Goal: Task Accomplishment & Management: Use online tool/utility

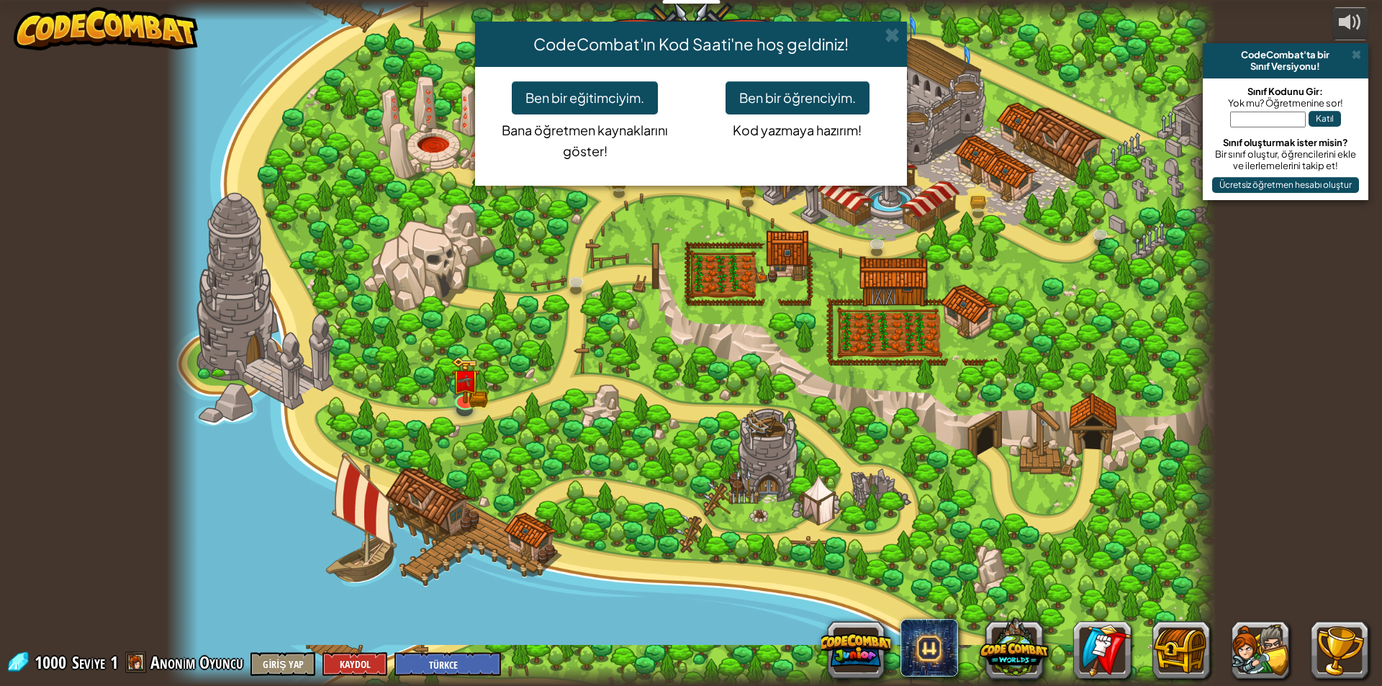
select select "tr"
click at [744, 94] on button "Ben bir öğrenciyim." at bounding box center [797, 97] width 144 height 33
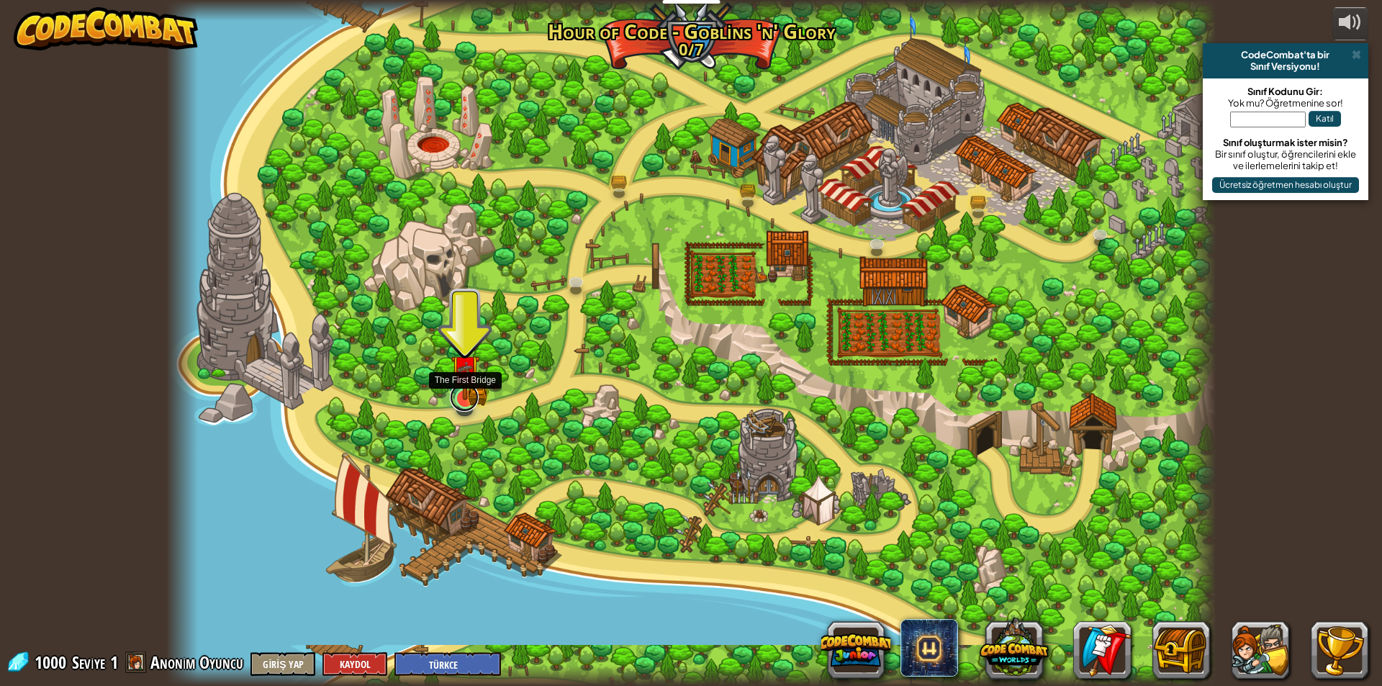
click at [468, 404] on link at bounding box center [464, 397] width 29 height 29
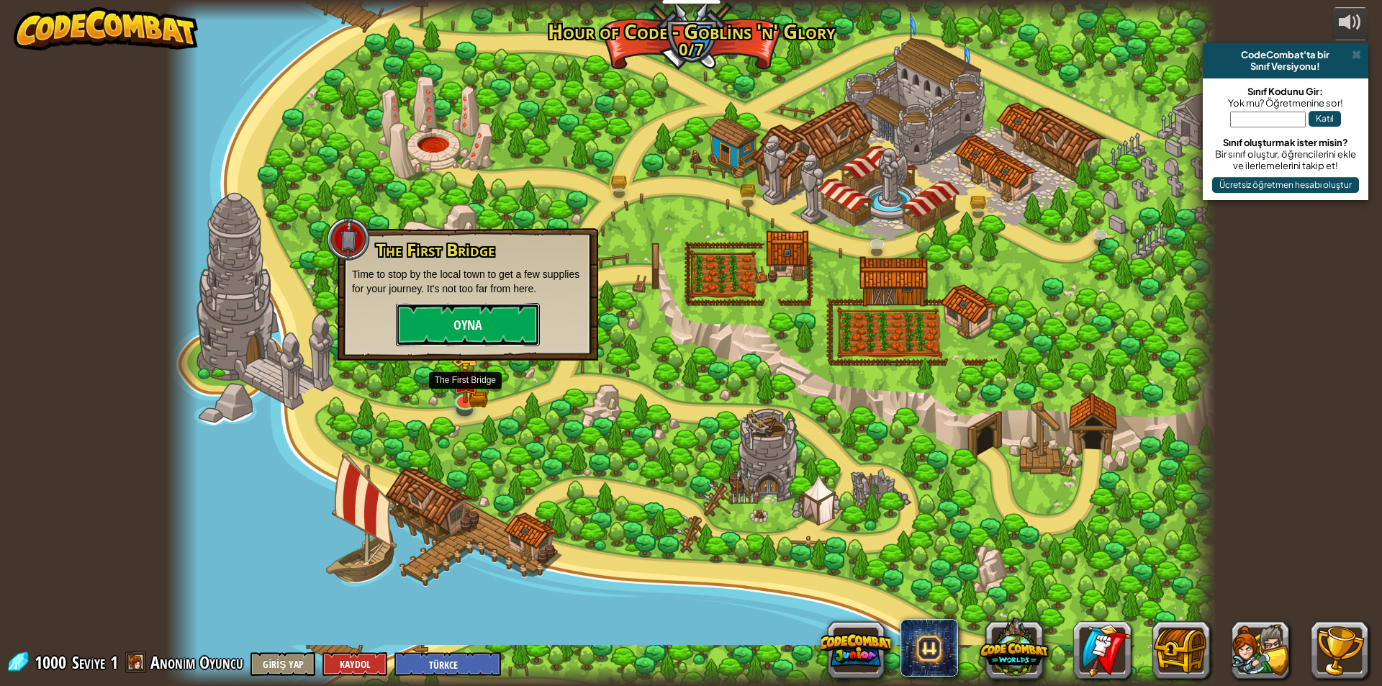
click at [471, 325] on button "Oyna" at bounding box center [468, 324] width 144 height 43
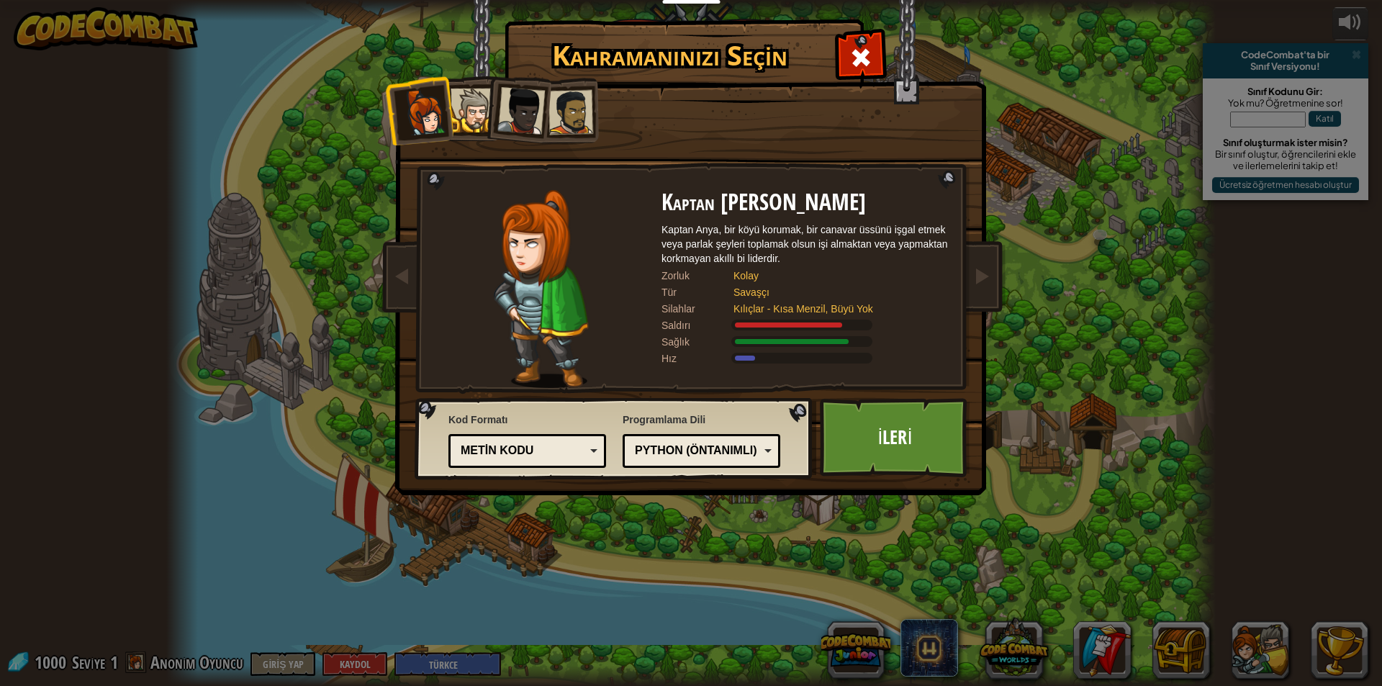
drag, startPoint x: 476, startPoint y: 109, endPoint x: 534, endPoint y: 99, distance: 58.5
click at [488, 78] on ol at bounding box center [691, 78] width 594 height 0
click at [532, 99] on div at bounding box center [521, 111] width 48 height 48
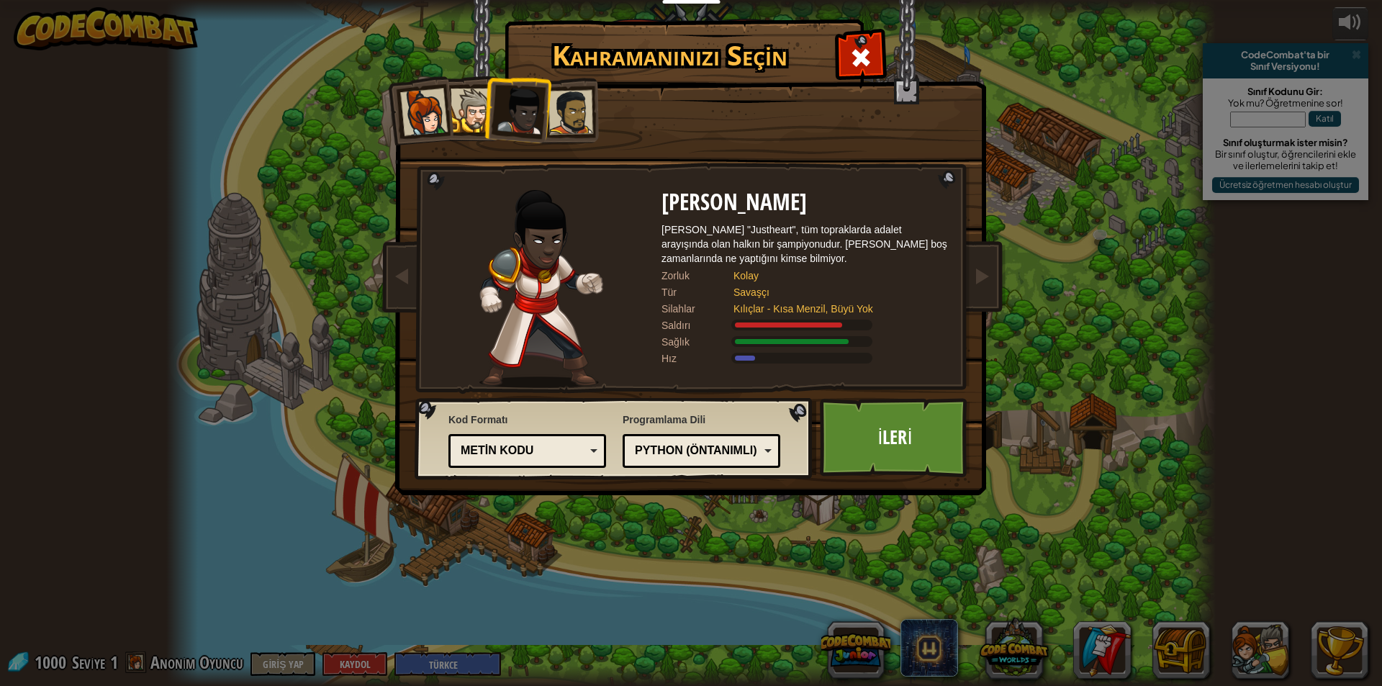
click at [567, 104] on div at bounding box center [570, 112] width 45 height 45
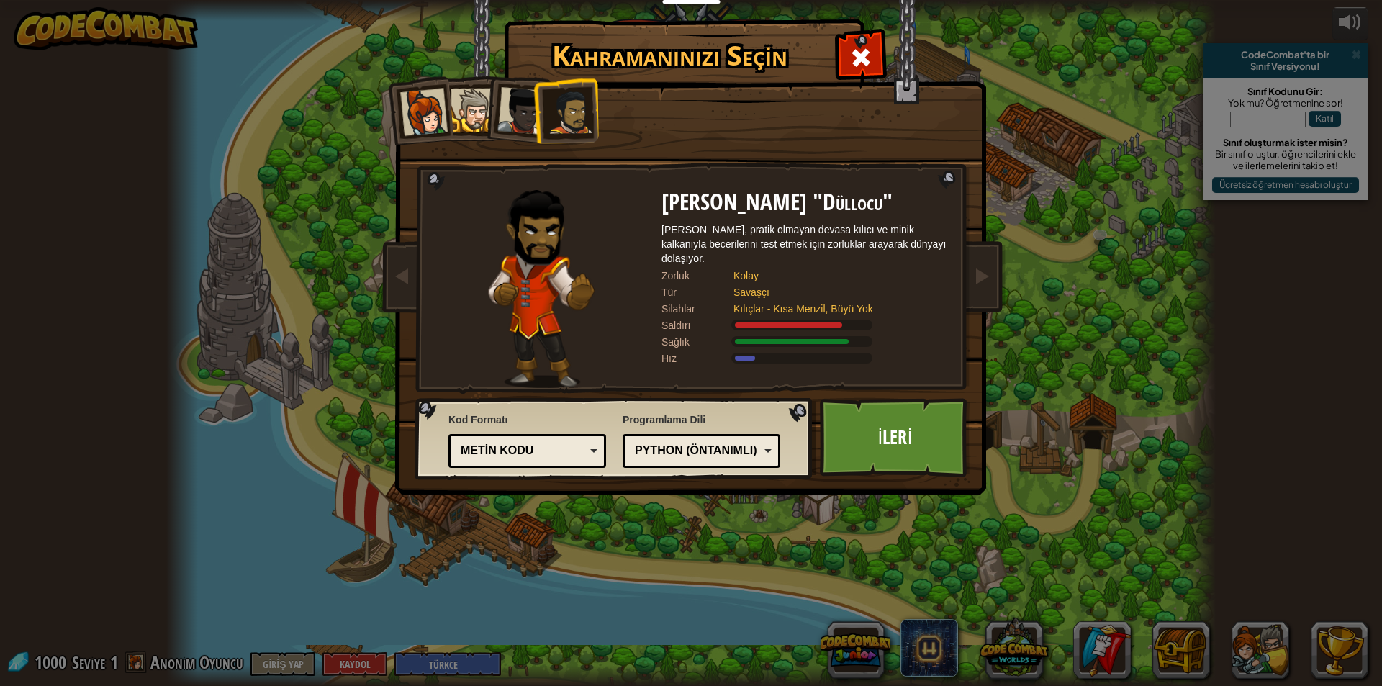
click at [469, 101] on div at bounding box center [473, 111] width 44 height 44
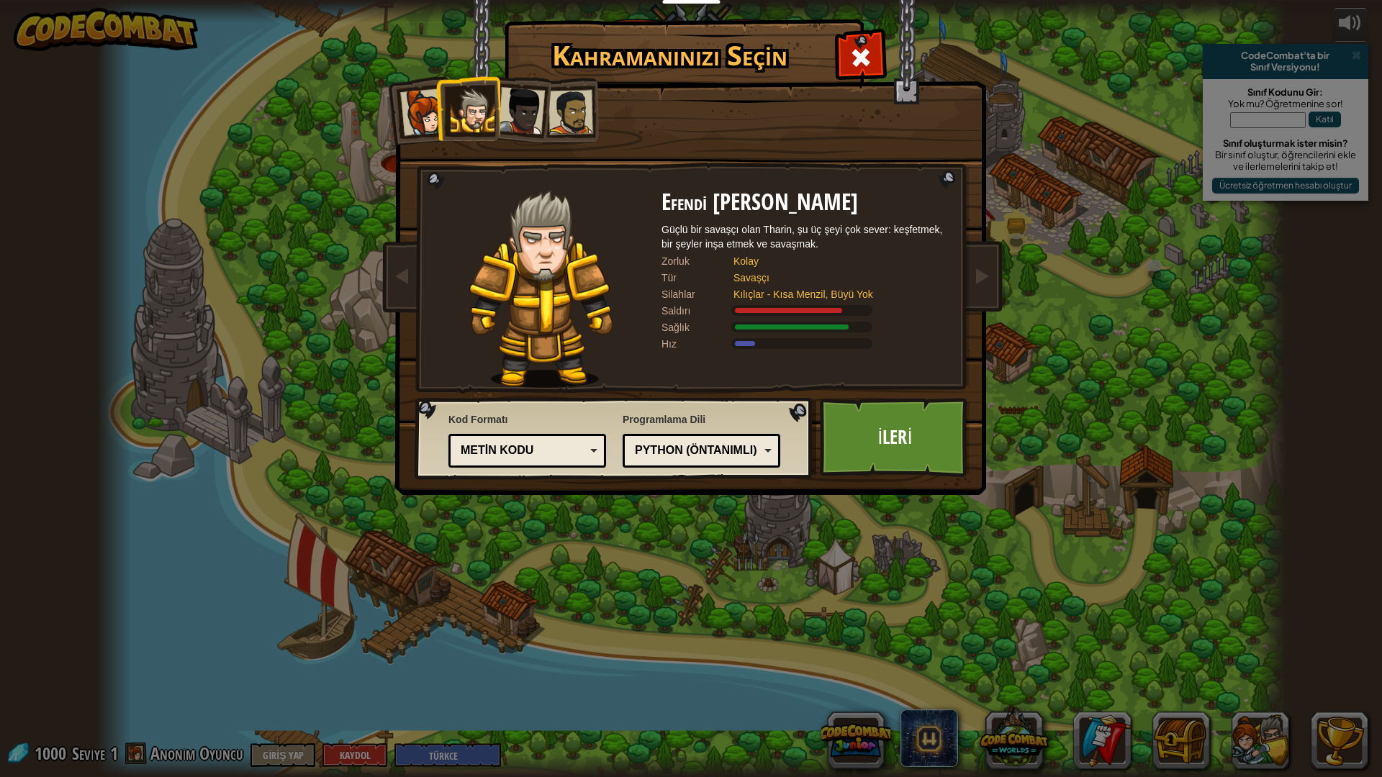
click at [413, 107] on div at bounding box center [424, 113] width 48 height 48
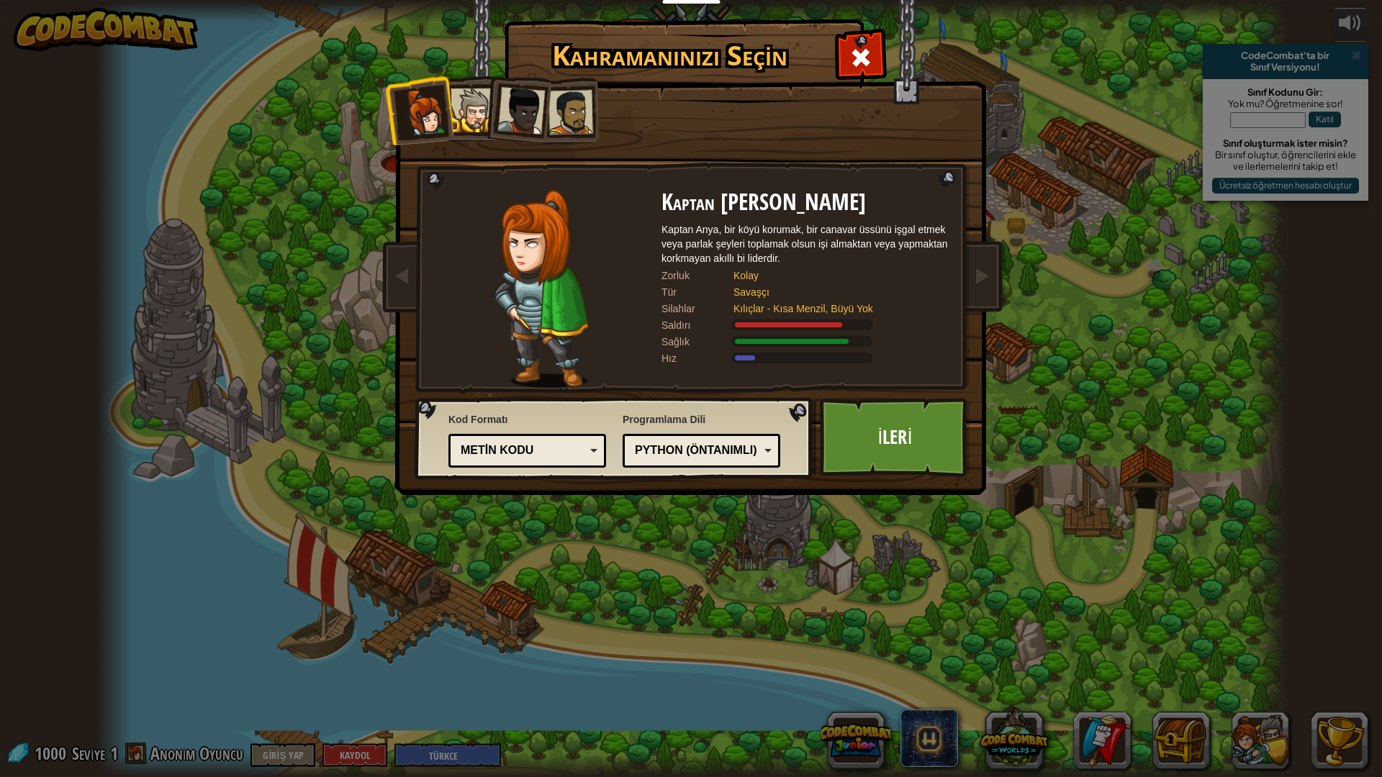
click at [748, 447] on div "Python (Öntanımlı)" at bounding box center [697, 451] width 125 height 17
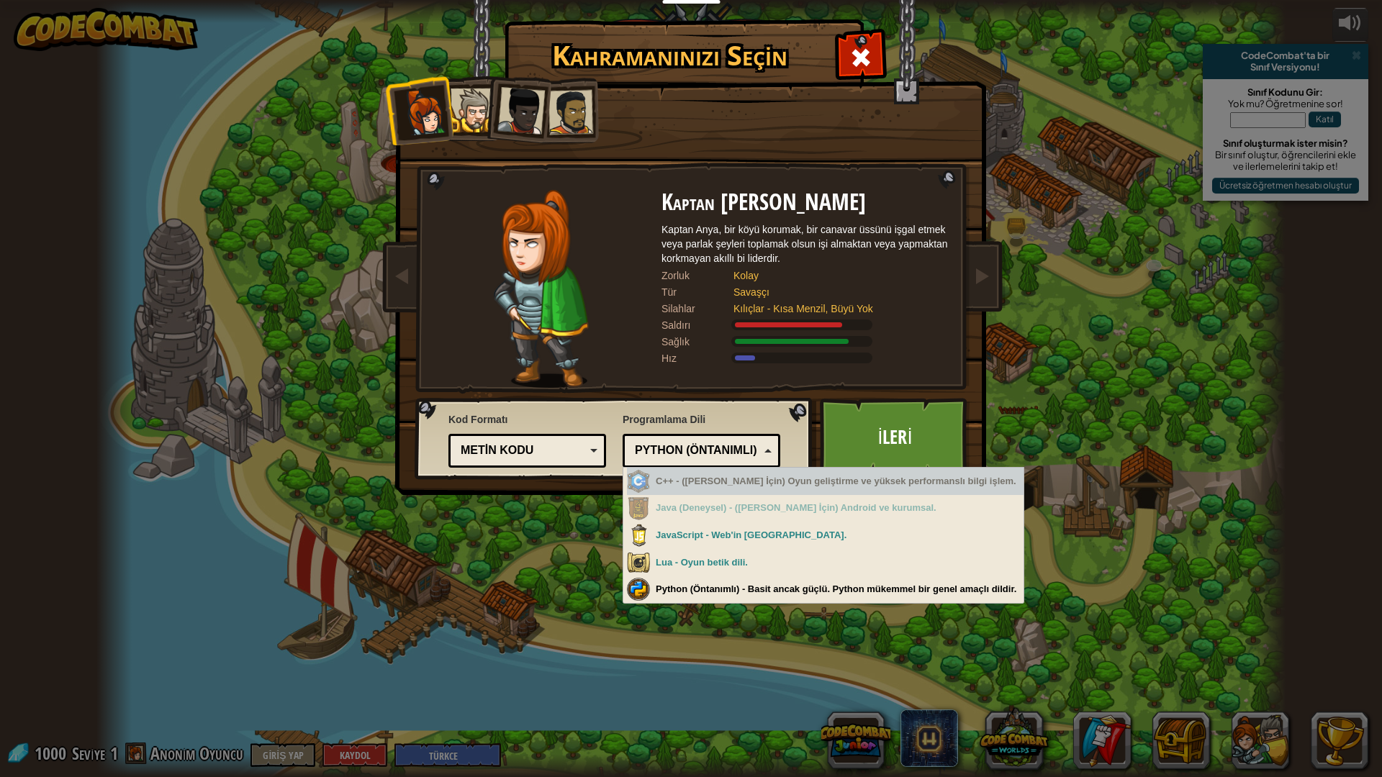
click at [716, 445] on div "Python (Öntanımlı)" at bounding box center [697, 451] width 125 height 17
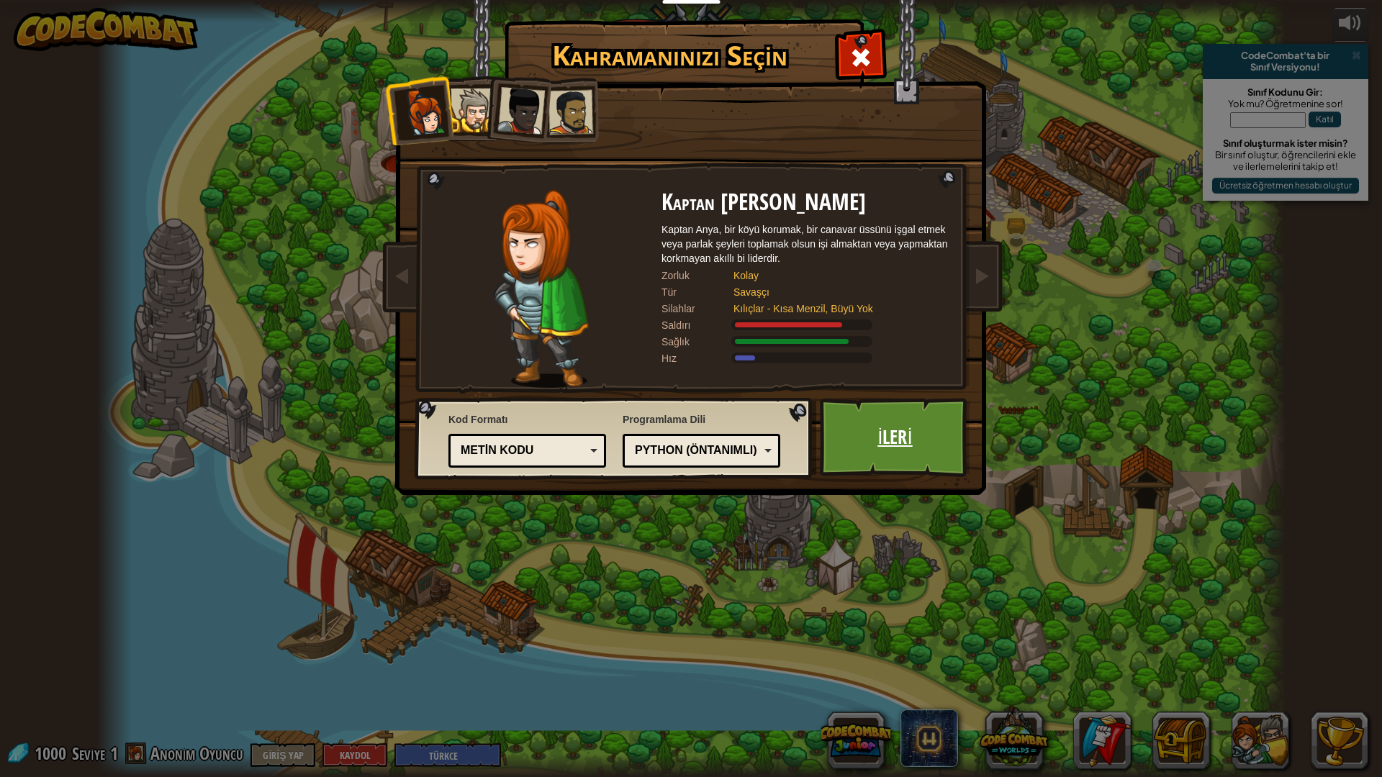
click at [867, 435] on link "İleri" at bounding box center [895, 437] width 150 height 79
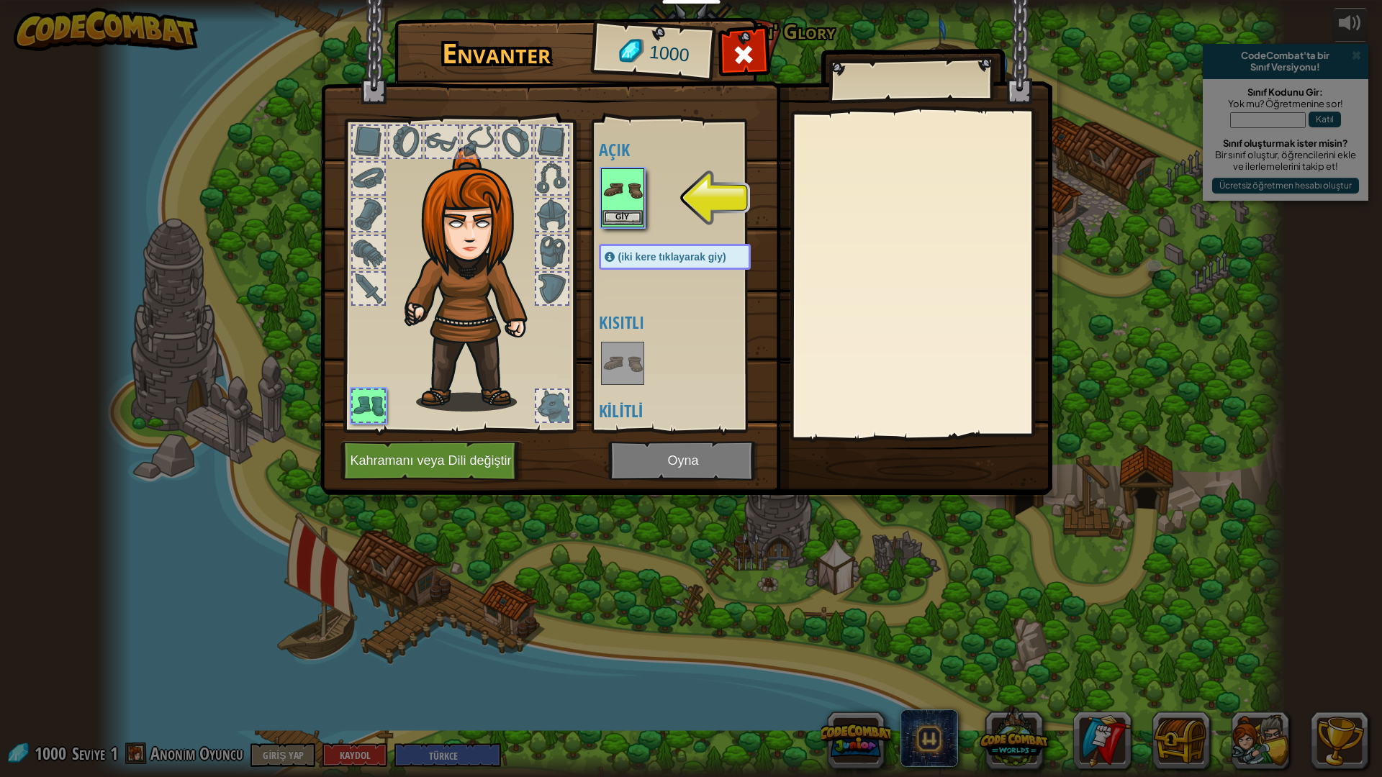
click at [621, 205] on img at bounding box center [622, 190] width 40 height 40
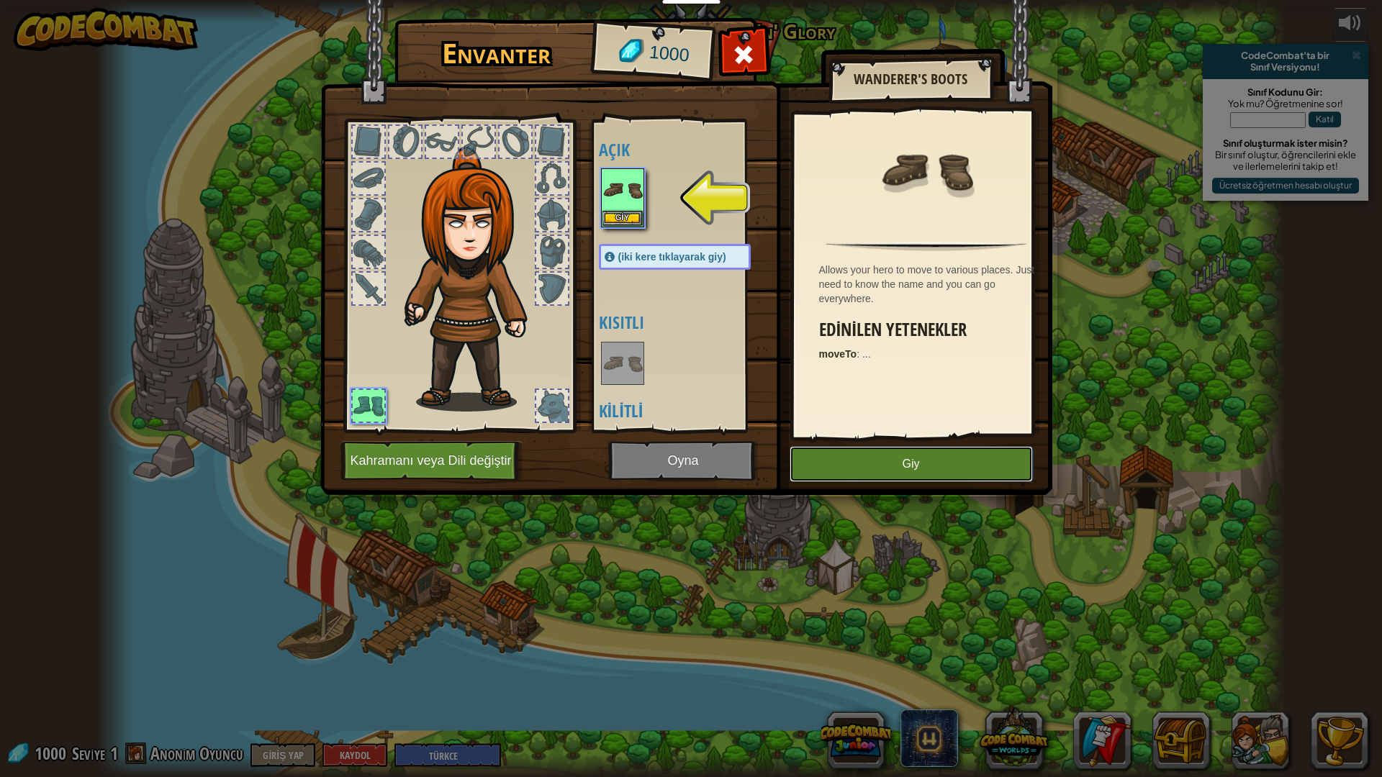
click at [872, 466] on button "Giy" at bounding box center [911, 464] width 243 height 36
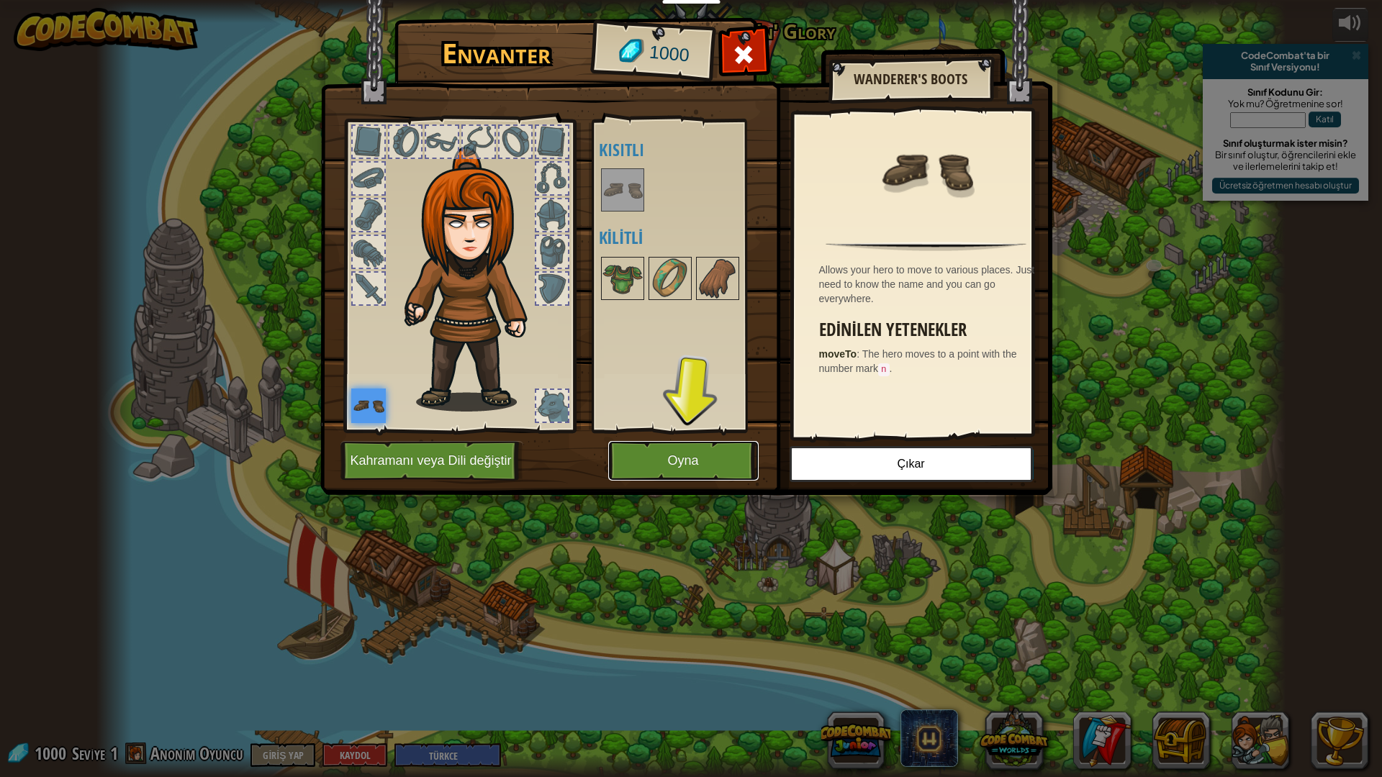
click at [715, 477] on button "Oyna" at bounding box center [683, 461] width 150 height 40
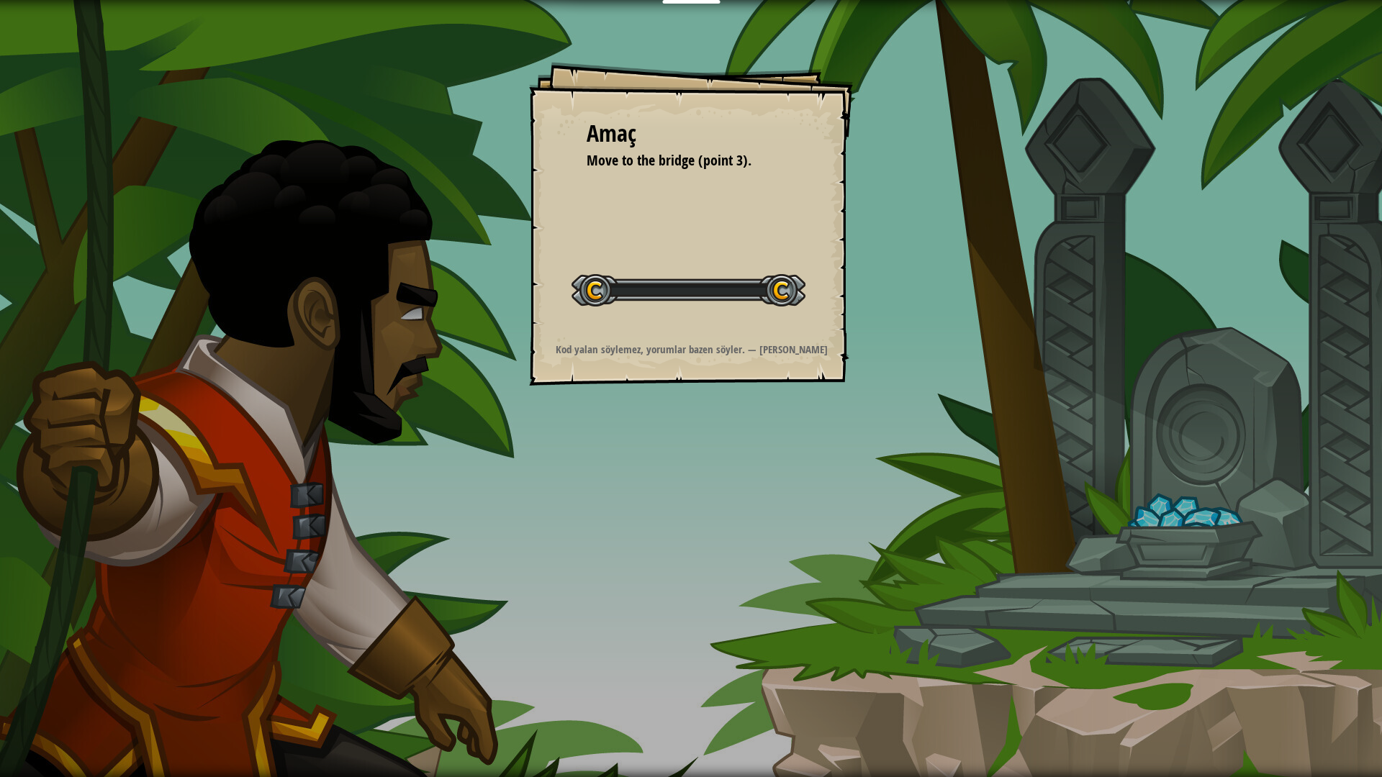
click at [710, 469] on div "Amaç Move to the bridge (point 3). Seviyeyi Başlat Yüklenemiyor Bu seviyeyi oyn…" at bounding box center [691, 388] width 1382 height 777
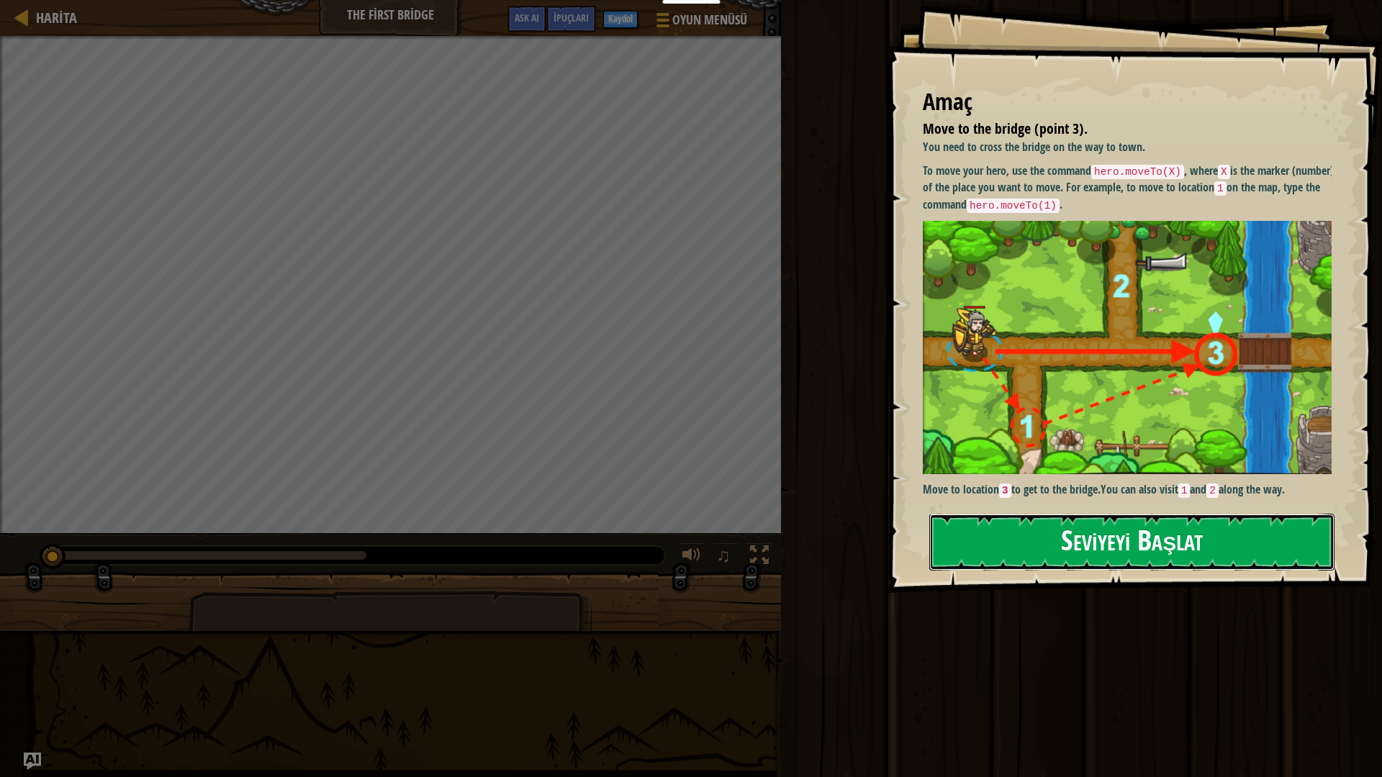
click at [1164, 541] on button "Seviyeyi Başlat" at bounding box center [1131, 542] width 405 height 57
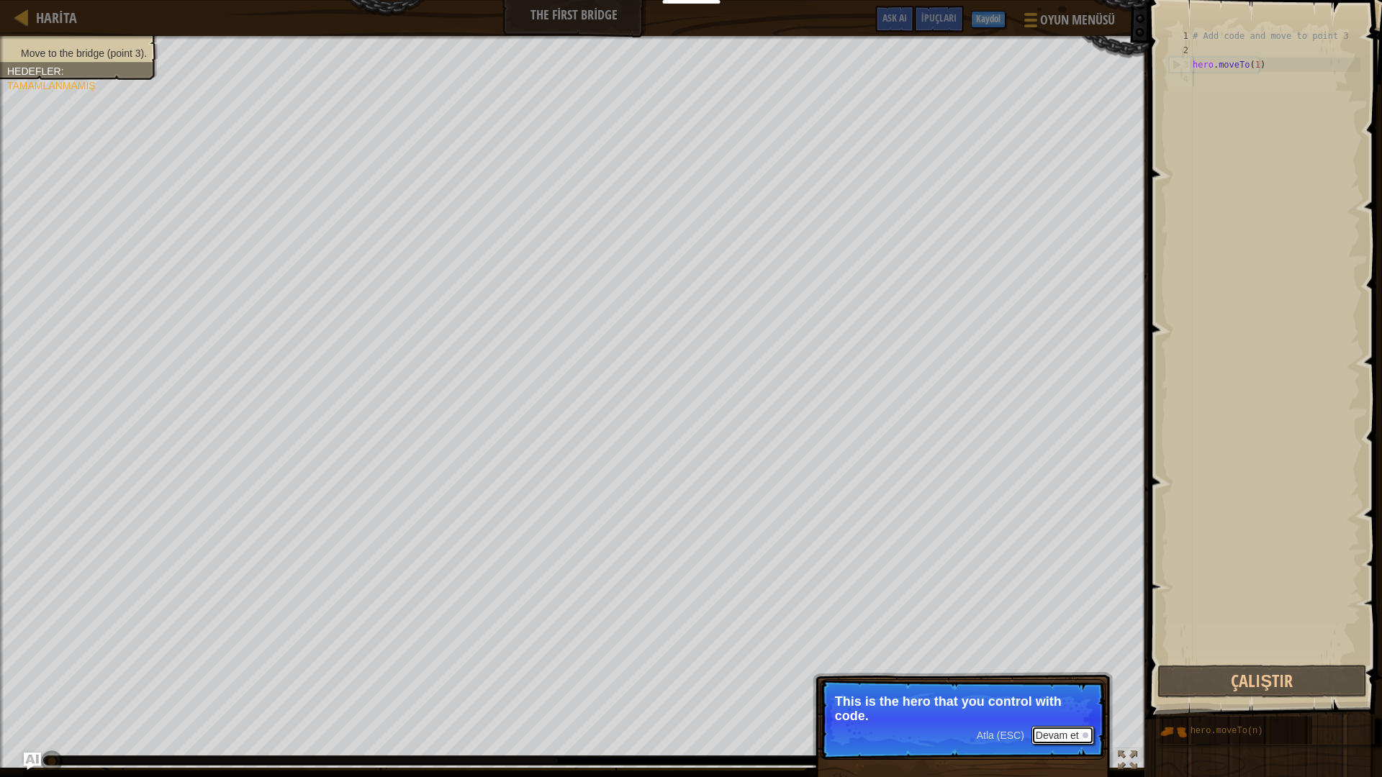
click at [1057, 685] on button "Devam et" at bounding box center [1062, 735] width 63 height 19
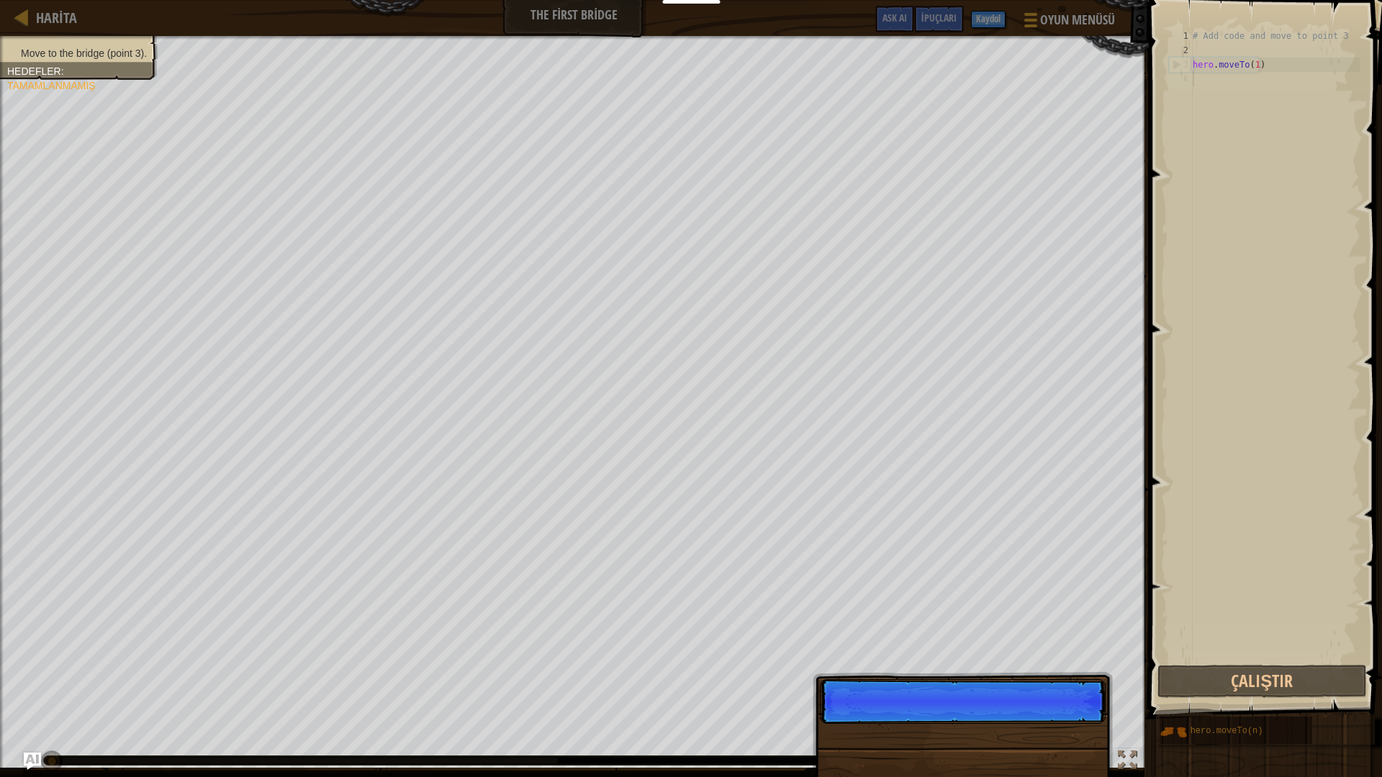
scroll to position [6, 0]
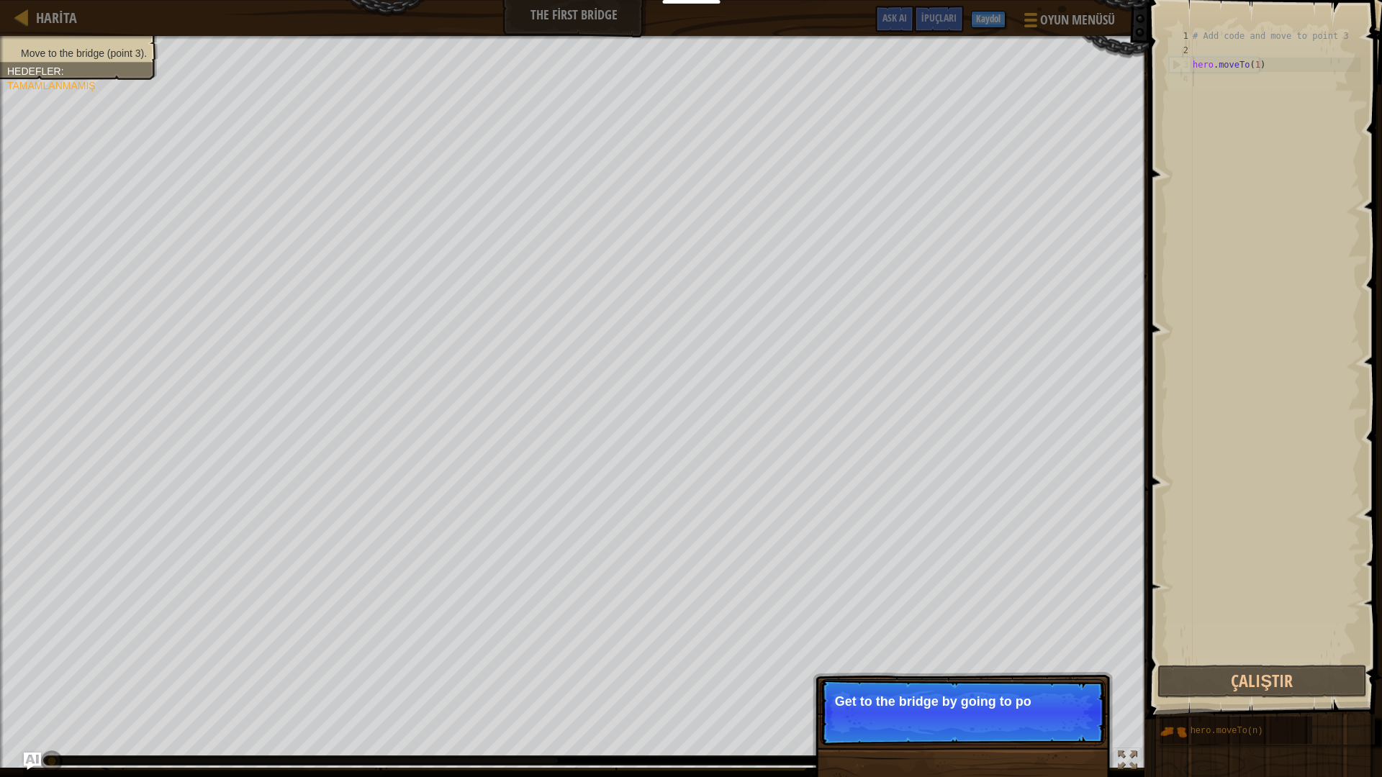
click at [1012, 685] on div "Atla (ESC) [PERSON_NAME] et Get to the bridge by going to po" at bounding box center [963, 785] width 300 height 213
click at [993, 685] on p "Atla (ESC) Devam et Get to the bridge by going to point 3 on" at bounding box center [963, 713] width 286 height 68
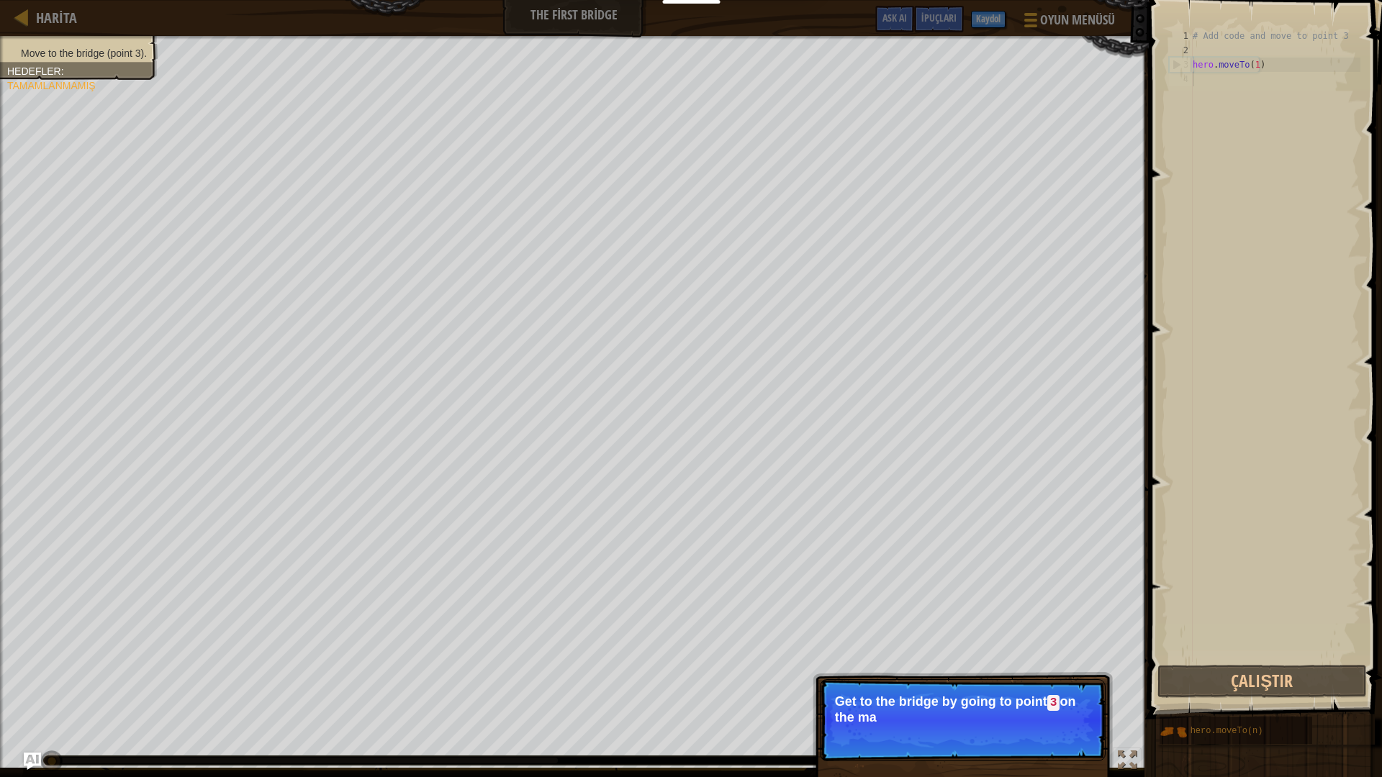
click at [993, 685] on p "Atla (ESC) Devam et Get to the bridge by going to point 3 on the ma" at bounding box center [963, 720] width 286 height 82
click at [993, 685] on div "Atla (ESC) [PERSON_NAME] et" at bounding box center [1035, 737] width 117 height 19
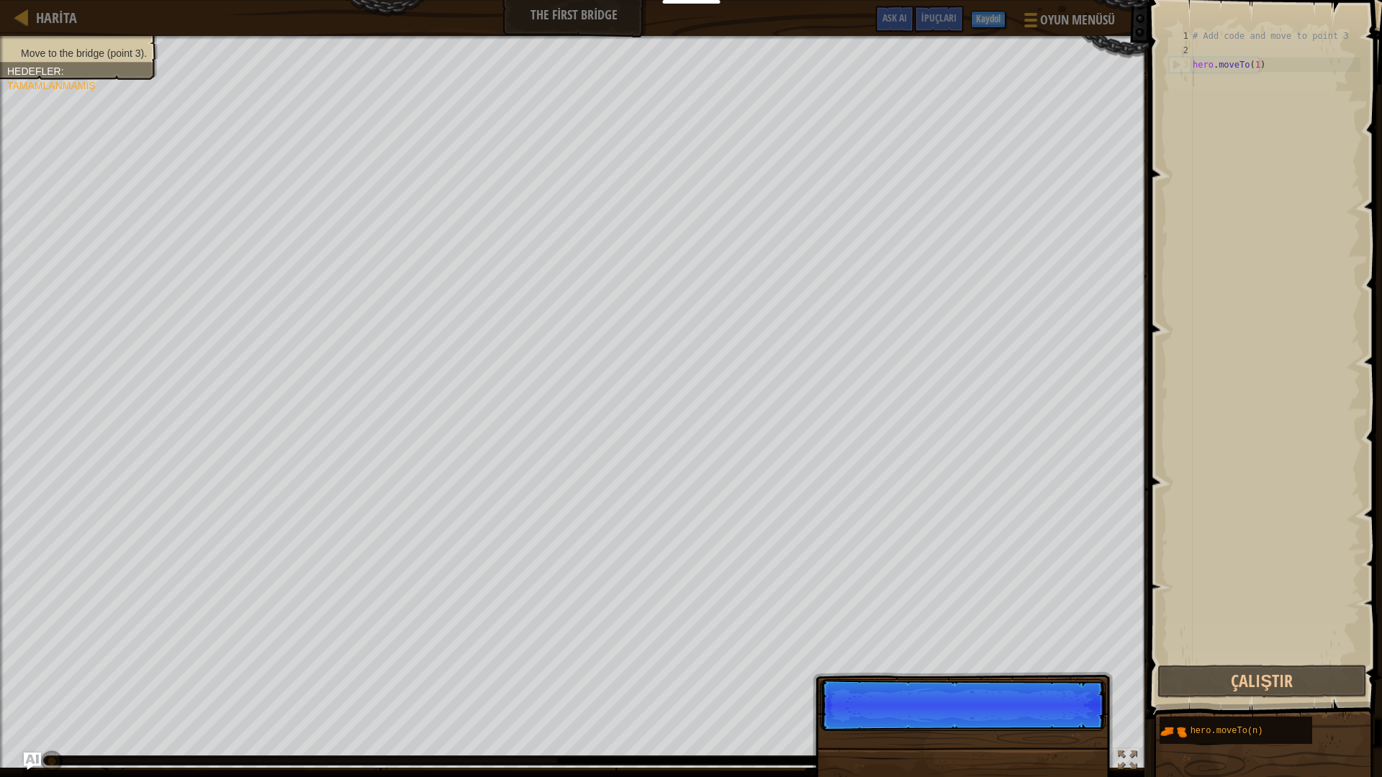
click at [993, 685] on p "Atla (ESC) [PERSON_NAME] et" at bounding box center [963, 705] width 286 height 52
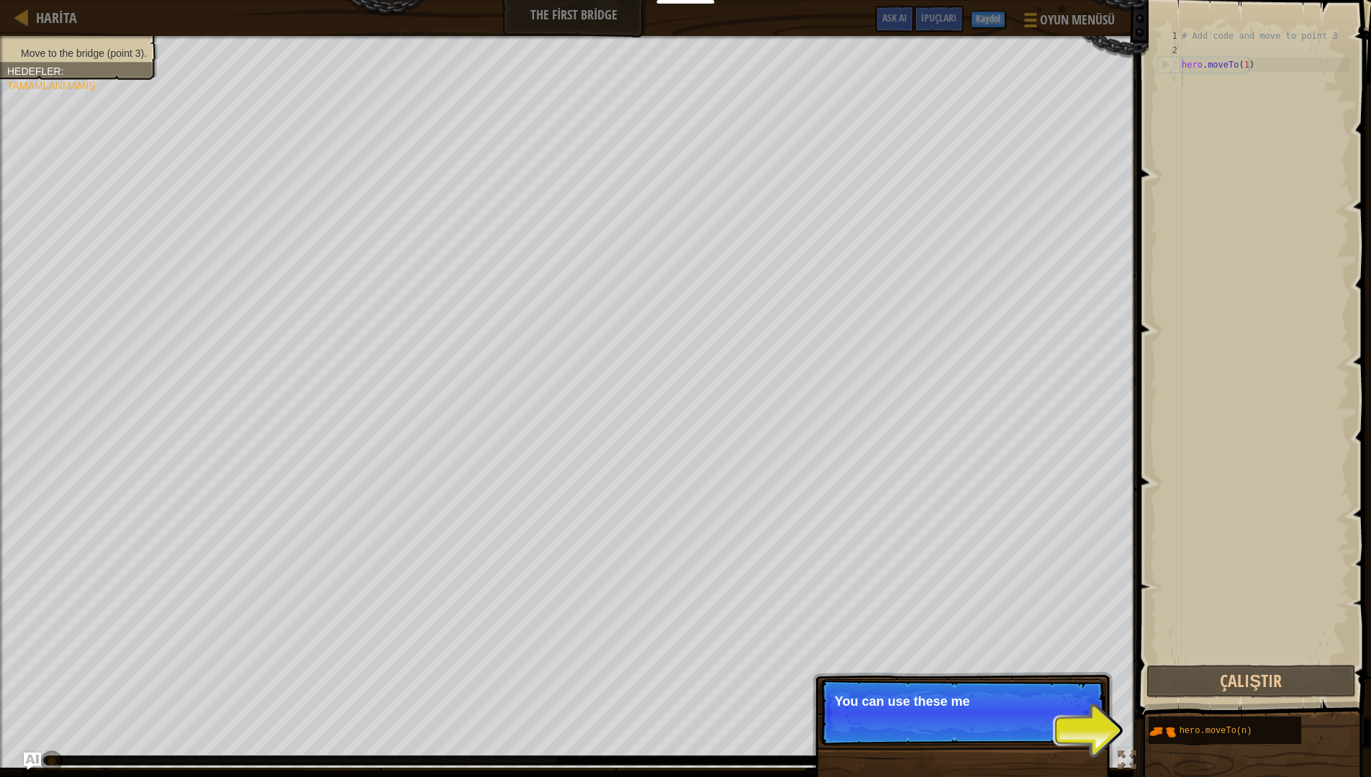
click at [993, 685] on p "Atla (ESC) Devam et You can use these me" at bounding box center [963, 712] width 286 height 66
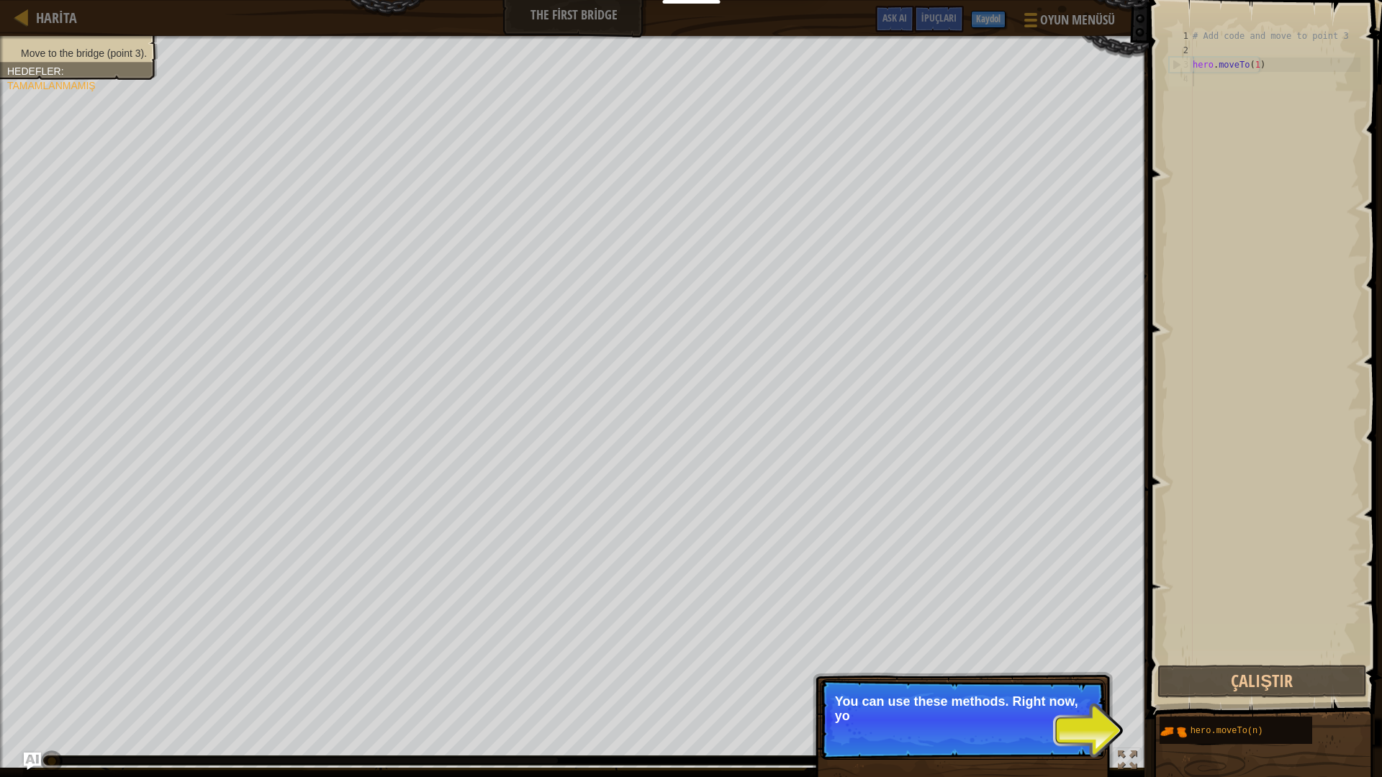
click at [993, 685] on p "Atla (ESC) Devam et You can use these methods. Right now, yo" at bounding box center [963, 719] width 286 height 81
drag, startPoint x: 993, startPoint y: 728, endPoint x: 1026, endPoint y: 725, distance: 33.2
click at [998, 685] on p "Atla (ESC) Devam et You can use these methods. Right now, you only" at bounding box center [963, 719] width 286 height 81
click at [1027, 685] on p "Atla (ESC) Devam et You can use these methods. Right now, you only need m" at bounding box center [963, 720] width 286 height 82
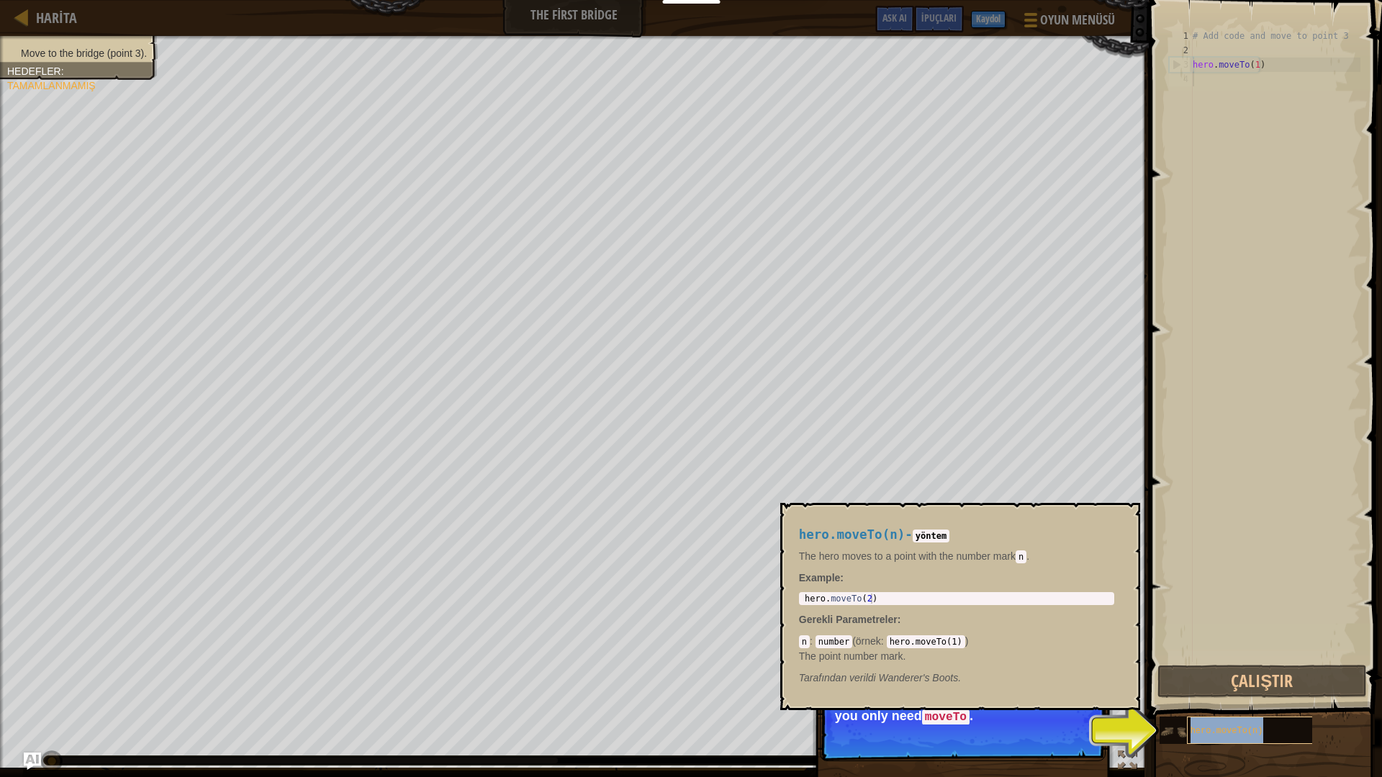
click at [1280, 685] on div "hero.moveTo(n)" at bounding box center [1256, 730] width 138 height 27
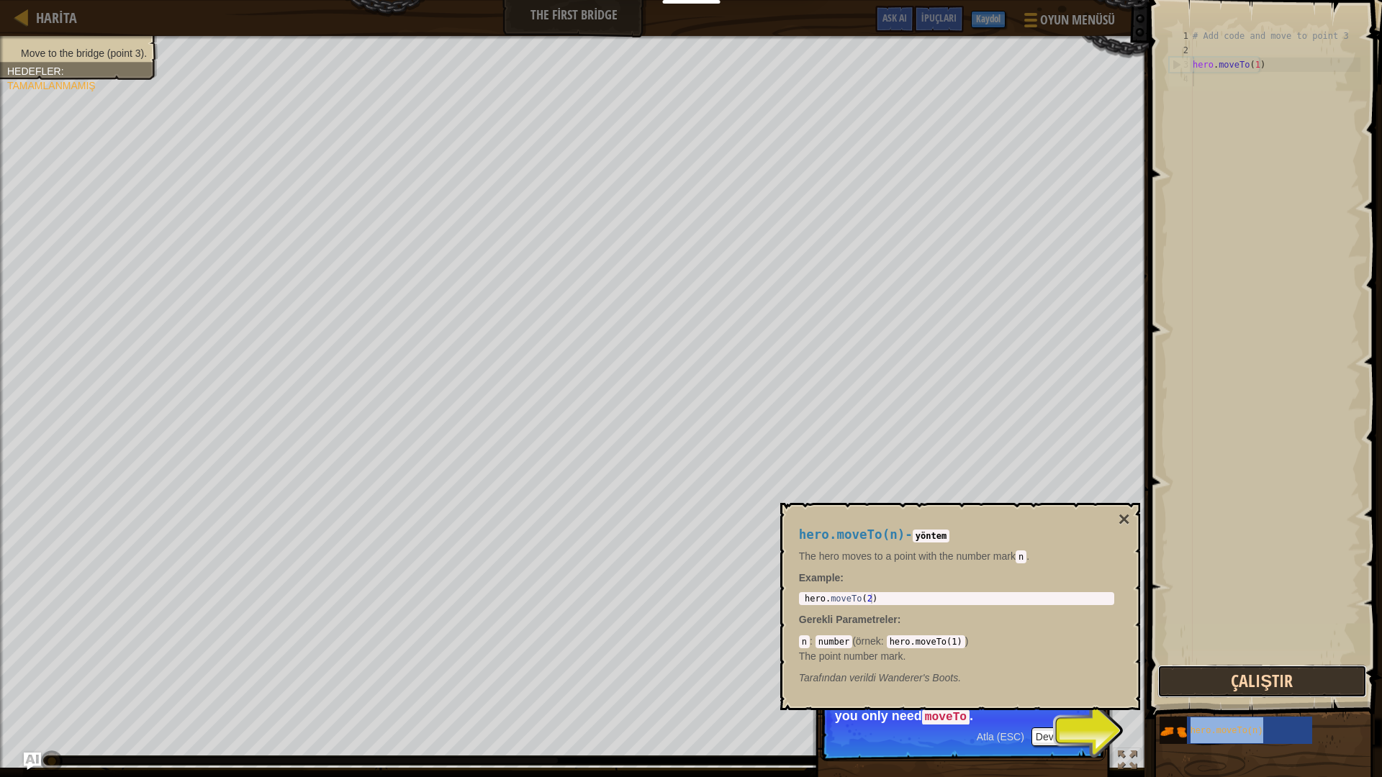
click at [1267, 671] on button "Çalıştır" at bounding box center [1261, 681] width 209 height 33
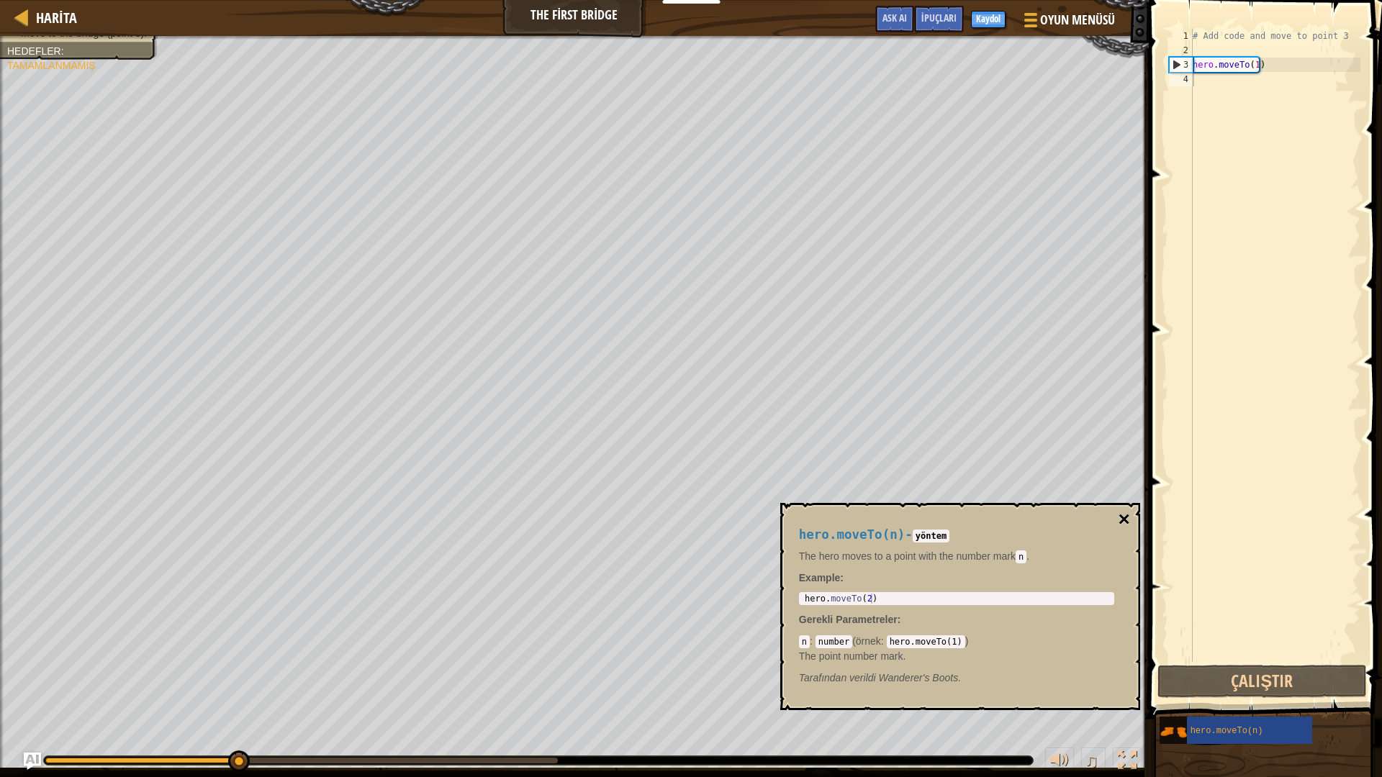
click at [1123, 513] on button "×" at bounding box center [1124, 520] width 12 height 20
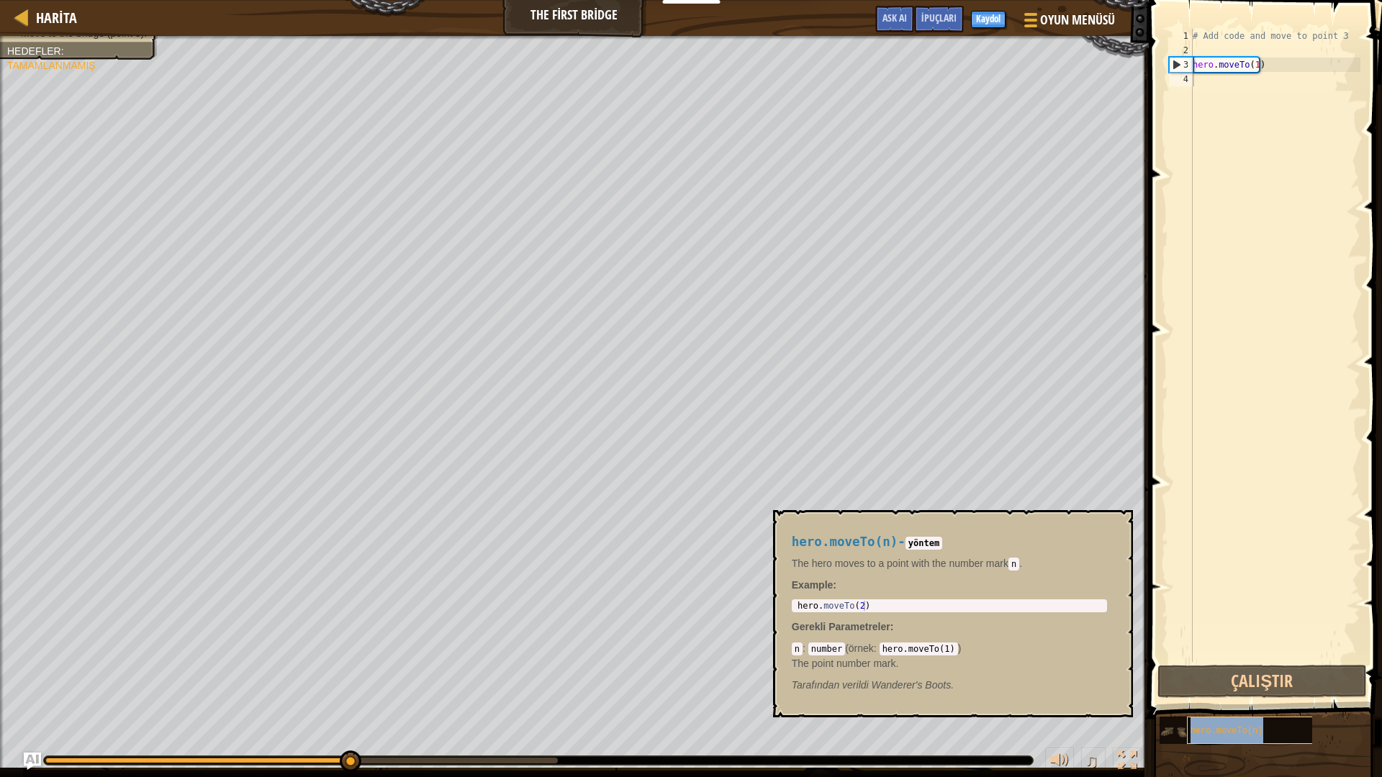
click at [1210, 685] on div "hero.moveTo(n)" at bounding box center [1256, 730] width 138 height 27
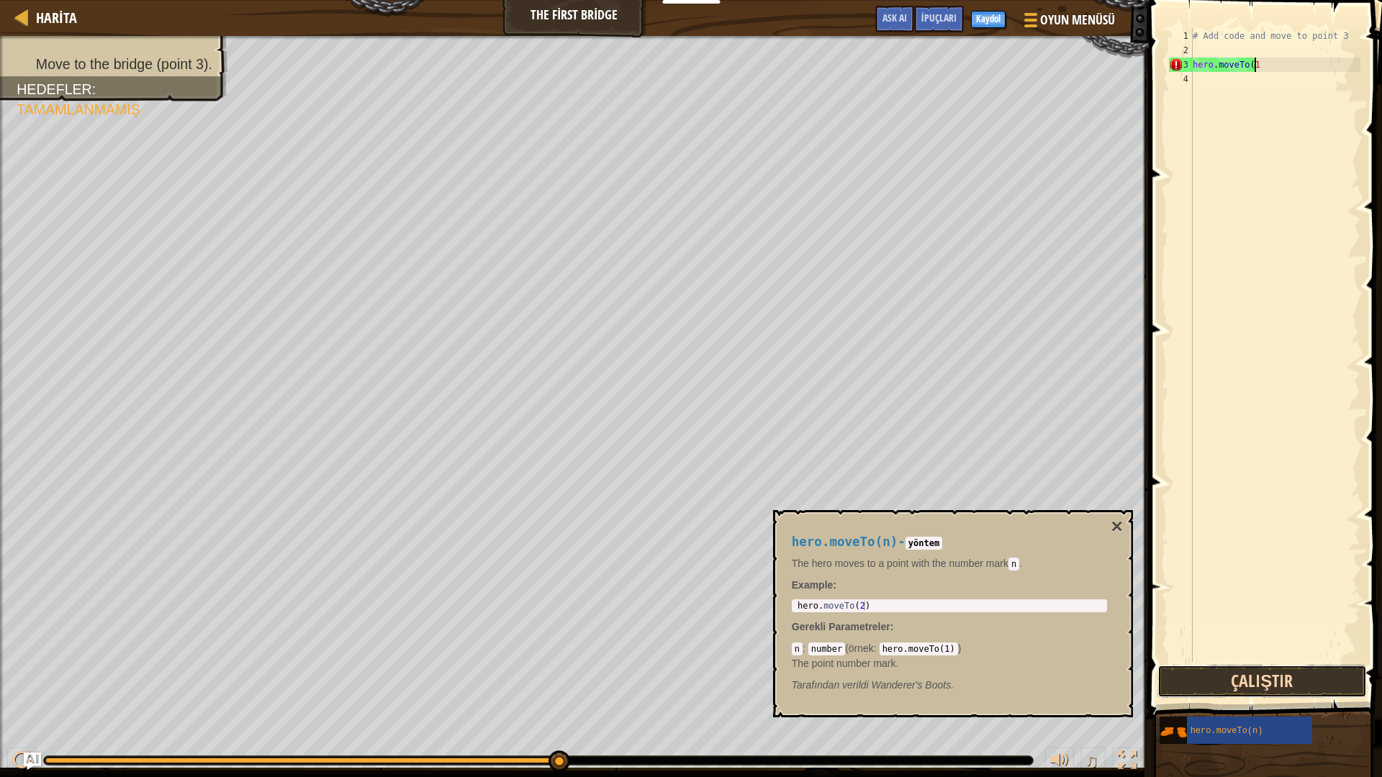
click at [1191, 684] on button "Çalıştır" at bounding box center [1261, 681] width 209 height 33
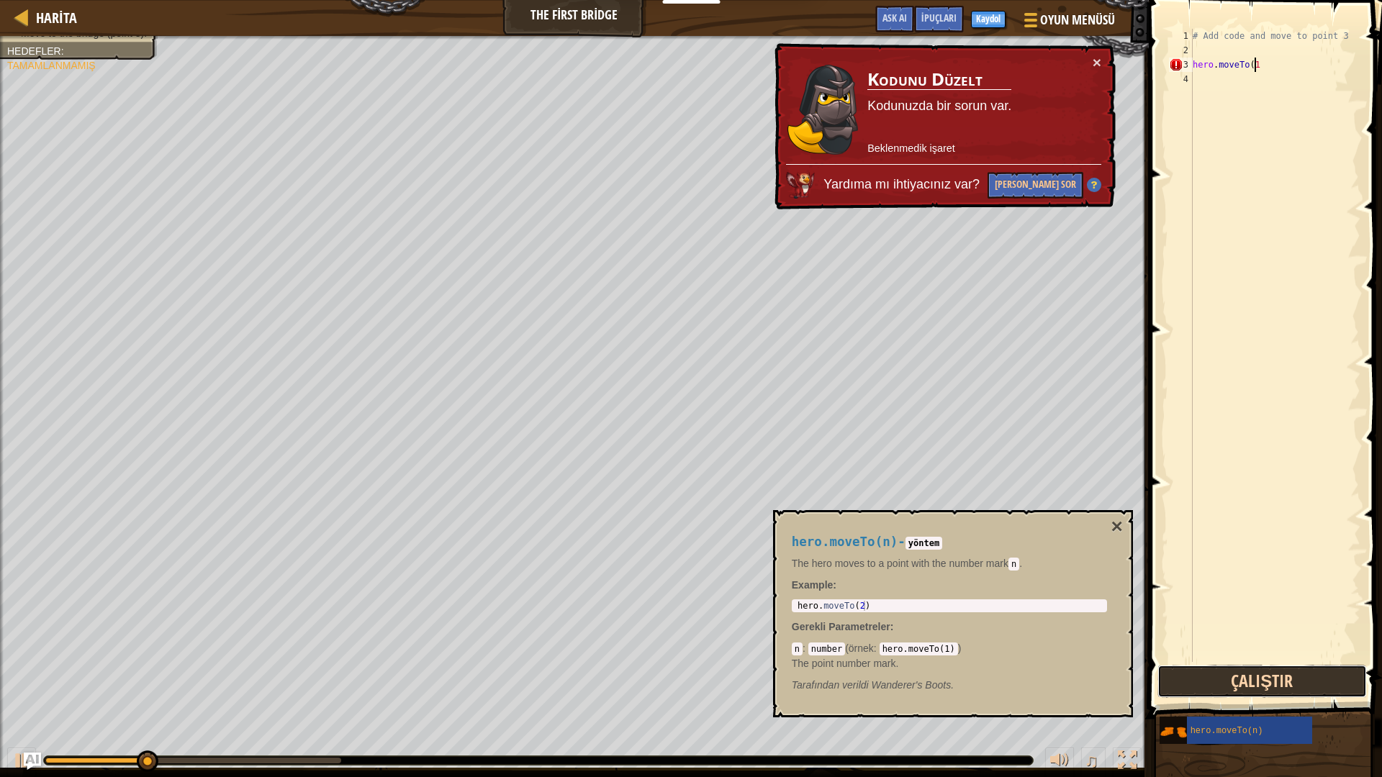
click at [1242, 666] on button "Çalıştır" at bounding box center [1261, 681] width 209 height 33
click at [906, 648] on code "hero.moveTo(1)" at bounding box center [918, 649] width 78 height 13
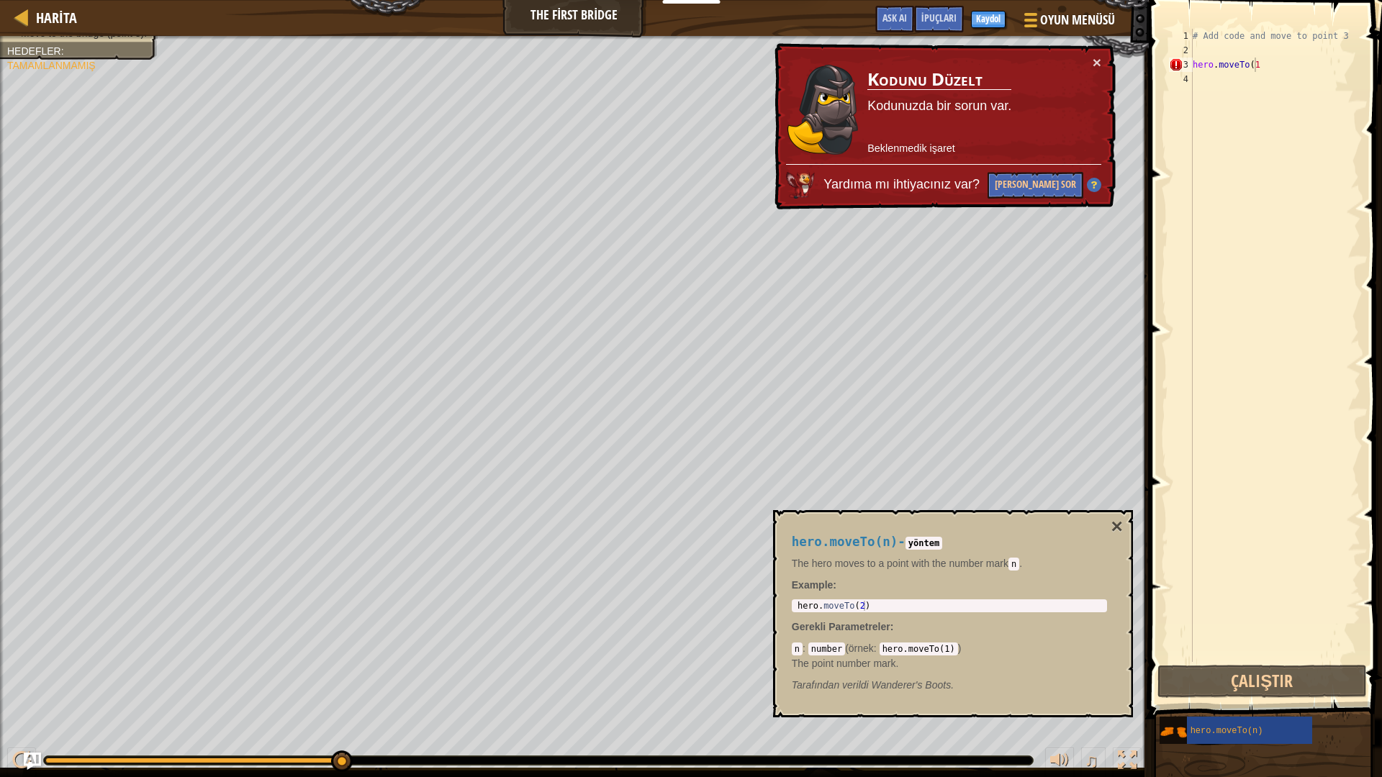
click at [940, 643] on code "hero.moveTo(1)" at bounding box center [918, 649] width 78 height 13
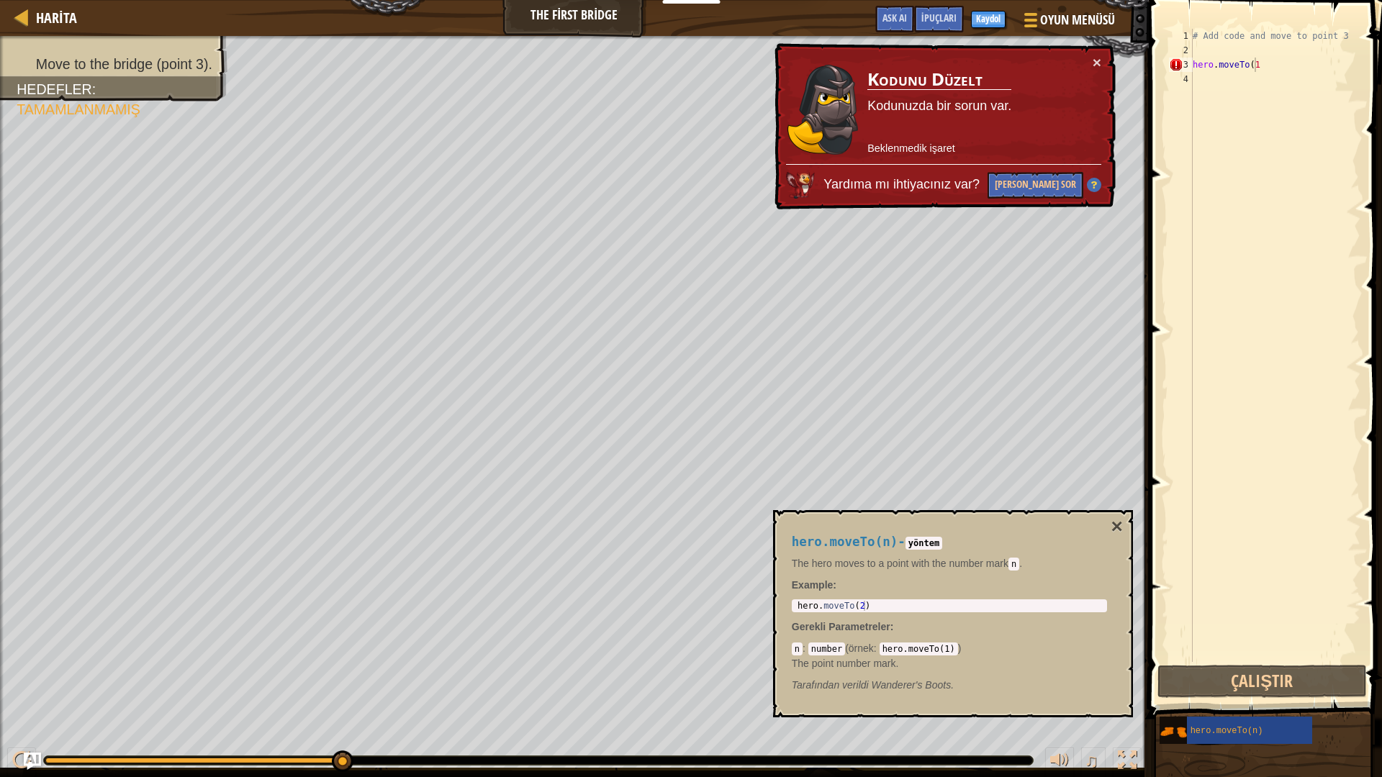
click at [1304, 71] on div "# Add code and move to point 3 hero . moveTo ( 1" at bounding box center [1275, 360] width 171 height 662
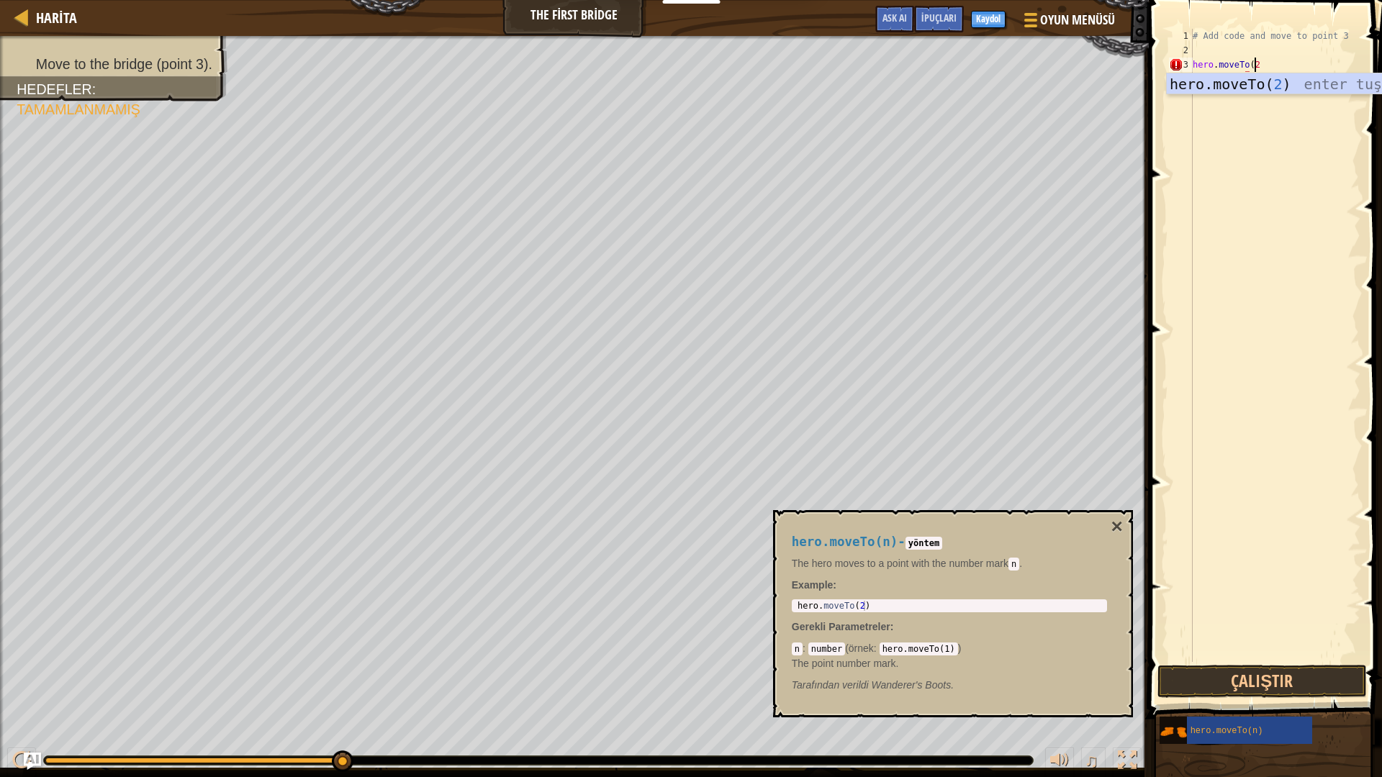
scroll to position [6, 4]
click at [1254, 682] on button "Çalıştır" at bounding box center [1261, 681] width 209 height 33
type textarea "hero.moveTo(3)"
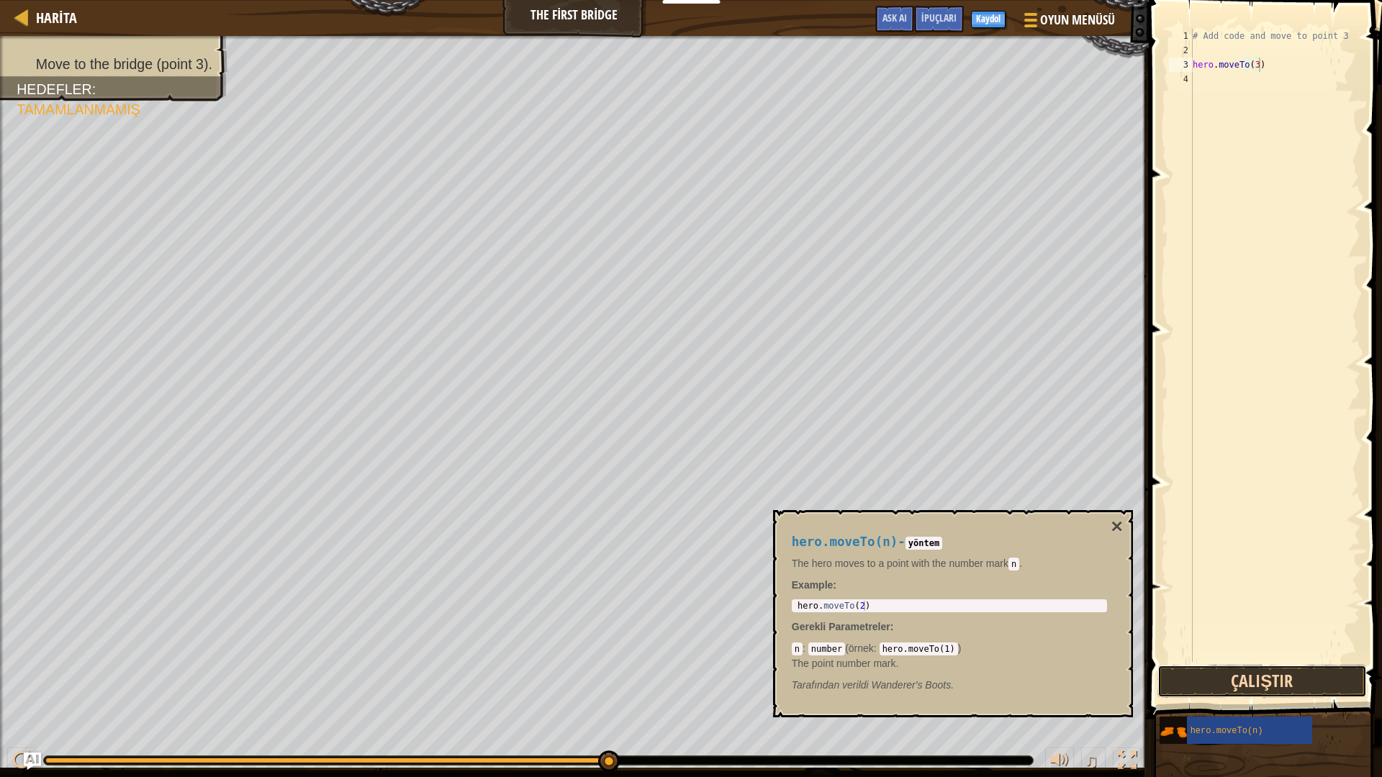
click at [1275, 685] on button "Çalıştır" at bounding box center [1261, 681] width 209 height 33
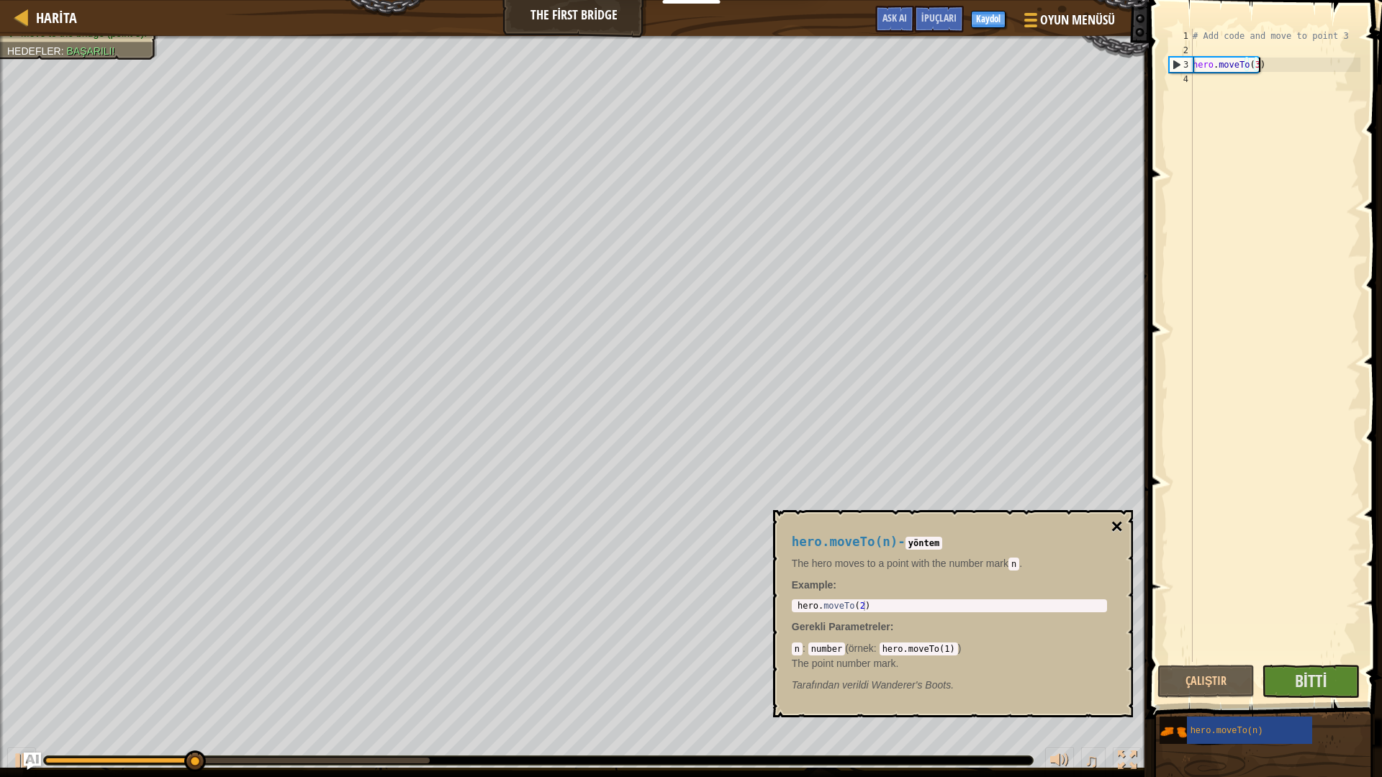
click at [1122, 529] on button "×" at bounding box center [1117, 527] width 12 height 20
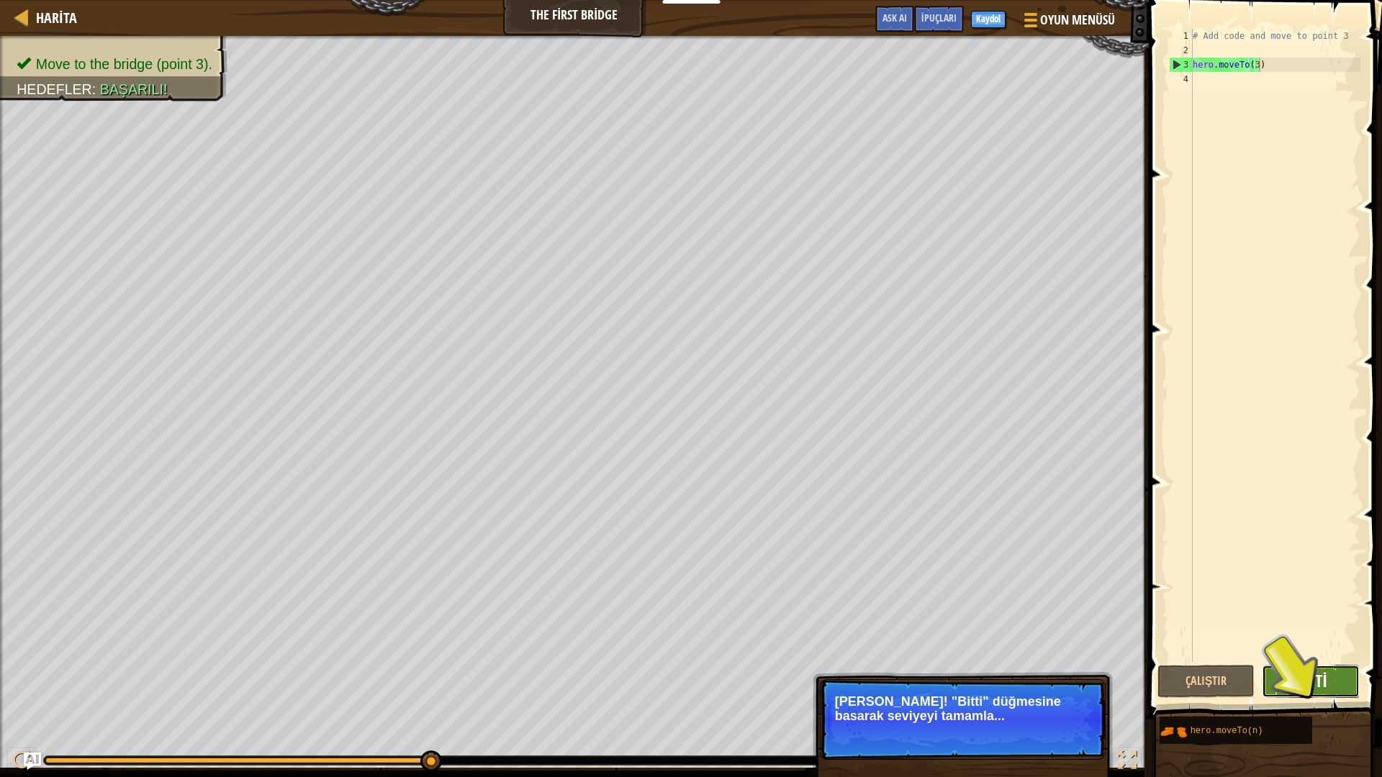
click at [1308, 678] on span "Bitti" at bounding box center [1311, 680] width 32 height 23
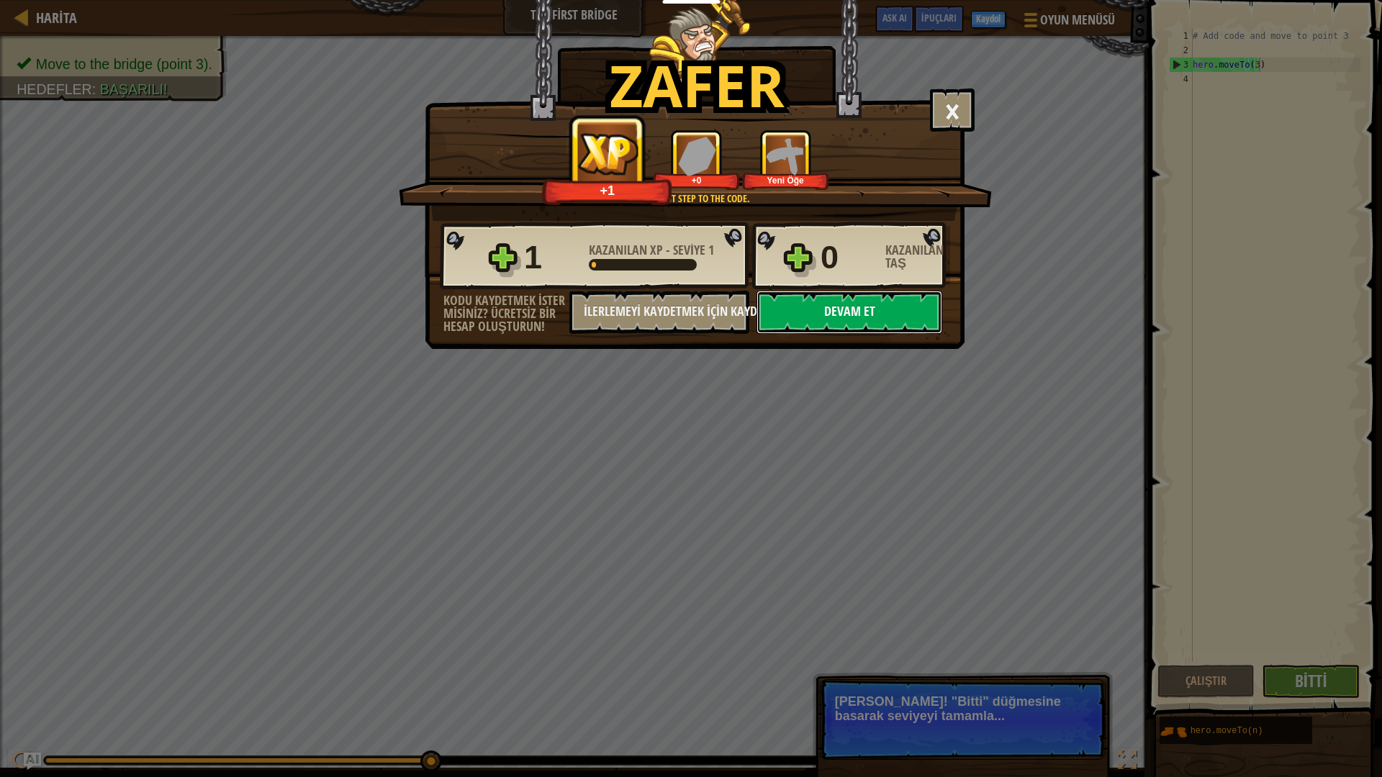
click at [862, 302] on button "Devam et" at bounding box center [849, 312] width 186 height 43
select select "tr"
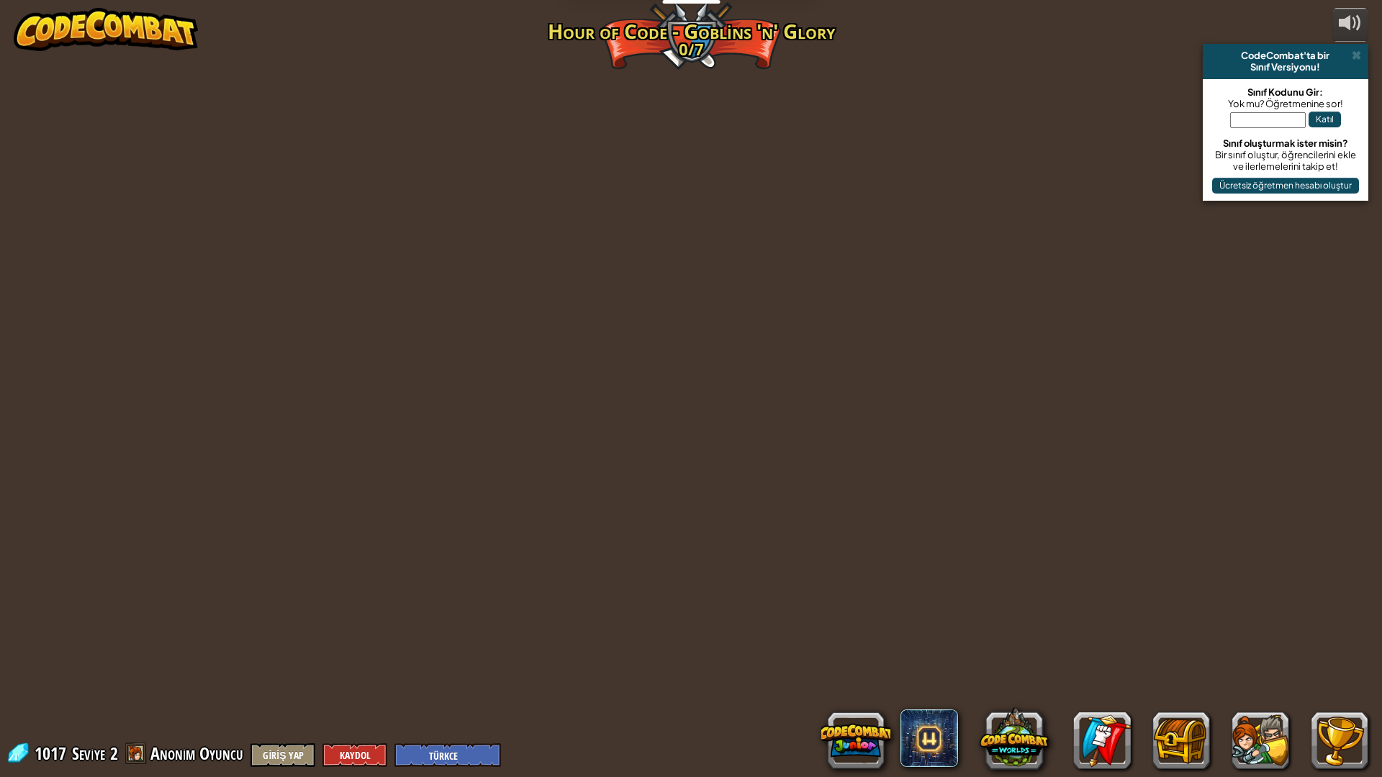
select select "tr"
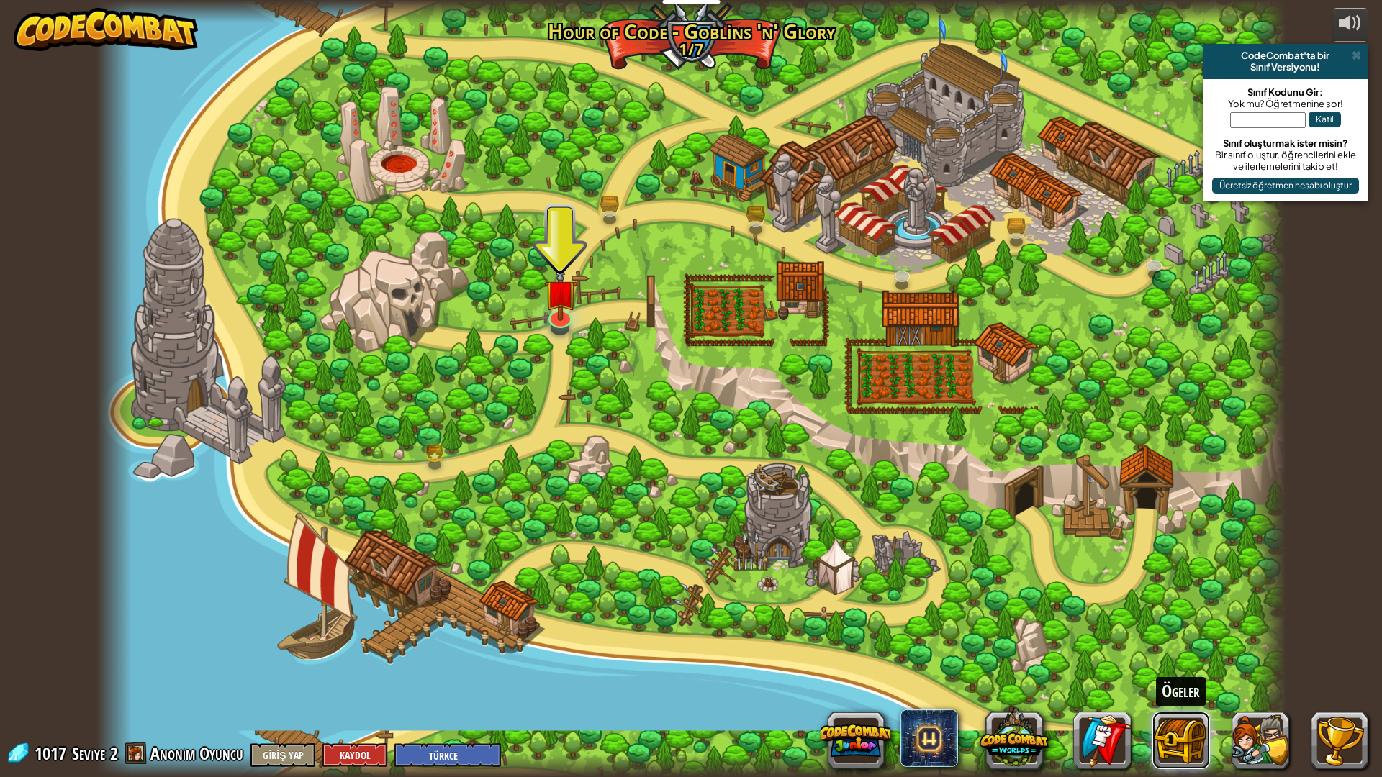
click at [1176, 685] on button at bounding box center [1181, 741] width 58 height 58
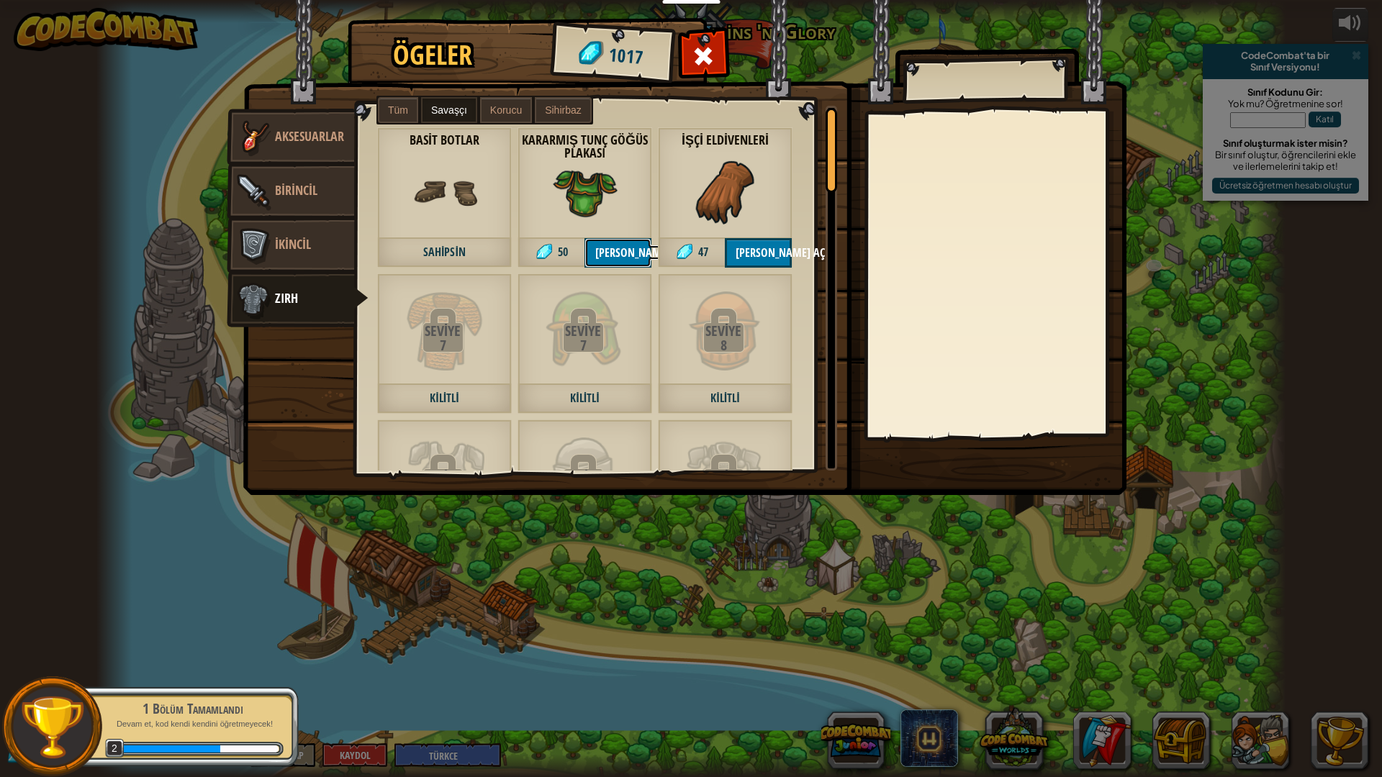
click at [623, 242] on button "[PERSON_NAME] aç" at bounding box center [617, 253] width 67 height 30
click at [623, 242] on button "Devam et" at bounding box center [617, 253] width 67 height 30
click at [756, 251] on button "[PERSON_NAME] aç" at bounding box center [758, 253] width 67 height 30
click at [757, 251] on button "Devam et" at bounding box center [758, 253] width 67 height 30
click at [295, 237] on span "İkincil" at bounding box center [293, 244] width 36 height 18
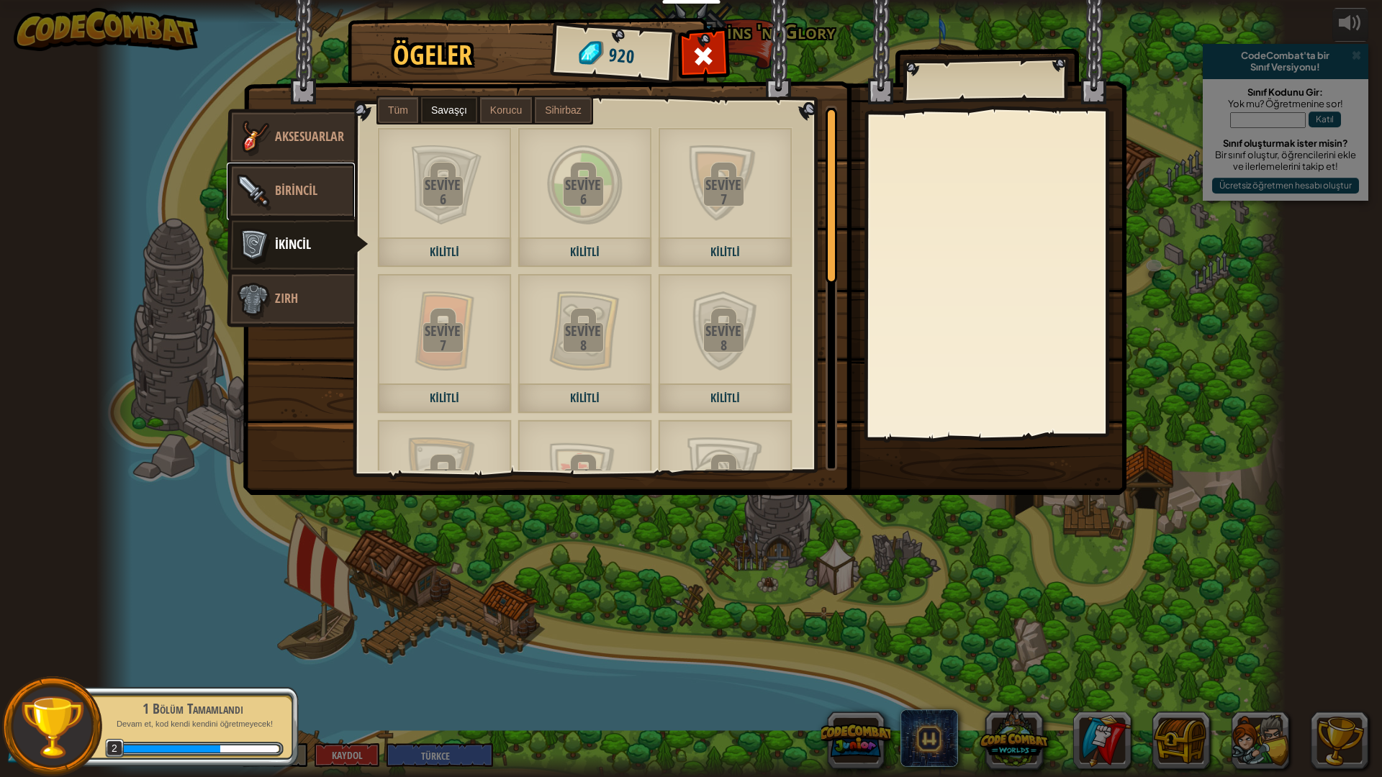
click at [295, 199] on link "Birincil" at bounding box center [291, 192] width 128 height 58
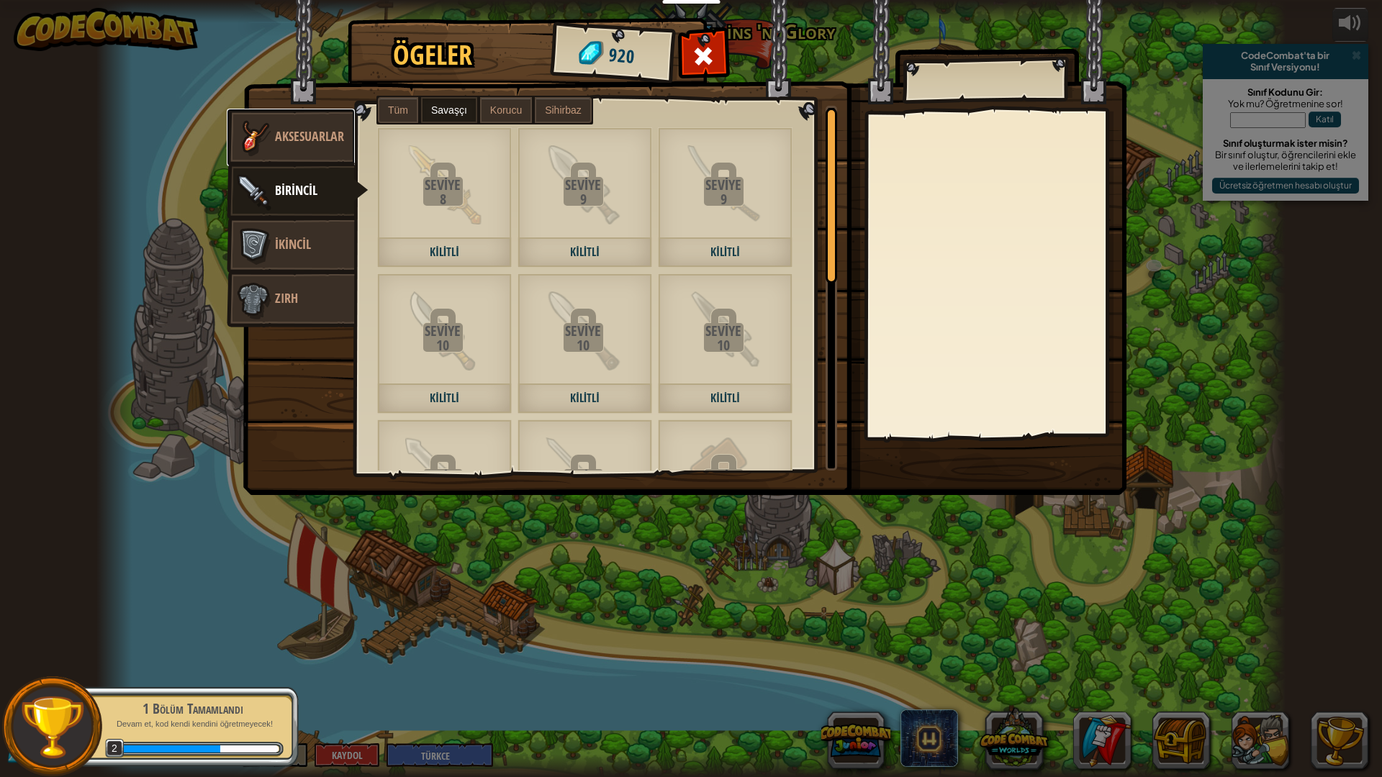
click at [296, 144] on span "Aksesuarlar" at bounding box center [309, 136] width 69 height 18
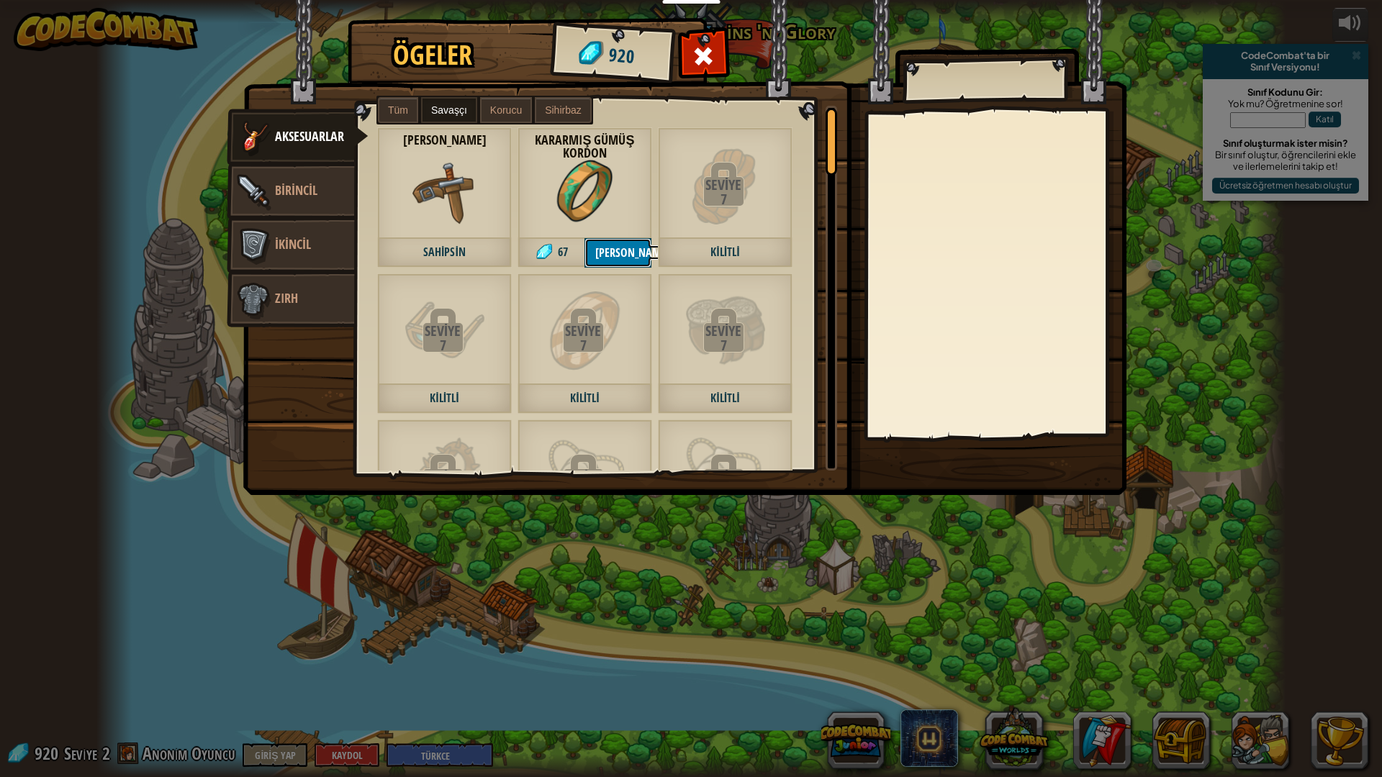
click at [610, 245] on button "[PERSON_NAME] aç" at bounding box center [617, 253] width 67 height 30
click at [610, 245] on button "Devam et" at bounding box center [617, 253] width 67 height 30
click at [687, 56] on div at bounding box center [703, 59] width 45 height 45
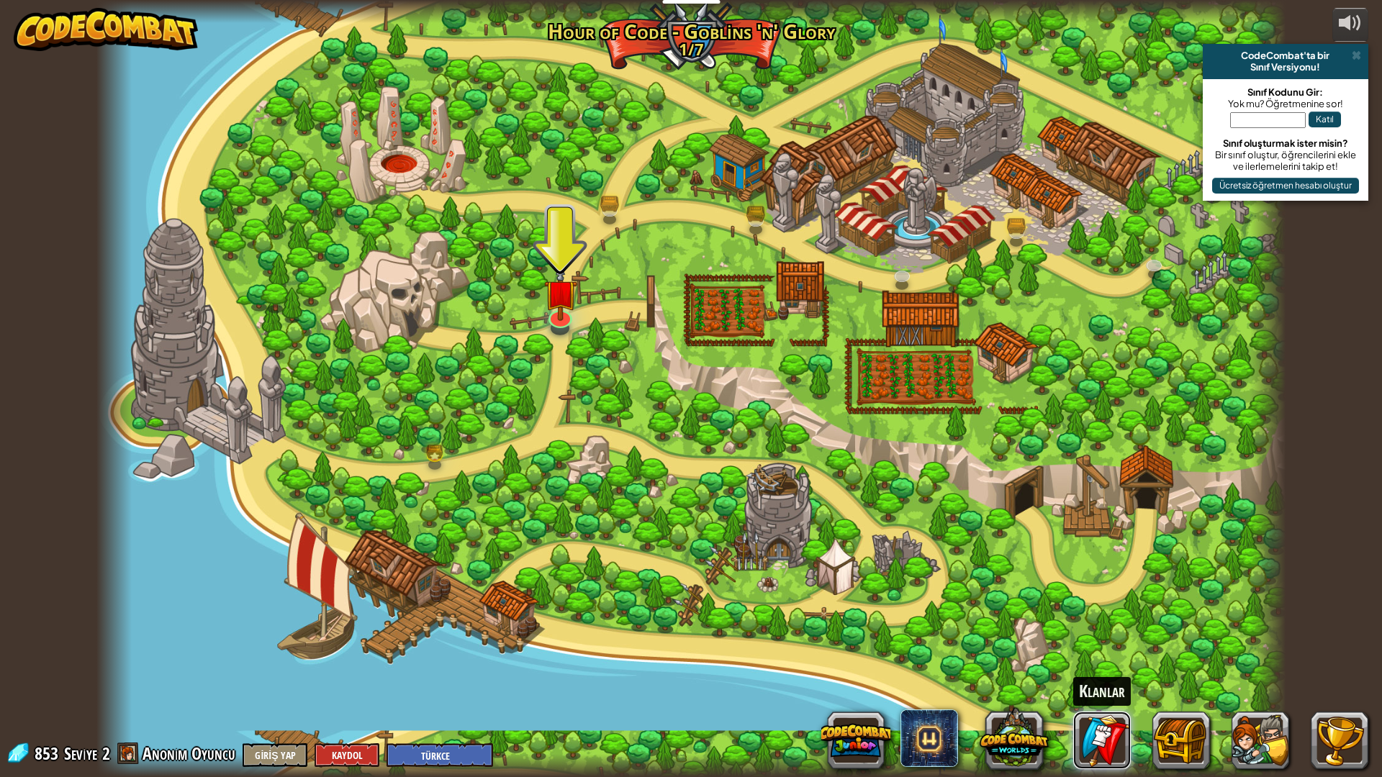
click at [1108, 685] on link at bounding box center [1102, 741] width 58 height 58
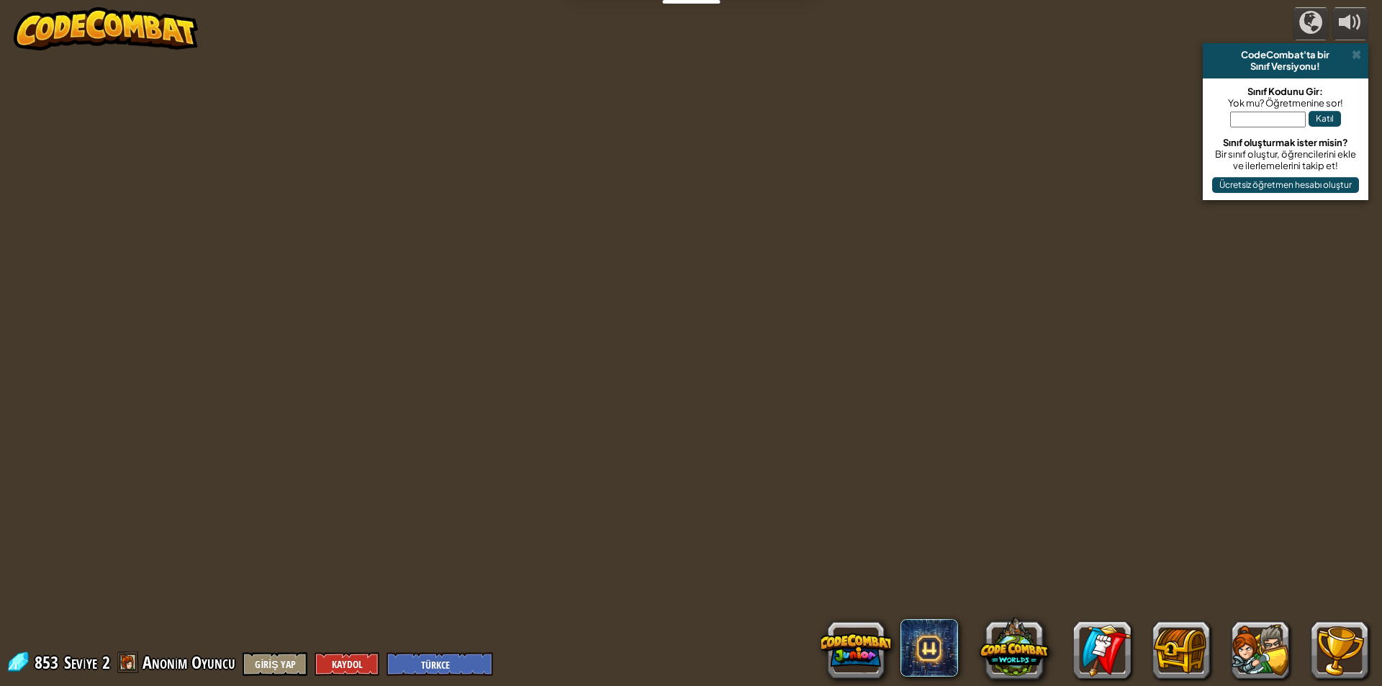
select select "tr"
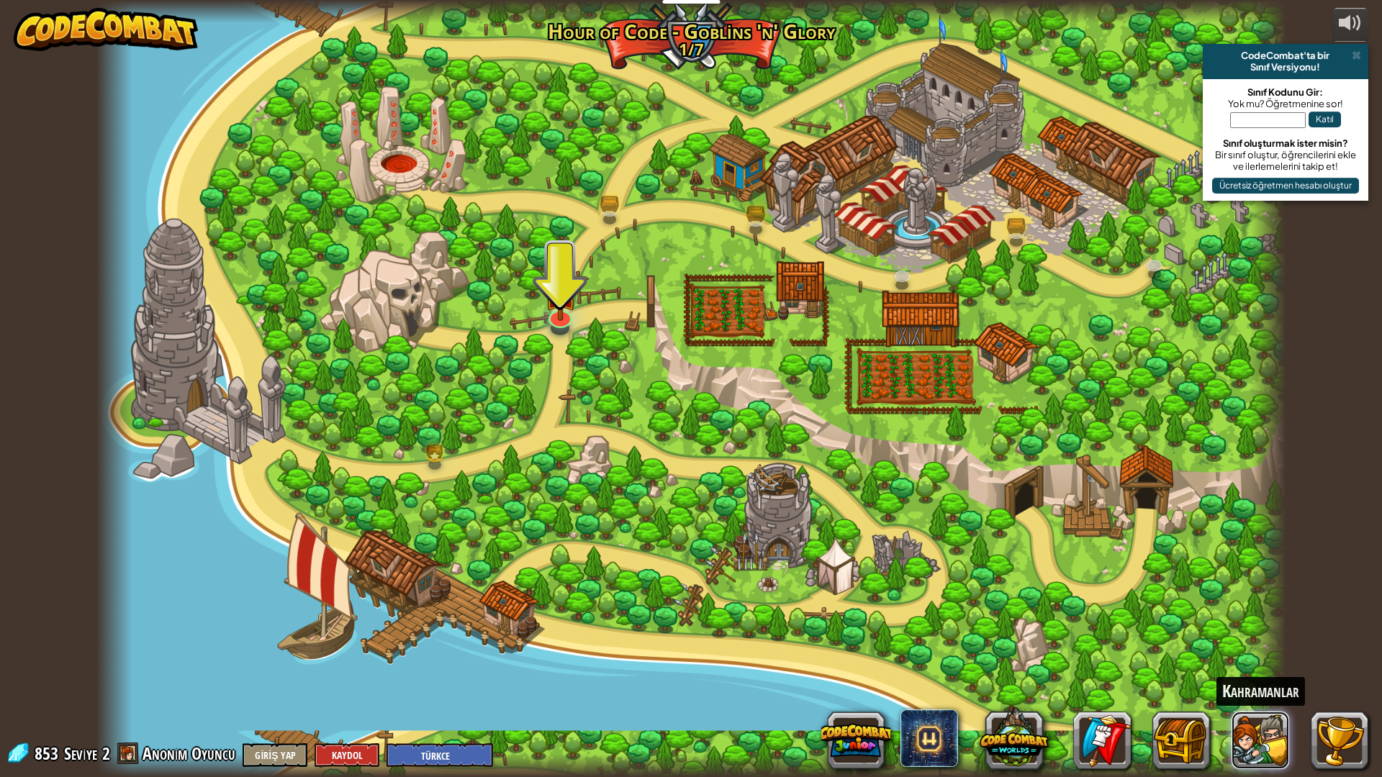
click at [1267, 685] on button at bounding box center [1260, 741] width 58 height 58
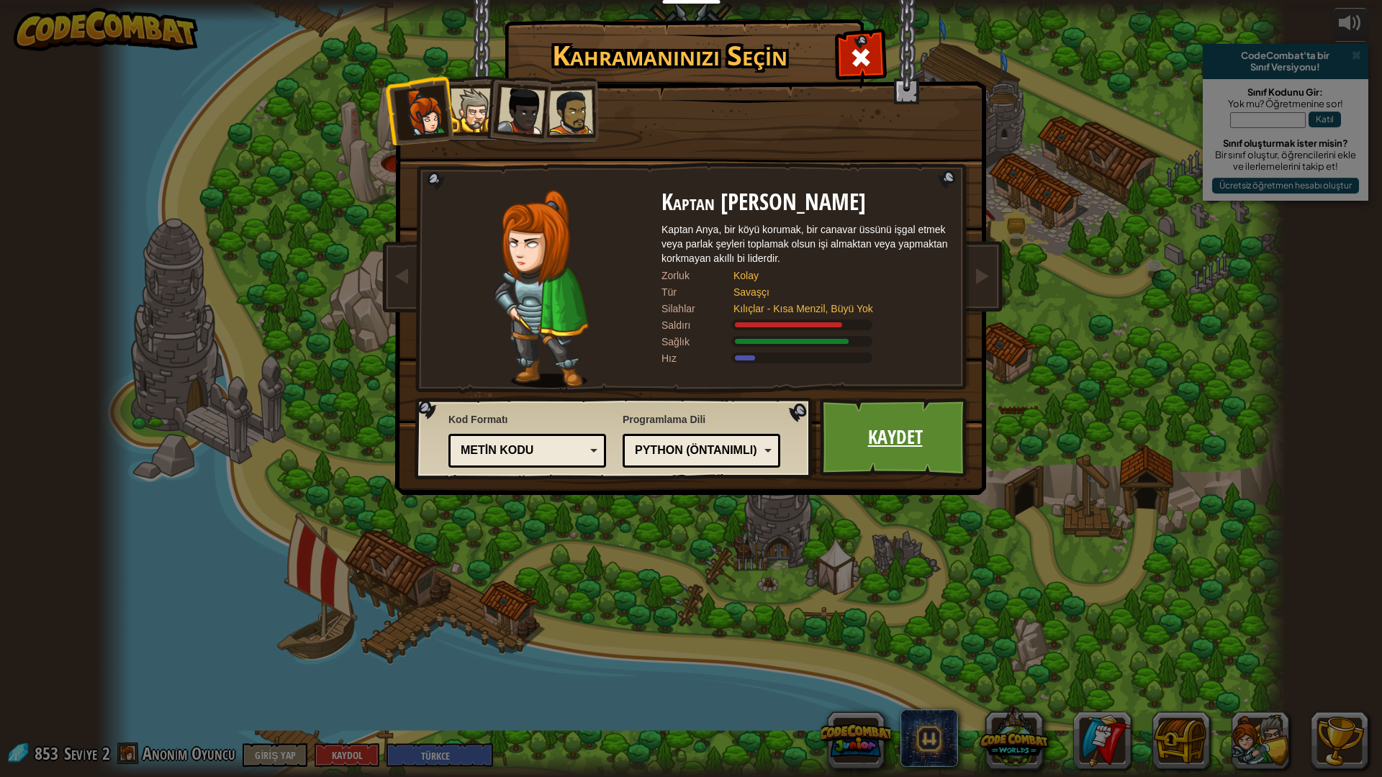
click at [868, 426] on link "Kaydet" at bounding box center [895, 437] width 150 height 79
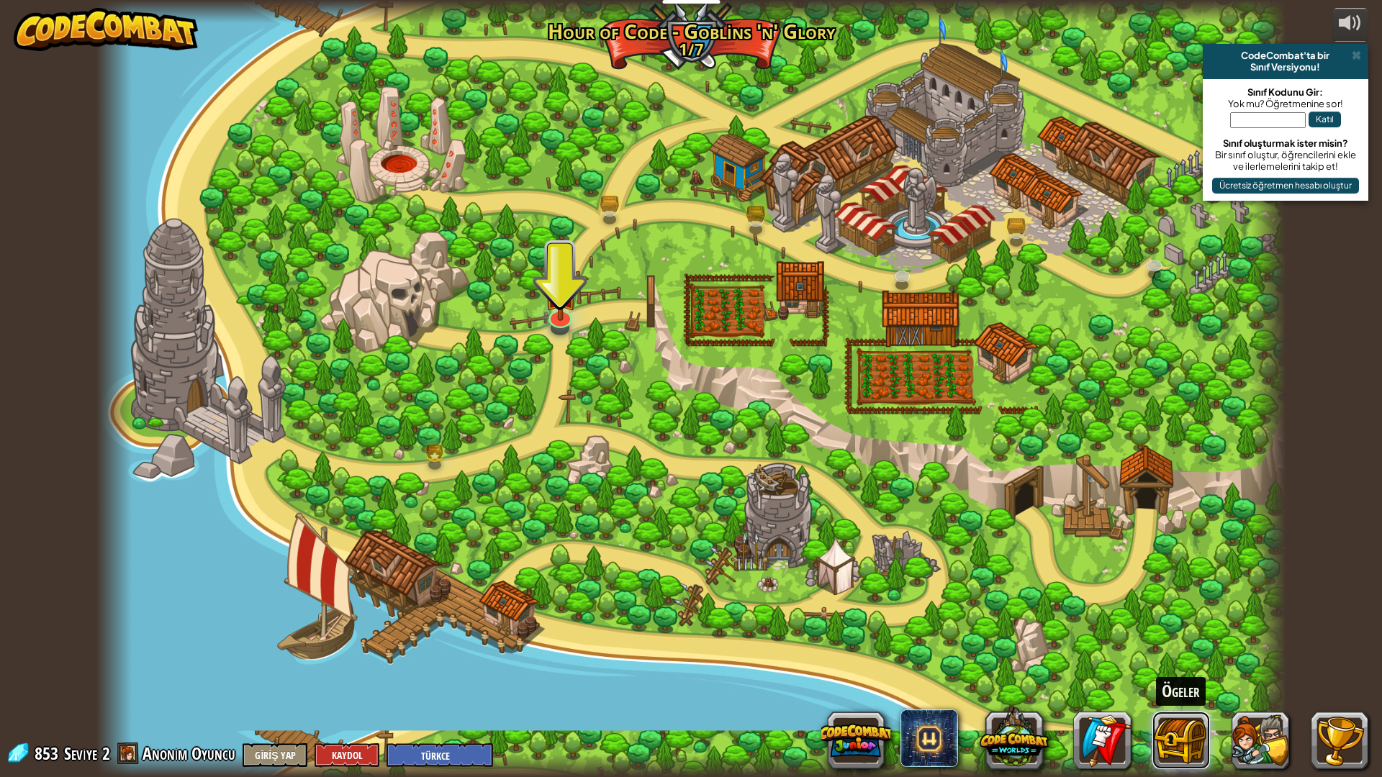
click at [1203, 685] on button at bounding box center [1181, 741] width 58 height 58
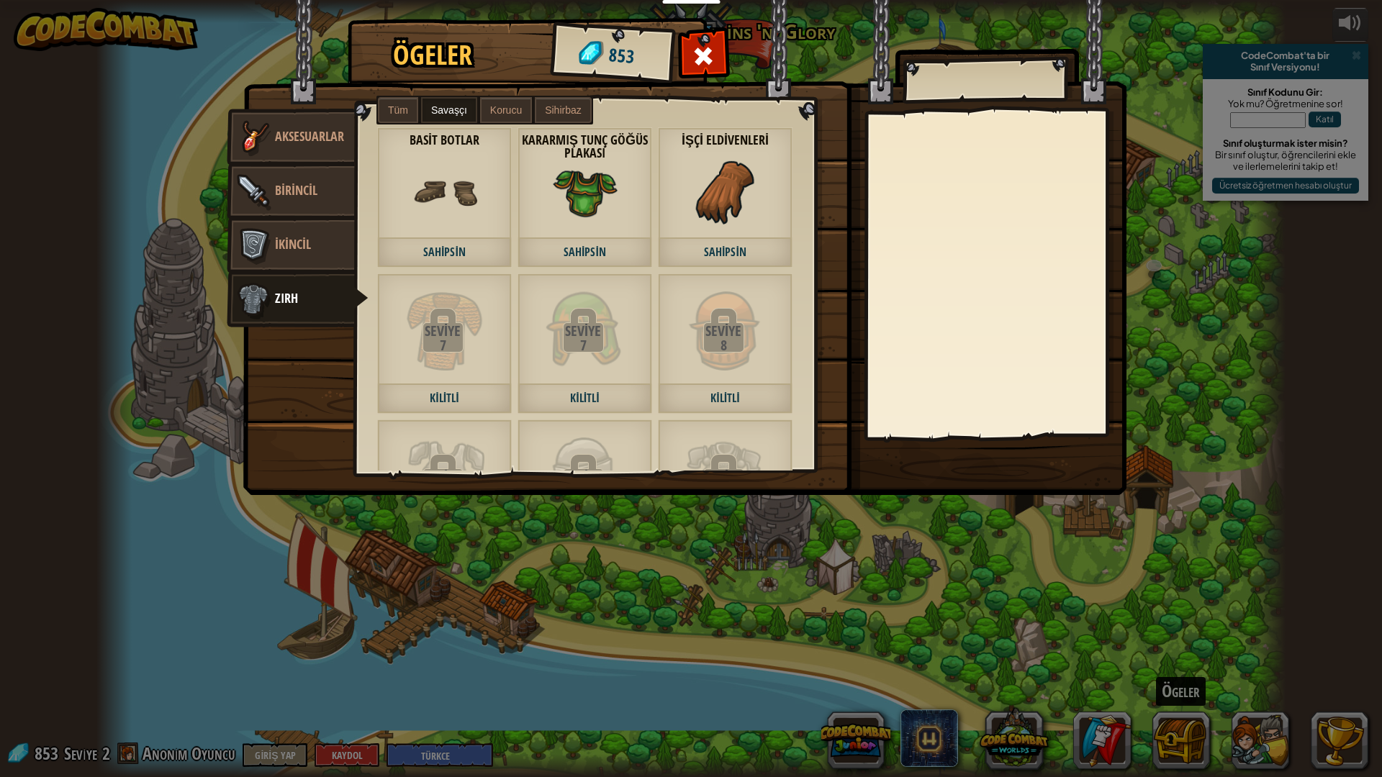
click at [383, 111] on label "Tüm" at bounding box center [398, 110] width 40 height 26
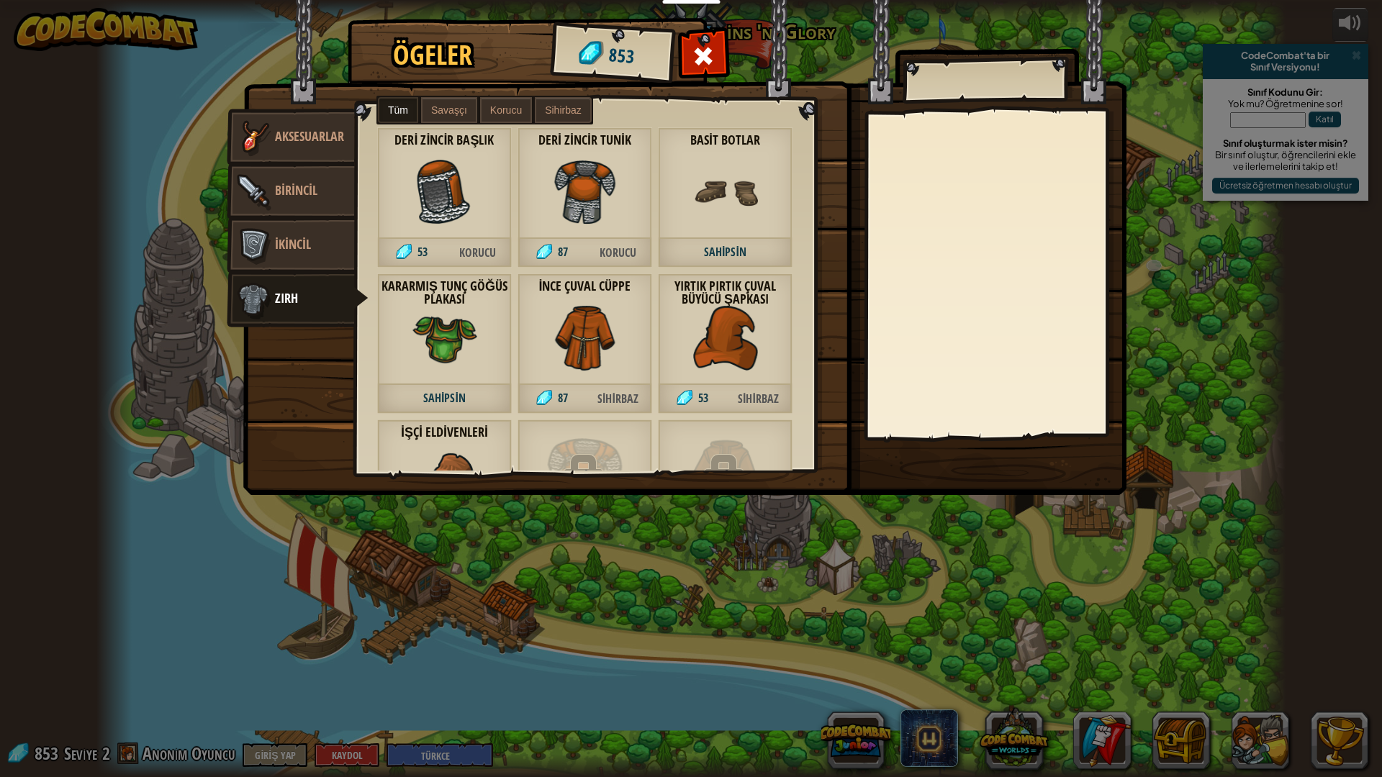
click at [413, 194] on img at bounding box center [444, 192] width 65 height 65
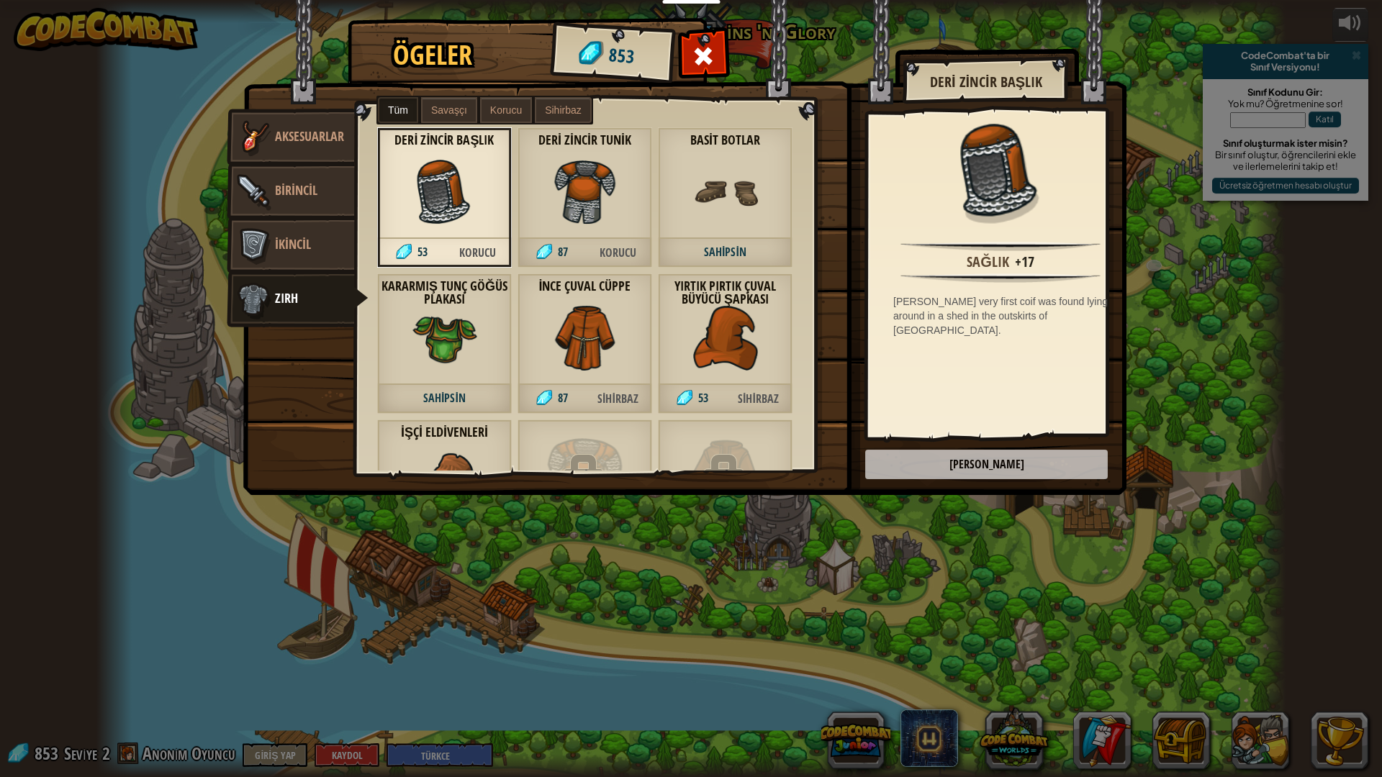
click at [574, 226] on div "Deri Zincir Tunik 87 Korucu" at bounding box center [584, 197] width 135 height 140
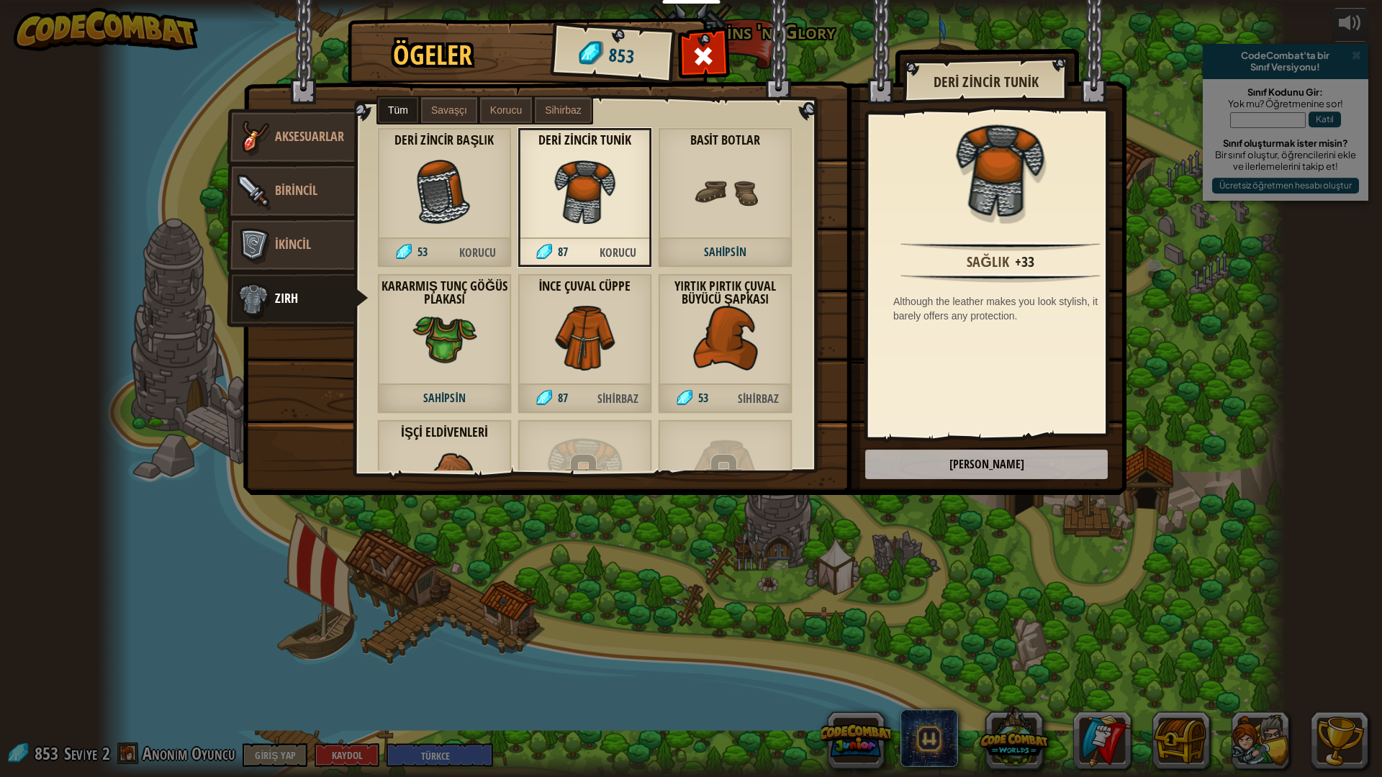
click at [731, 211] on img at bounding box center [725, 192] width 65 height 65
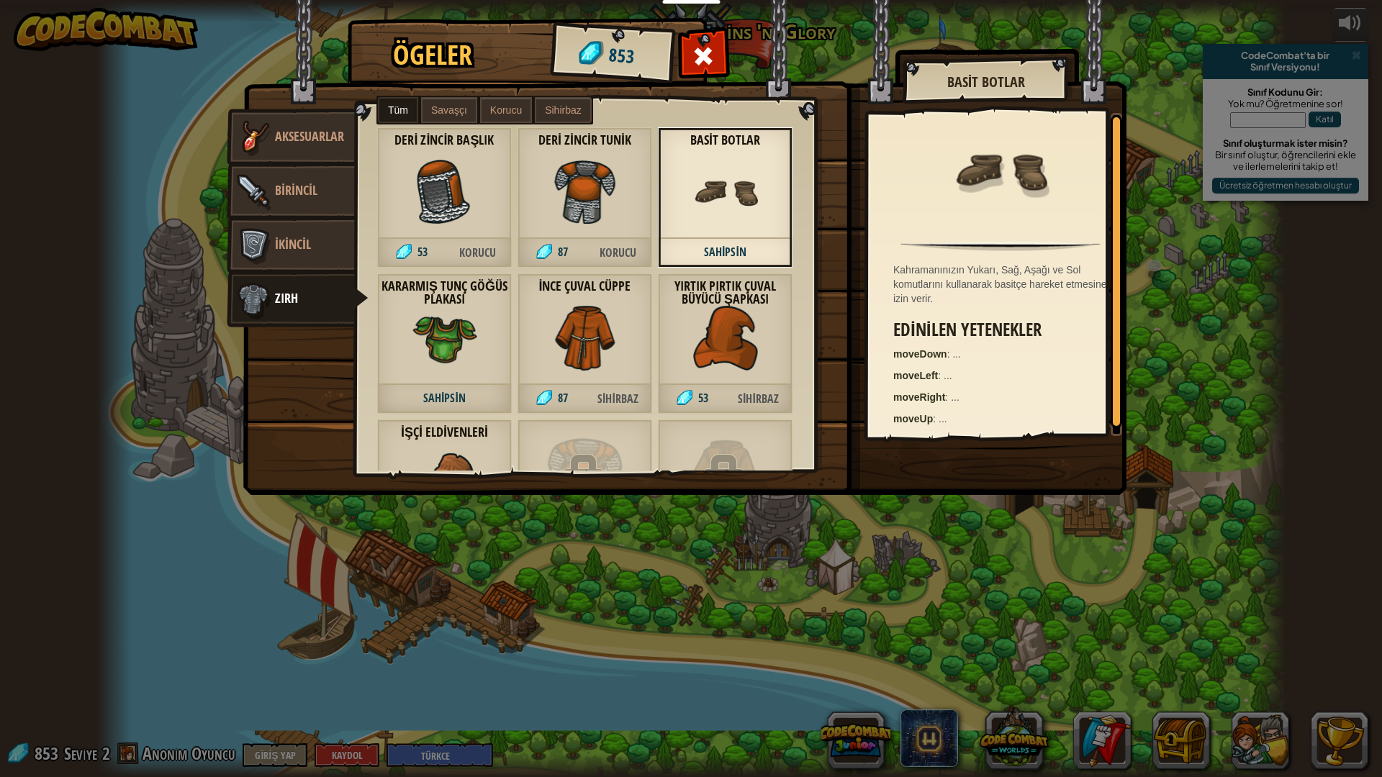
click at [703, 379] on div "Yırtık Pırtık Çuval Büyücü Şapkası 53 Sihirbaz" at bounding box center [725, 343] width 135 height 140
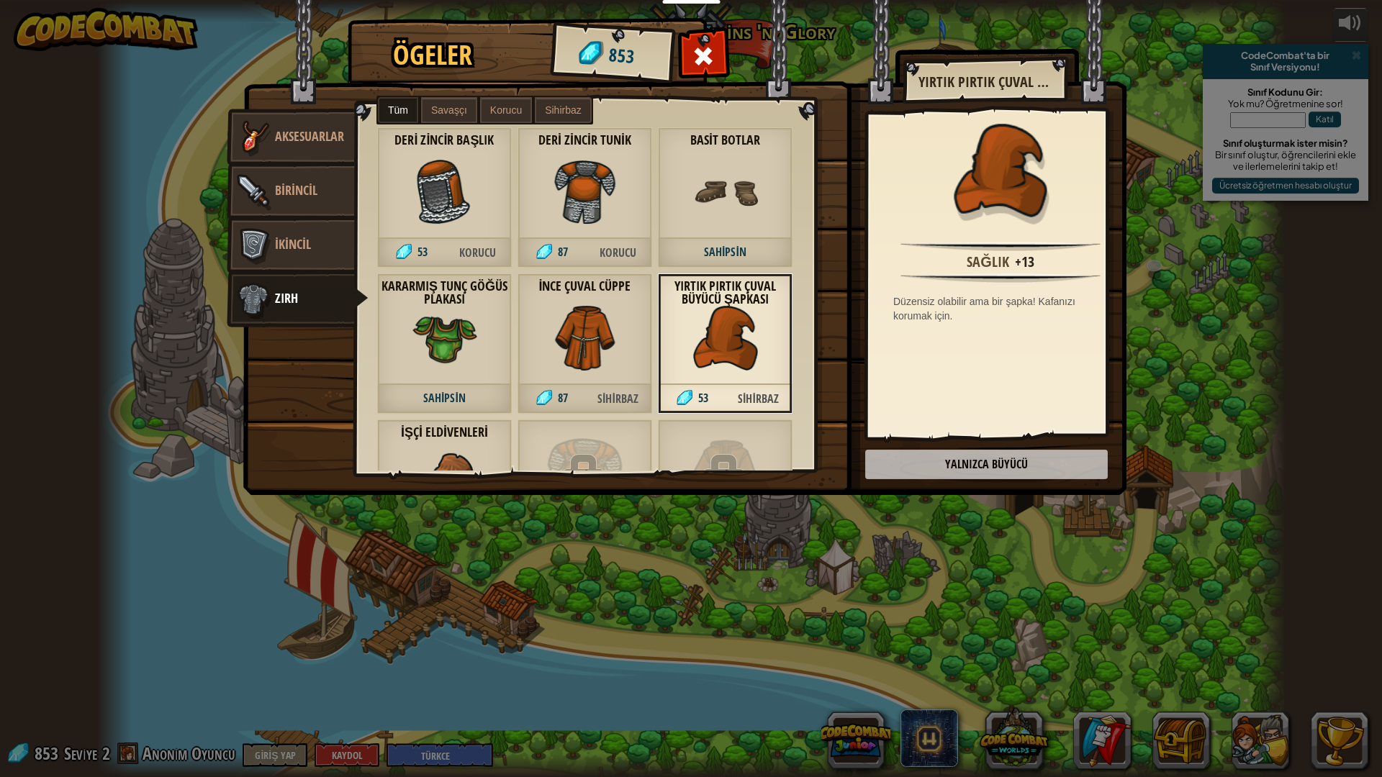
click at [564, 356] on img at bounding box center [585, 338] width 65 height 65
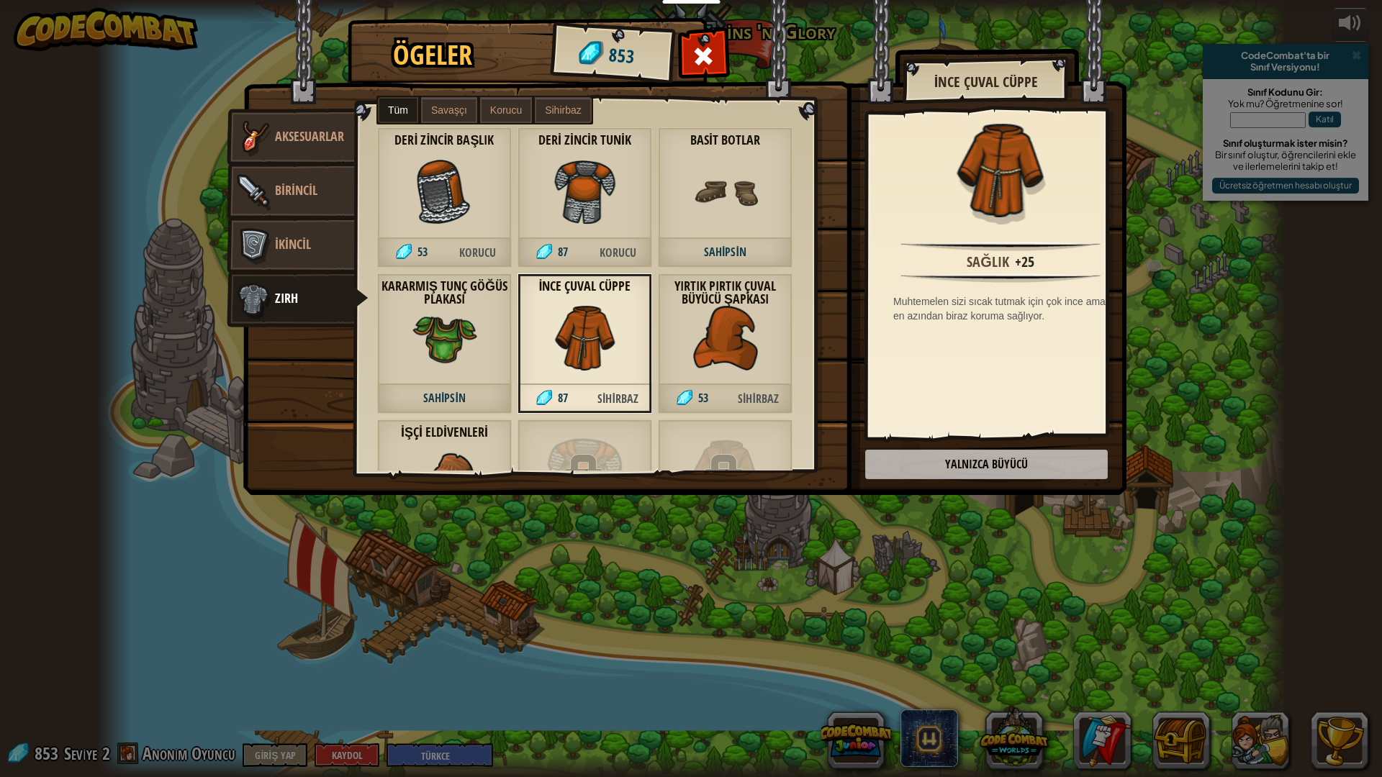
click at [487, 353] on div "Kararmış Tunç Göğüs Plakası Sahipsin" at bounding box center [444, 343] width 135 height 140
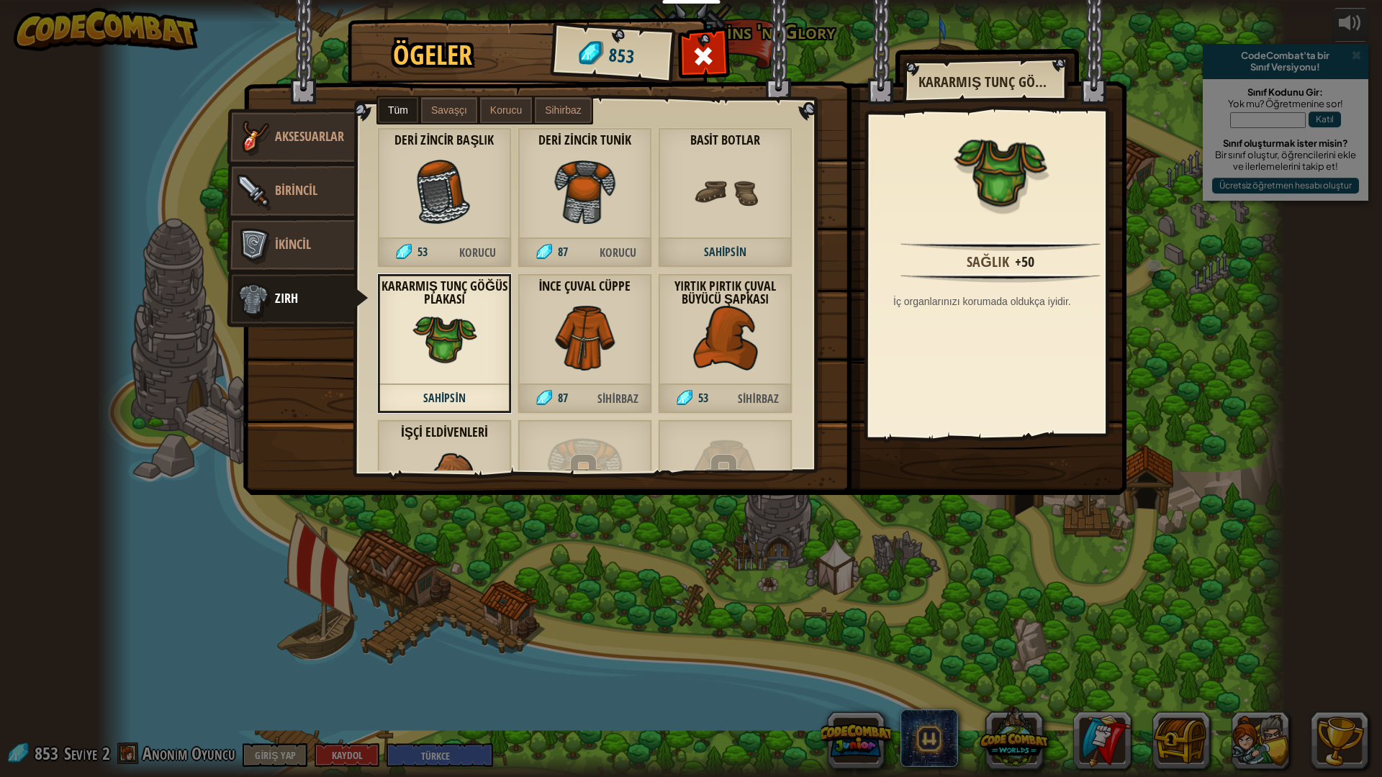
click at [471, 212] on img at bounding box center [444, 192] width 65 height 65
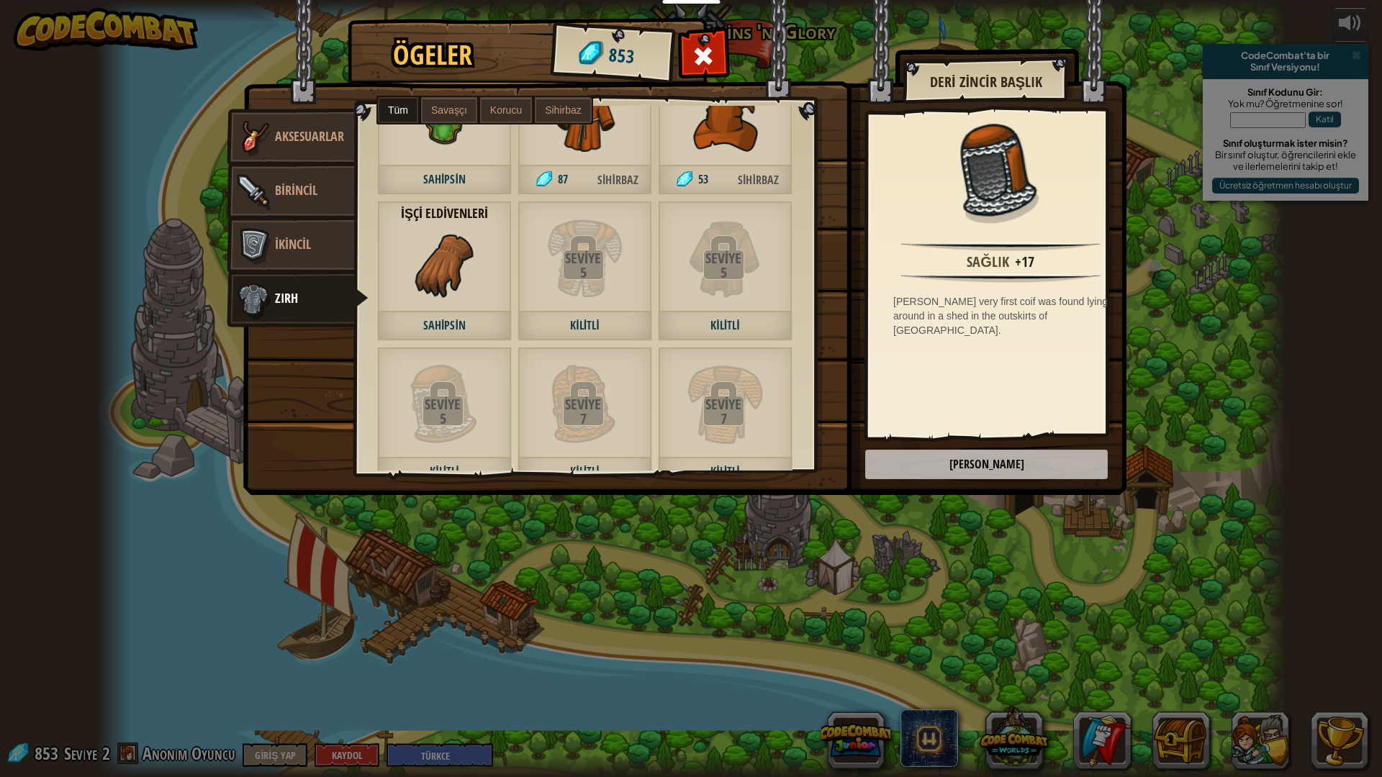
scroll to position [240, 0]
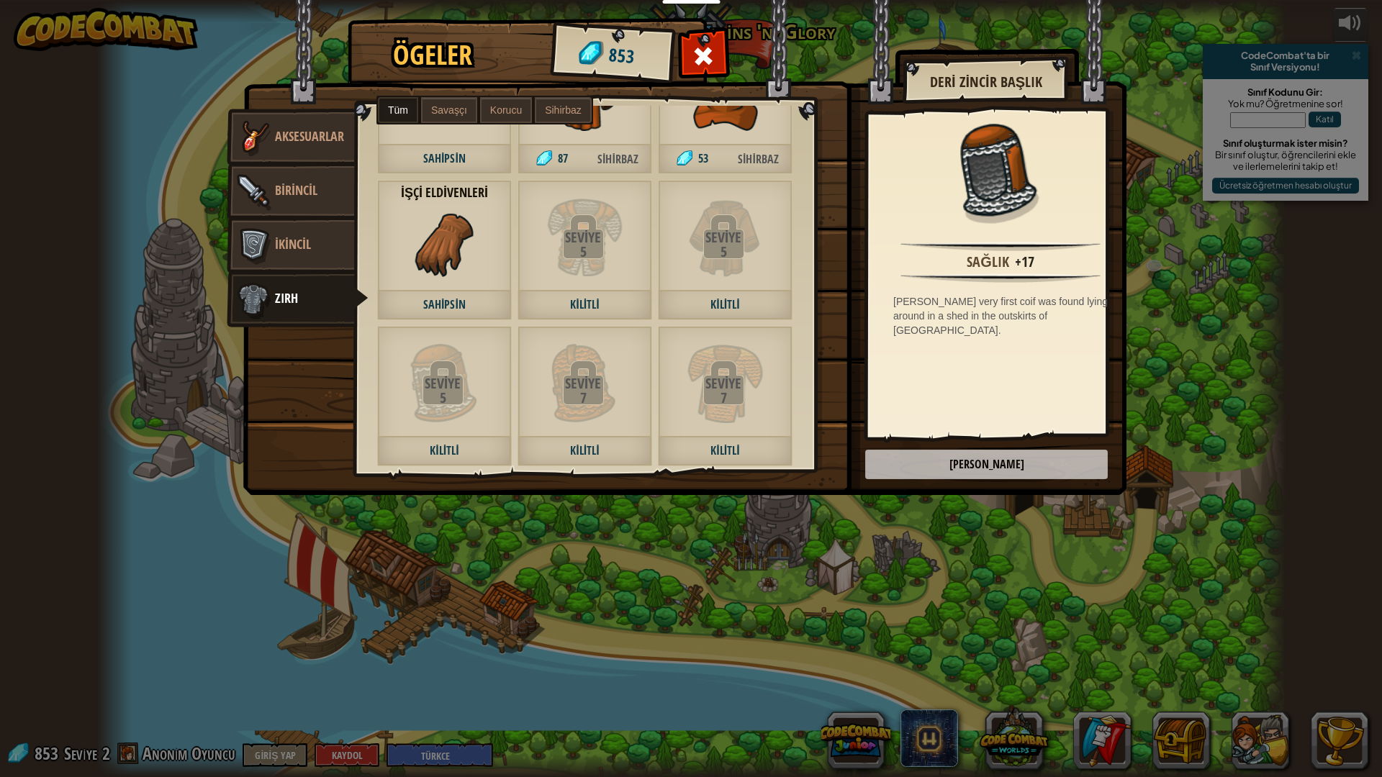
click at [448, 272] on img at bounding box center [444, 244] width 65 height 65
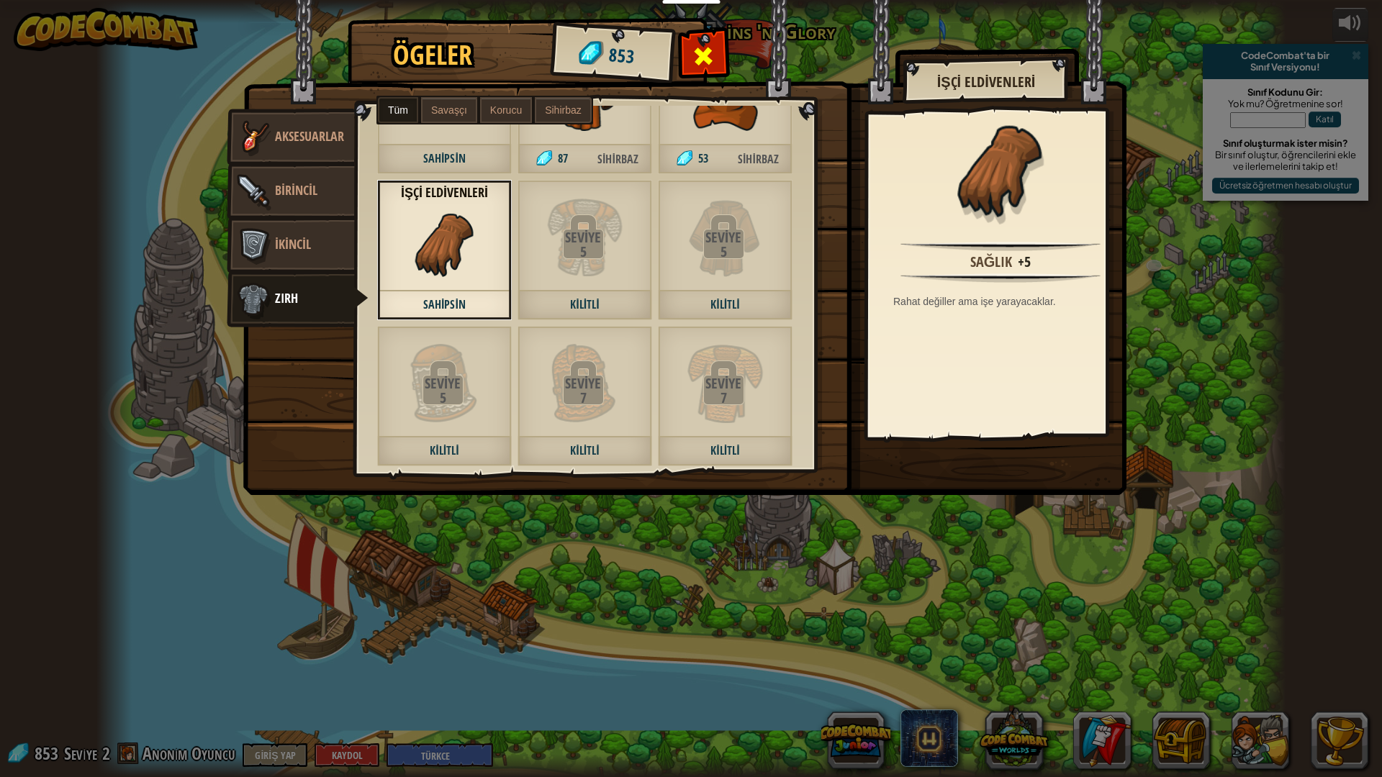
click at [714, 47] on span at bounding box center [703, 56] width 23 height 23
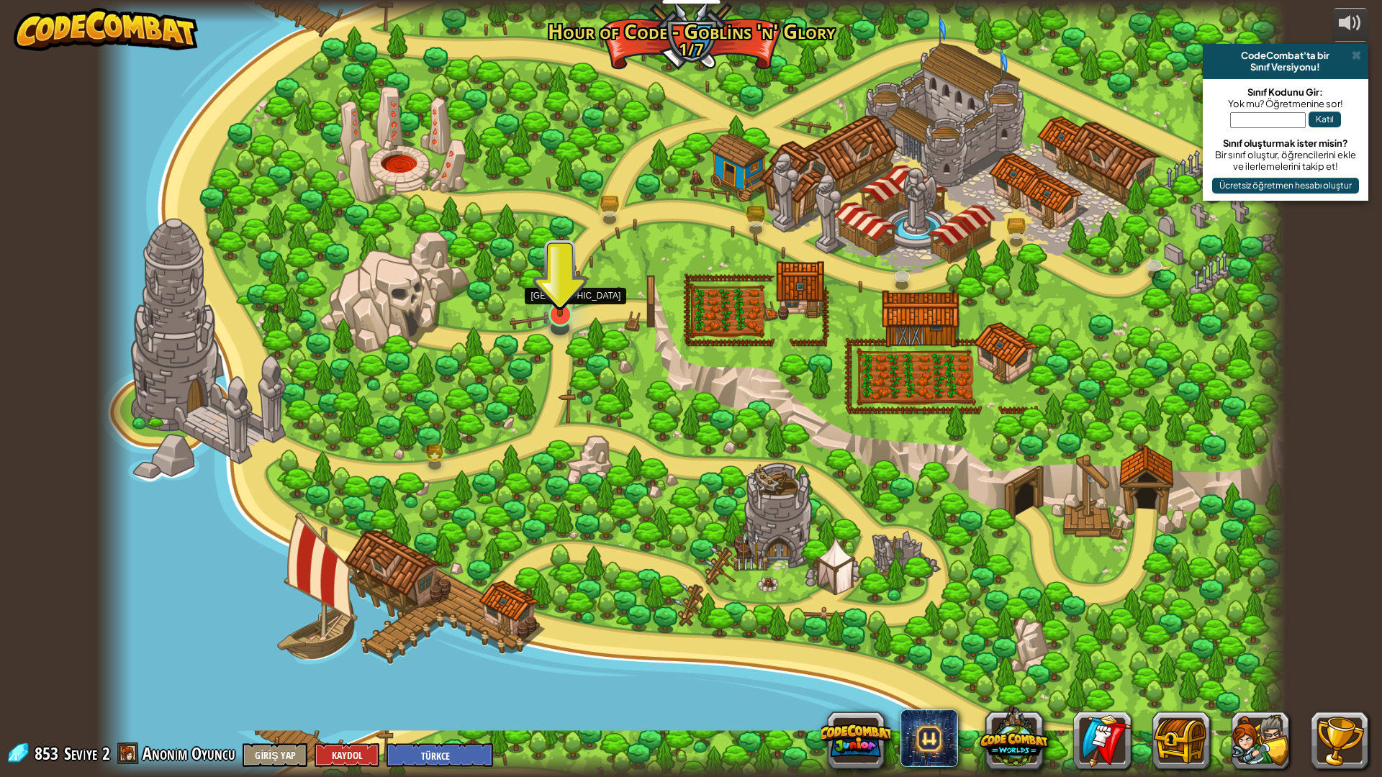
click at [556, 311] on img at bounding box center [560, 279] width 33 height 76
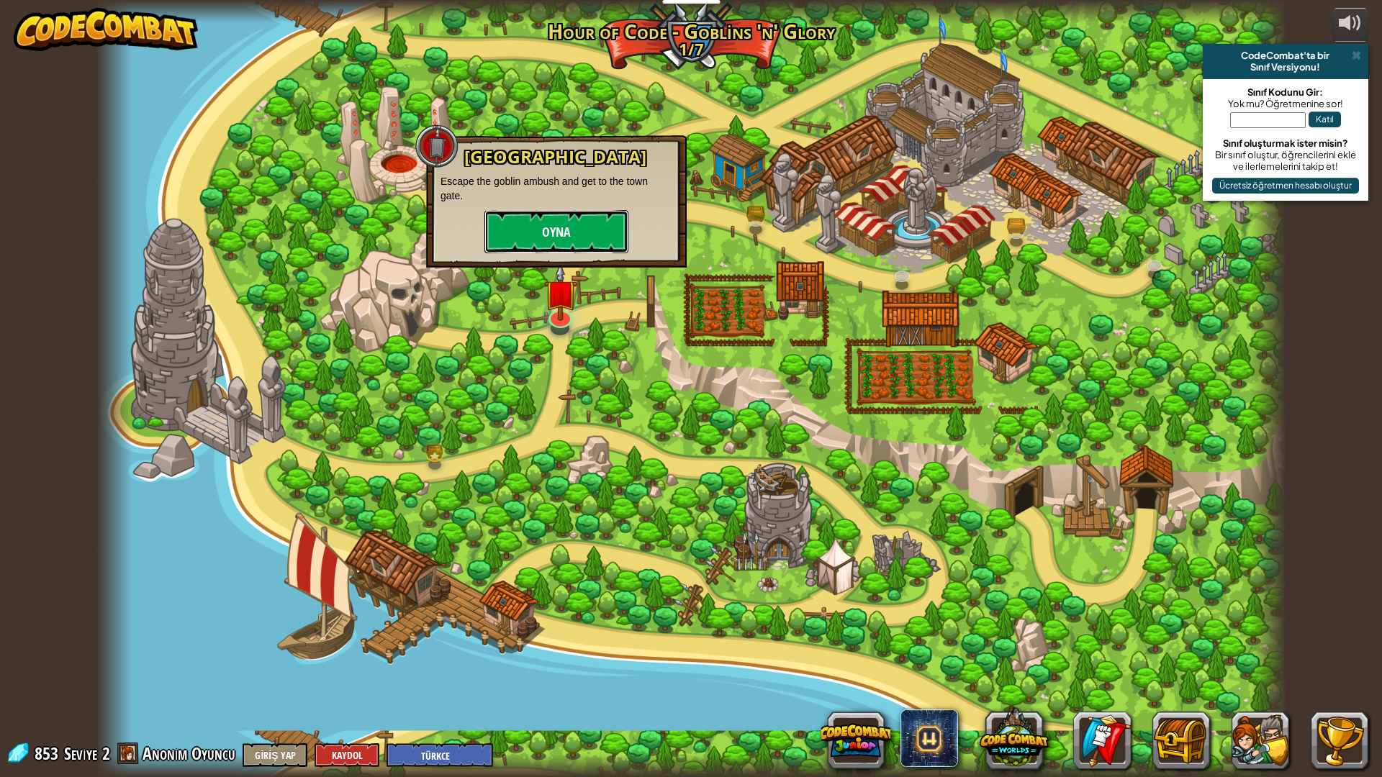
click at [551, 234] on button "Oyna" at bounding box center [556, 231] width 144 height 43
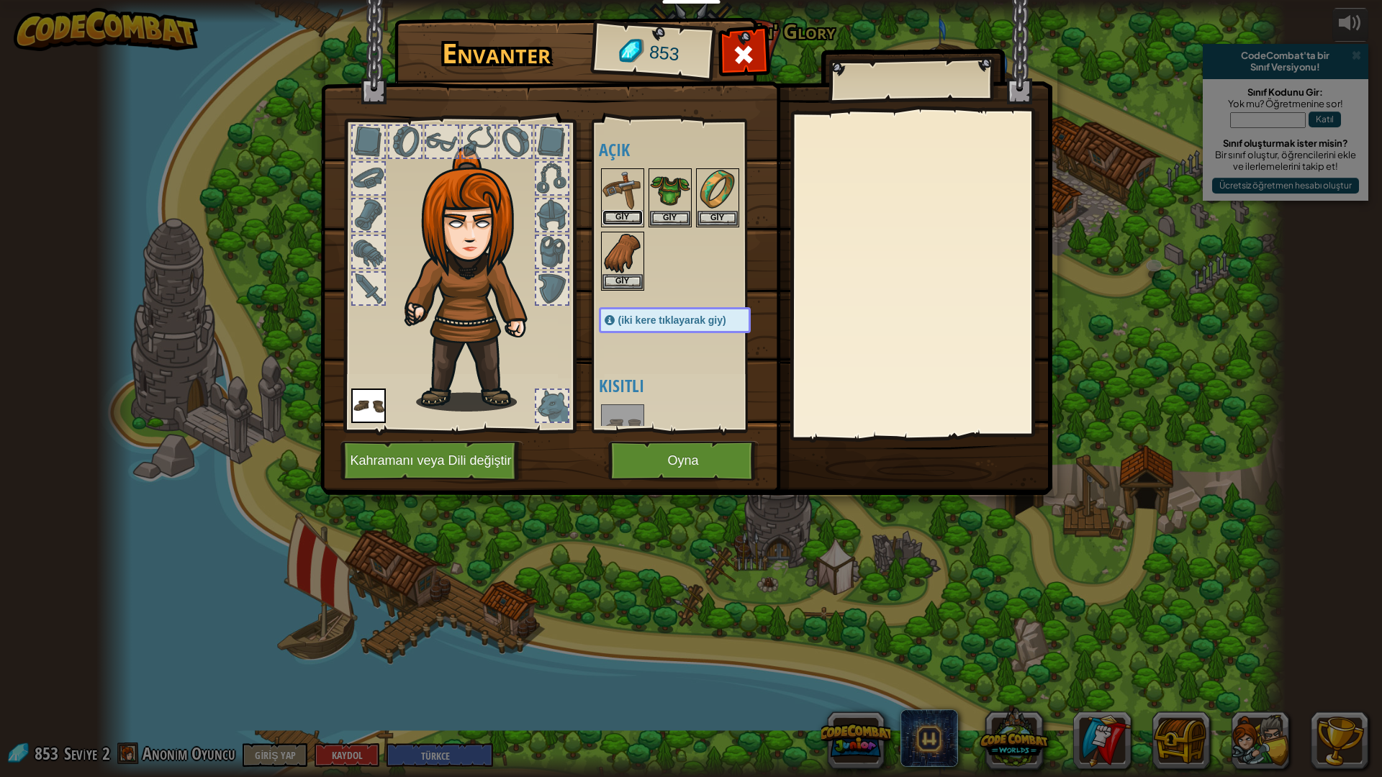
click at [625, 217] on button "Giy" at bounding box center [622, 217] width 40 height 15
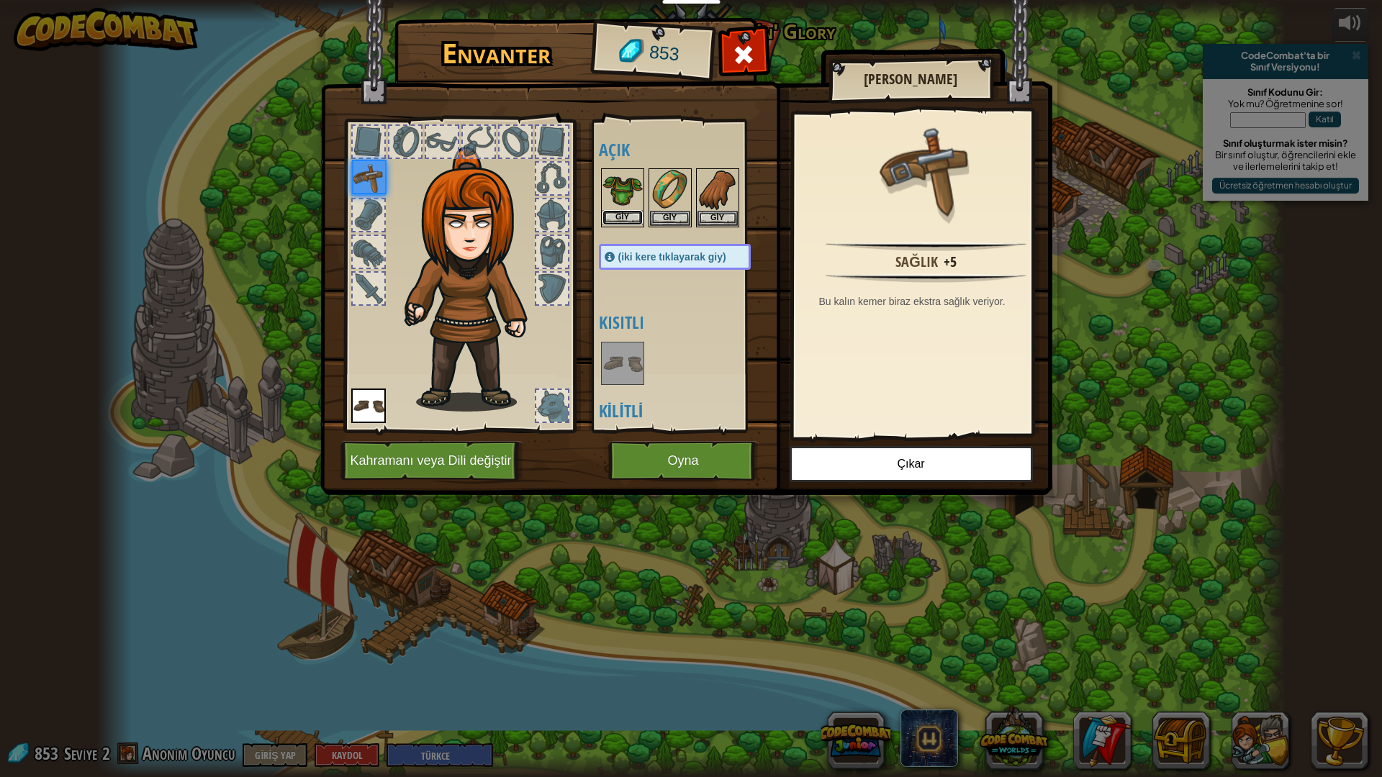
click at [625, 215] on button "Giy" at bounding box center [622, 217] width 40 height 15
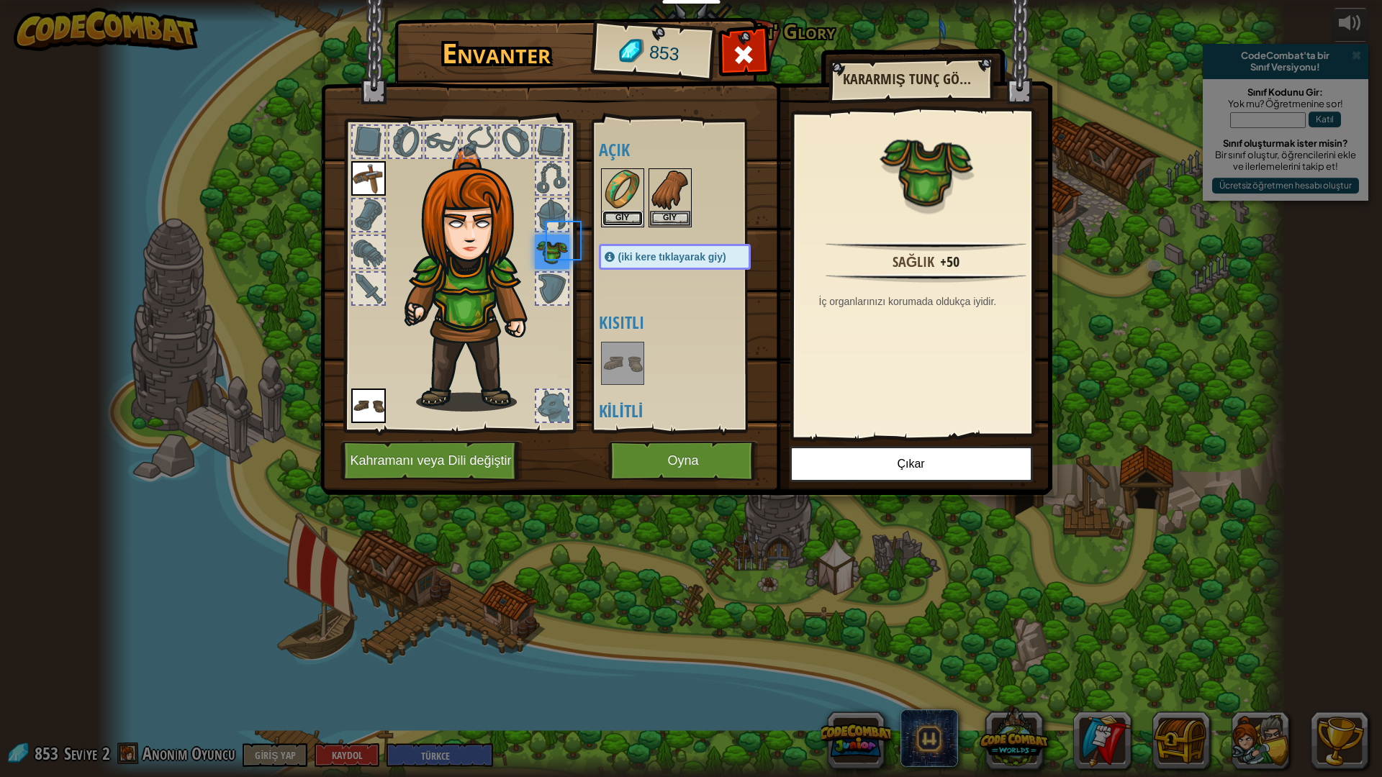
click at [625, 215] on button "Giy" at bounding box center [622, 218] width 40 height 15
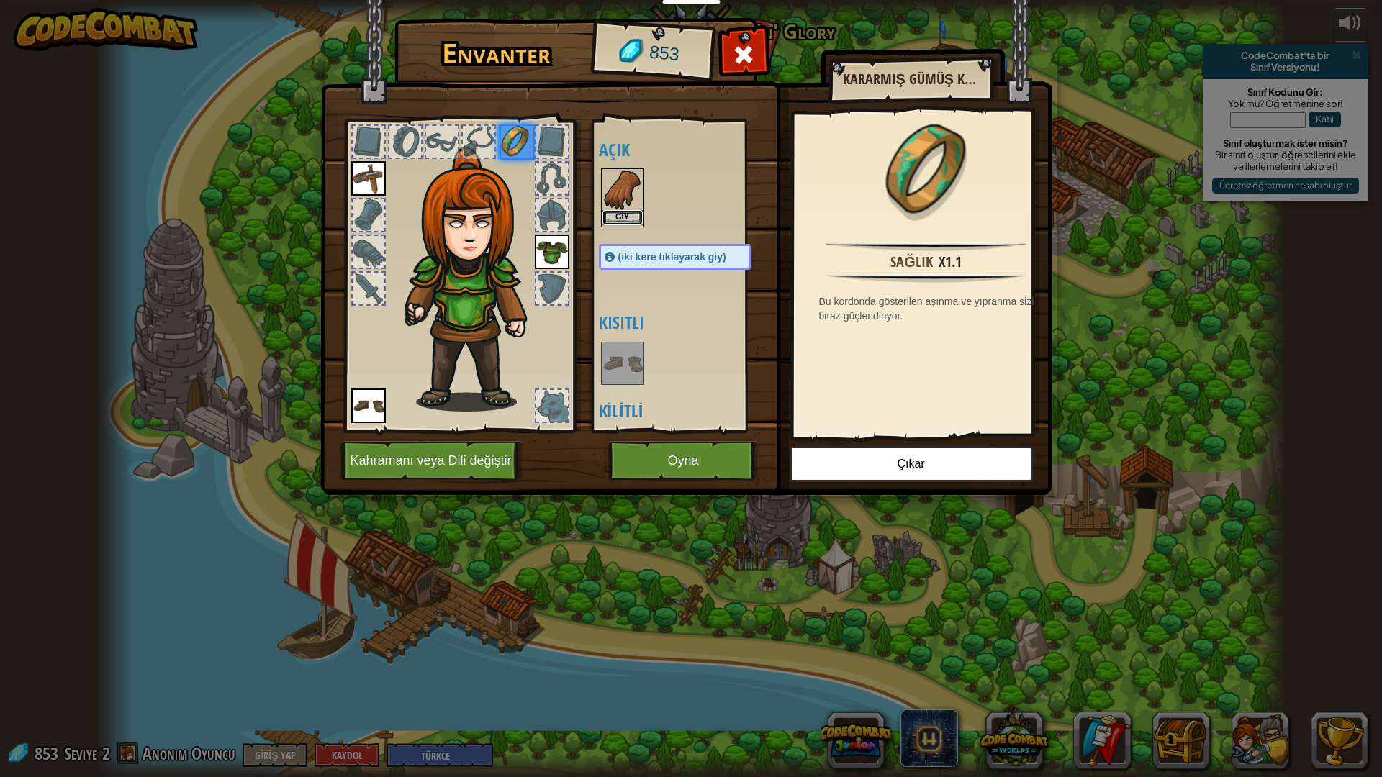
click at [626, 215] on button "Giy" at bounding box center [622, 217] width 40 height 15
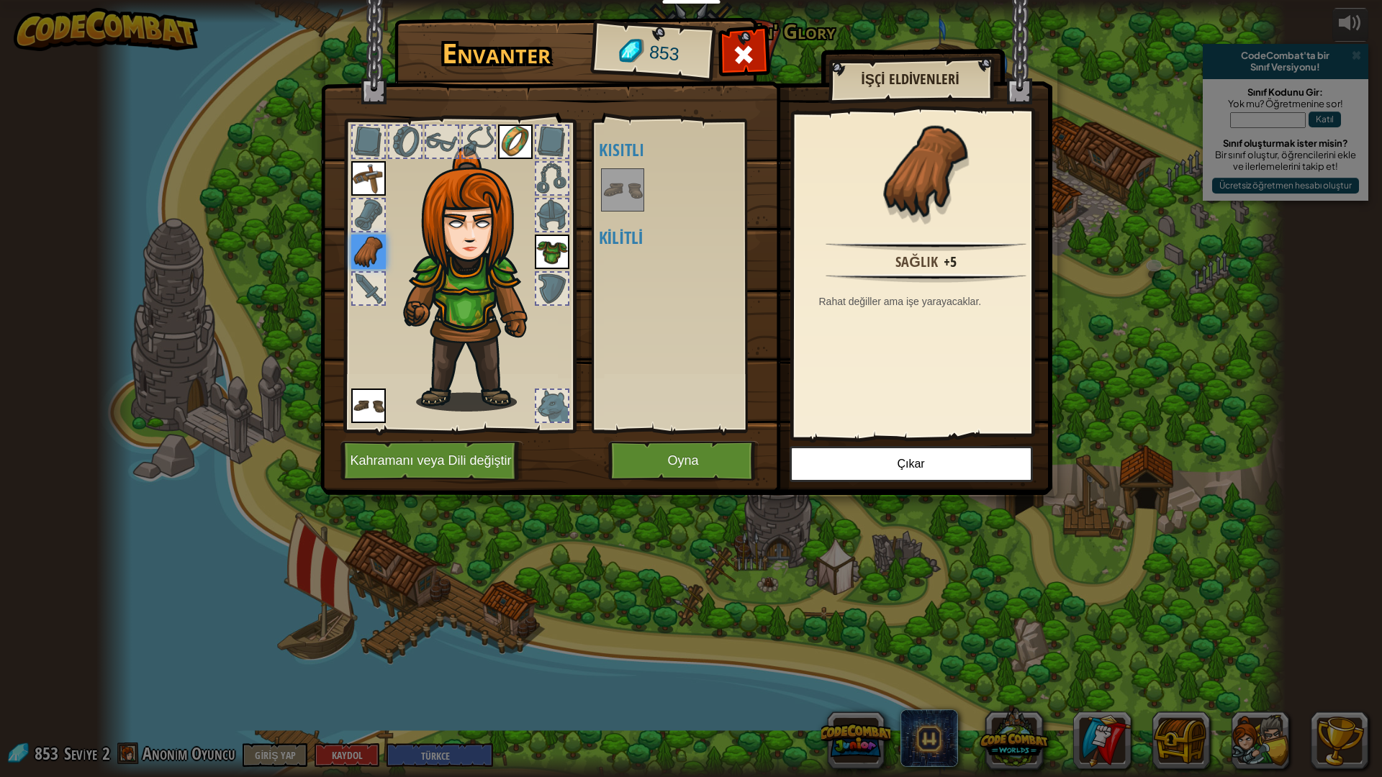
drag, startPoint x: 633, startPoint y: 201, endPoint x: 523, endPoint y: 255, distance: 122.6
click at [523, 255] on div "Envanter 853 Açık Giy Giy Giy Giy (iki kere tıklayarak giy) Kısıtlı Kilitli İşç…" at bounding box center [691, 259] width 732 height 475
click at [702, 453] on button "Oyna" at bounding box center [683, 461] width 150 height 40
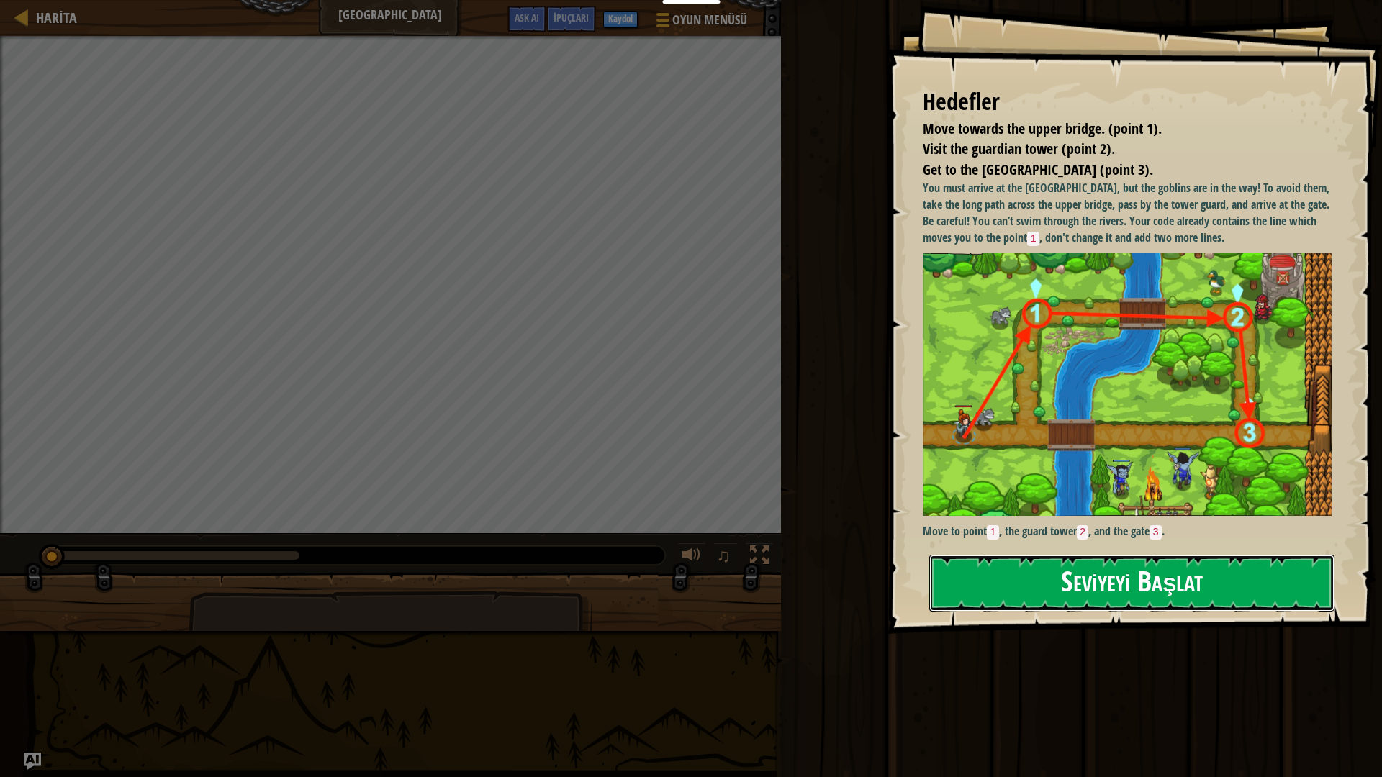
click at [1221, 560] on button "Seviyeyi Başlat" at bounding box center [1131, 583] width 405 height 57
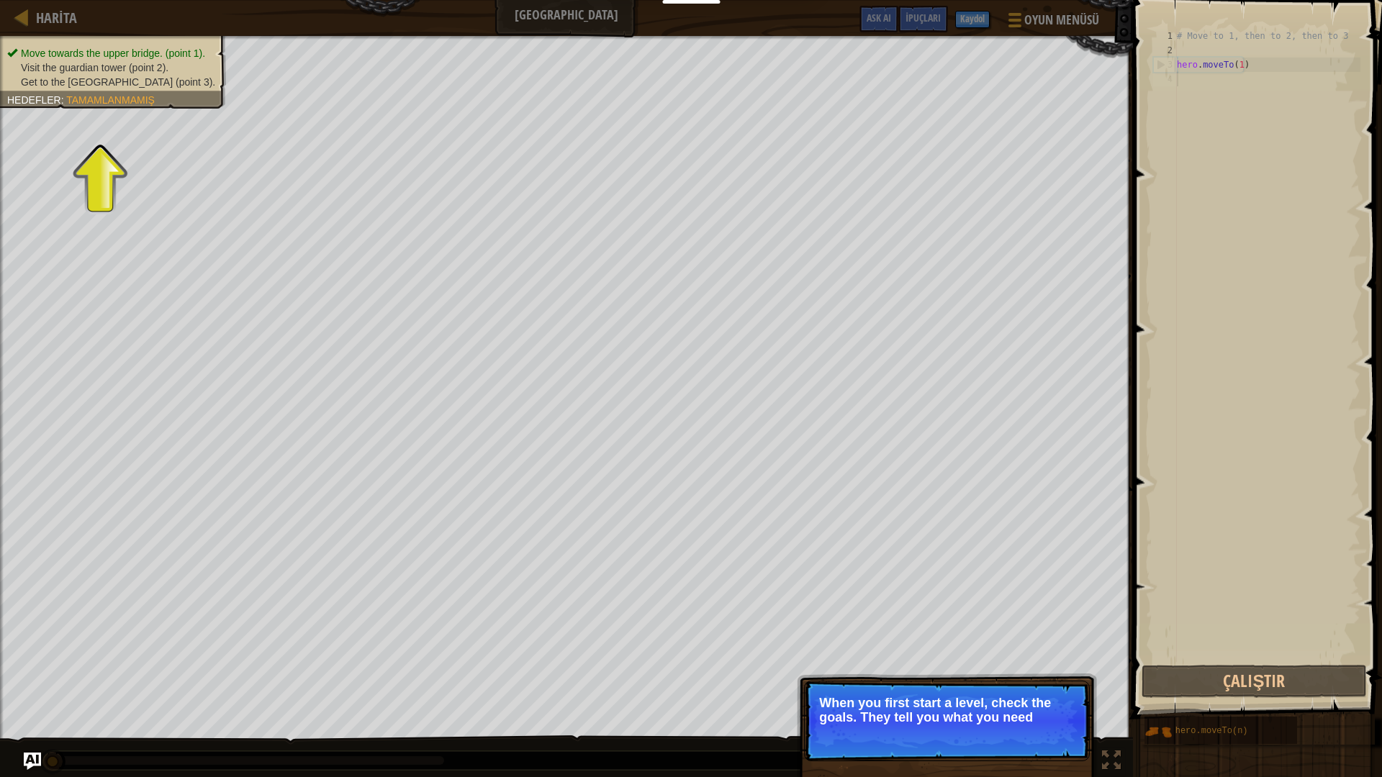
click at [48, 63] on span "Visit the guardian tower (point 2)." at bounding box center [95, 68] width 148 height 12
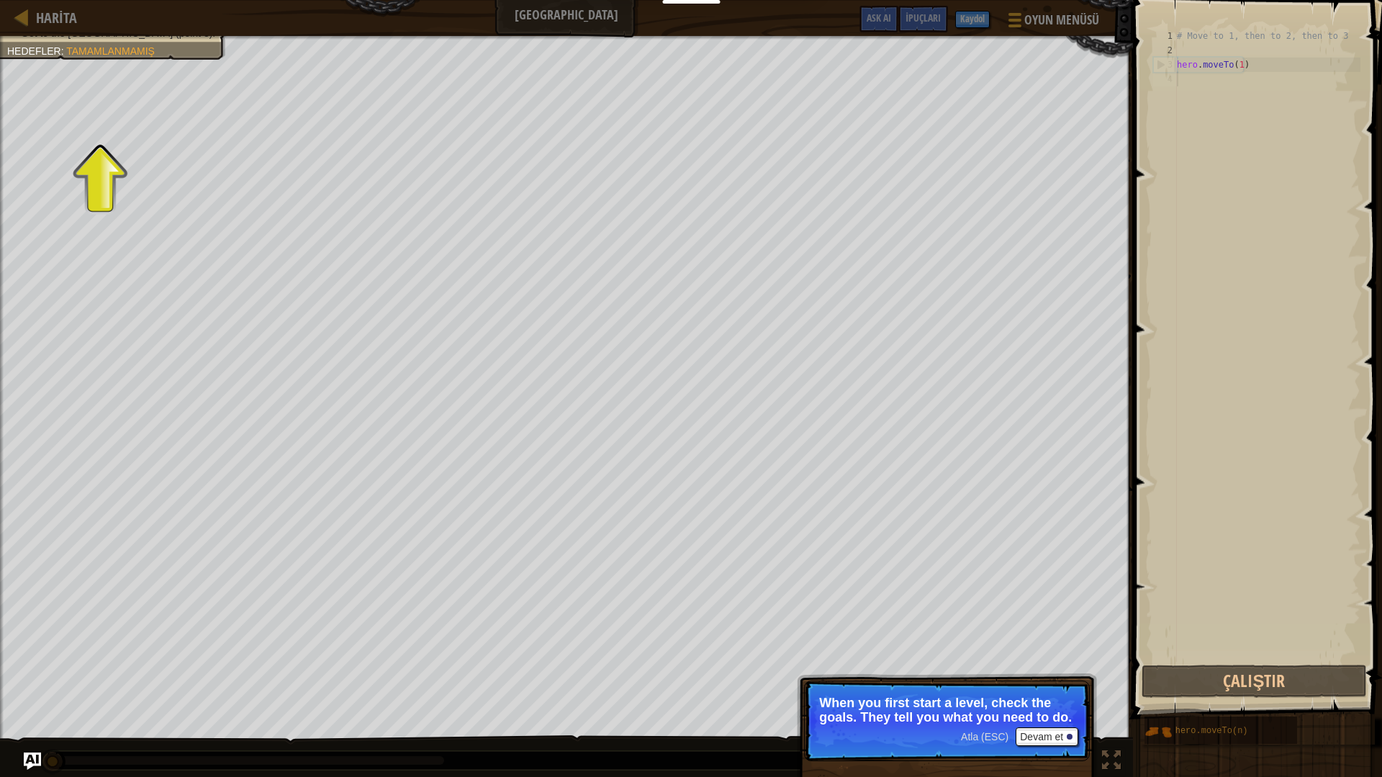
click at [1040, 685] on p "Atla (ESC) Devam et When you first start a level, check the goals. They tell yo…" at bounding box center [947, 721] width 286 height 81
click at [1046, 685] on button "Devam et" at bounding box center [1047, 737] width 63 height 19
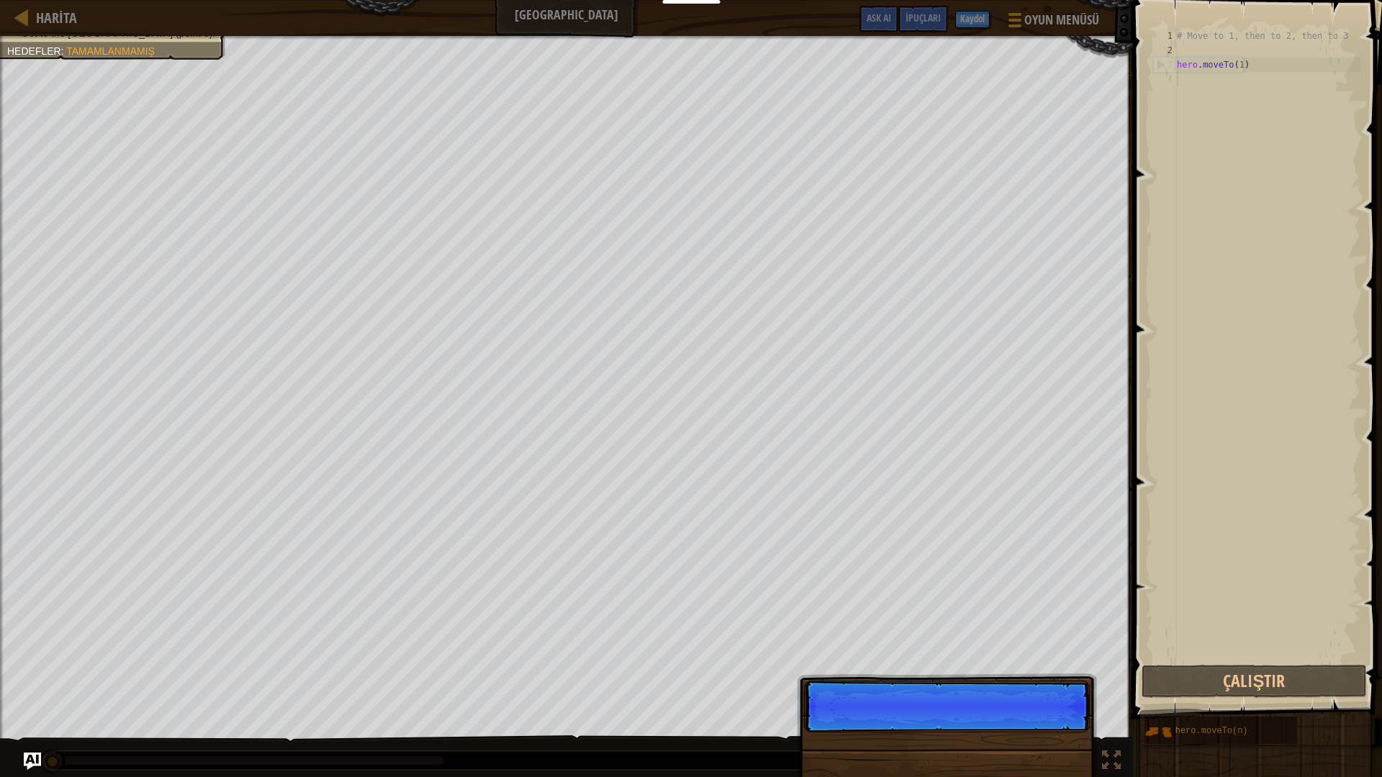
scroll to position [6, 0]
click at [1044, 685] on p "Atla (ESC) Devam et We need to avoid the" at bounding box center [947, 714] width 286 height 66
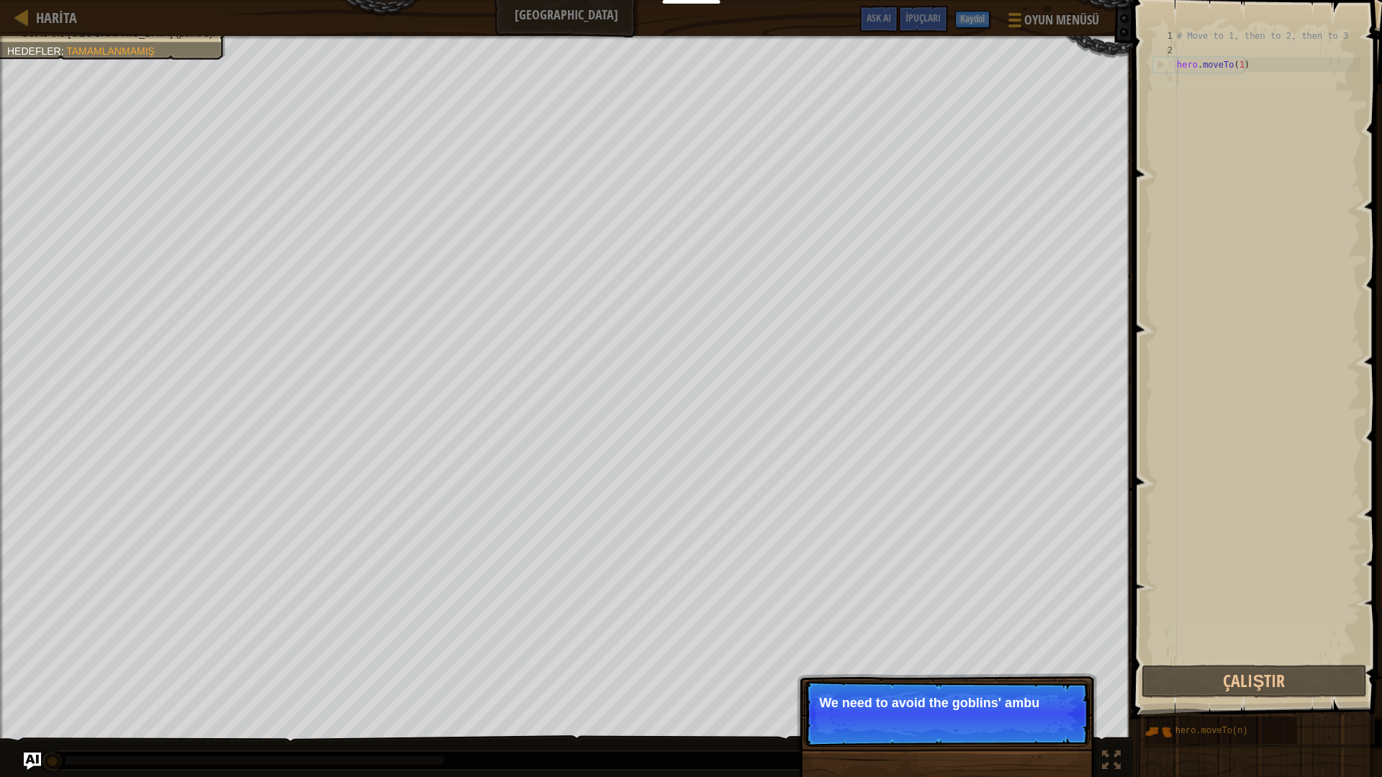
click at [1044, 685] on p "Atla (ESC) Devam et We need to avoid the goblins' ambu" at bounding box center [947, 714] width 286 height 66
click at [1044, 685] on button "Devam et" at bounding box center [1047, 722] width 63 height 19
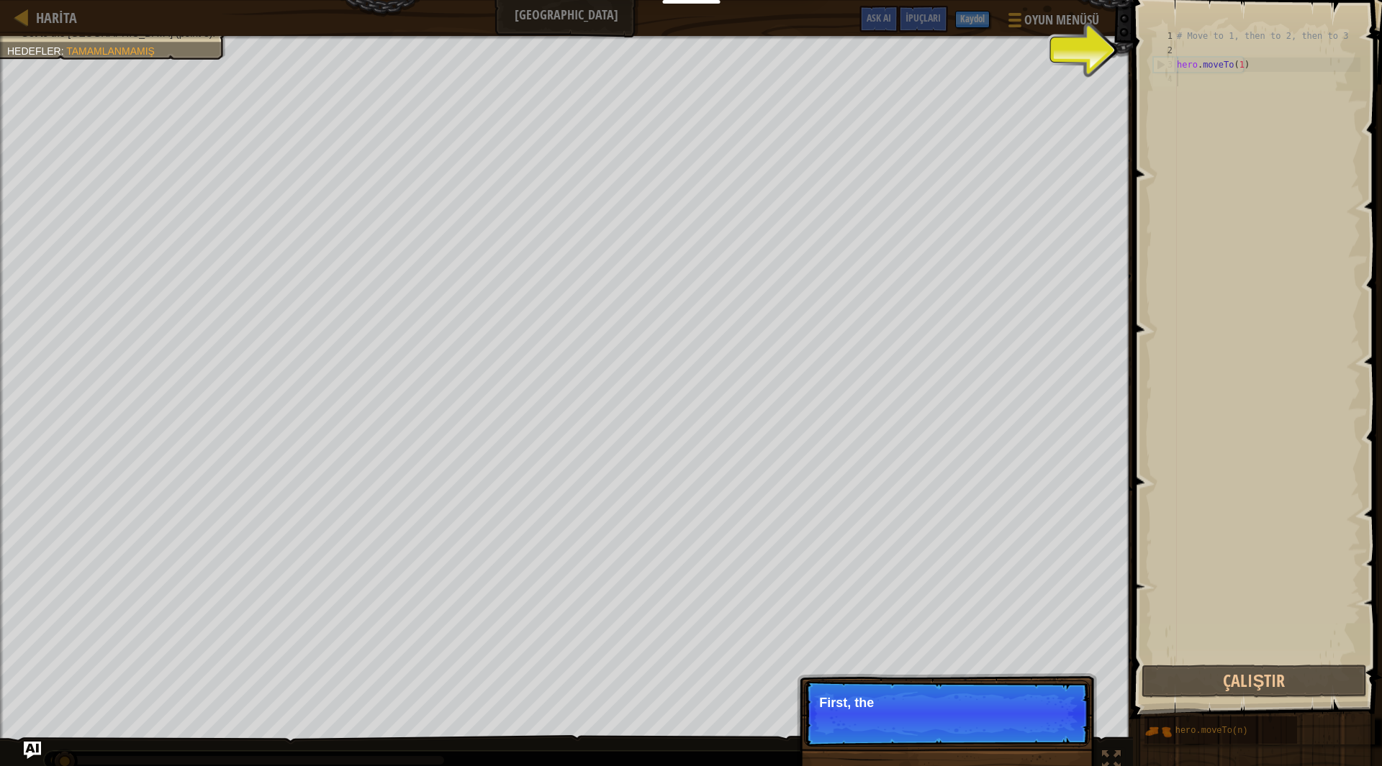
click at [1044, 685] on p "Atla (ESC) [PERSON_NAME] et First, the" at bounding box center [947, 714] width 286 height 66
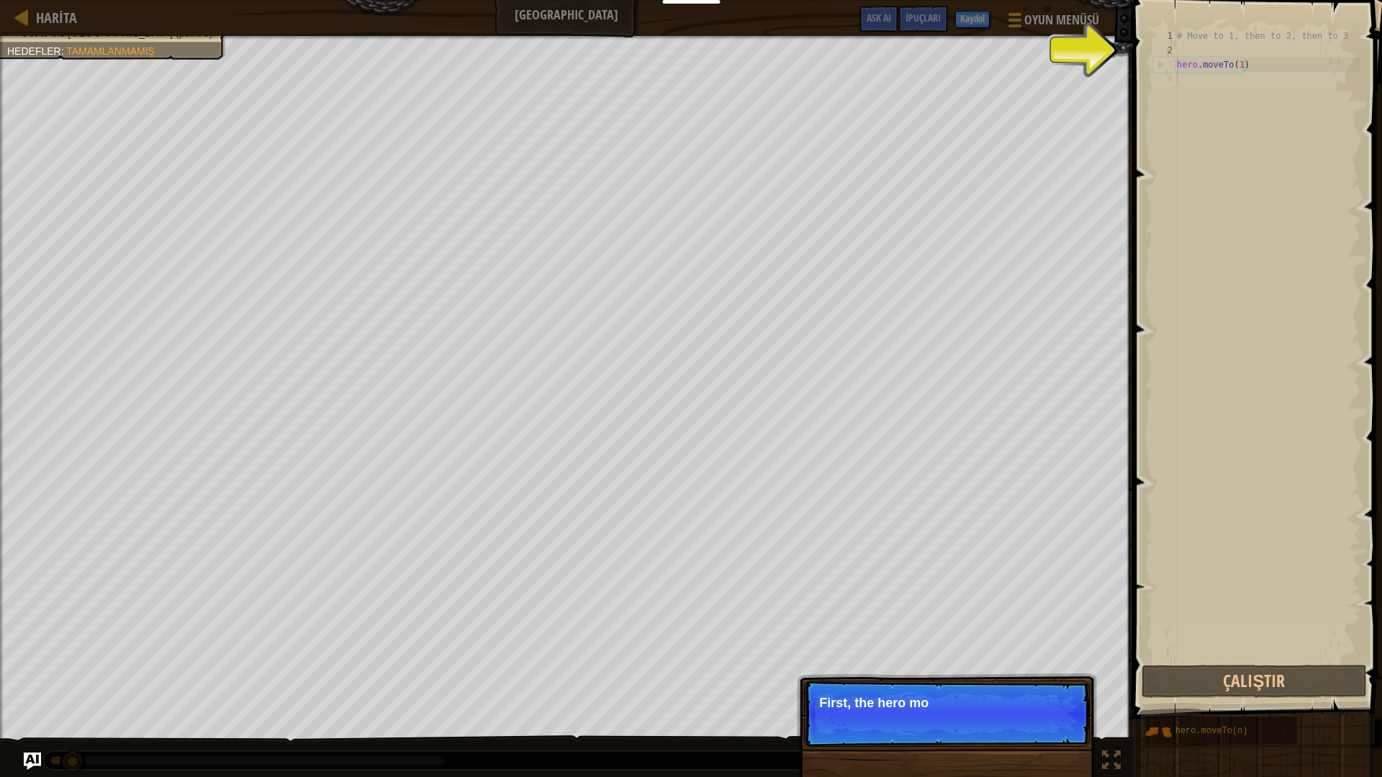
click at [1043, 685] on p "Atla (ESC) [PERSON_NAME] et First, the hero mo" at bounding box center [947, 714] width 286 height 66
click at [1041, 685] on p "Atla (ESC) [PERSON_NAME] et First, the hero moves to" at bounding box center [947, 714] width 286 height 66
click at [1041, 685] on p "Atla (ESC) [PERSON_NAME] et First, the hero moves to point" at bounding box center [947, 714] width 286 height 66
click at [1041, 685] on p "First, the hero moves to point 1 . It's a" at bounding box center [946, 704] width 255 height 16
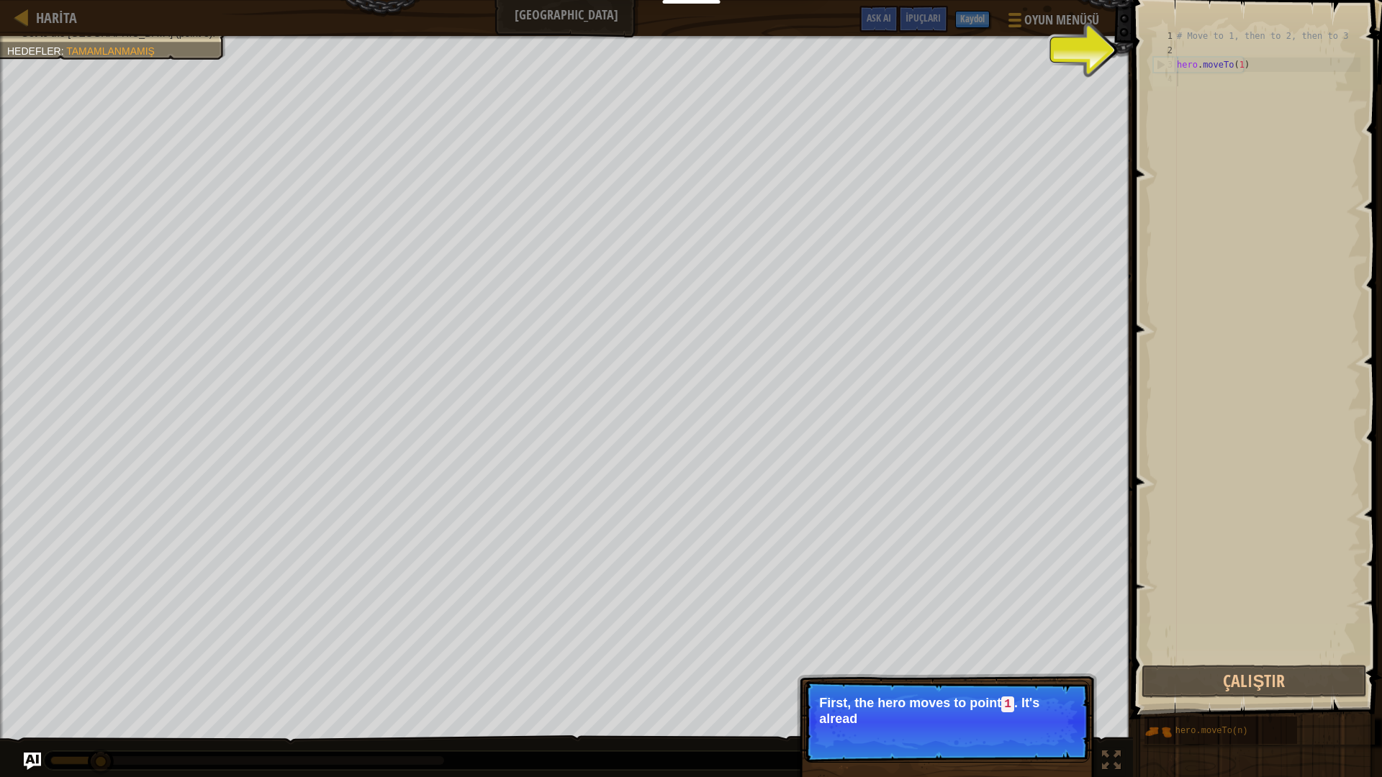
click at [1041, 685] on p "First, the hero moves to point 1 . It's alread" at bounding box center [946, 711] width 255 height 30
click at [1041, 685] on p "First, the hero moves to point 1 . It's already in yo" at bounding box center [946, 711] width 255 height 30
click at [1041, 685] on p "First, the hero moves to point 1 . It's already in your code." at bounding box center [946, 711] width 255 height 30
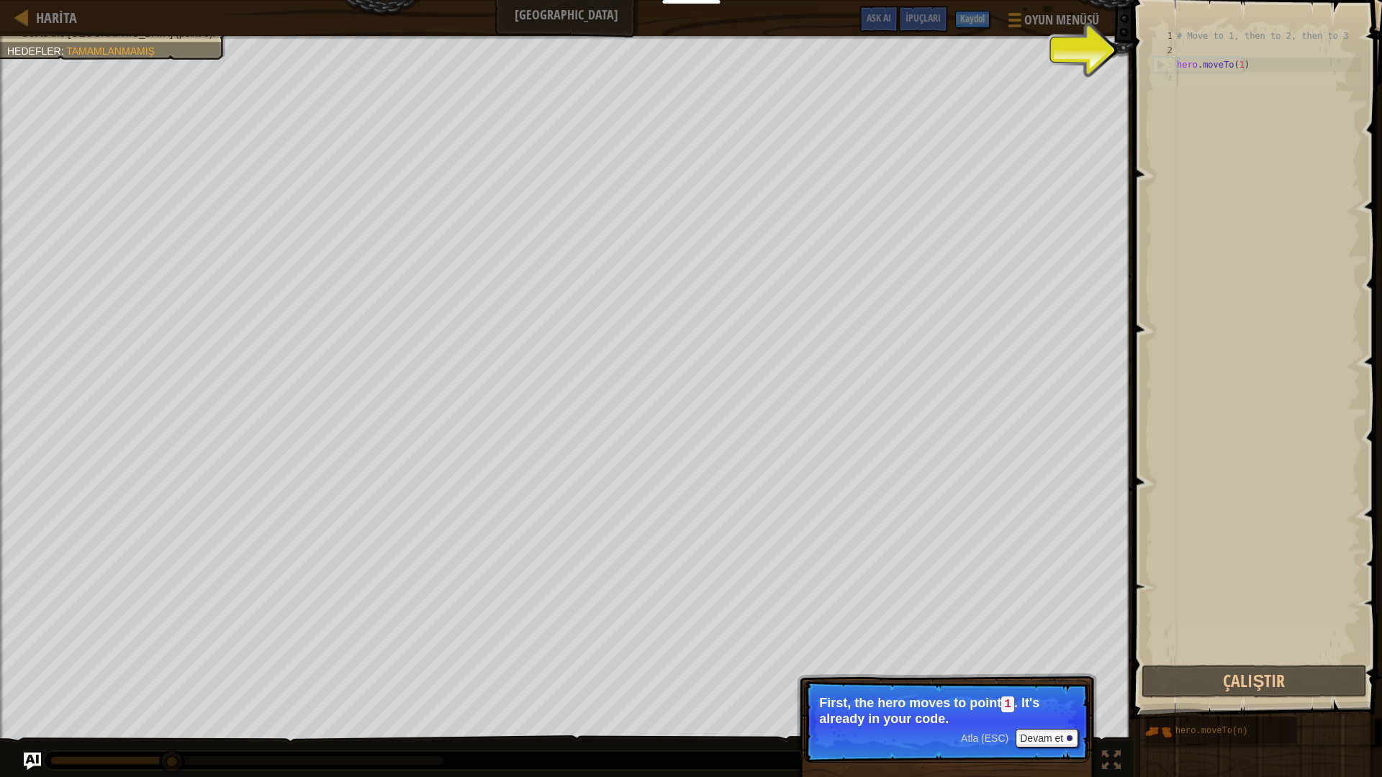
click at [1044, 685] on p "First, the hero moves to point 1 . It's already in your code." at bounding box center [946, 711] width 255 height 30
click at [1039, 685] on button "Devam et" at bounding box center [1047, 738] width 63 height 19
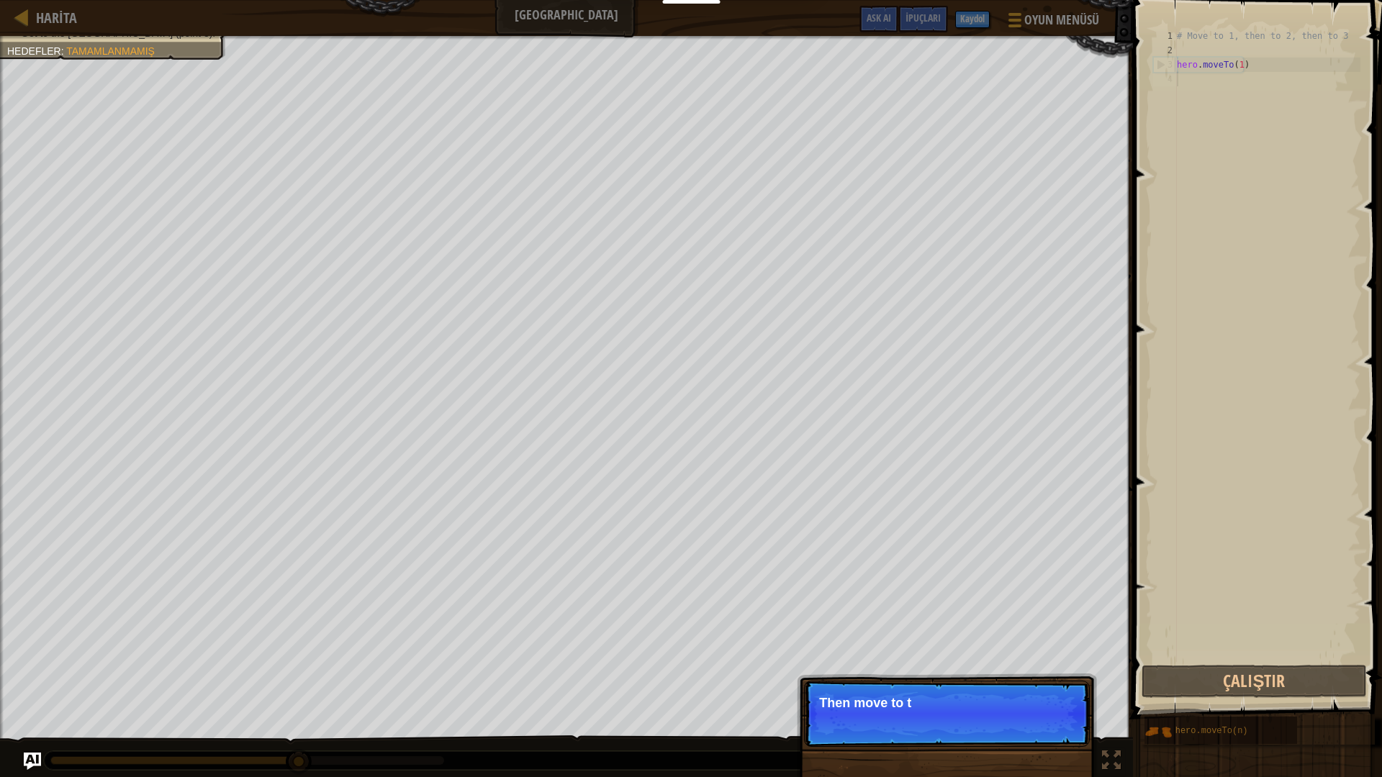
click at [1039, 685] on p "Atla (ESC) [PERSON_NAME] et Then move to t" at bounding box center [947, 714] width 286 height 66
click at [1039, 685] on p "Atla (ESC) [PERSON_NAME] et Then move to the [GEOGRAPHIC_DATA]" at bounding box center [947, 714] width 286 height 66
click at [1038, 685] on p "Atla (ESC) [PERSON_NAME] et Then move to the [GEOGRAPHIC_DATA]" at bounding box center [947, 714] width 286 height 66
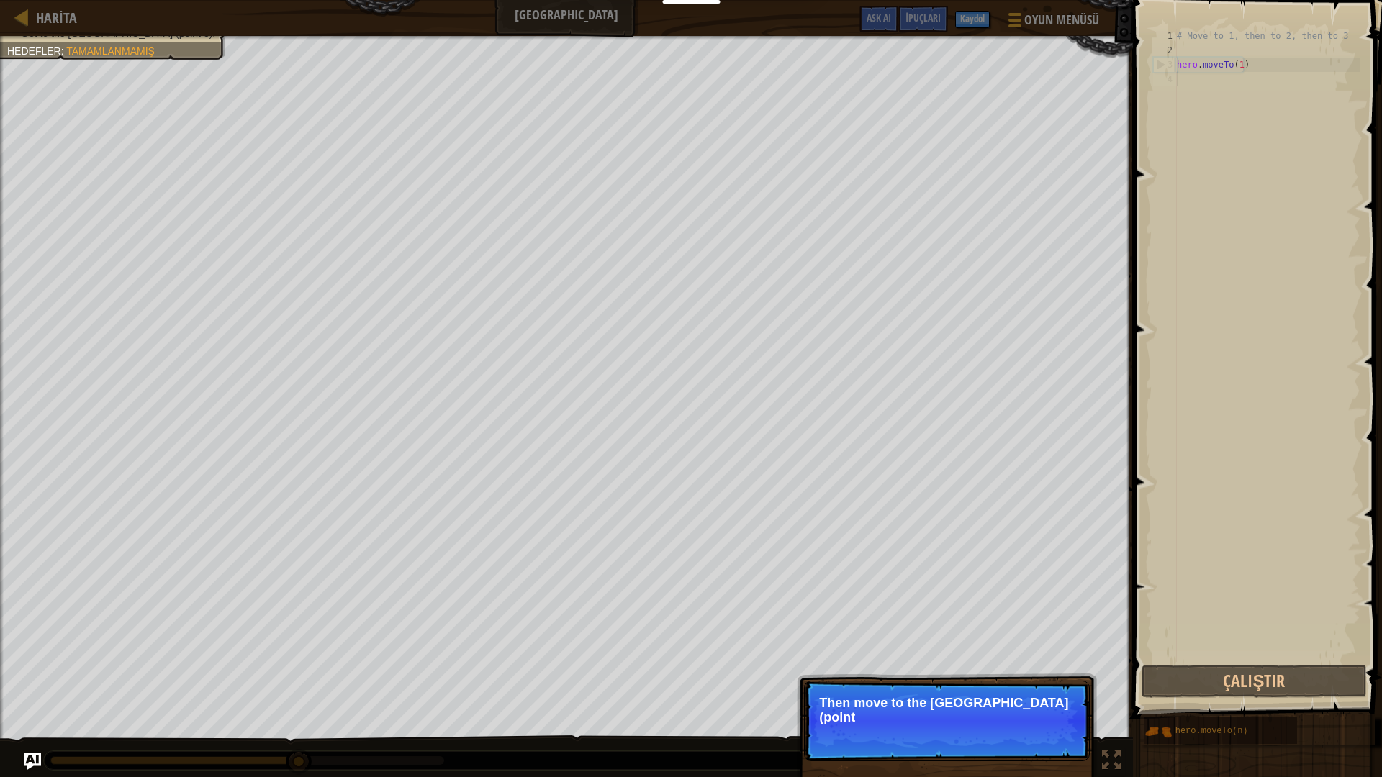
click at [1038, 685] on p "Atla (ESC) Devam et Then move to the [GEOGRAPHIC_DATA] (point" at bounding box center [947, 721] width 286 height 81
click at [1038, 685] on p "Atla (ESC) Devam et Then move to the [GEOGRAPHIC_DATA] (point 2), an" at bounding box center [947, 721] width 286 height 81
click at [1038, 685] on p "Atla (ESC) [PERSON_NAME] et Then move to the [GEOGRAPHIC_DATA] (point 2), and f…" at bounding box center [947, 721] width 286 height 81
click at [1038, 685] on p "Atla (ESC) Devam et Then move to the [GEOGRAPHIC_DATA] (point 2), and finally to" at bounding box center [947, 721] width 286 height 81
click at [1038, 685] on p "Atla (ESC) Devam et Then move to the [GEOGRAPHIC_DATA] (point 2), and finally t…" at bounding box center [947, 721] width 286 height 81
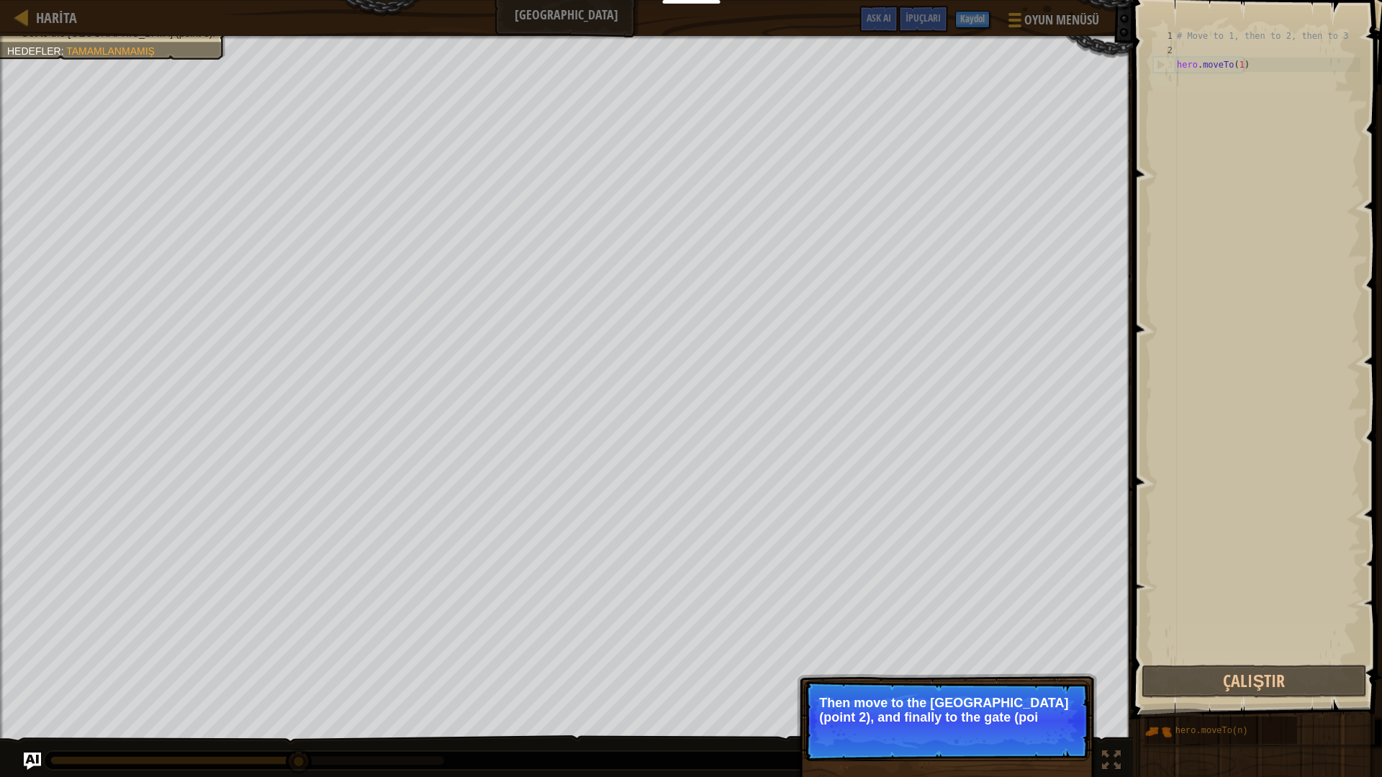
click at [1038, 685] on p "Atla (ESC) Devam et Then move to the [GEOGRAPHIC_DATA] (point 2), and finally t…" at bounding box center [947, 721] width 286 height 81
click at [1038, 685] on button "Devam et" at bounding box center [1047, 737] width 63 height 19
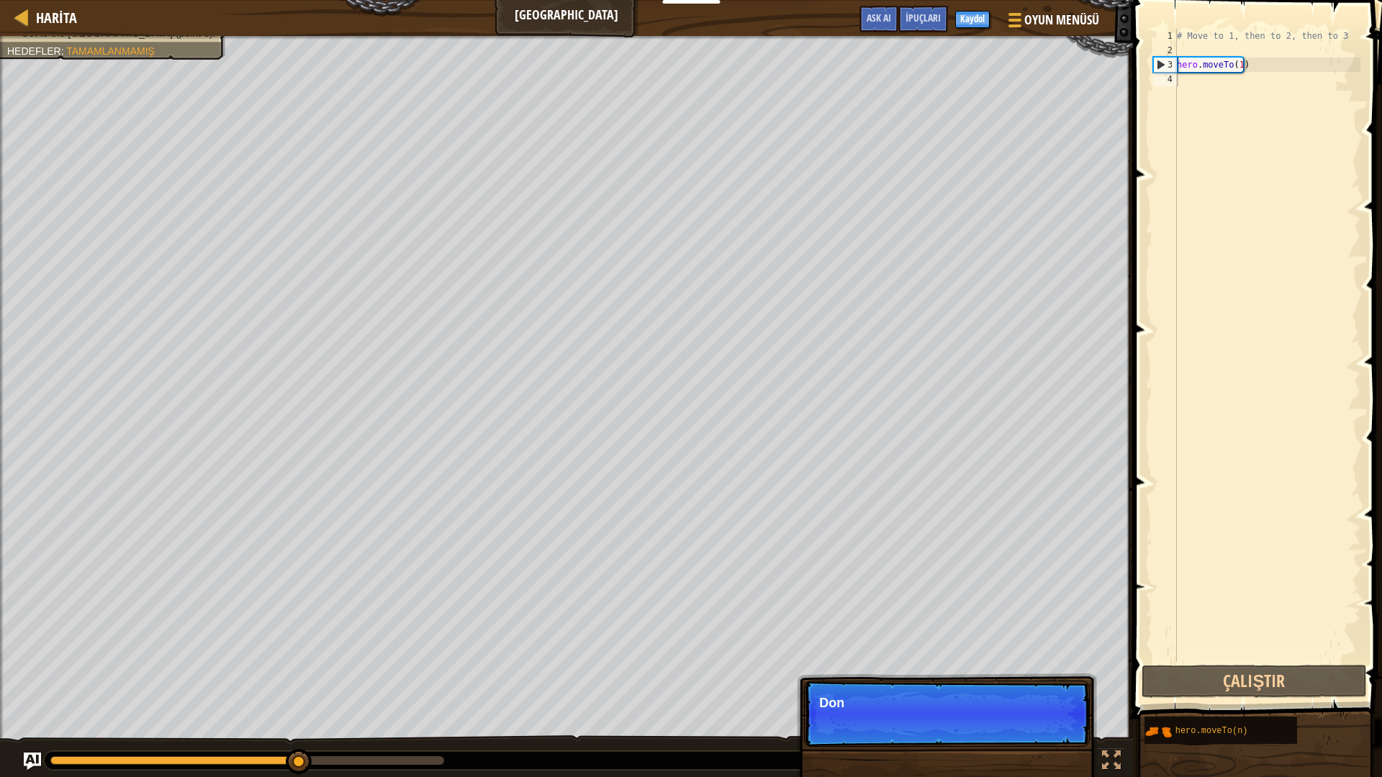
click at [1038, 685] on p "Atla (ESC) [PERSON_NAME] et [PERSON_NAME]" at bounding box center [947, 714] width 286 height 66
click at [1038, 685] on p "Atla (ESC) [PERSON_NAME] et Don't chan" at bounding box center [947, 714] width 286 height 66
click at [1038, 685] on p "Atla (ESC) [PERSON_NAME] et Don't change the" at bounding box center [947, 714] width 286 height 66
click at [1038, 685] on p "Atla (ESC) [PERSON_NAME] et Don't change the given c" at bounding box center [947, 714] width 286 height 66
click at [1038, 685] on p "Atla (ESC) [PERSON_NAME] et Don't change the given code. J" at bounding box center [947, 714] width 286 height 66
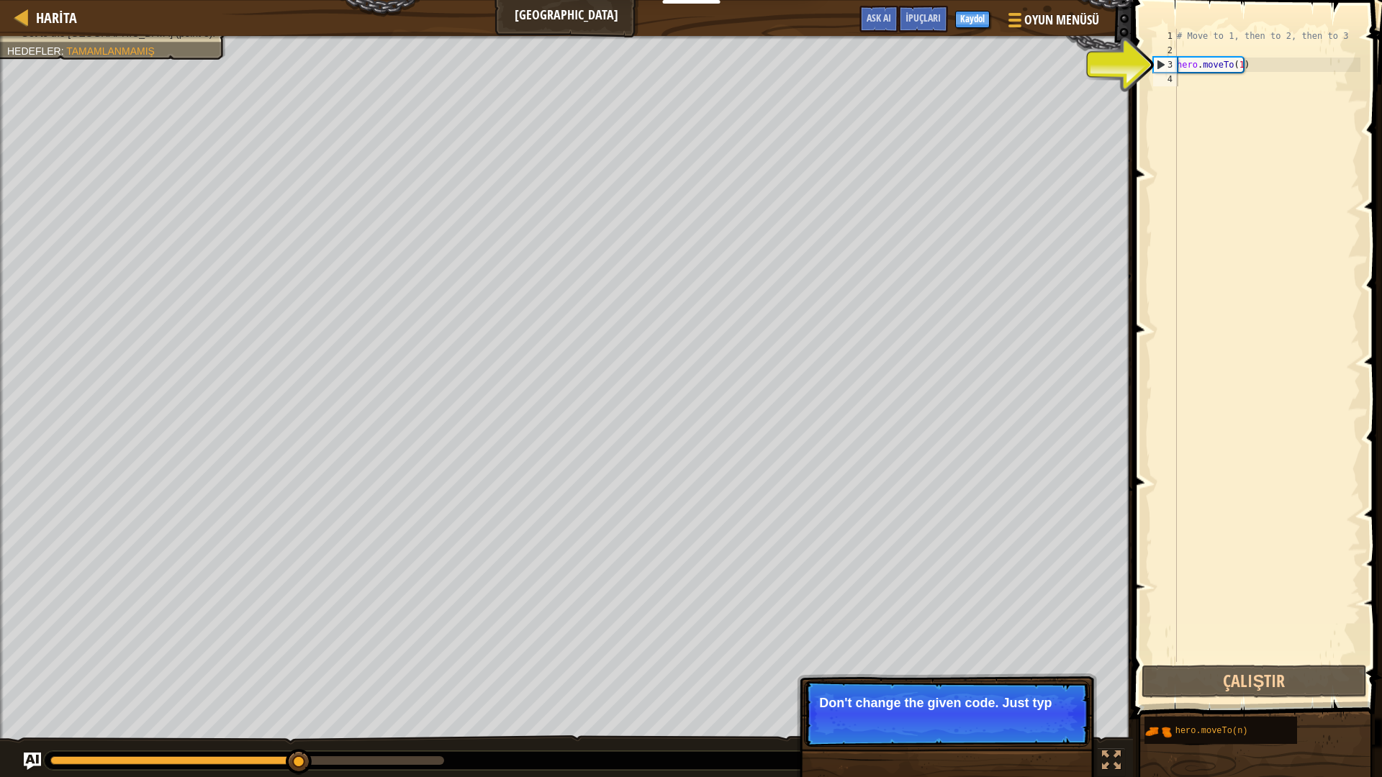
click at [1038, 685] on p "Atla (ESC) [PERSON_NAME] et Don't change the given code. Just typ" at bounding box center [947, 714] width 286 height 66
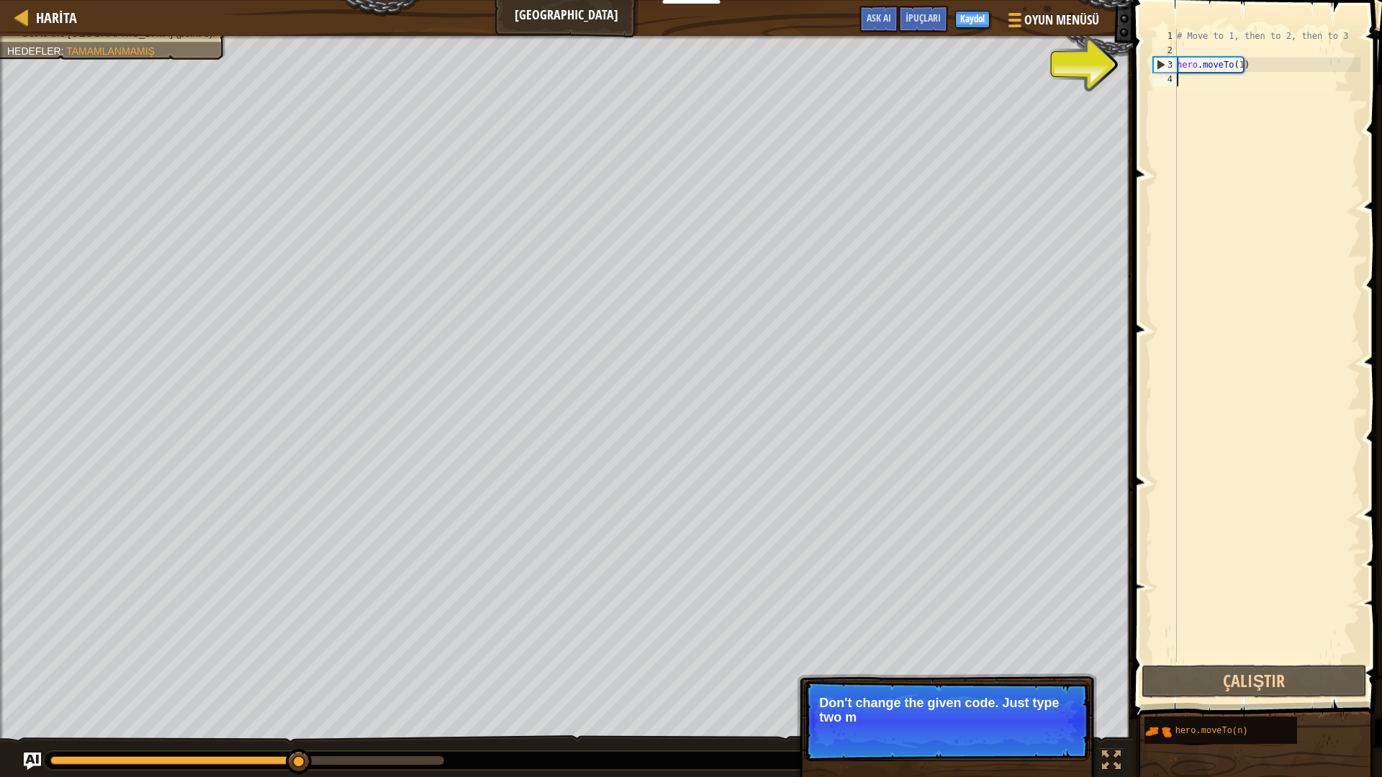
click at [1038, 685] on p "Atla (ESC) [PERSON_NAME] et Don't change the given code. Just type two m" at bounding box center [947, 721] width 286 height 81
click at [1038, 685] on p "Atla (ESC) [PERSON_NAME] et Don't change the given code. Just type two more me" at bounding box center [947, 721] width 286 height 81
click at [1038, 685] on p "Atla (ESC) [PERSON_NAME] et Don't change the given code. Just type two more met…" at bounding box center [947, 721] width 286 height 81
click at [1038, 685] on button "Devam et" at bounding box center [1047, 737] width 63 height 19
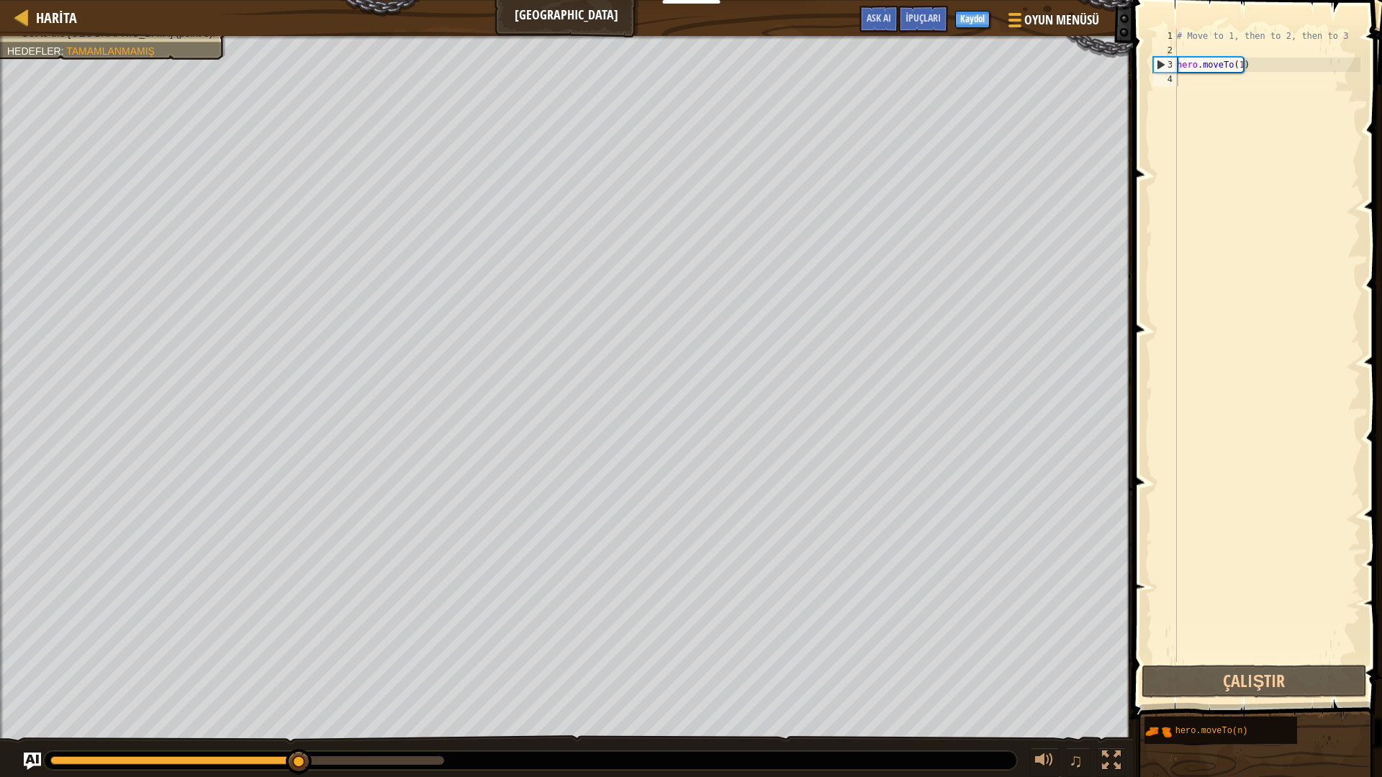
click at [1038, 685] on div "Move towards the upper bridge. (point 1). Visit the [GEOGRAPHIC_DATA] (point 2)…" at bounding box center [691, 407] width 1382 height 743
click at [1230, 83] on div "# Move to 1, then to 2, then to 3 hero . moveTo ( 1 )" at bounding box center [1267, 360] width 186 height 662
click at [1239, 62] on div "# Move to 1, then to 2, then to 3 hero . moveTo ( 1 )" at bounding box center [1267, 360] width 186 height 662
click at [1250, 68] on div "# Move to 1, then to 2, then to 3 hero . moveTo ( 2 ))" at bounding box center [1267, 360] width 186 height 662
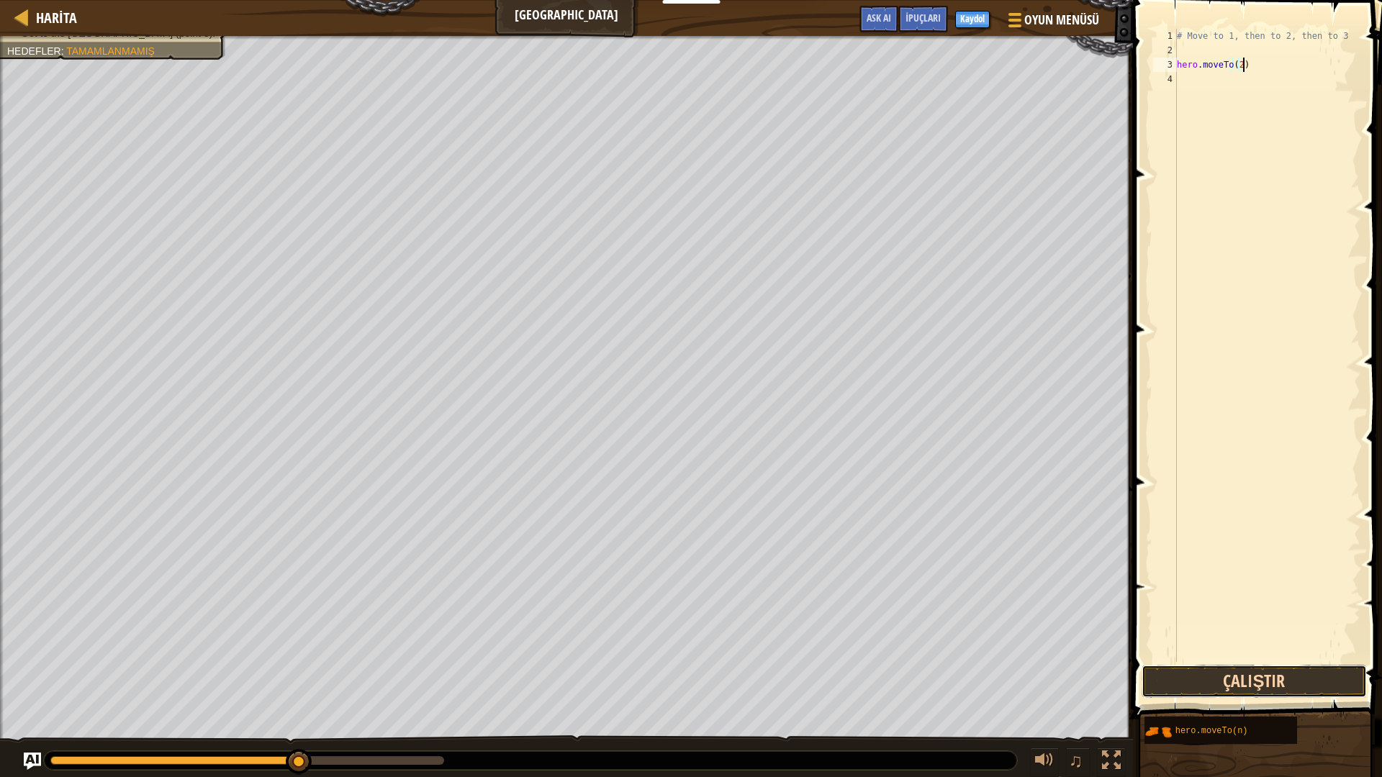
click at [1304, 684] on button "Çalıştır" at bounding box center [1253, 681] width 225 height 33
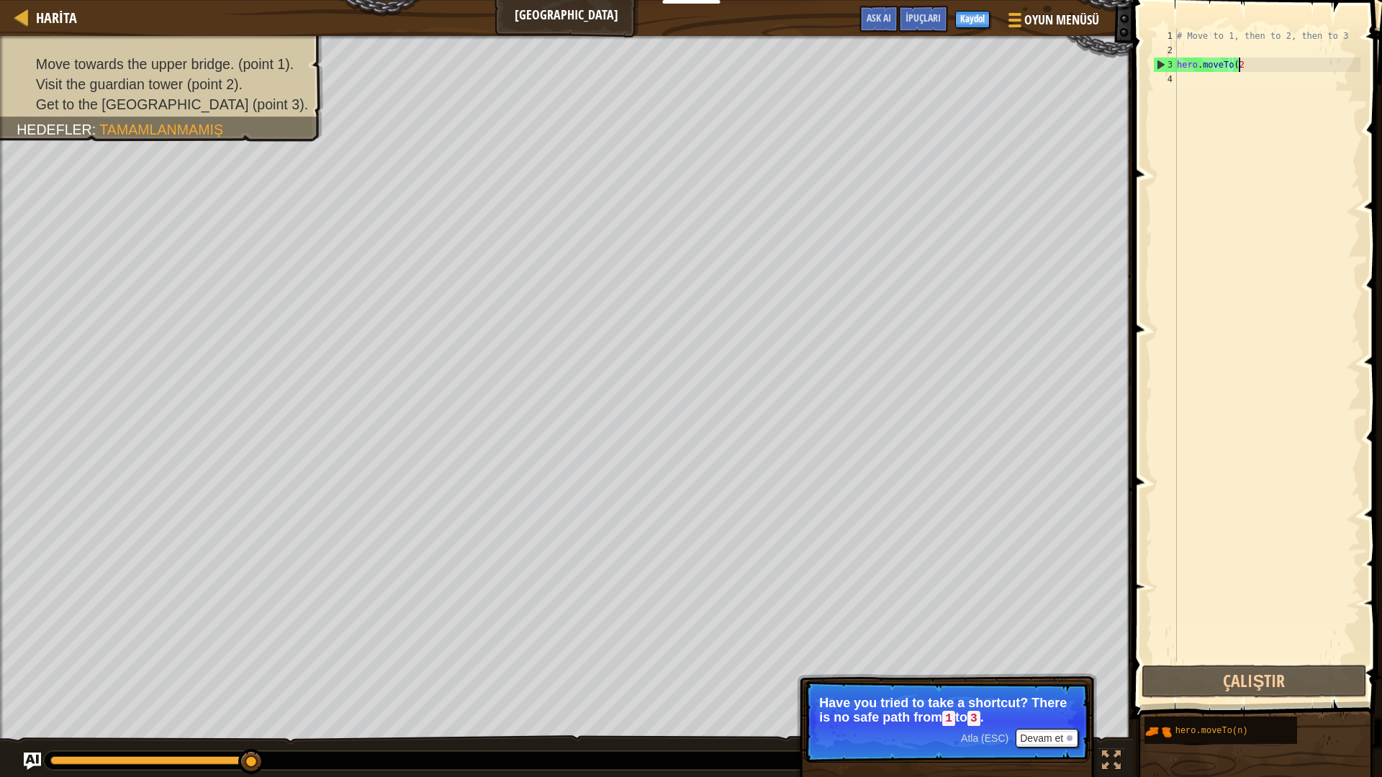
scroll to position [6, 4]
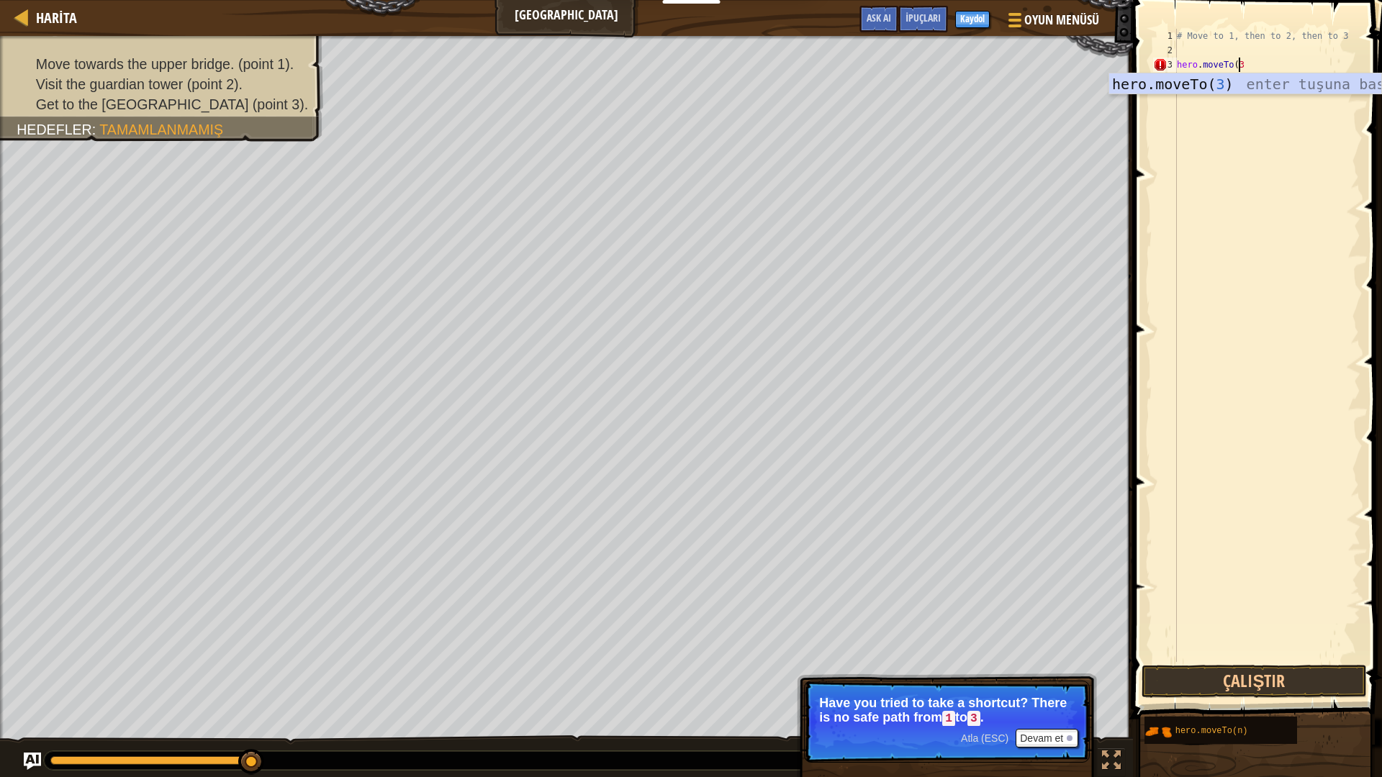
type textarea "hero.moveTo(3)"
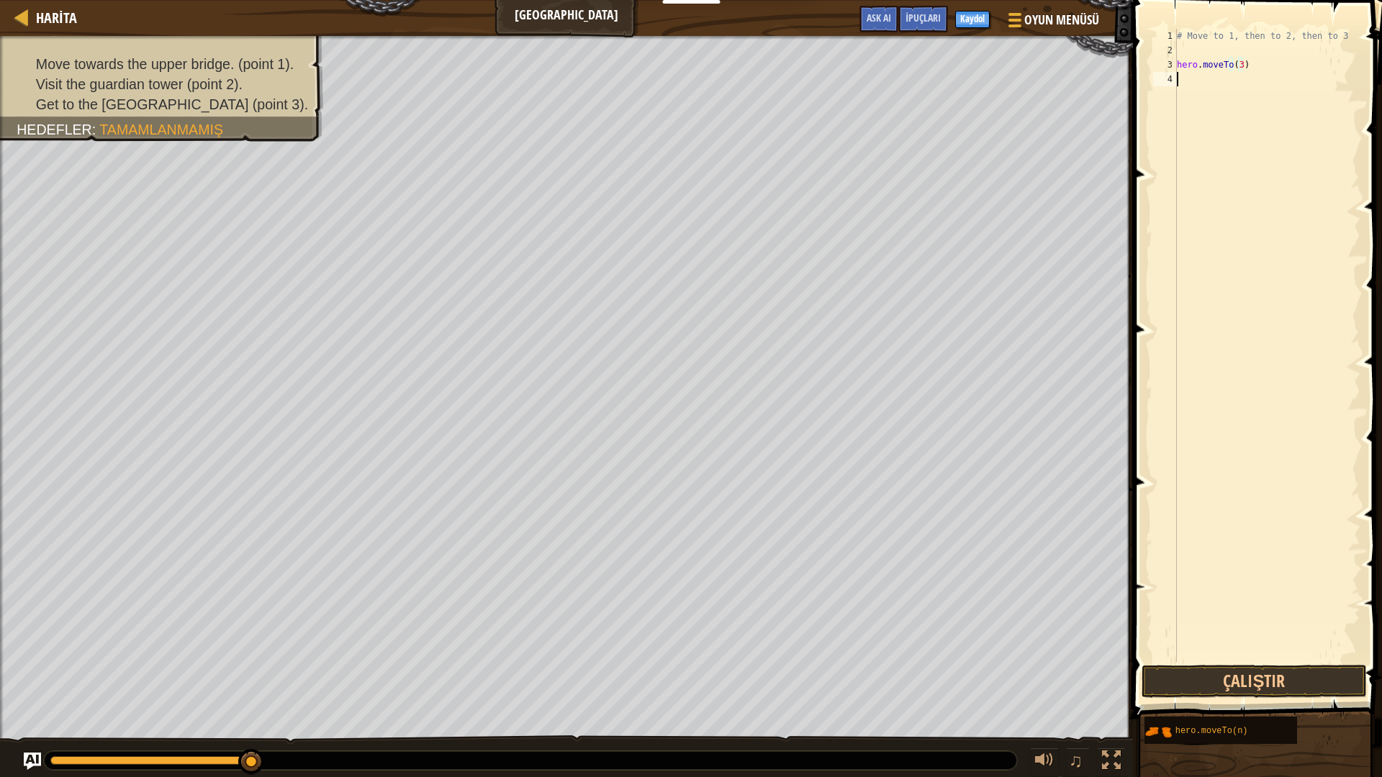
click at [1180, 75] on div "# Move to 1, then to 2, then to 3 hero . moveTo ( 3 )" at bounding box center [1267, 360] width 186 height 662
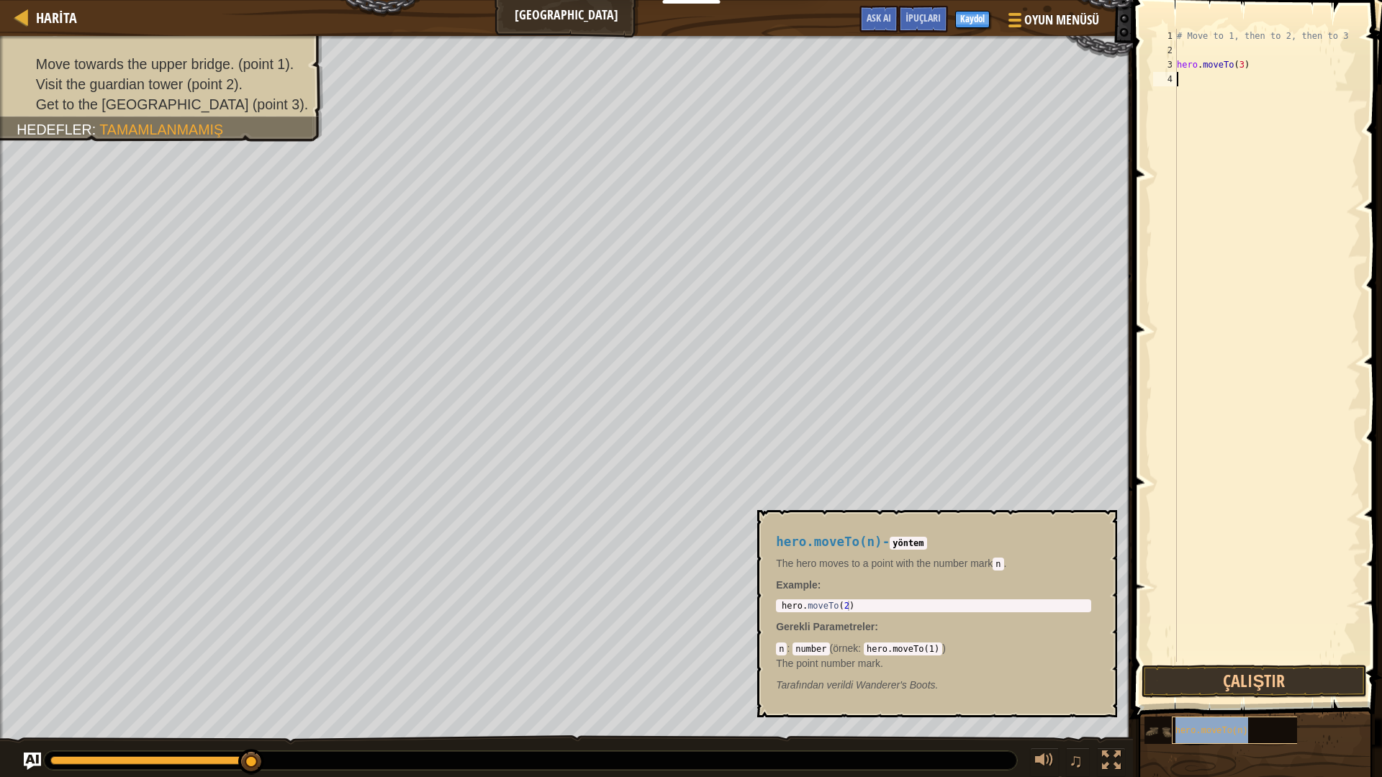
click at [1234, 685] on div "hero.moveTo(n)" at bounding box center [1241, 730] width 138 height 27
click at [903, 651] on code "hero.moveTo(1)" at bounding box center [903, 649] width 78 height 13
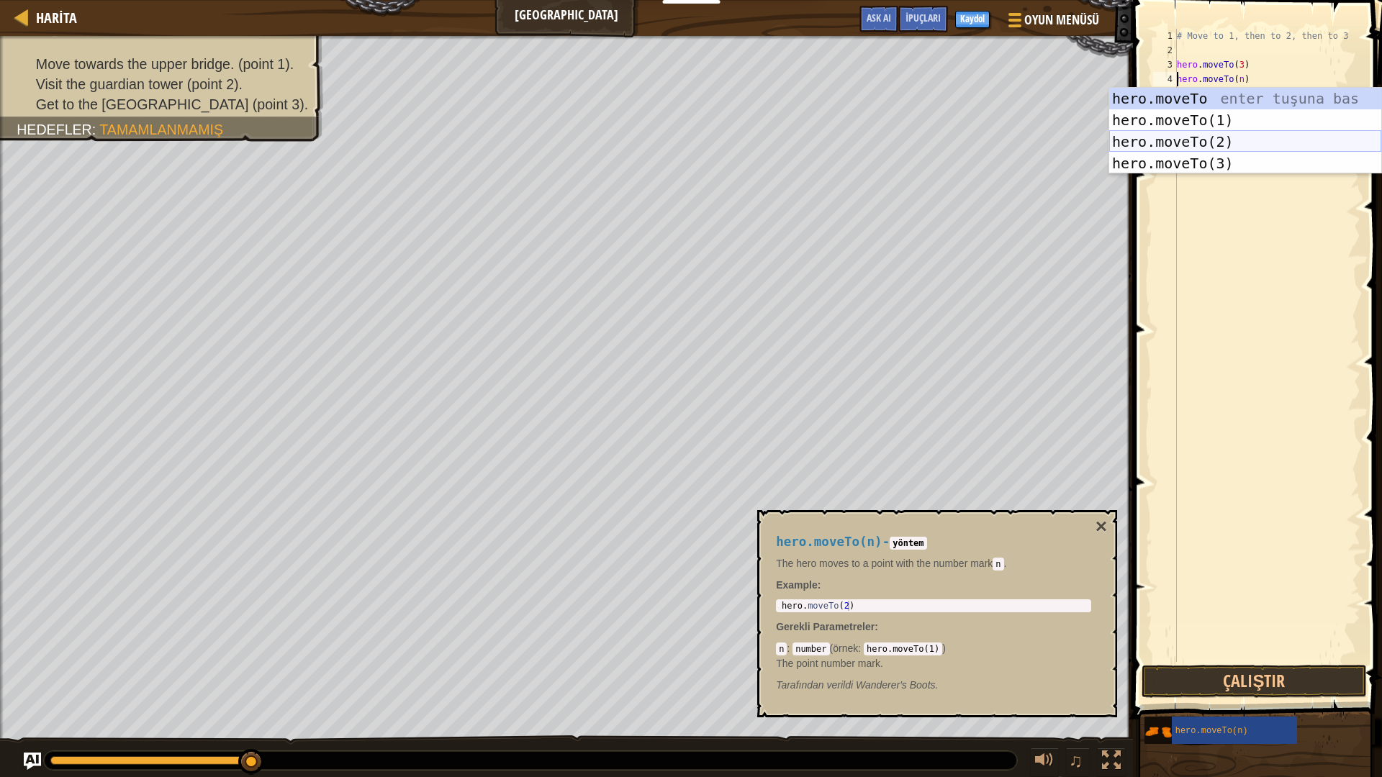
click at [1209, 139] on div "hero.moveTo enter tuşuna bas hero.moveTo(1) enter tuşuna bas hero.moveTo(2) ent…" at bounding box center [1245, 153] width 272 height 130
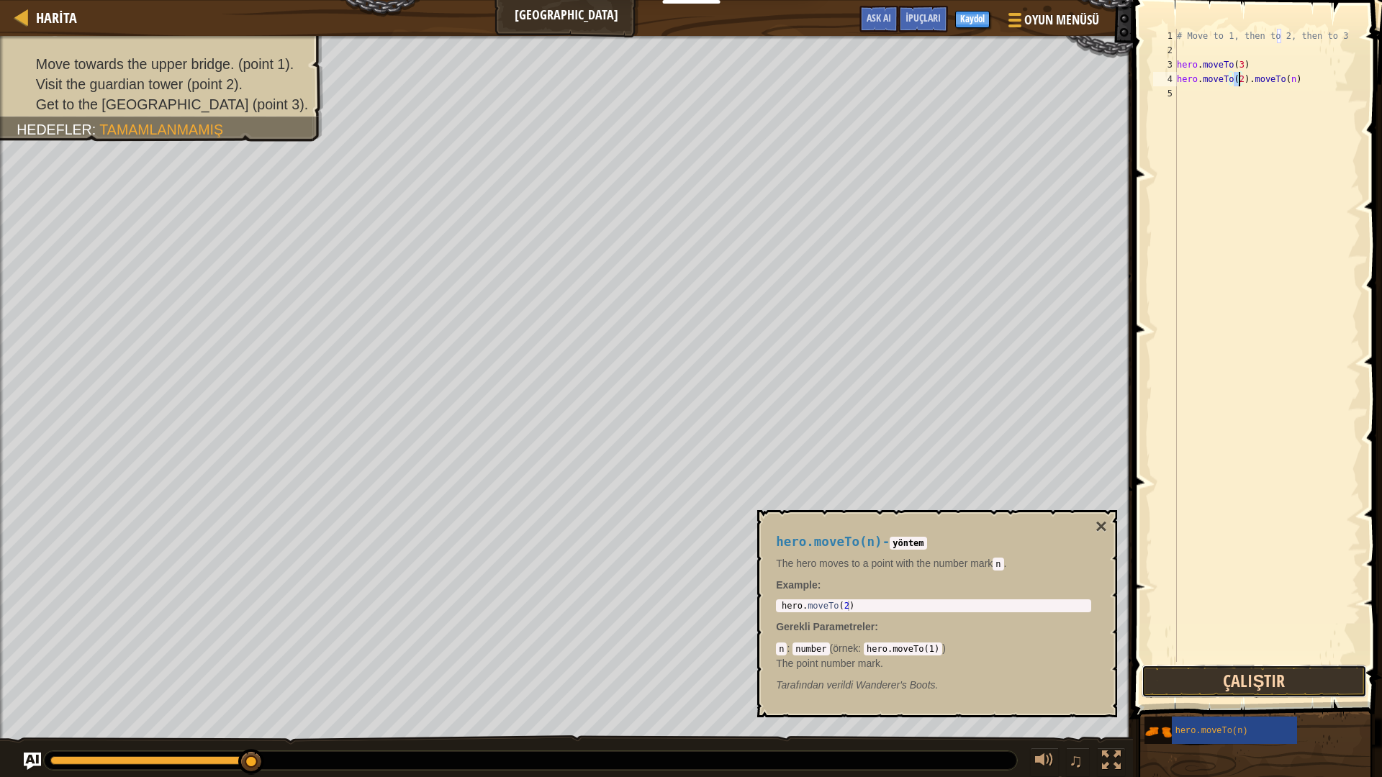
click at [1291, 669] on button "Çalıştır" at bounding box center [1253, 681] width 225 height 33
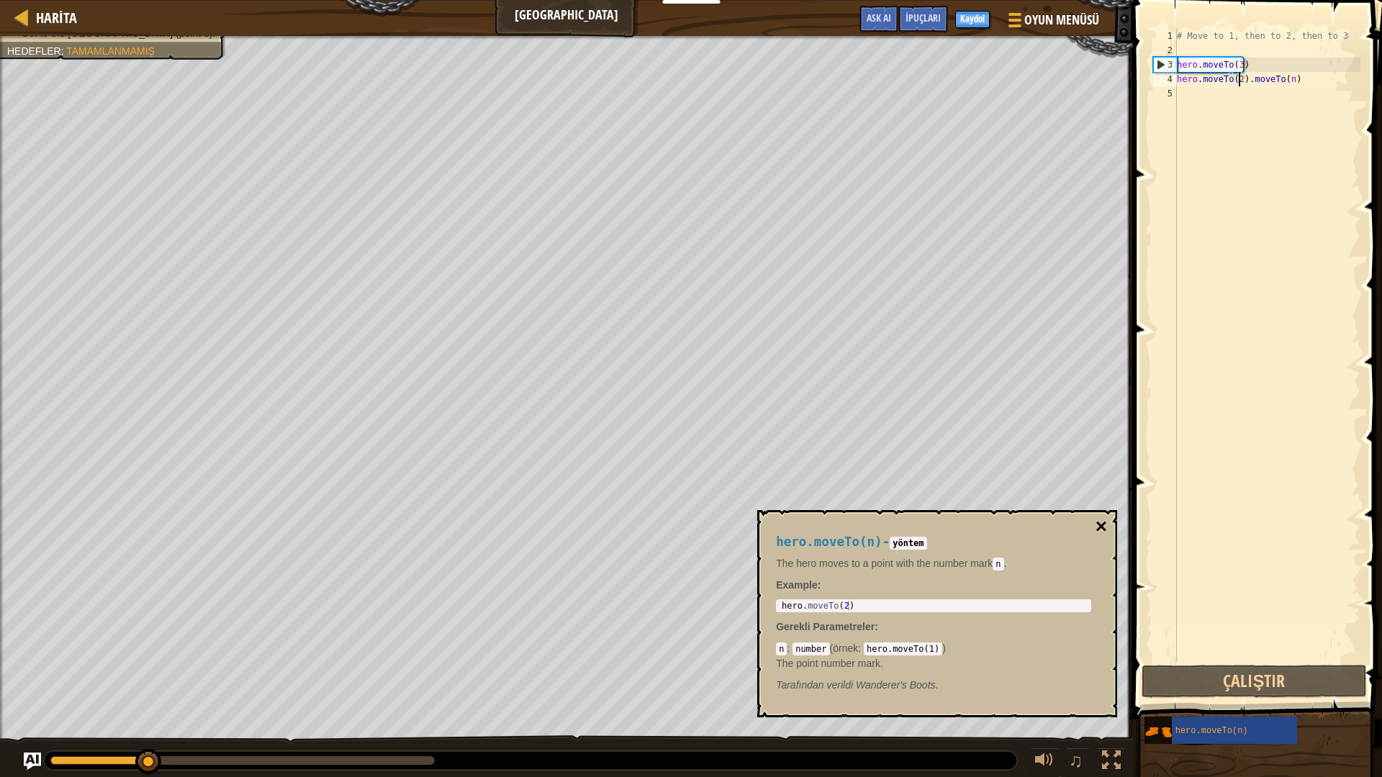
click at [1095, 521] on button "×" at bounding box center [1101, 527] width 12 height 20
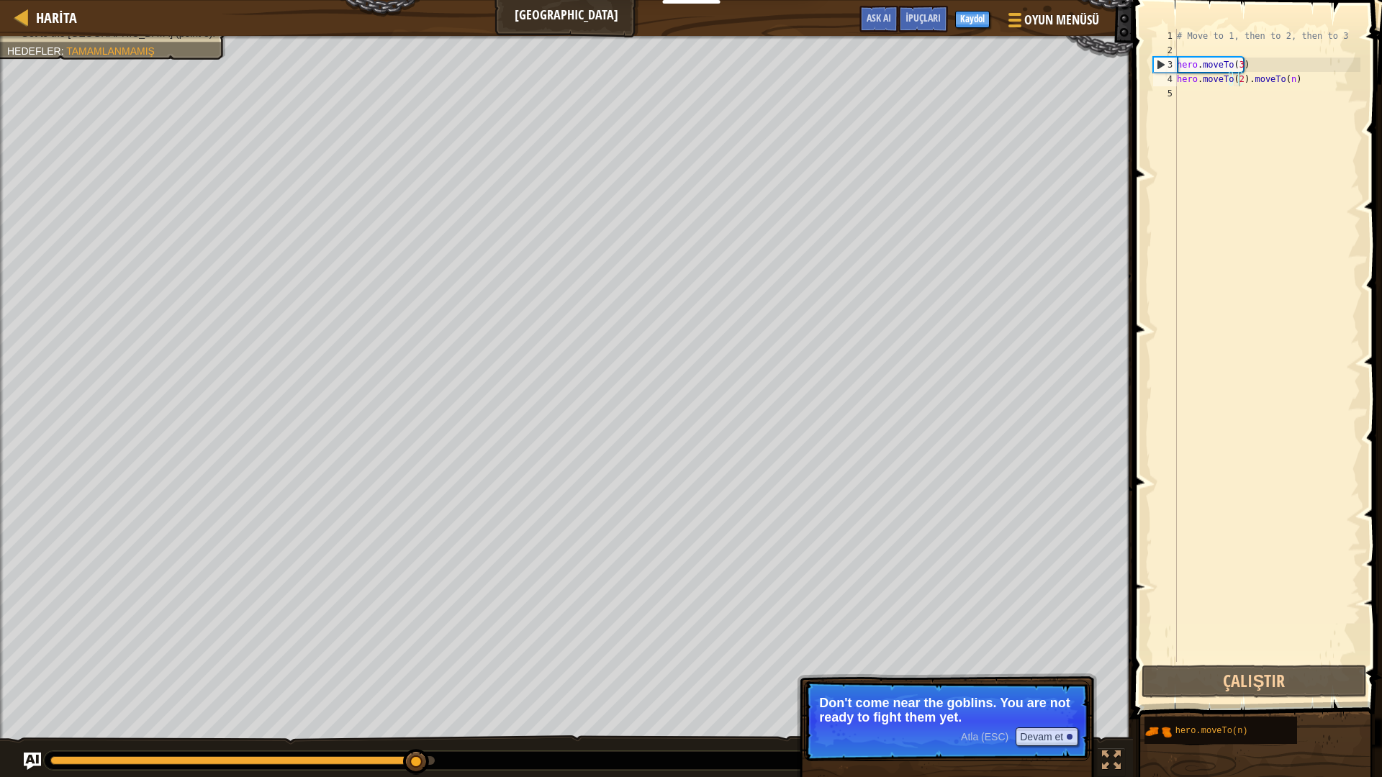
click at [1074, 685] on p "Don't come near the goblins. You are not ready to fight them yet." at bounding box center [946, 710] width 255 height 29
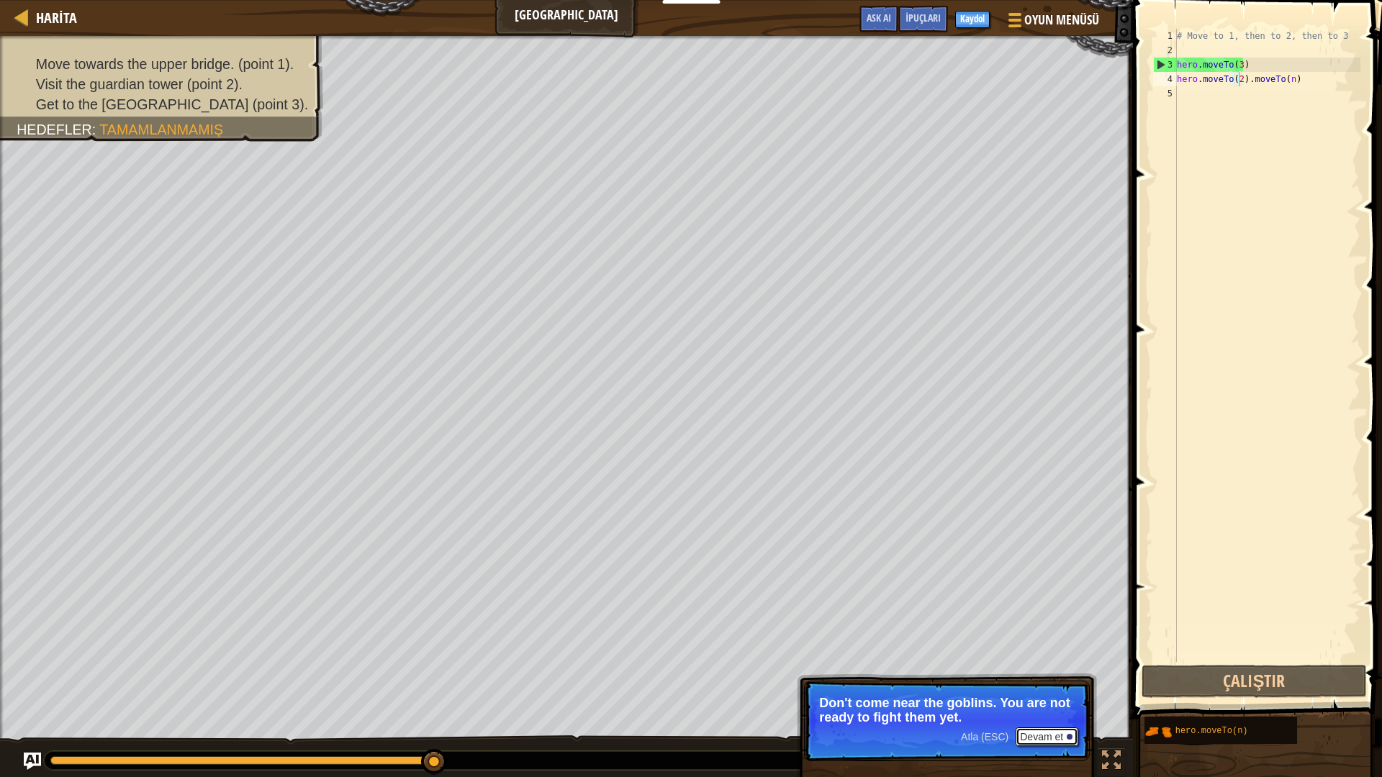
click at [1055, 685] on button "Devam et" at bounding box center [1047, 737] width 63 height 19
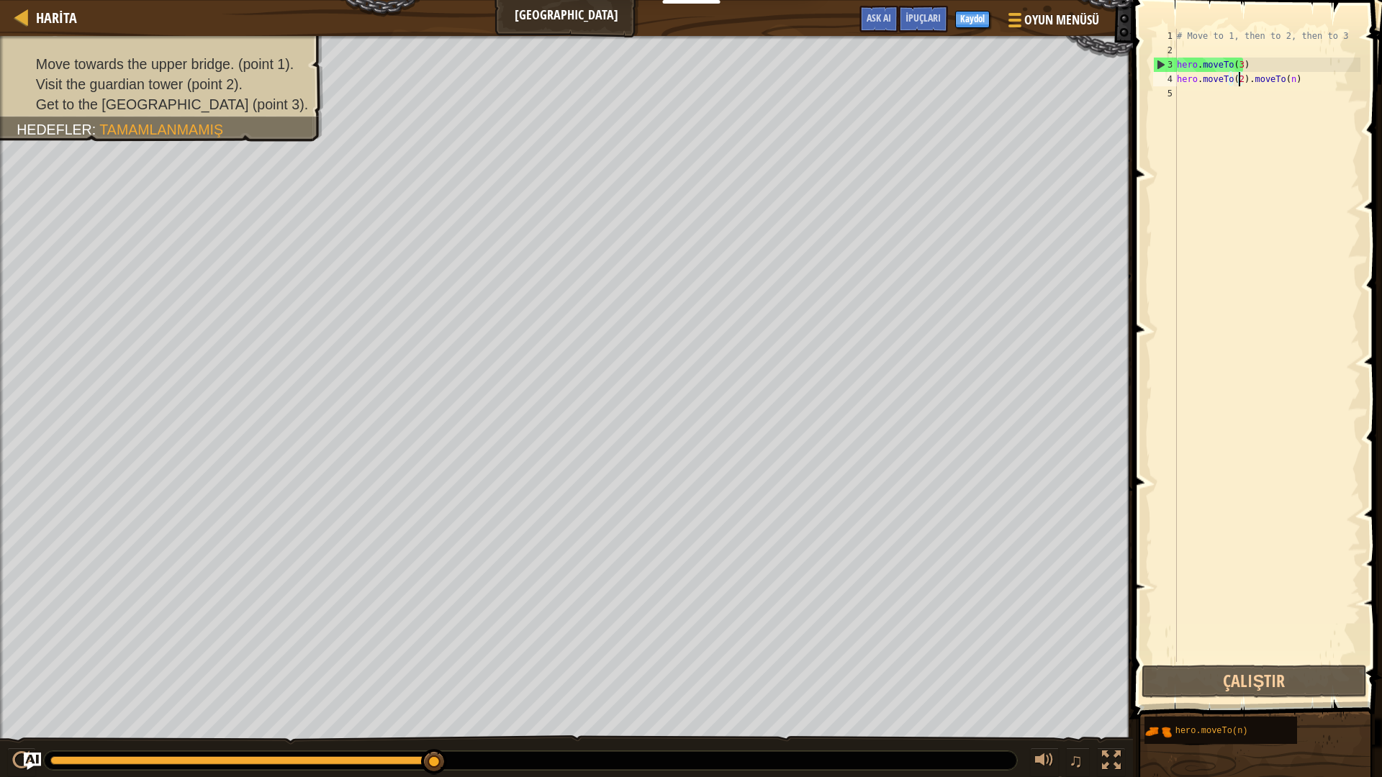
click at [1287, 78] on div "# Move to 1, then to 2, then to 3 hero . moveTo ( 3 ) hero . moveTo ( 2 ) . mov…" at bounding box center [1267, 360] width 186 height 662
click at [1288, 78] on div "# Move to 1, then to 2, then to 3 hero . moveTo ( 3 ) hero . moveTo ( 2 ) . mov…" at bounding box center [1267, 360] width 186 height 662
click at [1289, 78] on div "# Move to 1, then to 2, then to 3 hero . moveTo ( 3 ) hero . moveTo ( 2 ) . mov…" at bounding box center [1267, 360] width 186 height 662
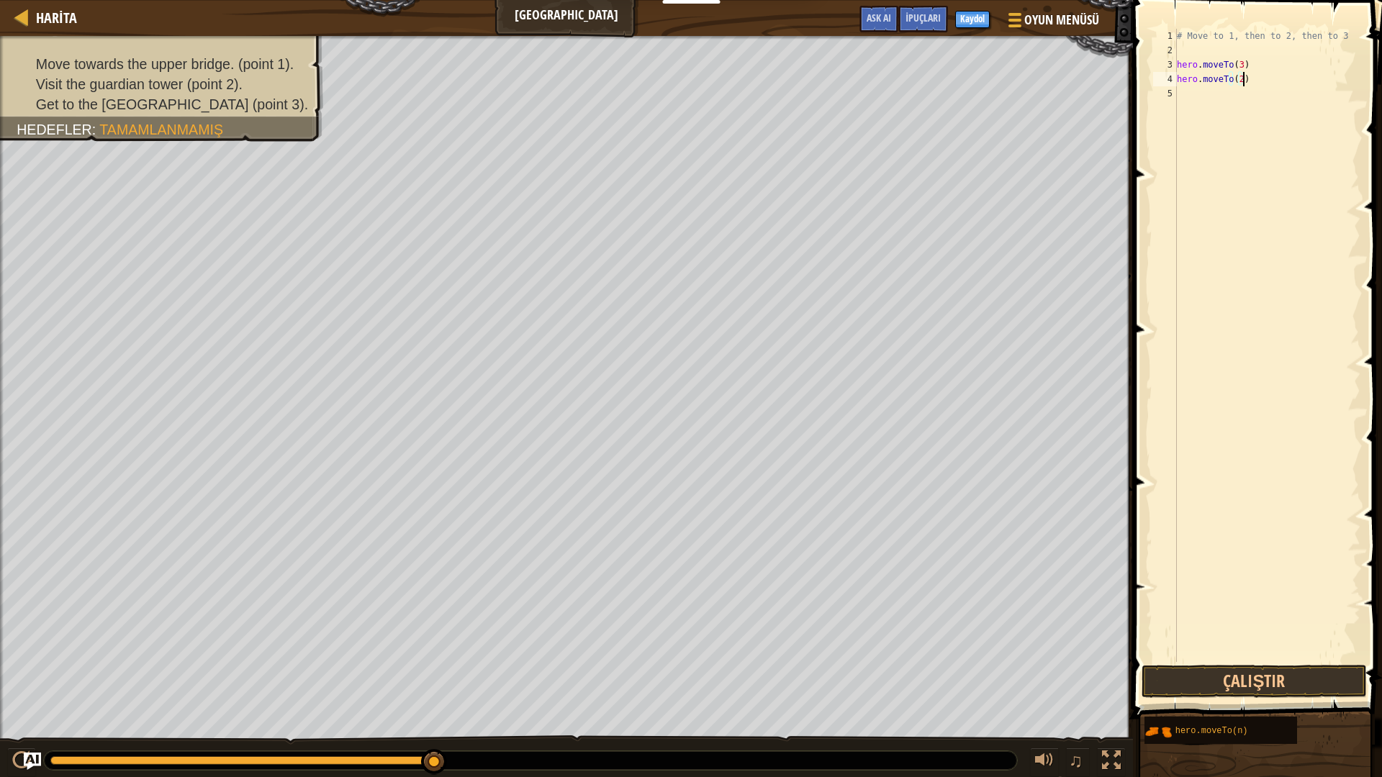
click at [1245, 66] on div "# Move to 1, then to 2, then to 3 hero . moveTo ( 3 ) hero . moveTo ( 2 )" at bounding box center [1267, 360] width 186 height 662
click at [1245, 85] on div "# Move to 1, then to 2, then to 3 hero . moveTo ( 2 ) hero . moveTo ( 2 )" at bounding box center [1267, 360] width 186 height 662
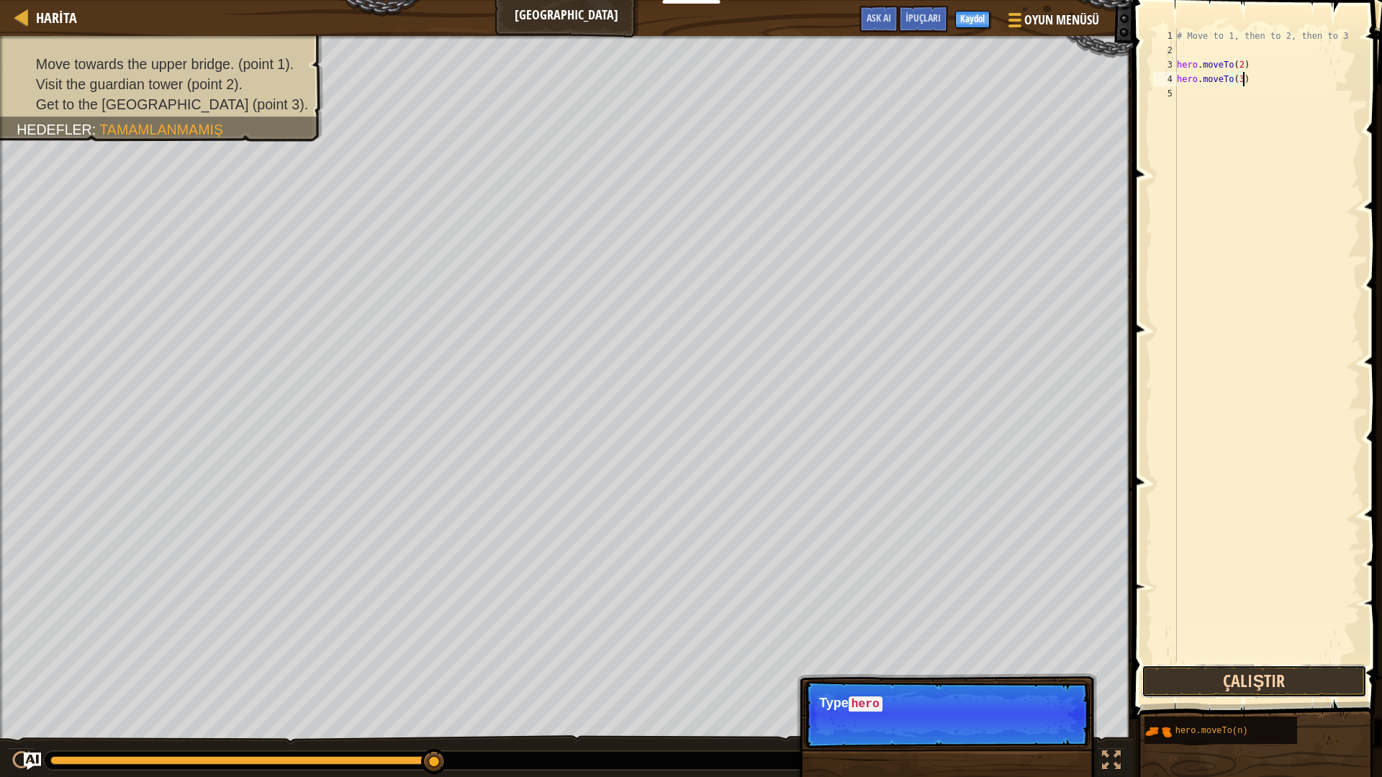
click at [1260, 682] on button "Çalıştır" at bounding box center [1253, 681] width 225 height 33
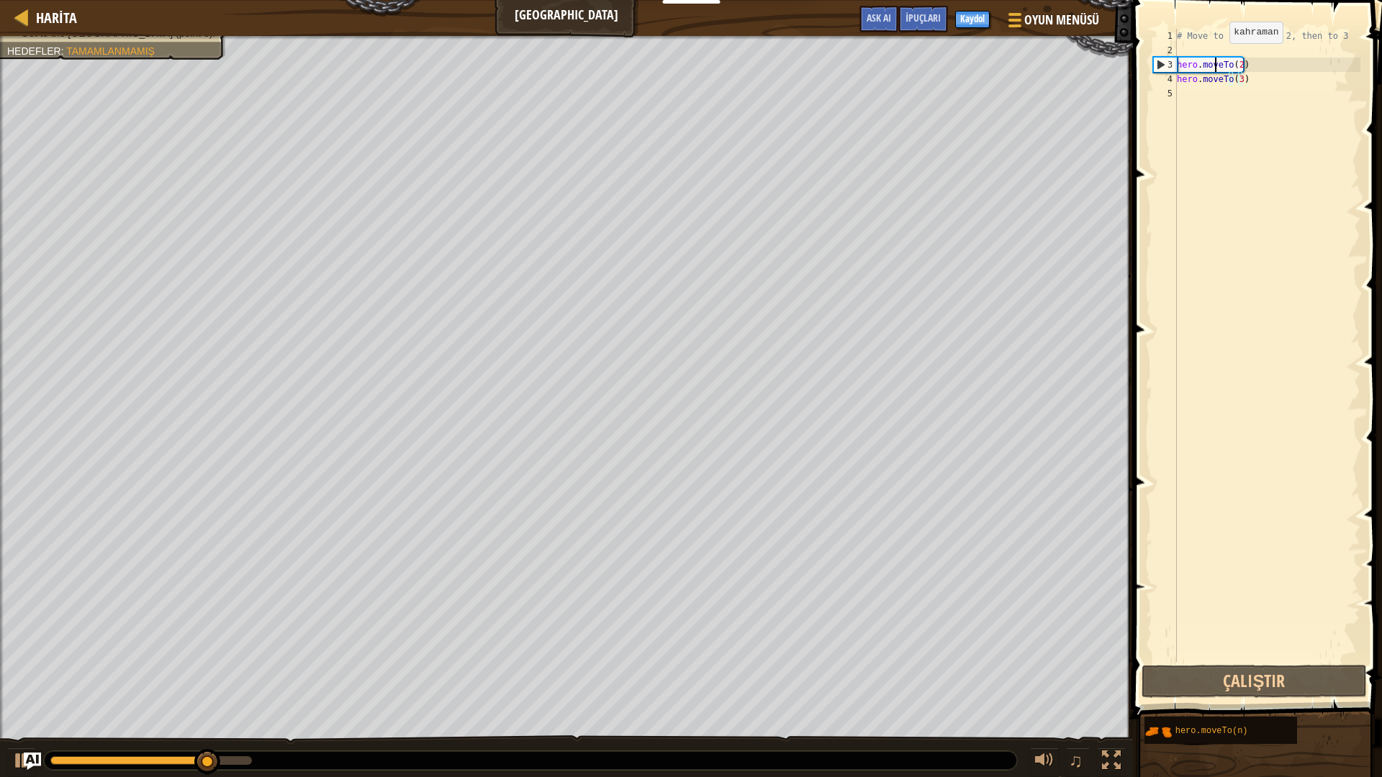
click at [1217, 58] on div "# Move to 1, then to 2, then to 3 hero . moveTo ( 2 ) hero . moveTo ( 3 )" at bounding box center [1267, 360] width 186 height 662
click at [1190, 42] on div "# Move to 1, then to 2, then to 3 hero . moveTo ( 2 ) hero . moveTo ( 3 )" at bounding box center [1267, 360] width 186 height 662
type textarea "# Move to 1, then to 2, then to 3"
click at [1187, 46] on div "# Move to 1, then to 2, then to 3 hero . moveTo ( 2 ) hero . moveTo ( 3 )" at bounding box center [1267, 360] width 186 height 662
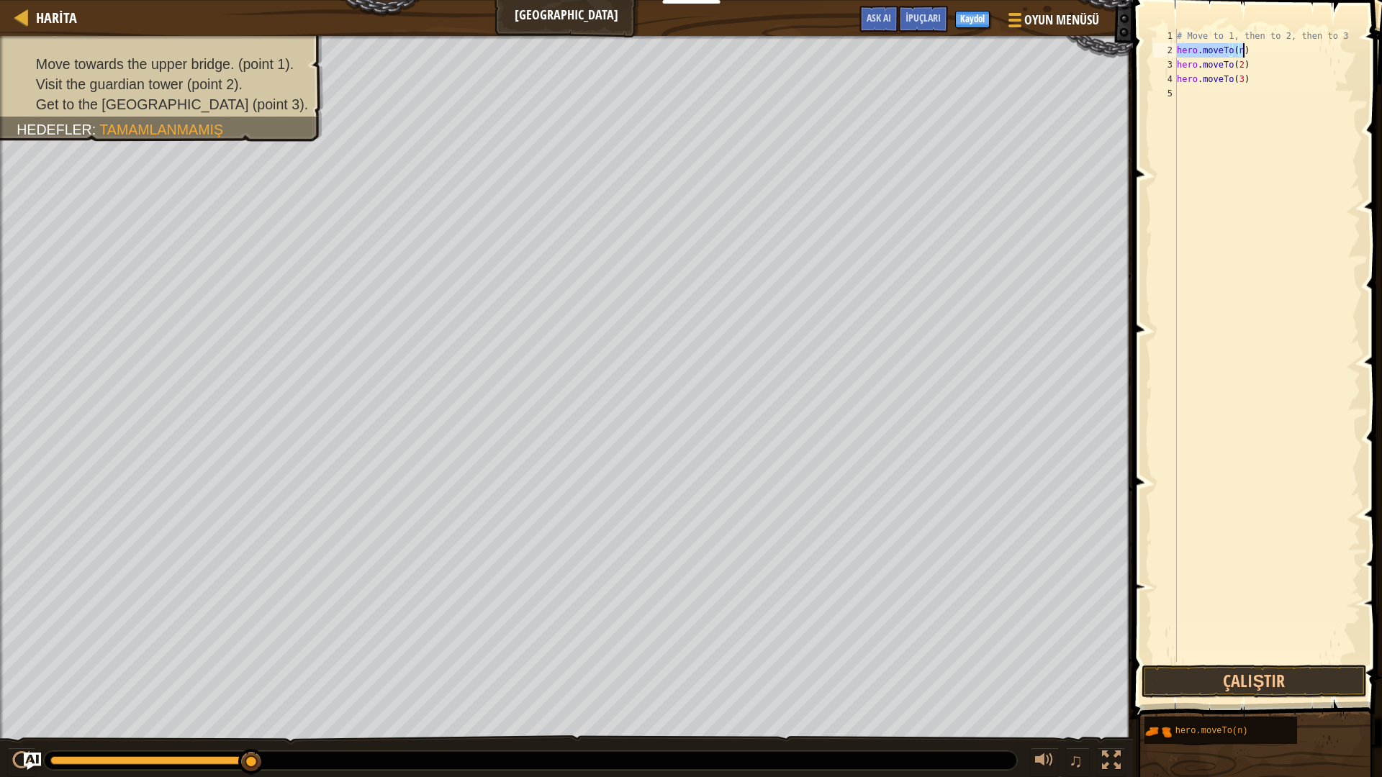
click at [1237, 46] on div "# Move to 1, then to 2, then to 3 hero . moveTo ( n ) hero . moveTo ( 2 ) hero …" at bounding box center [1267, 345] width 186 height 633
click at [1237, 48] on div "# Move to 1, then to 2, then to 3 hero . moveTo ( n ) hero . moveTo ( 2 ) hero …" at bounding box center [1267, 360] width 186 height 662
type textarea "hero.moveTo(1)"
click at [1270, 668] on button "Çalıştır" at bounding box center [1253, 681] width 225 height 33
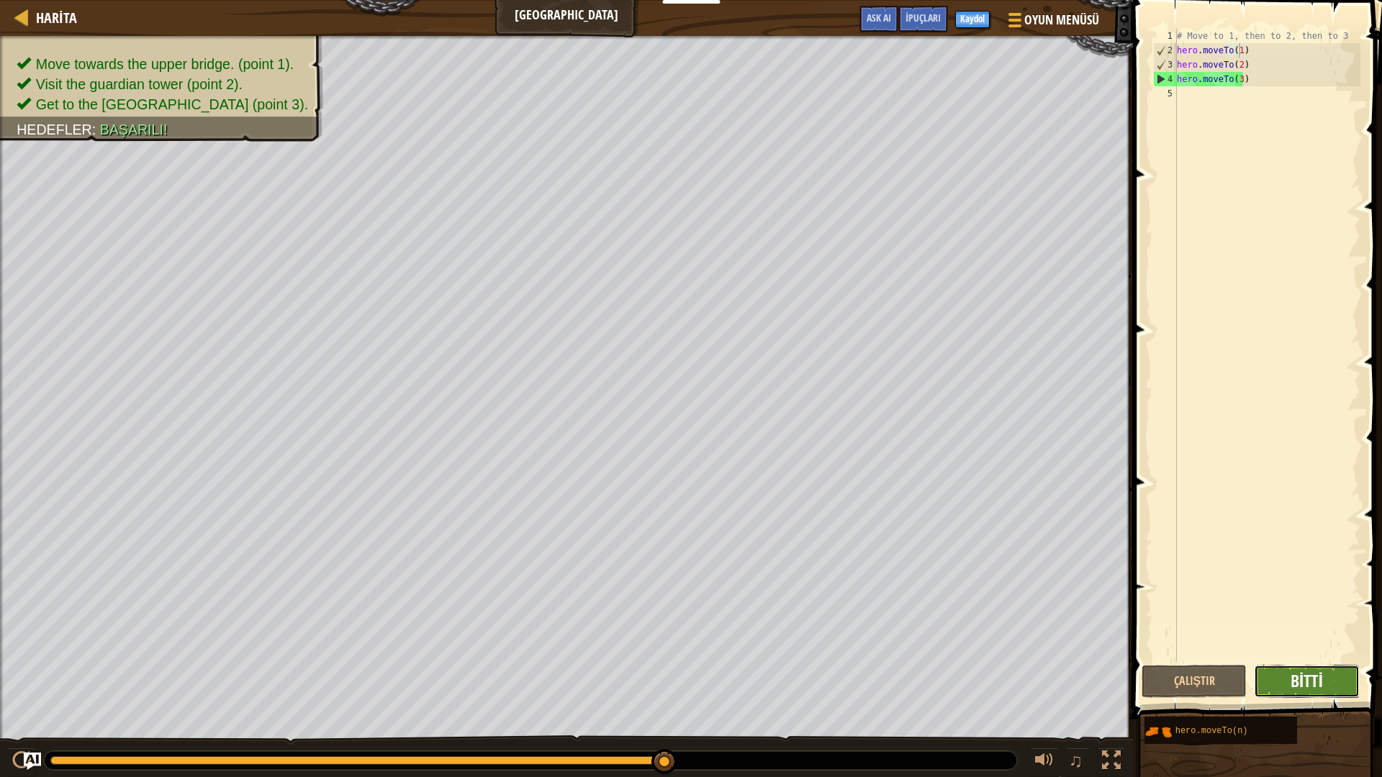
click at [1301, 671] on span "Bitti" at bounding box center [1306, 680] width 32 height 23
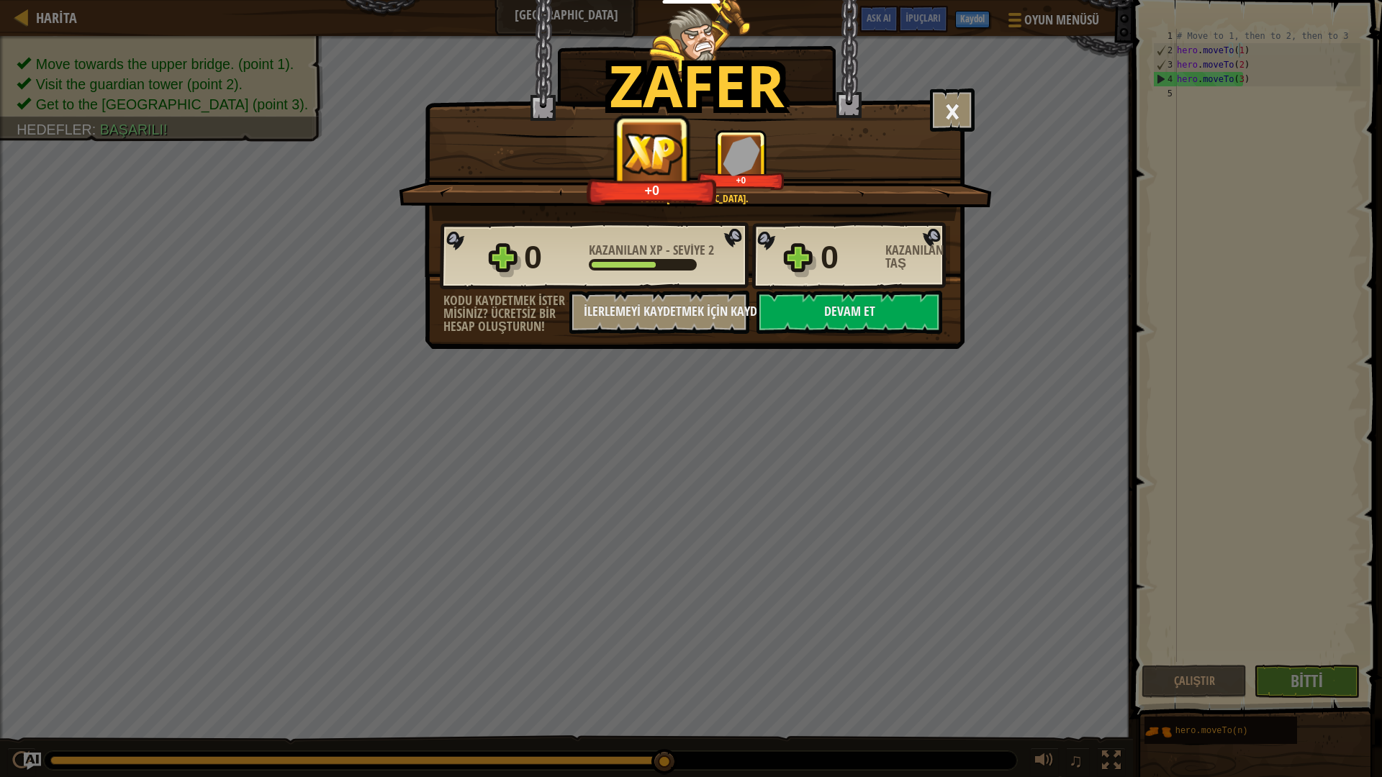
click at [876, 335] on div "Zafer × Shortcuts can be dangerous. Seviyeyi oyla: Town [GEOGRAPHIC_DATA] +0 +0…" at bounding box center [695, 174] width 540 height 349
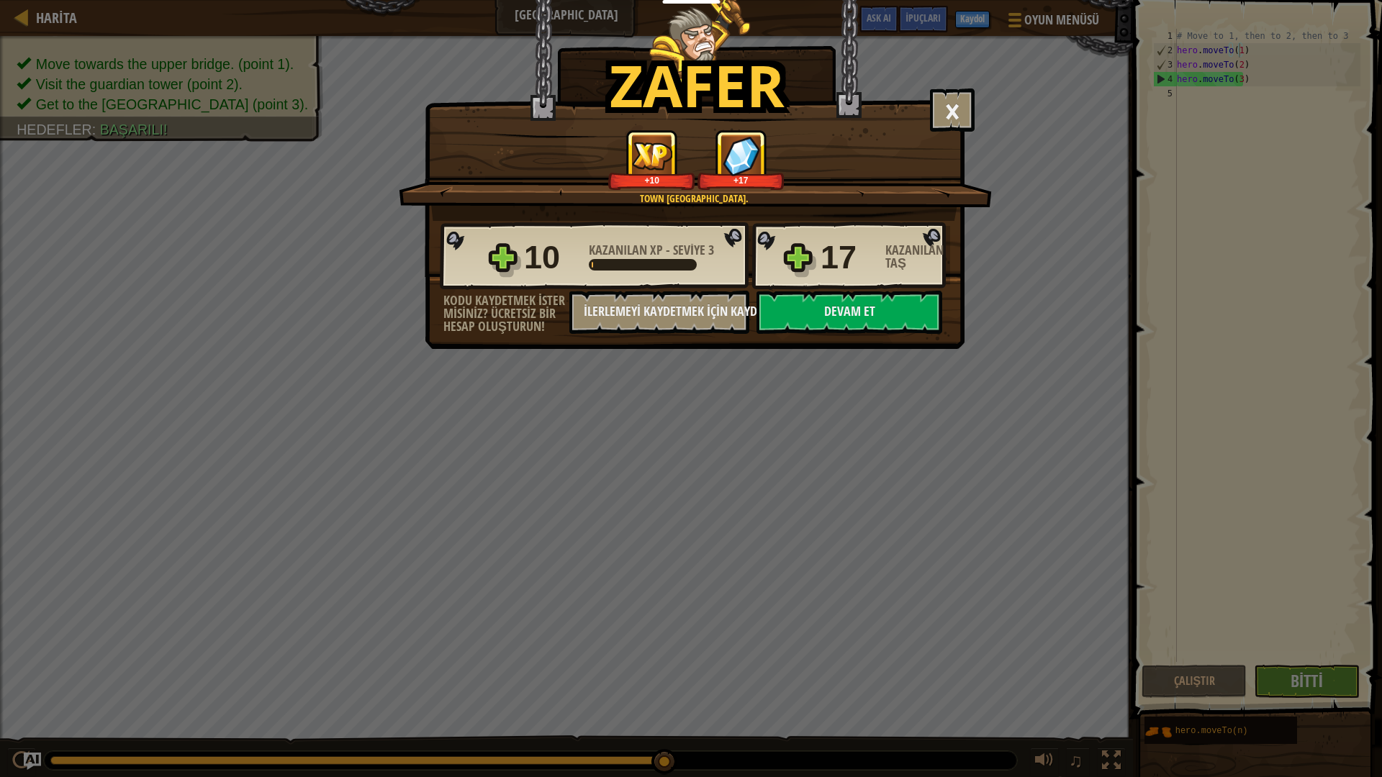
click at [876, 335] on div "Zafer × Shortcuts can be dangerous. Seviyeyi oyla: Town [GEOGRAPHIC_DATA]. +10 …" at bounding box center [695, 174] width 540 height 349
click at [867, 300] on button "Devam et" at bounding box center [849, 312] width 186 height 43
select select "tr"
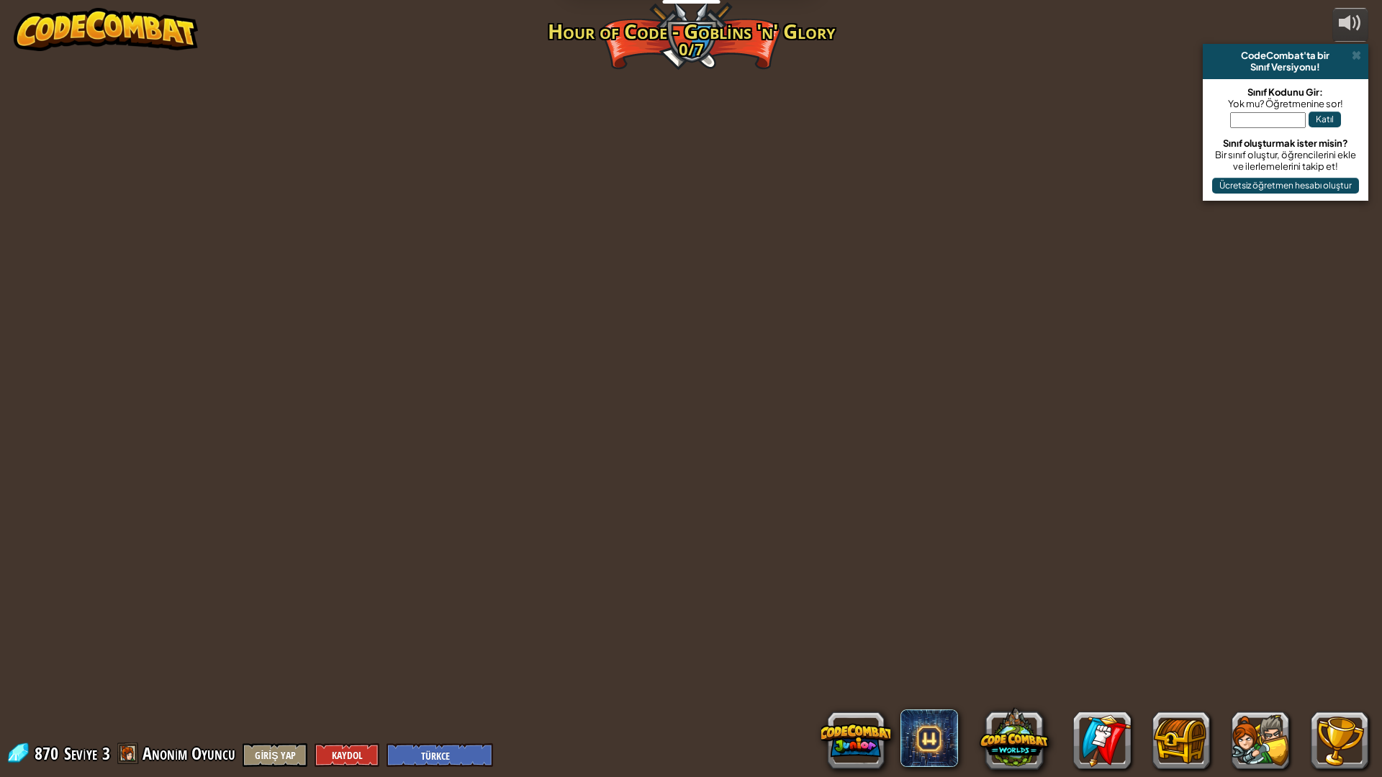
select select "tr"
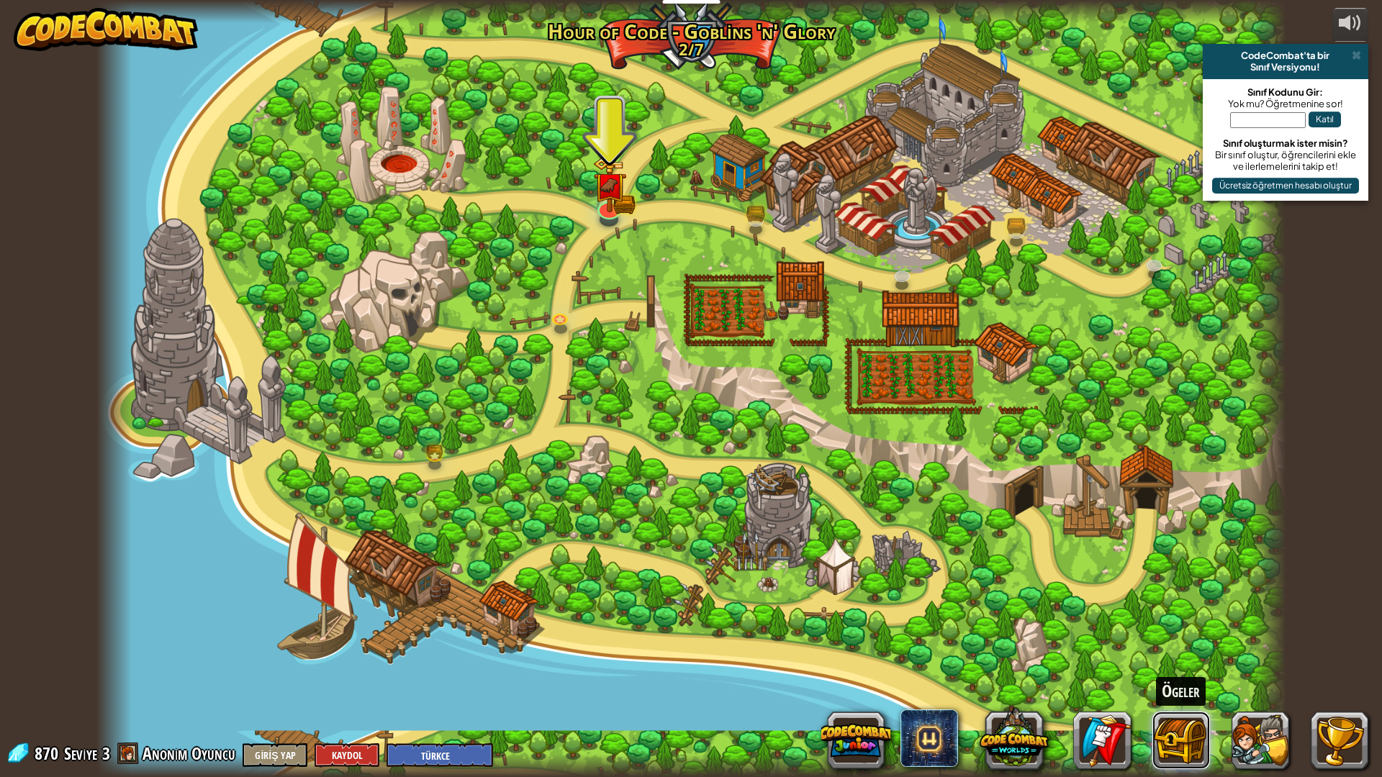
click at [1190, 685] on button at bounding box center [1181, 741] width 58 height 58
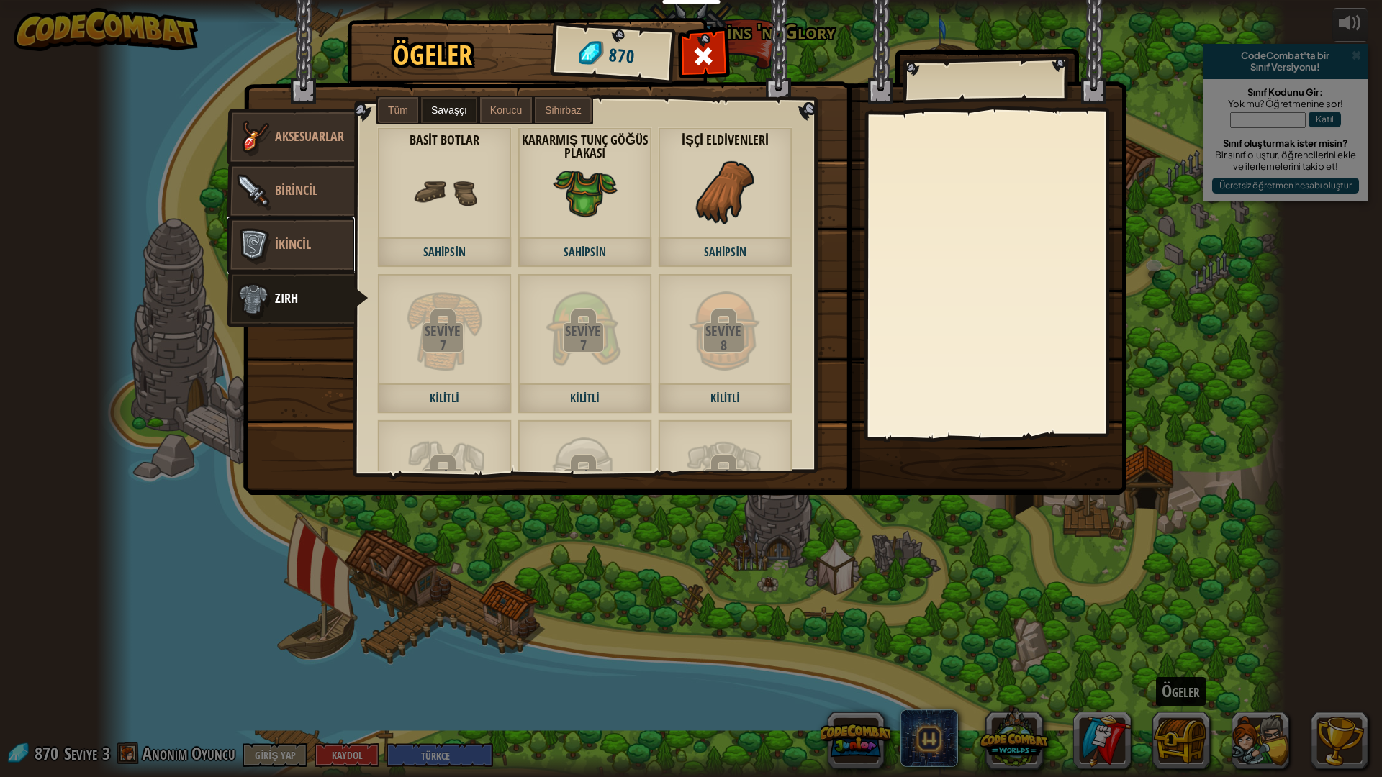
drag, startPoint x: 294, startPoint y: 238, endPoint x: 288, endPoint y: 232, distance: 8.7
click at [292, 236] on span "İkincil" at bounding box center [293, 244] width 36 height 18
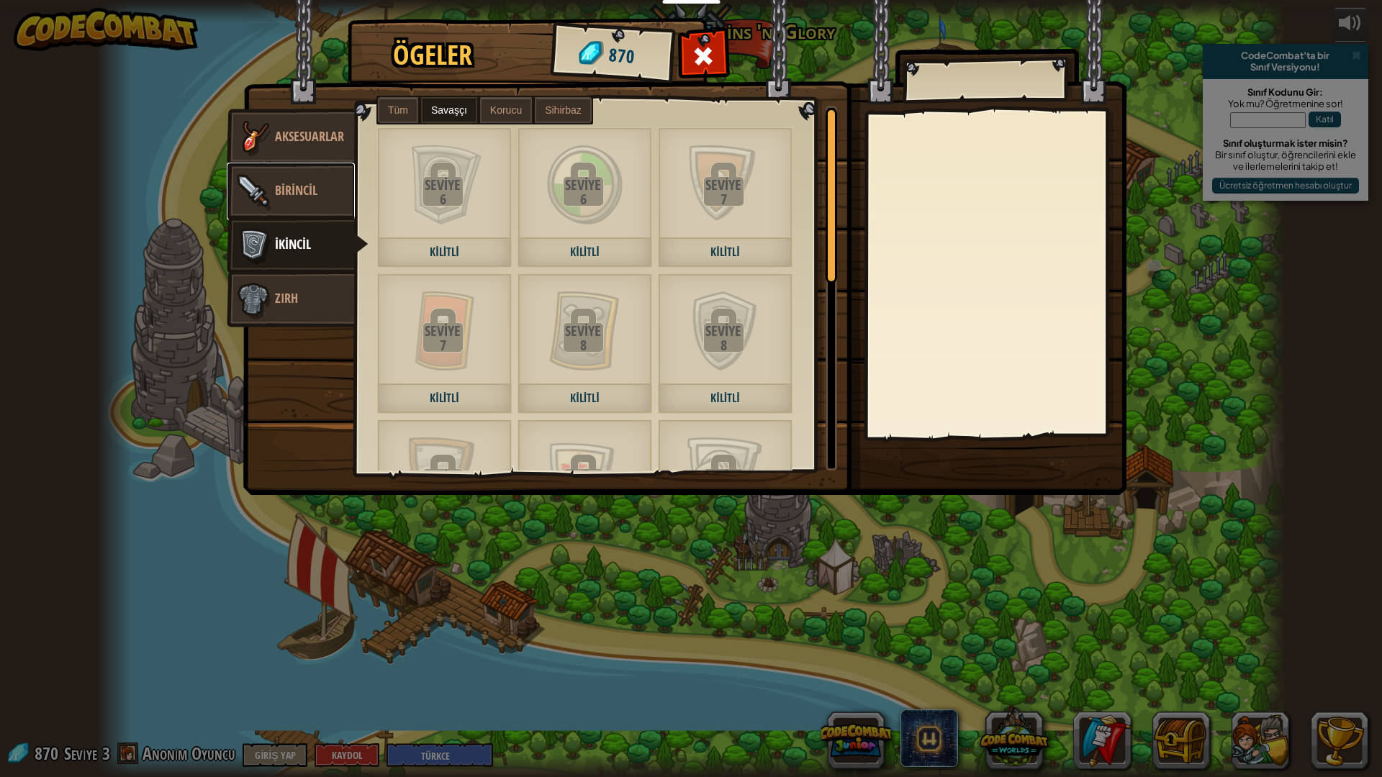
click at [291, 178] on link "Birincil" at bounding box center [291, 192] width 128 height 58
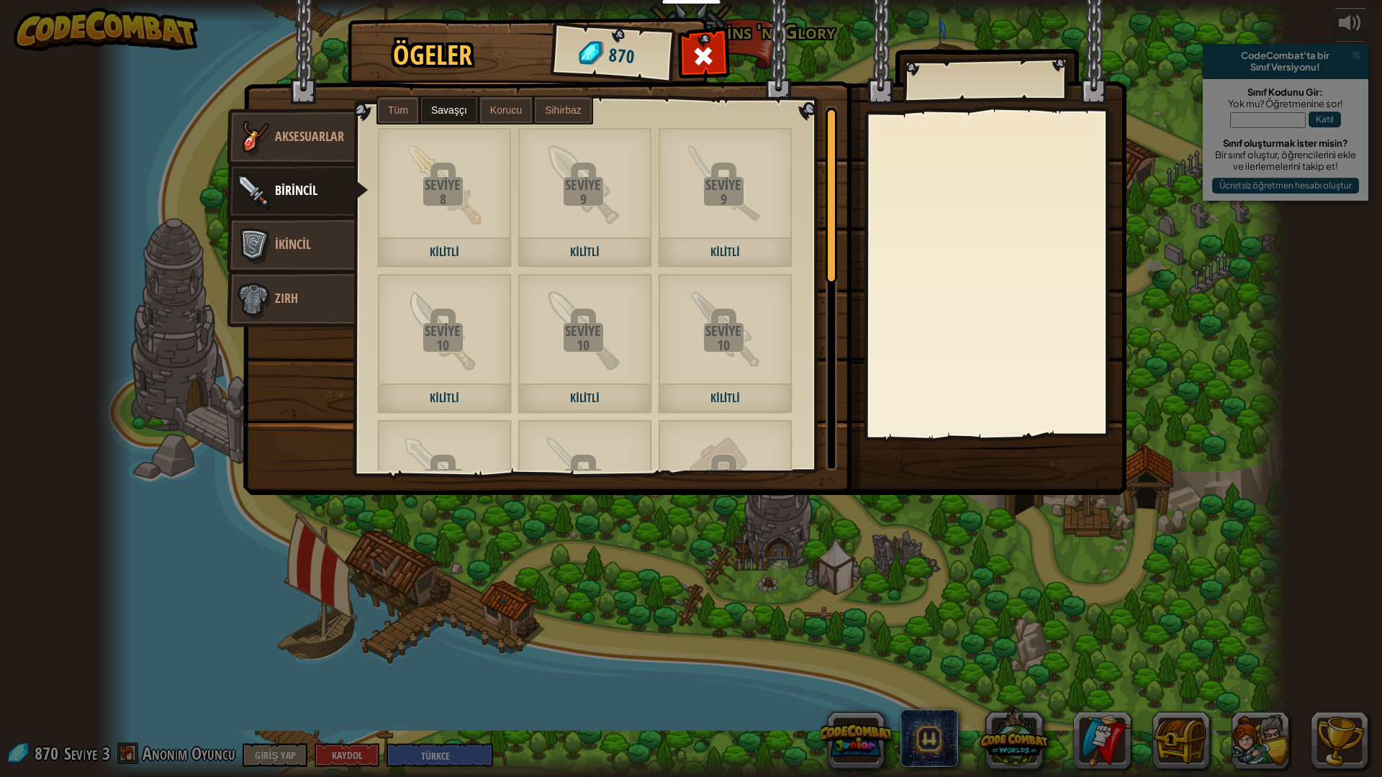
click at [496, 118] on label "Korucu" at bounding box center [506, 110] width 52 height 26
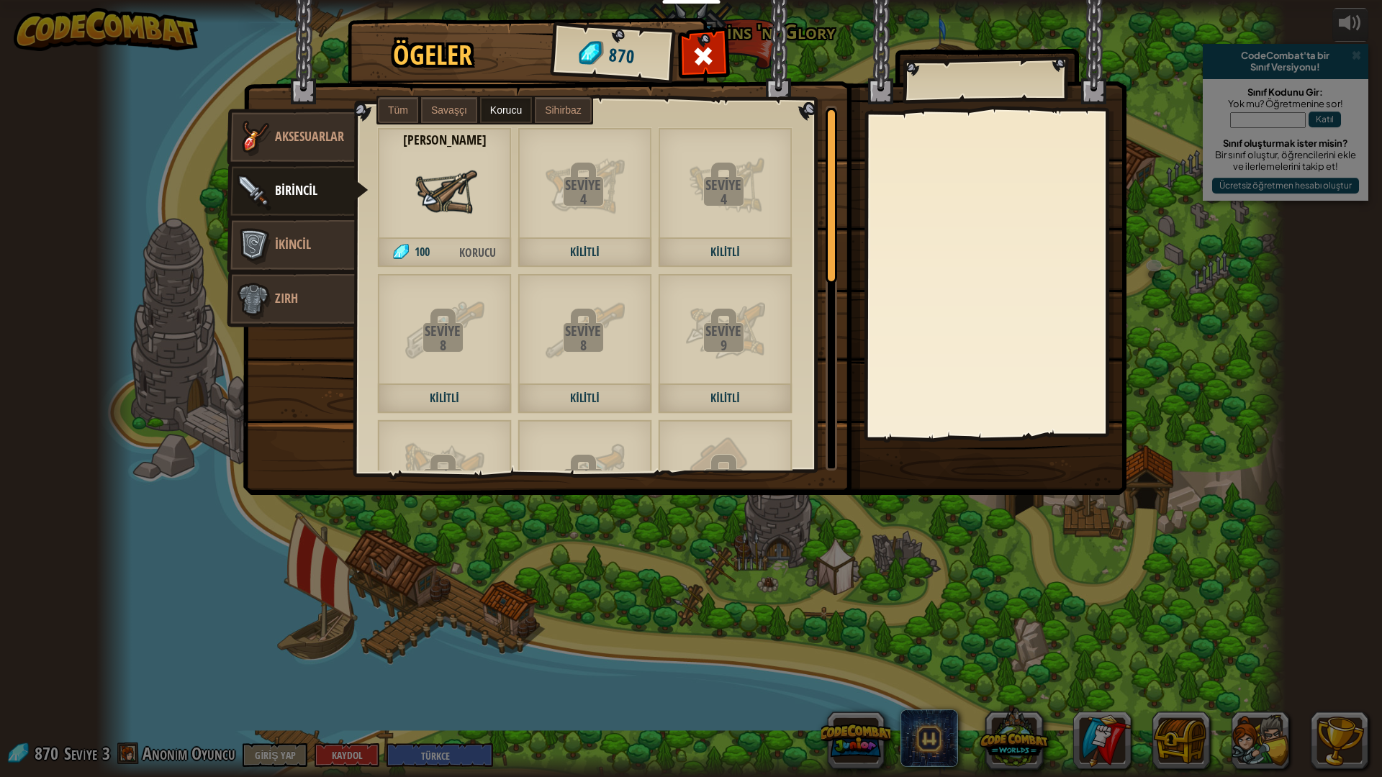
click at [451, 230] on div "[PERSON_NAME] 100 Korucu" at bounding box center [444, 197] width 135 height 140
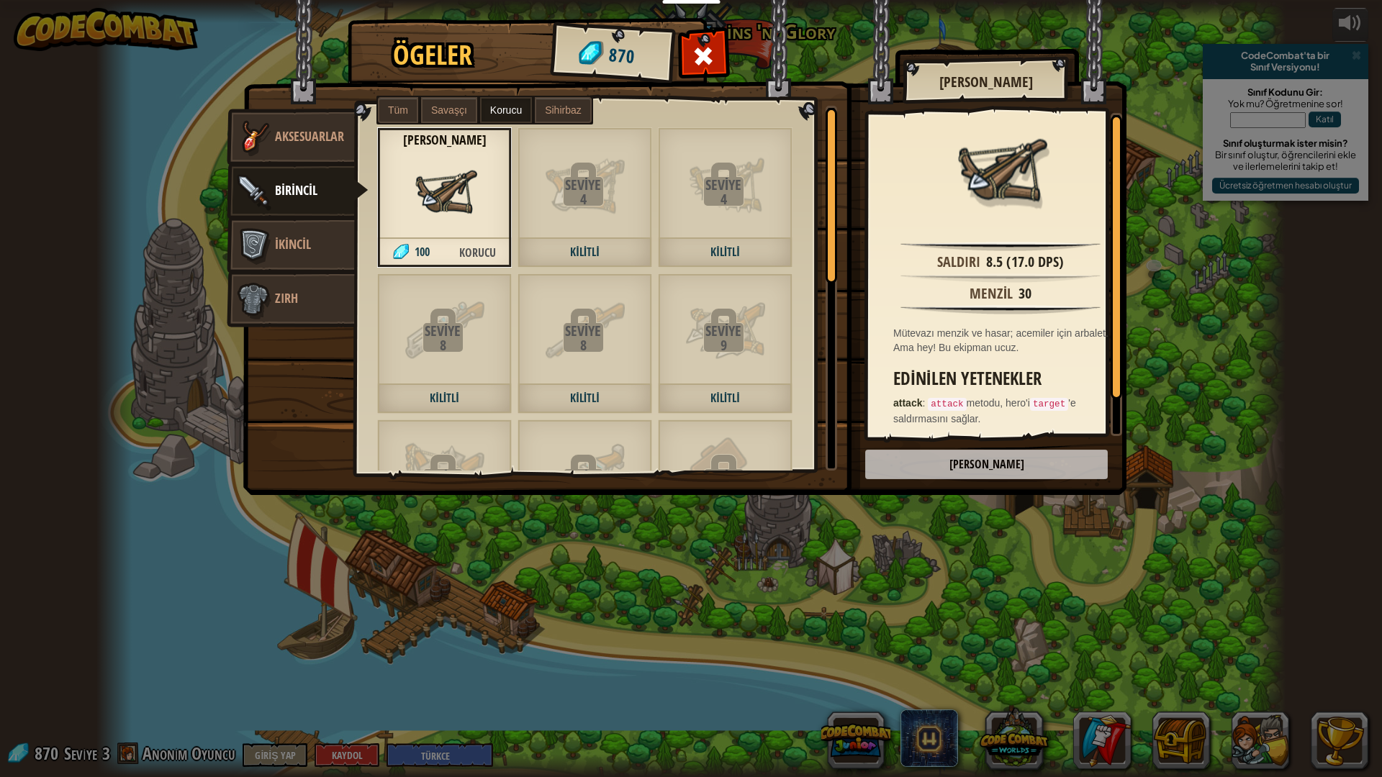
click at [575, 107] on span "Sihirbaz" at bounding box center [563, 110] width 37 height 12
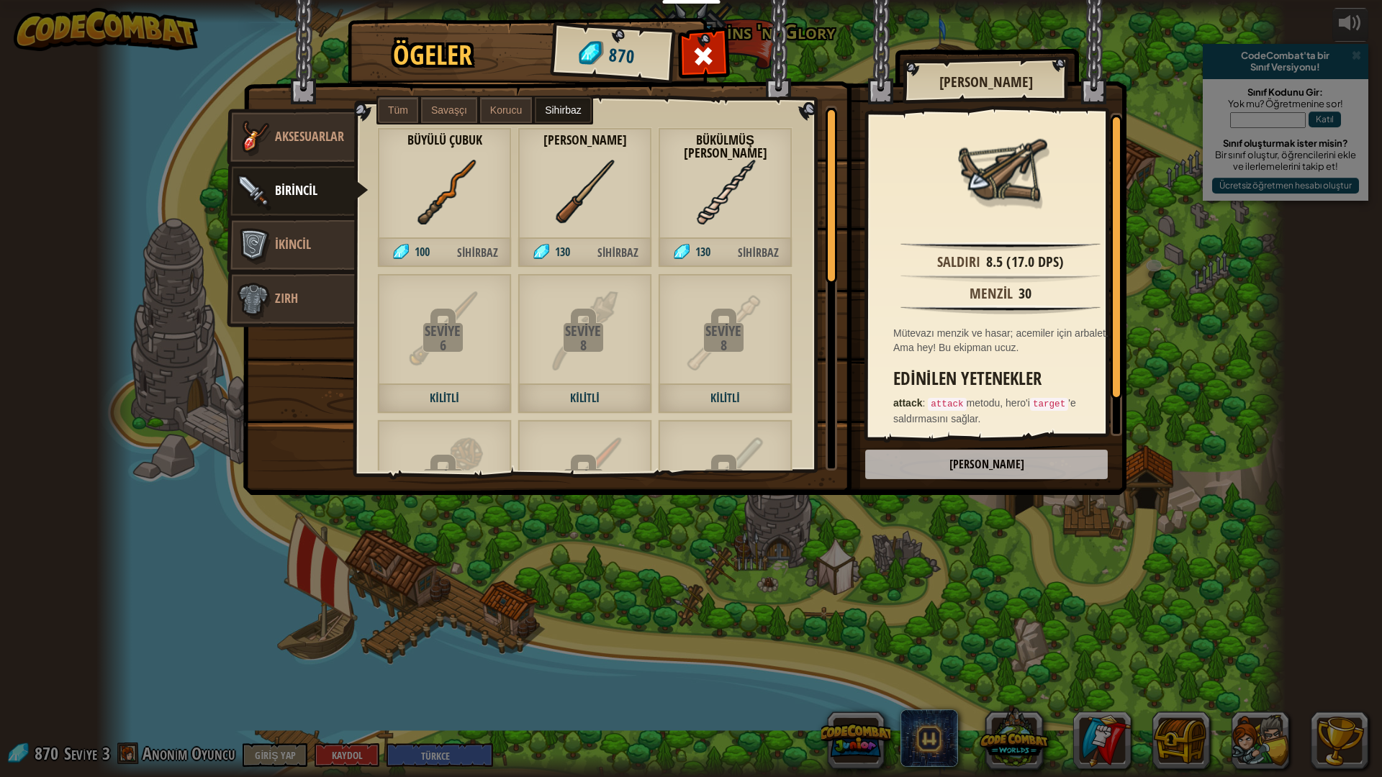
click at [428, 176] on img at bounding box center [444, 192] width 65 height 65
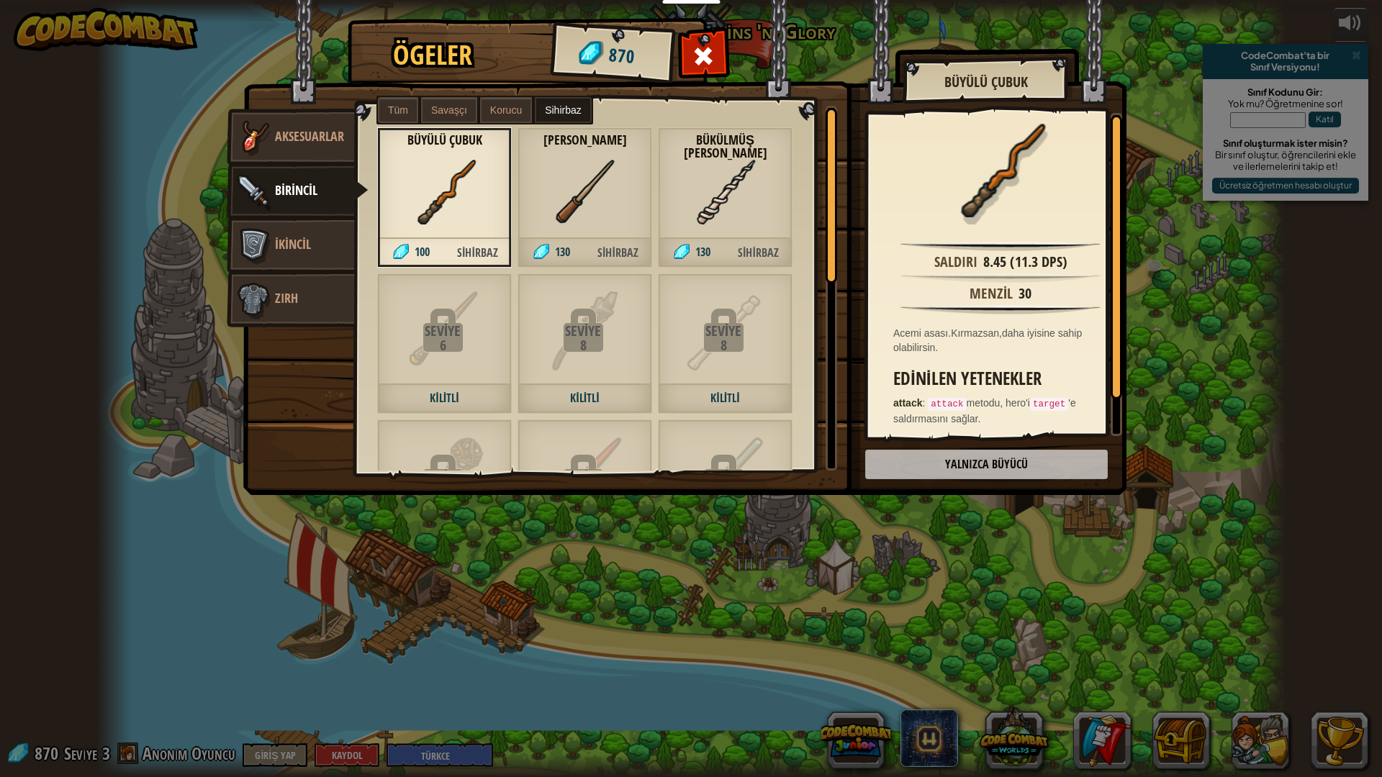
drag, startPoint x: 597, startPoint y: 218, endPoint x: 634, endPoint y: 226, distance: 38.3
click at [597, 218] on img at bounding box center [585, 192] width 65 height 65
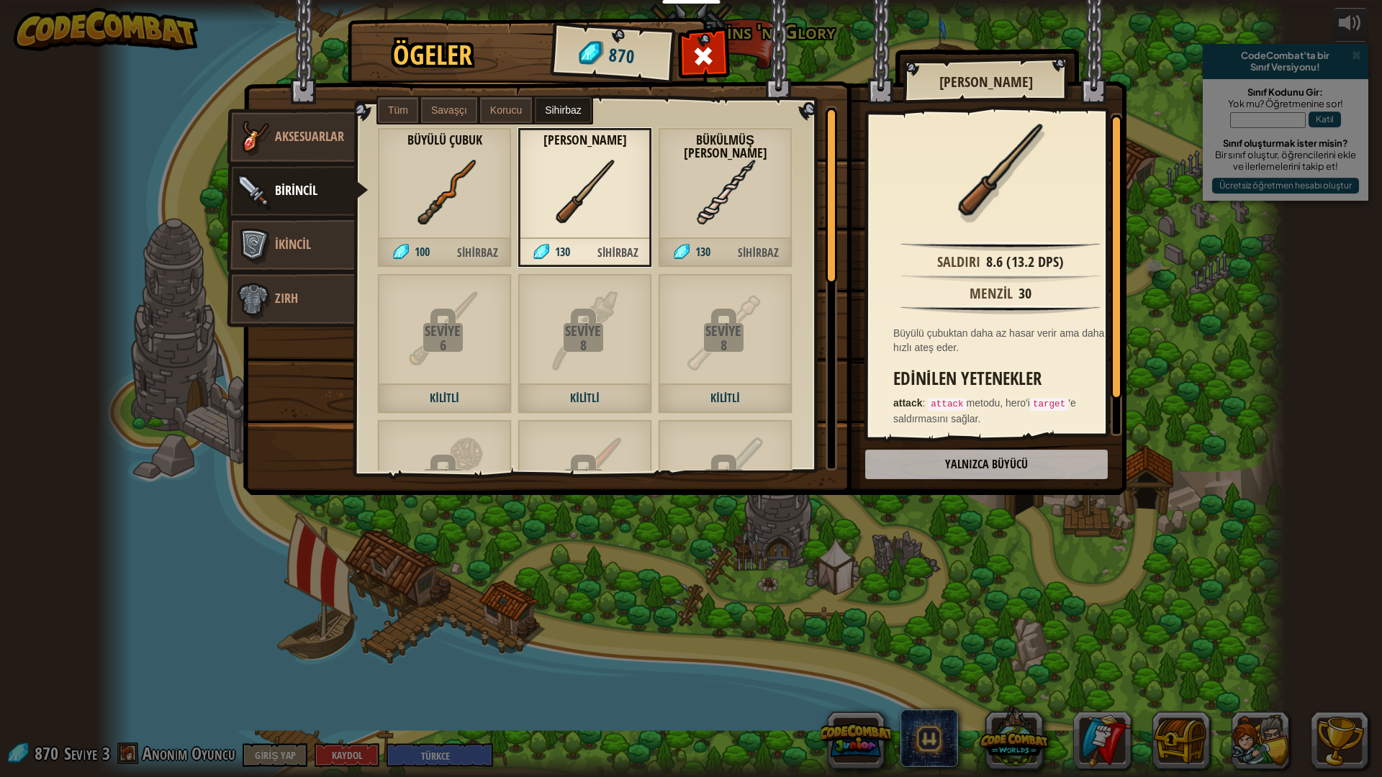
click at [829, 243] on div at bounding box center [832, 196] width 12 height 176
click at [701, 211] on img at bounding box center [725, 192] width 65 height 65
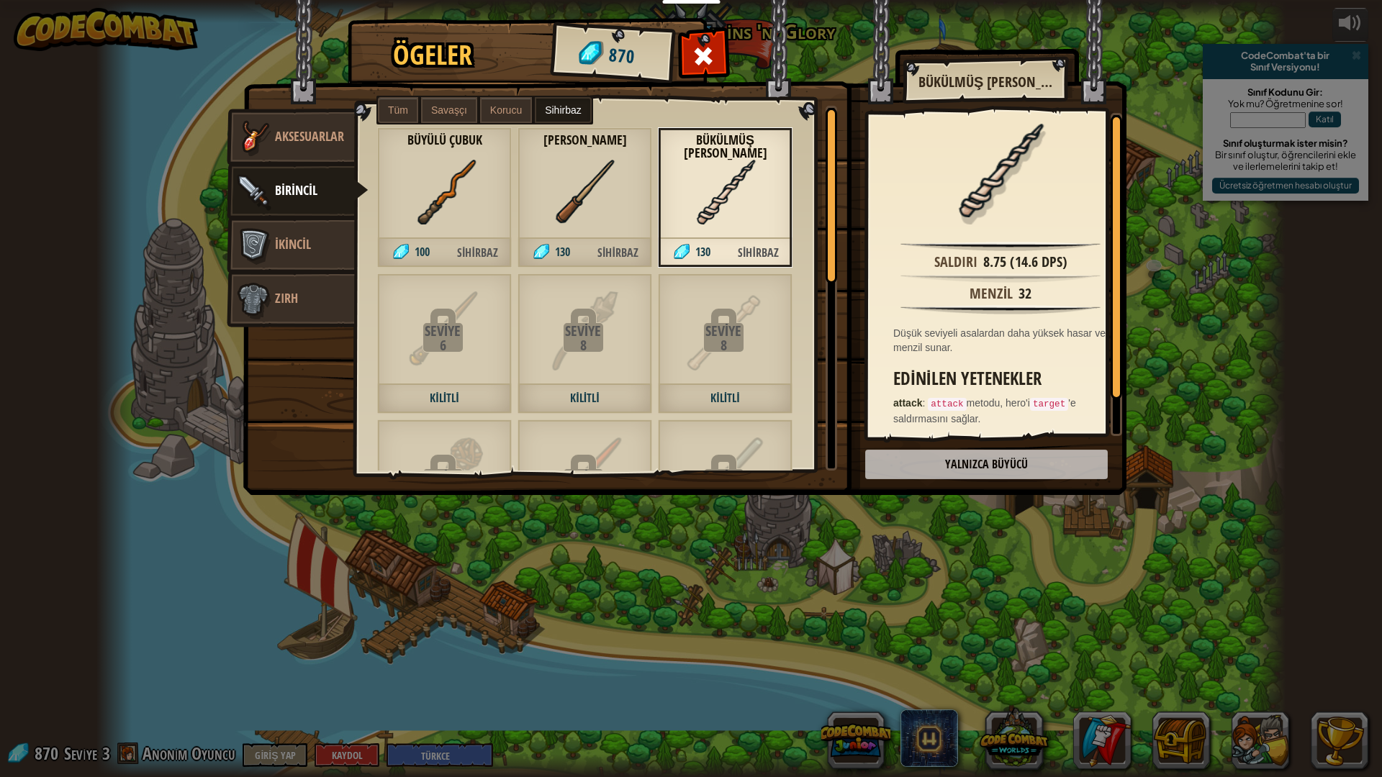
click at [385, 97] on label "Tüm" at bounding box center [398, 110] width 40 height 26
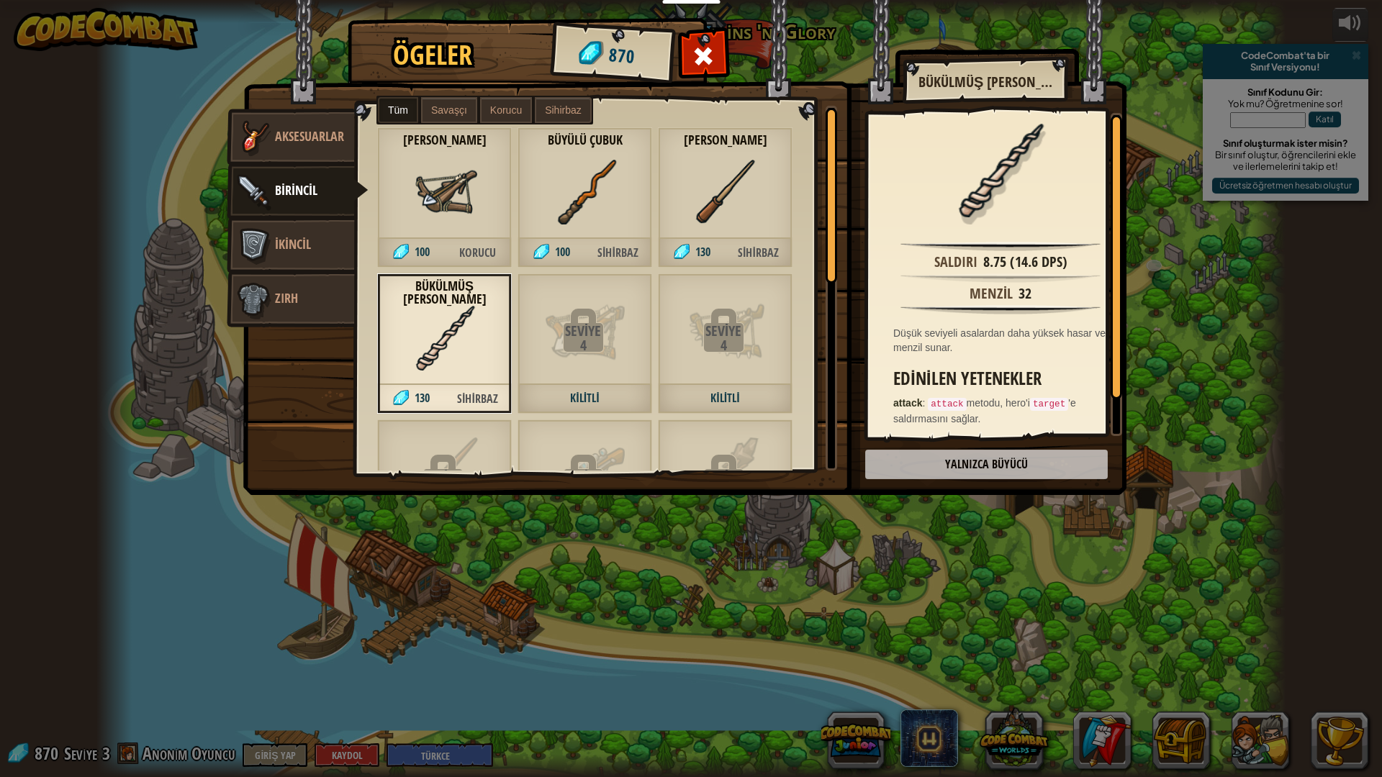
click at [443, 102] on label "Savaşçı" at bounding box center [449, 110] width 56 height 26
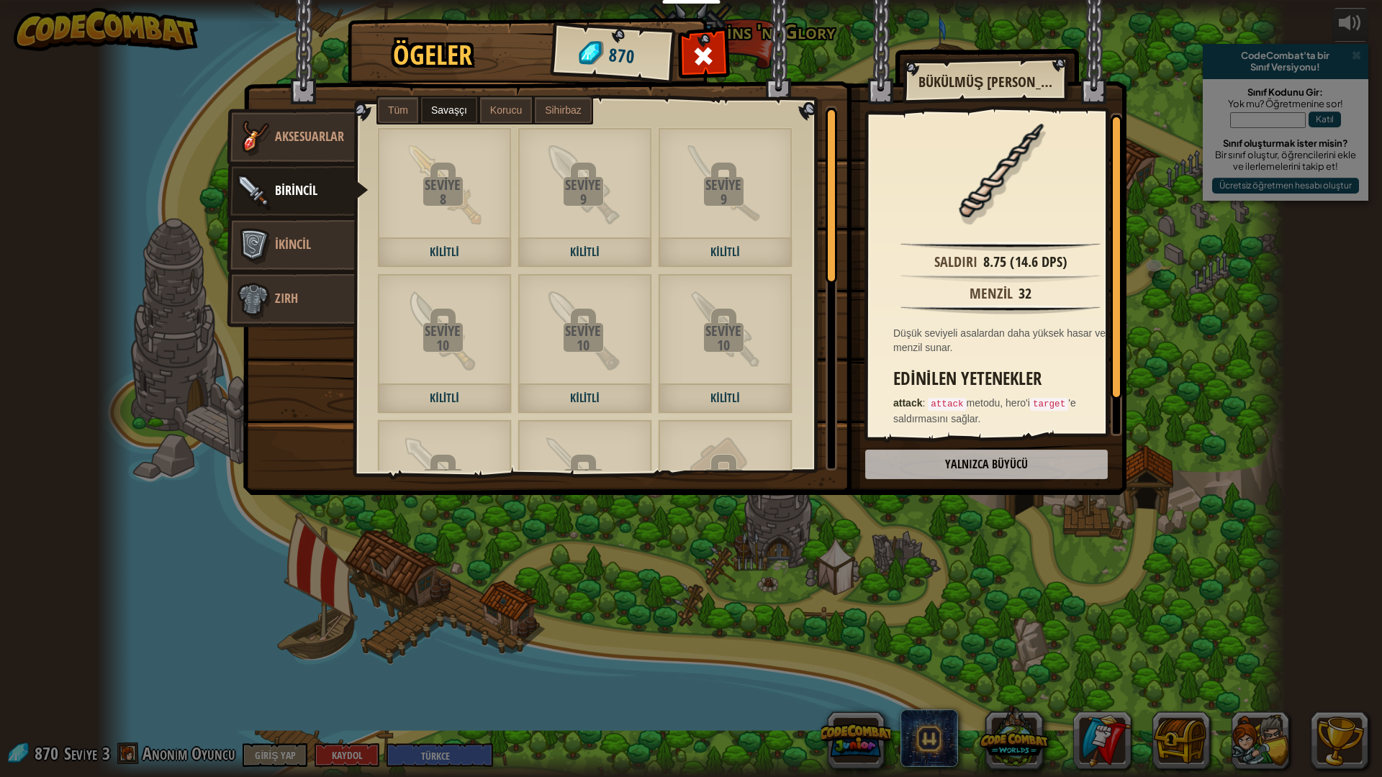
click at [392, 106] on span "Tüm" at bounding box center [398, 110] width 20 height 12
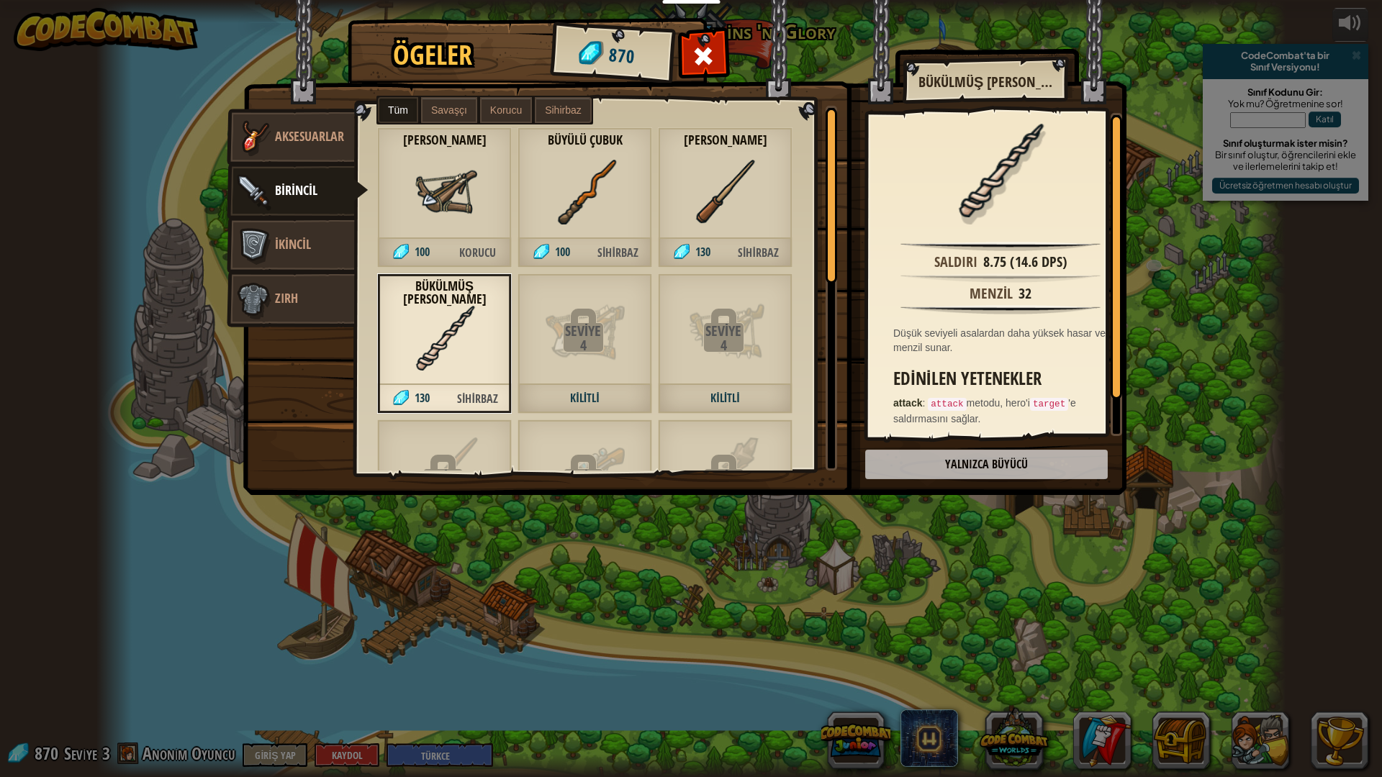
click at [430, 230] on div "[PERSON_NAME] 100 Korucu" at bounding box center [444, 197] width 135 height 140
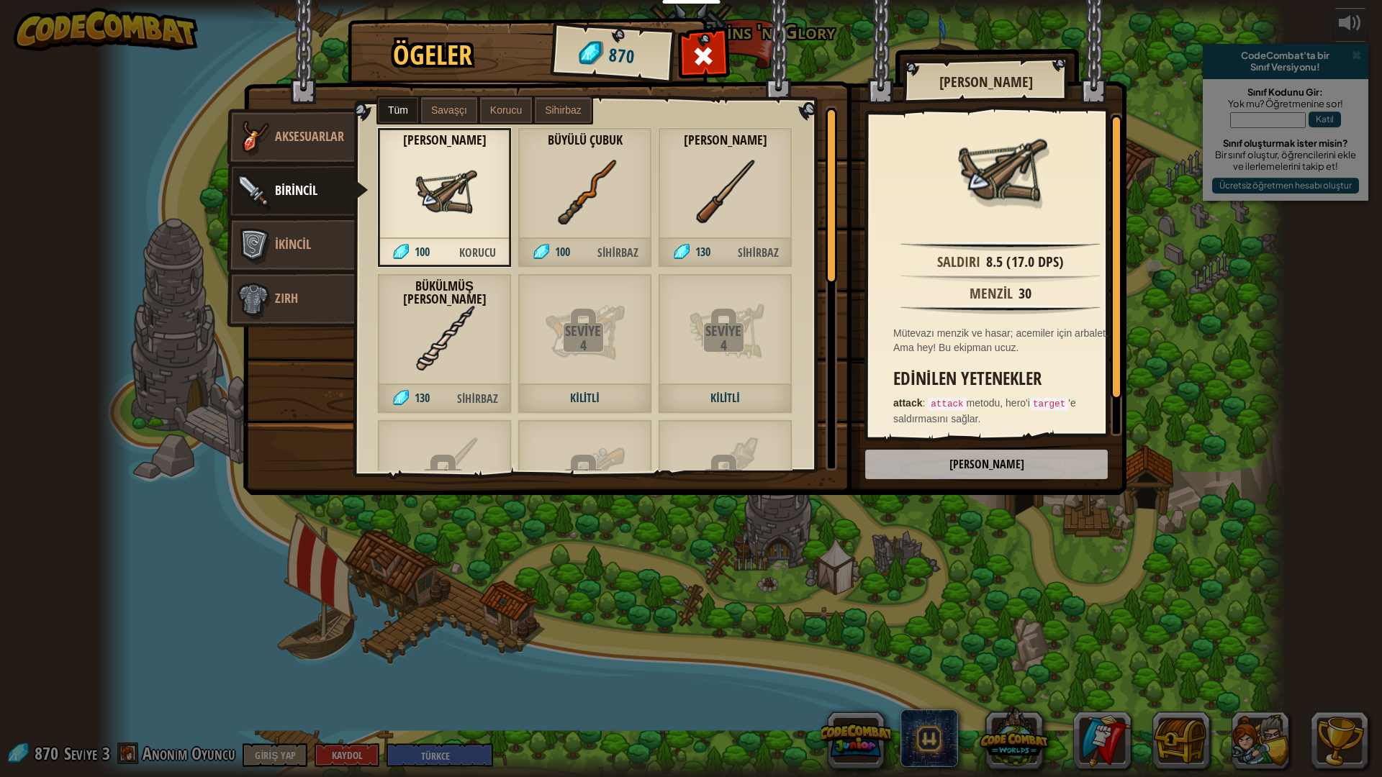
click at [463, 353] on img at bounding box center [444, 338] width 65 height 65
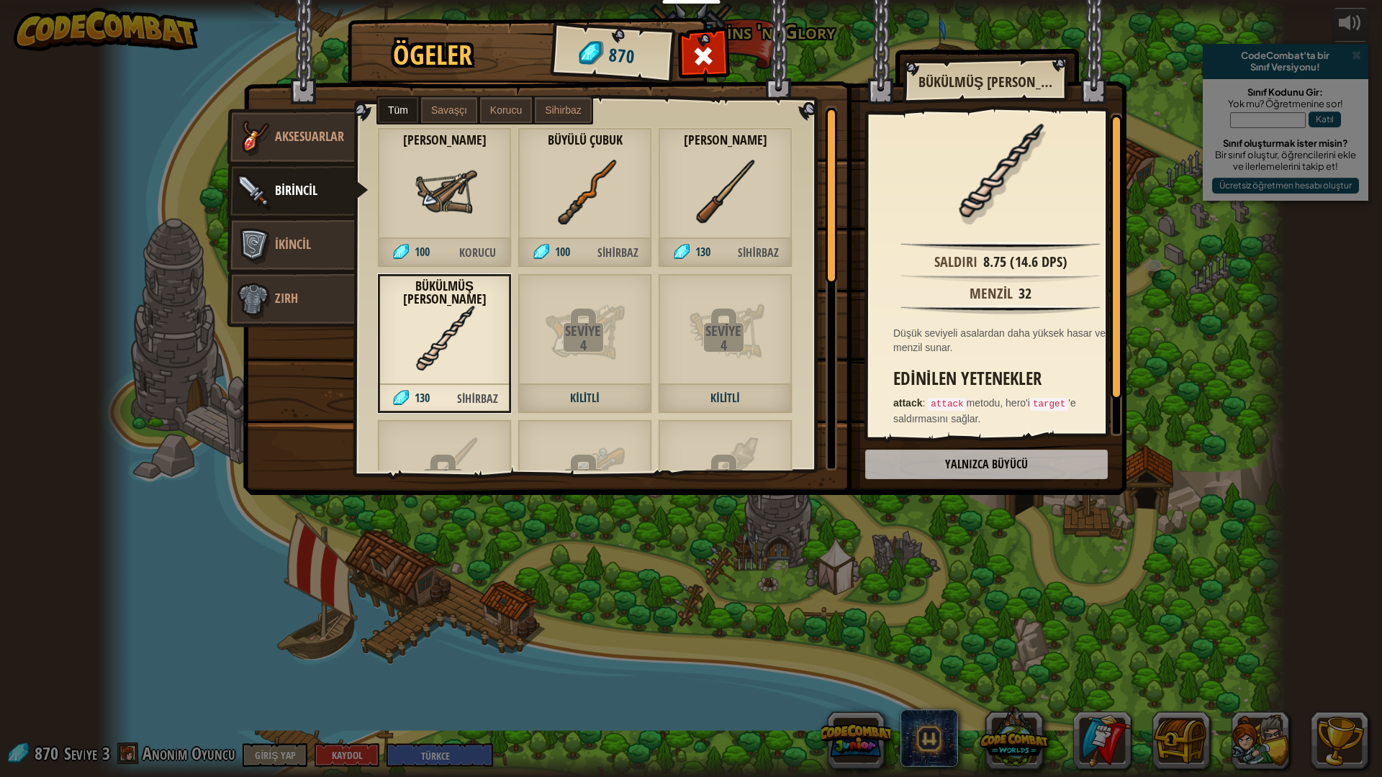
click at [625, 215] on div "Büyülü Çubuk 100 Sihirbaz" at bounding box center [584, 197] width 135 height 140
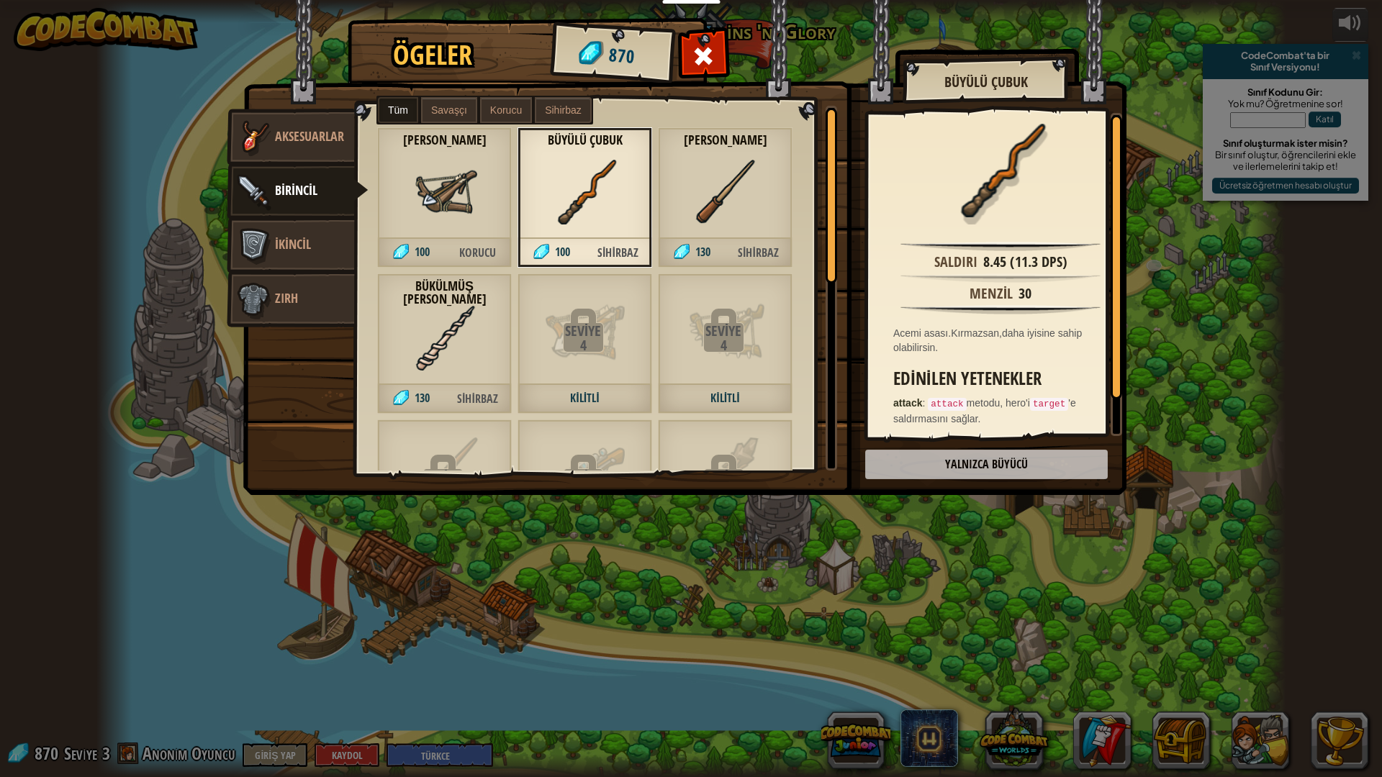
click at [860, 249] on img at bounding box center [684, 234] width 883 height 523
click at [759, 225] on div "Basit Asa 130 Sihirbaz" at bounding box center [725, 197] width 135 height 140
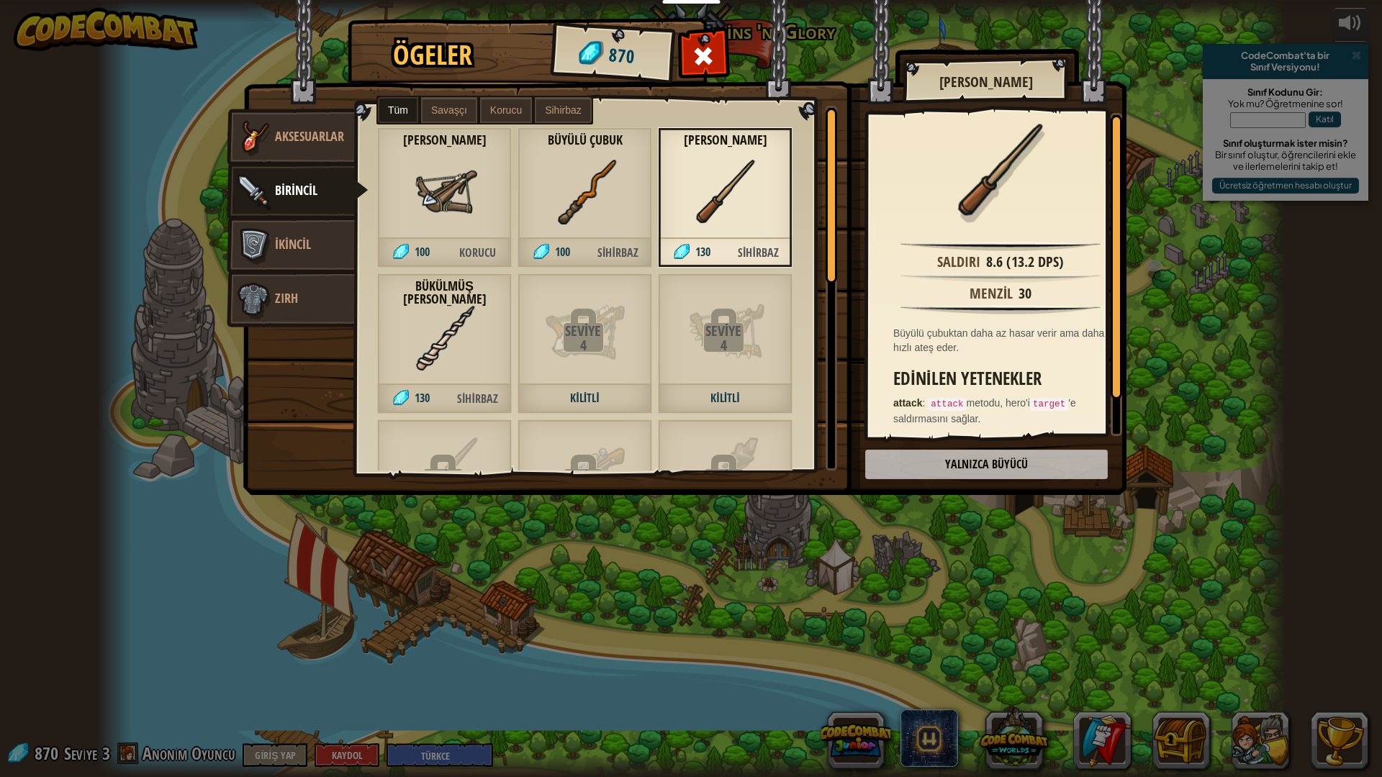
click at [1109, 93] on img at bounding box center [684, 234] width 883 height 523
click at [1140, 130] on div "Ögeler 870 Çeşitli Aksesuarlar Birincil İkincil Zırh Tüm Savaşçı Korucu Sihirba…" at bounding box center [691, 388] width 1382 height 777
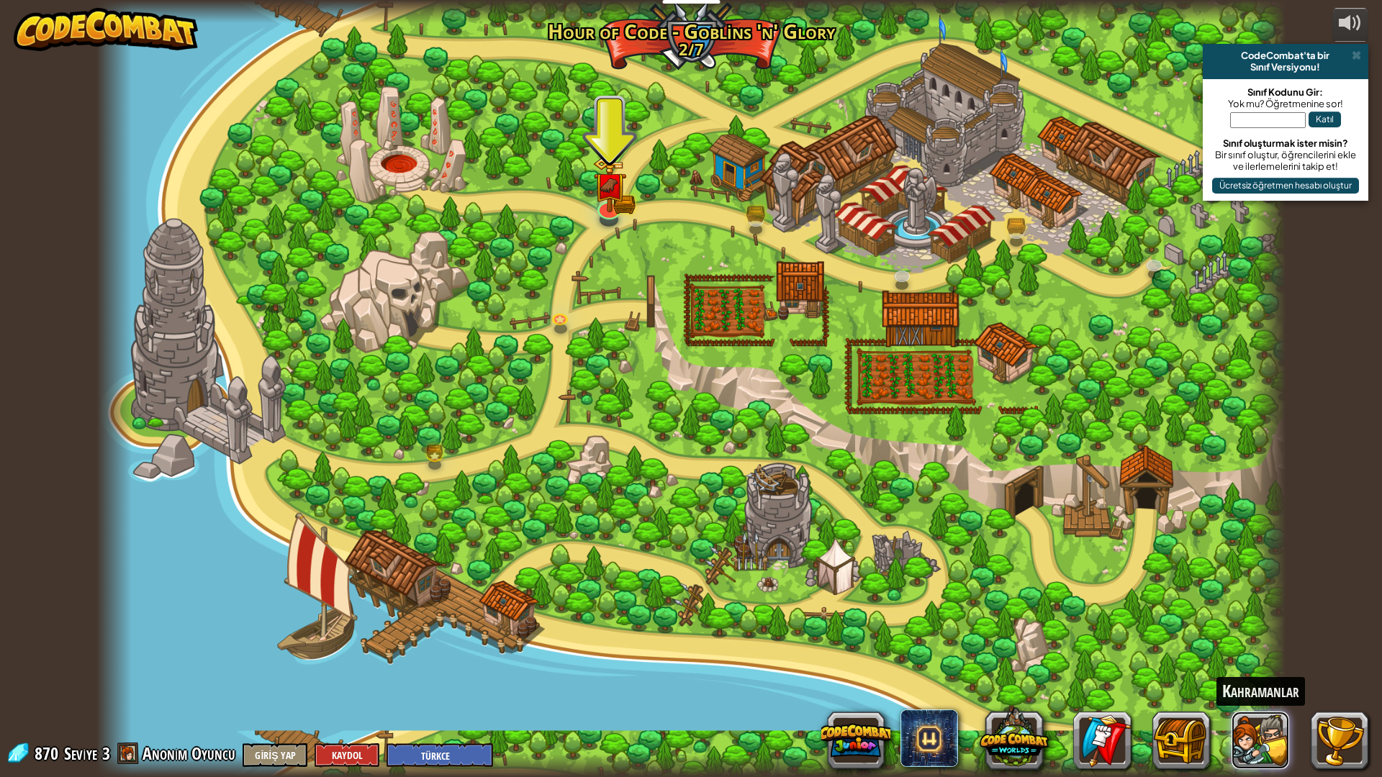
click at [1246, 685] on button at bounding box center [1260, 741] width 58 height 58
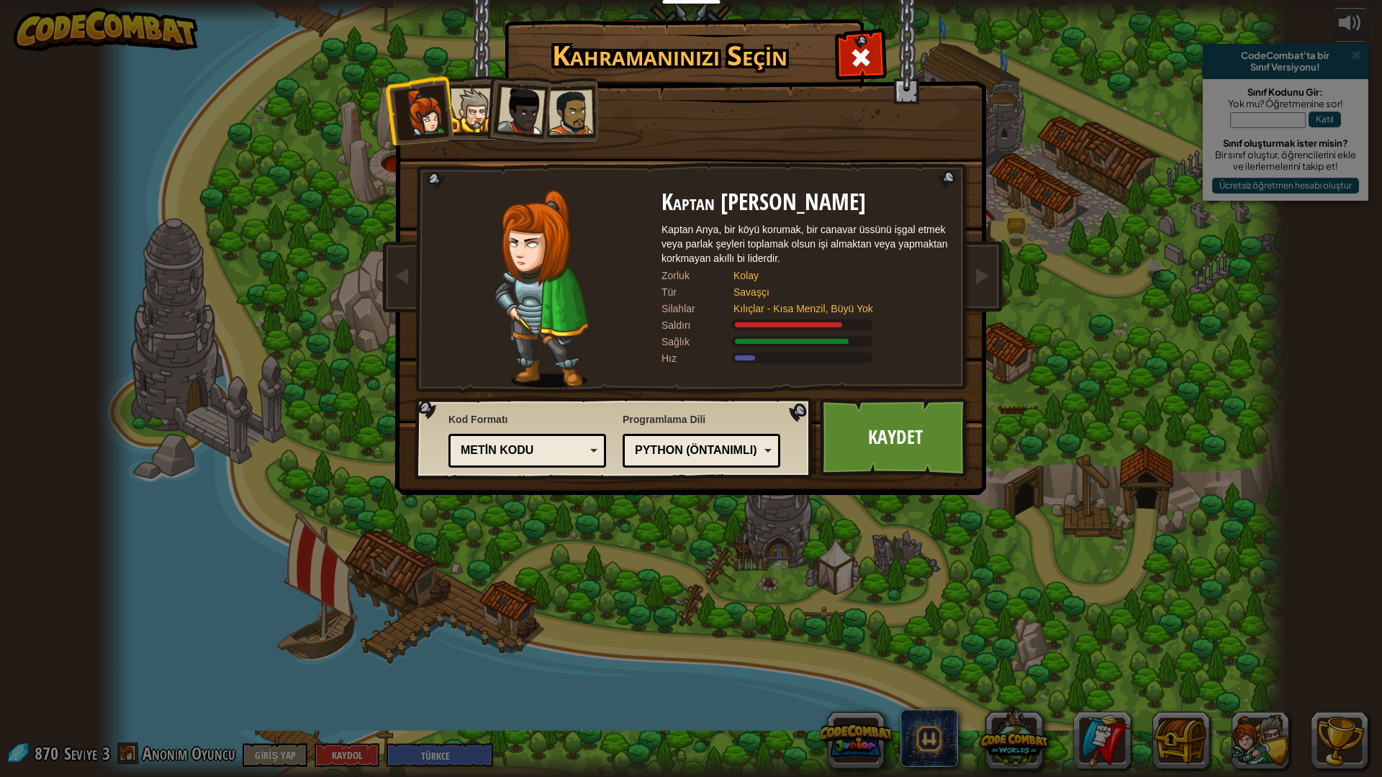
click at [488, 114] on li at bounding box center [516, 108] width 71 height 71
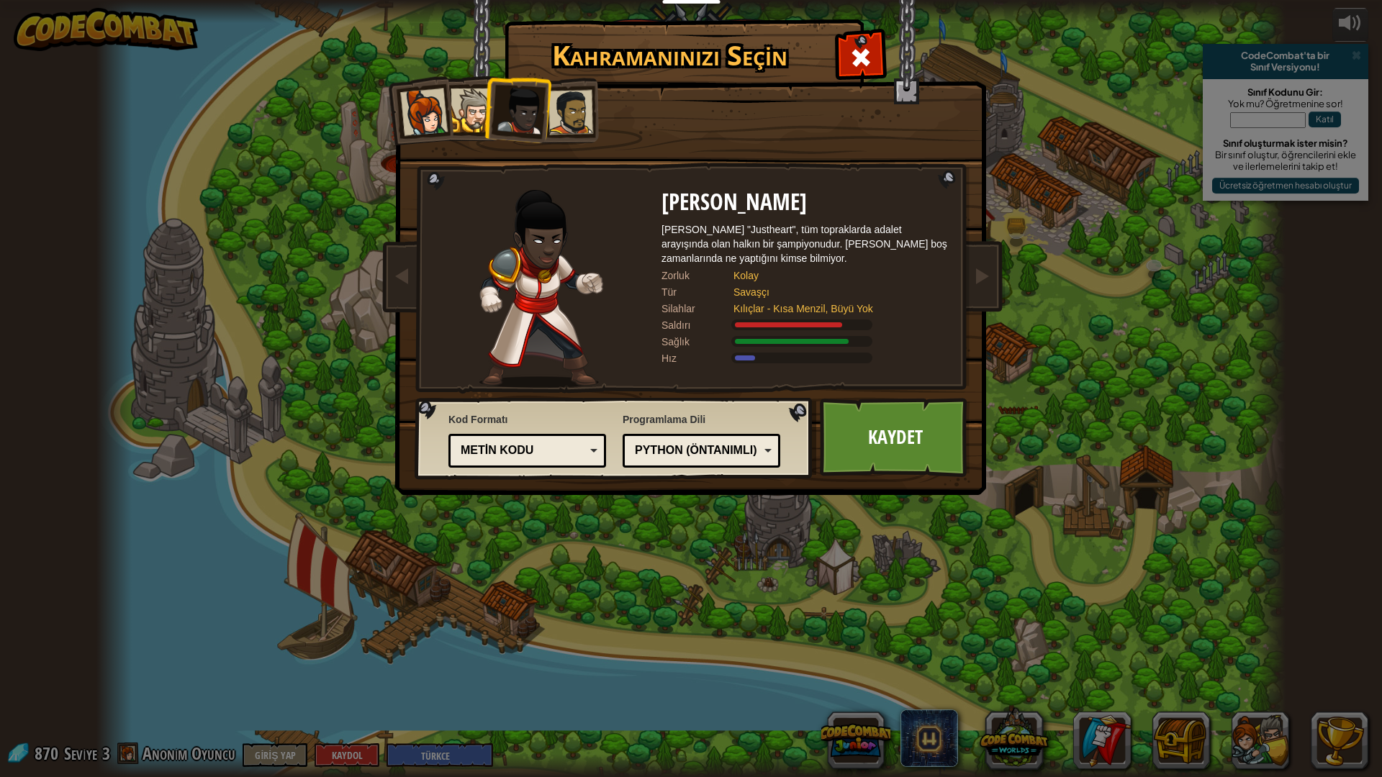
click at [482, 114] on div at bounding box center [473, 111] width 44 height 44
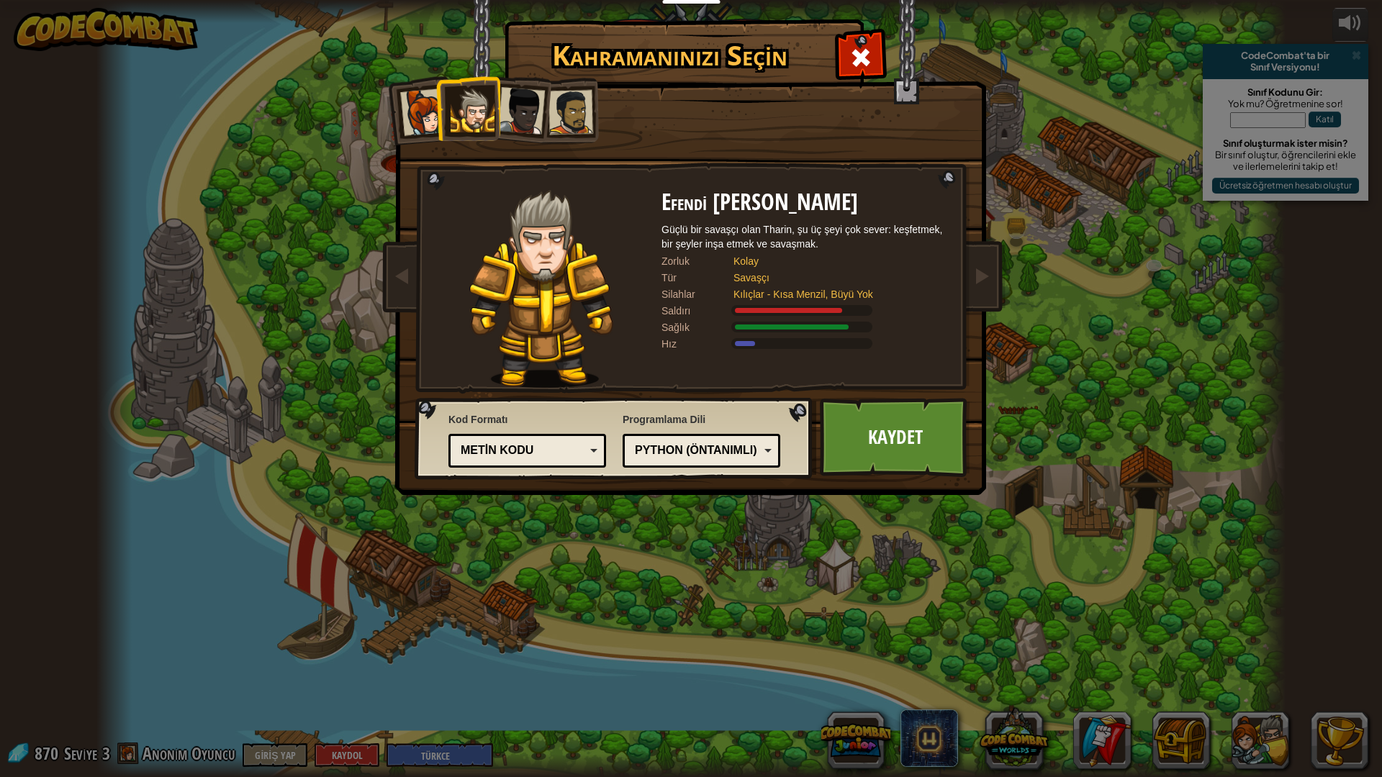
click at [559, 106] on div at bounding box center [570, 112] width 45 height 45
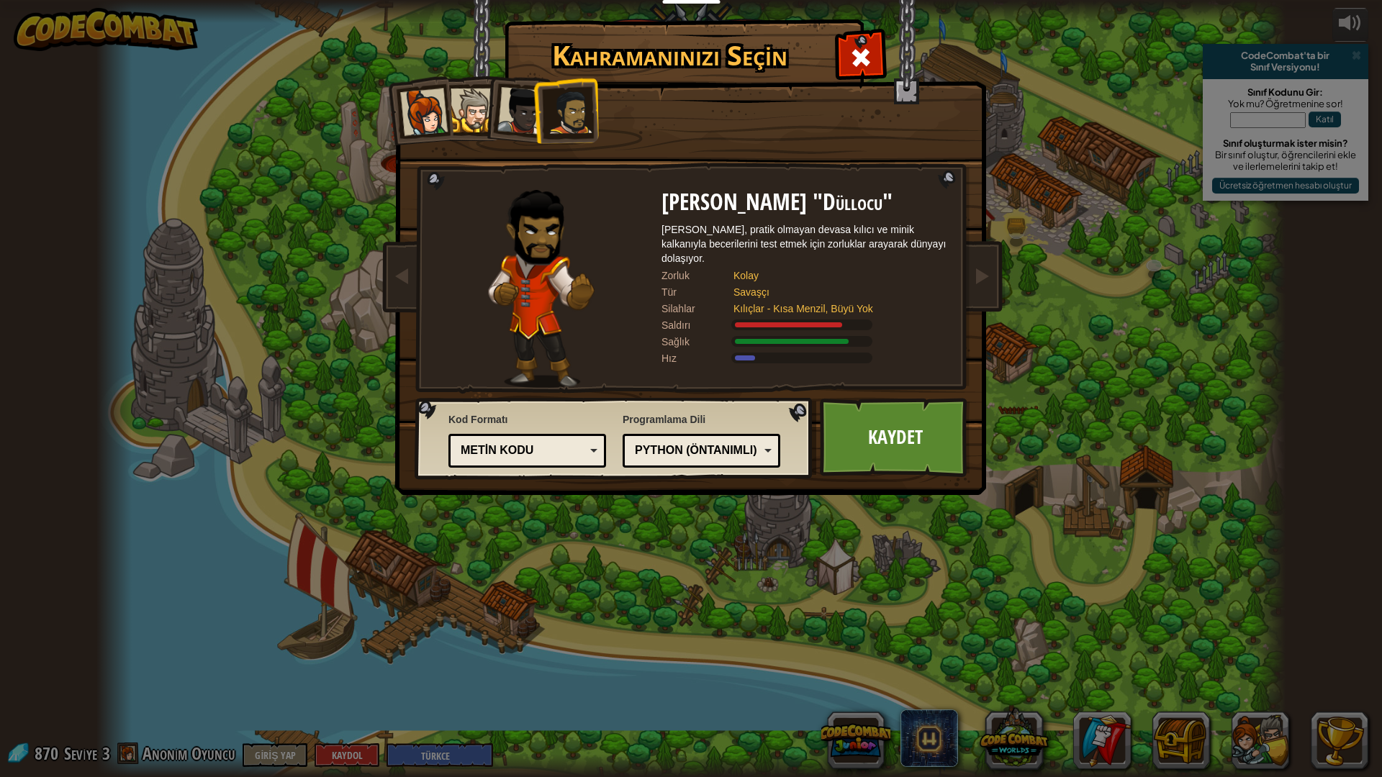
drag, startPoint x: 417, startPoint y: 109, endPoint x: 461, endPoint y: 108, distance: 43.9
click at [417, 108] on div at bounding box center [424, 113] width 48 height 48
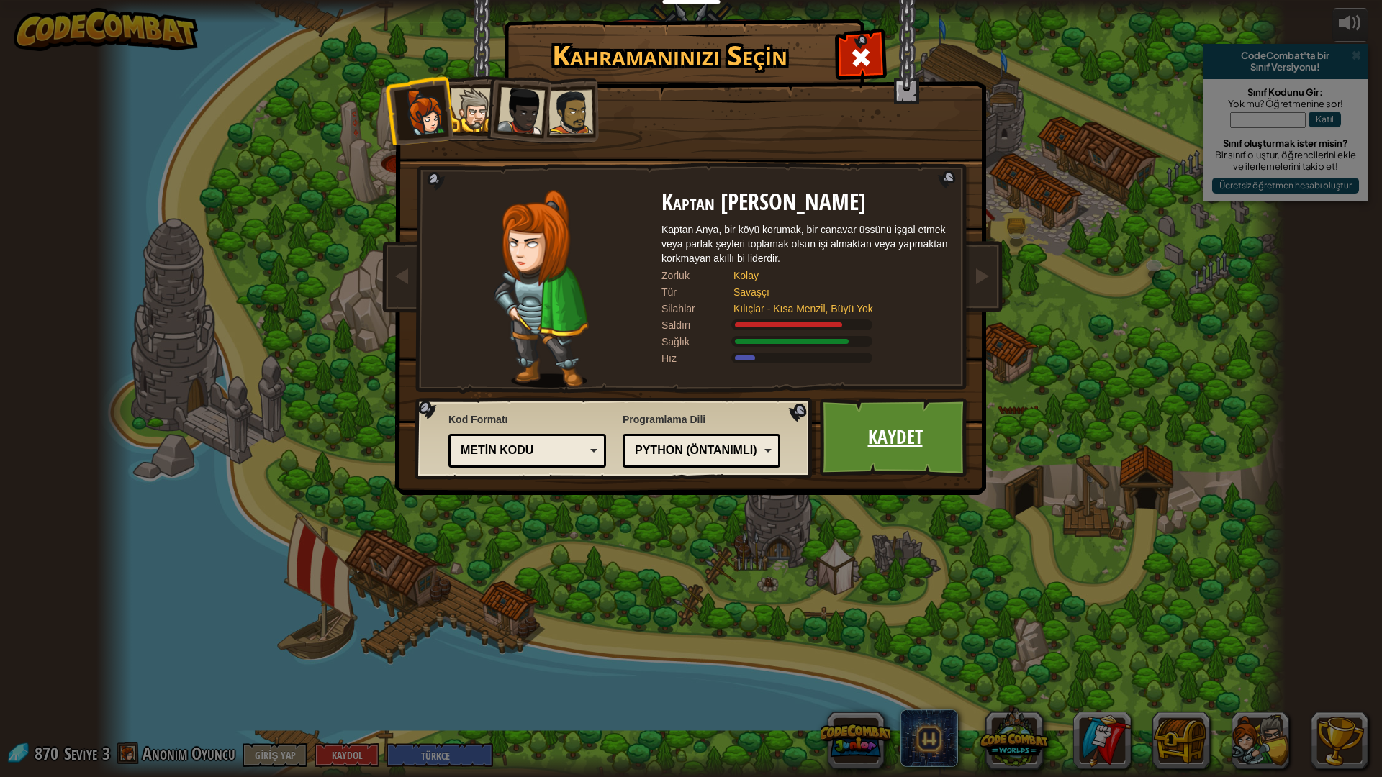
click at [900, 430] on link "Kaydet" at bounding box center [895, 437] width 150 height 79
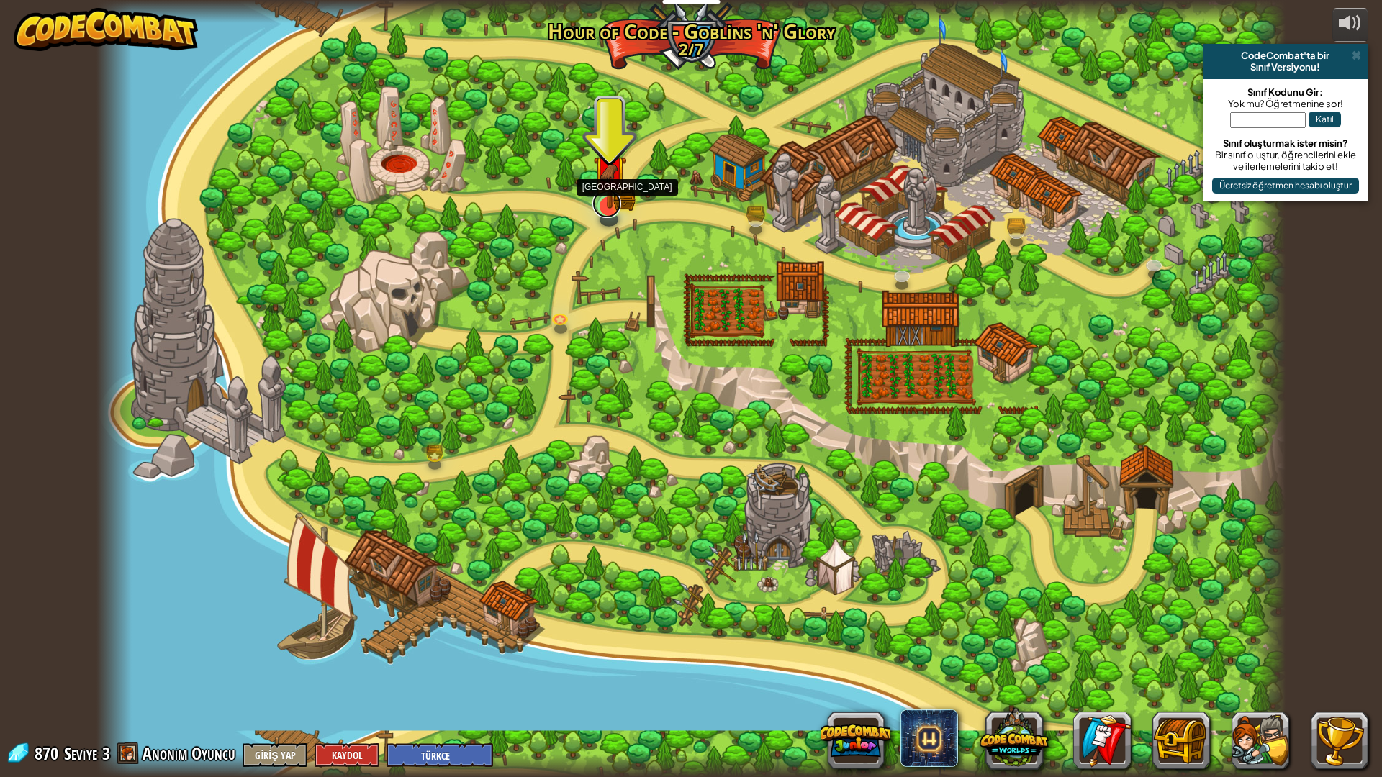
click at [612, 214] on link at bounding box center [606, 203] width 29 height 29
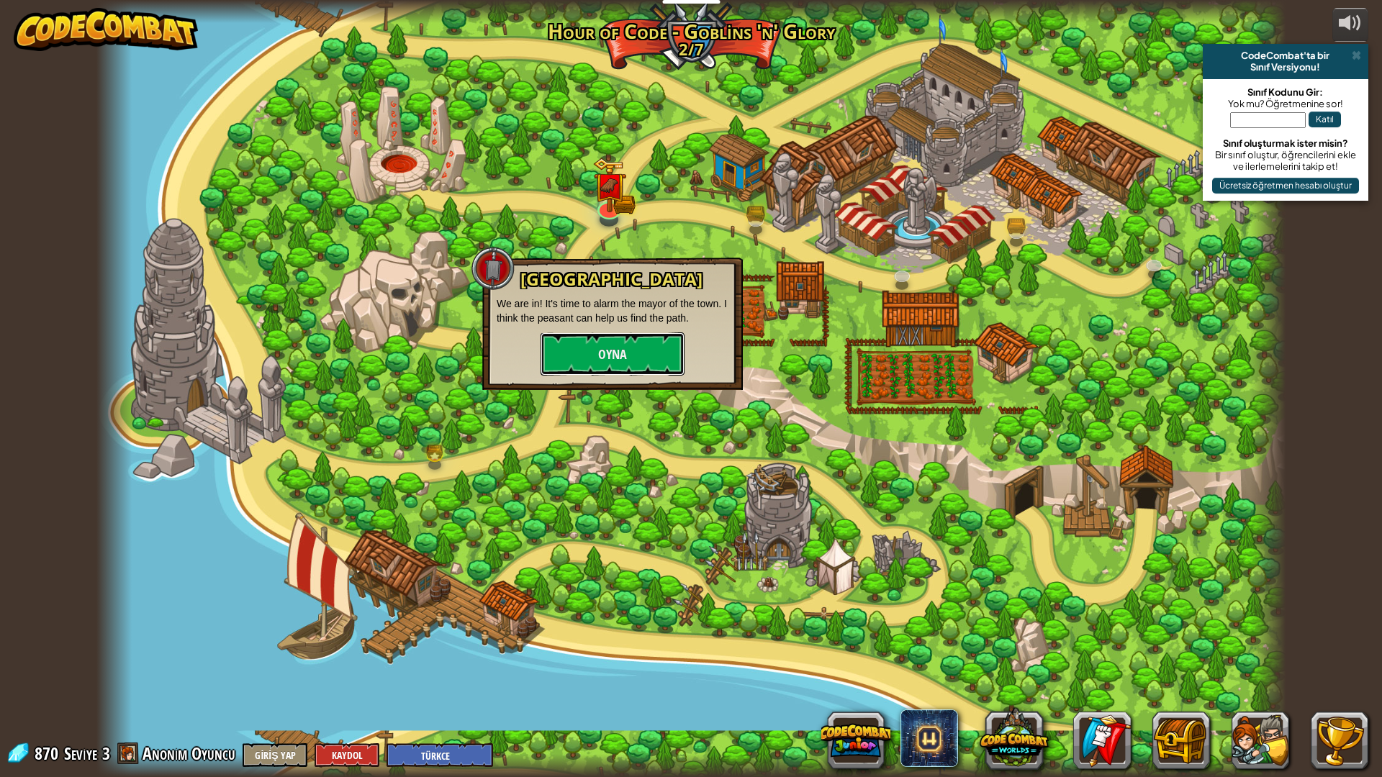
click at [630, 349] on button "Oyna" at bounding box center [613, 354] width 144 height 43
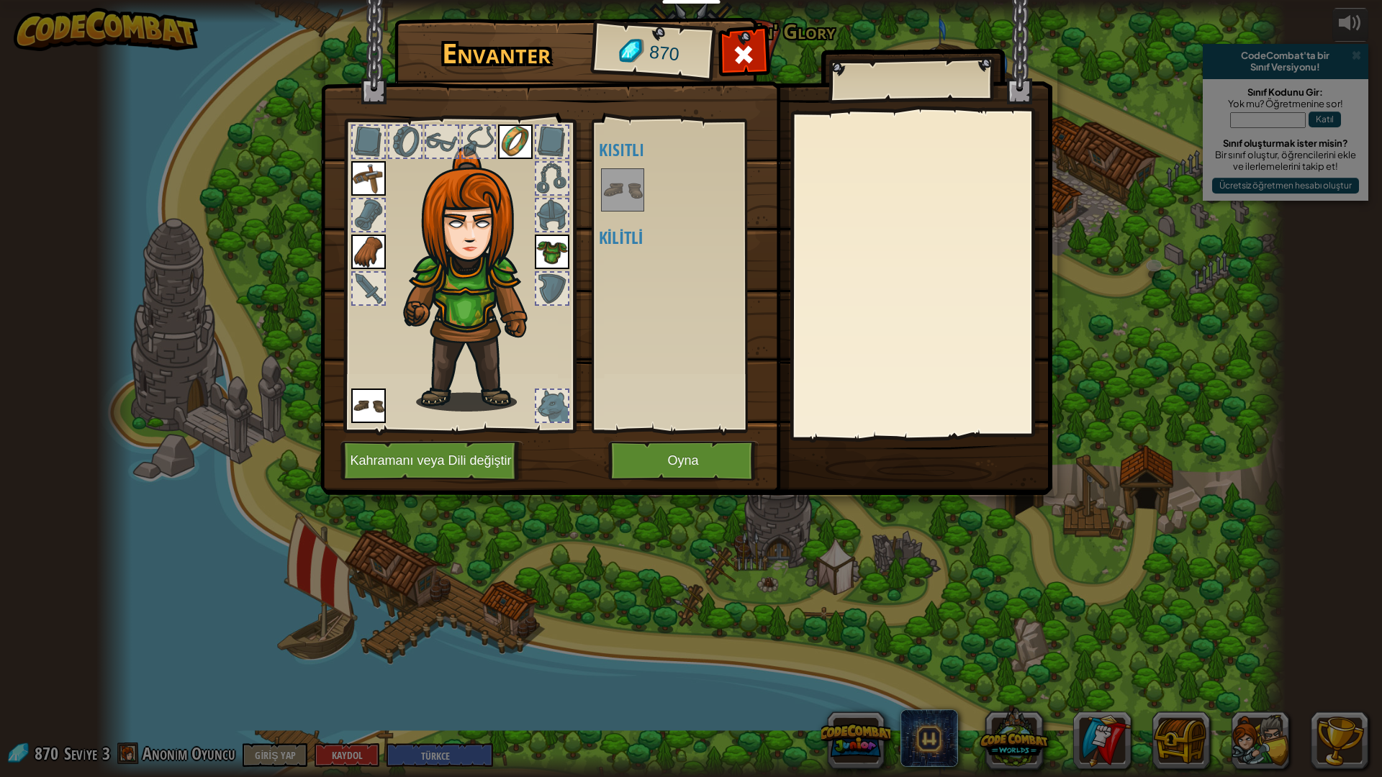
click at [639, 182] on img at bounding box center [622, 190] width 40 height 40
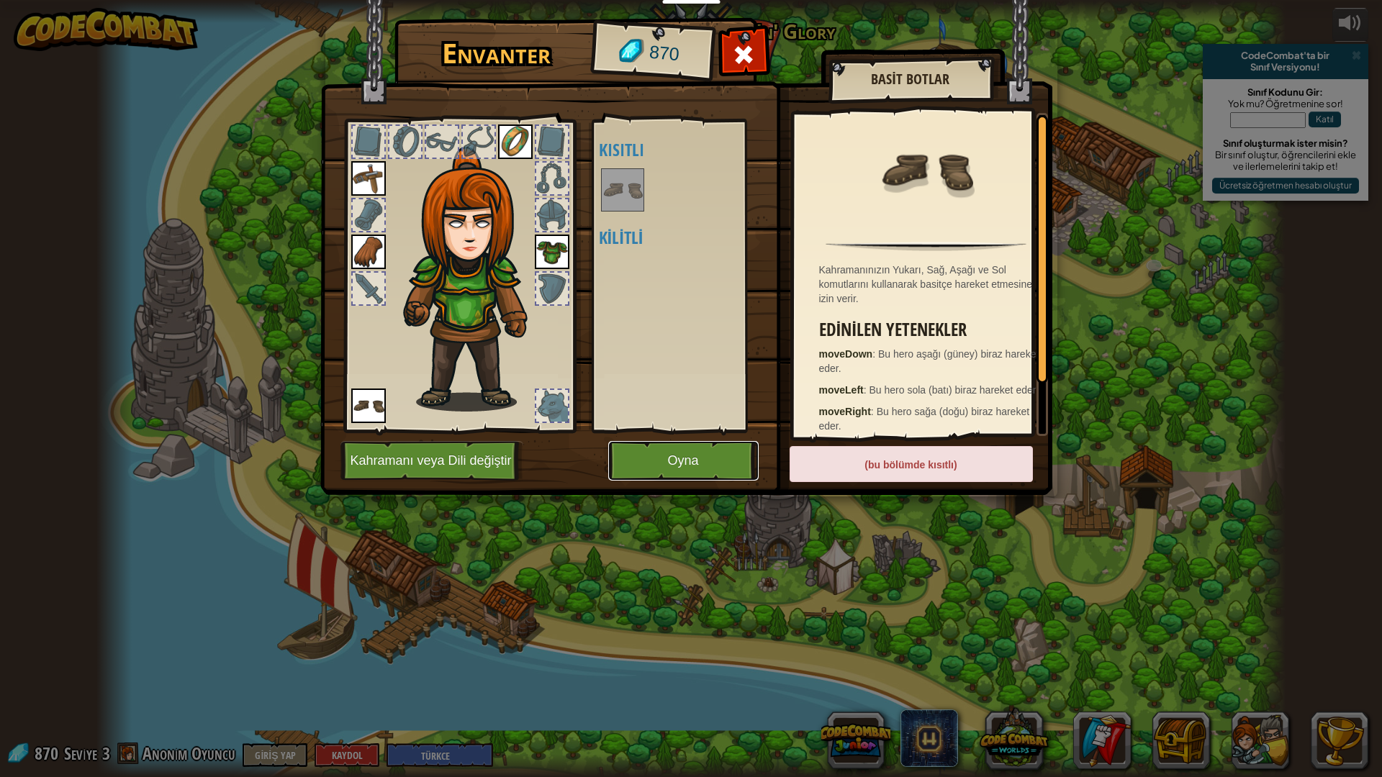
click at [719, 445] on button "Oyna" at bounding box center [683, 461] width 150 height 40
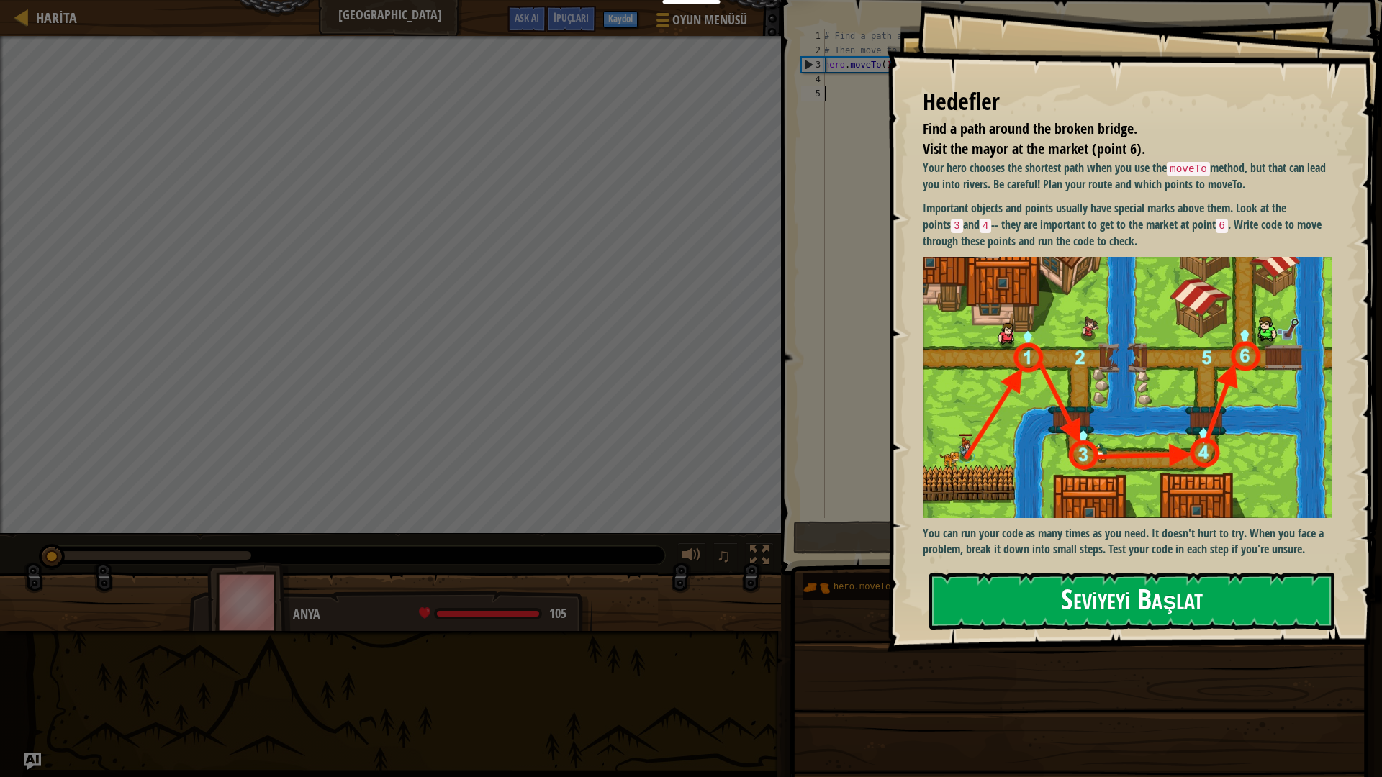
click at [1111, 589] on button "Seviyeyi Başlat" at bounding box center [1131, 601] width 405 height 57
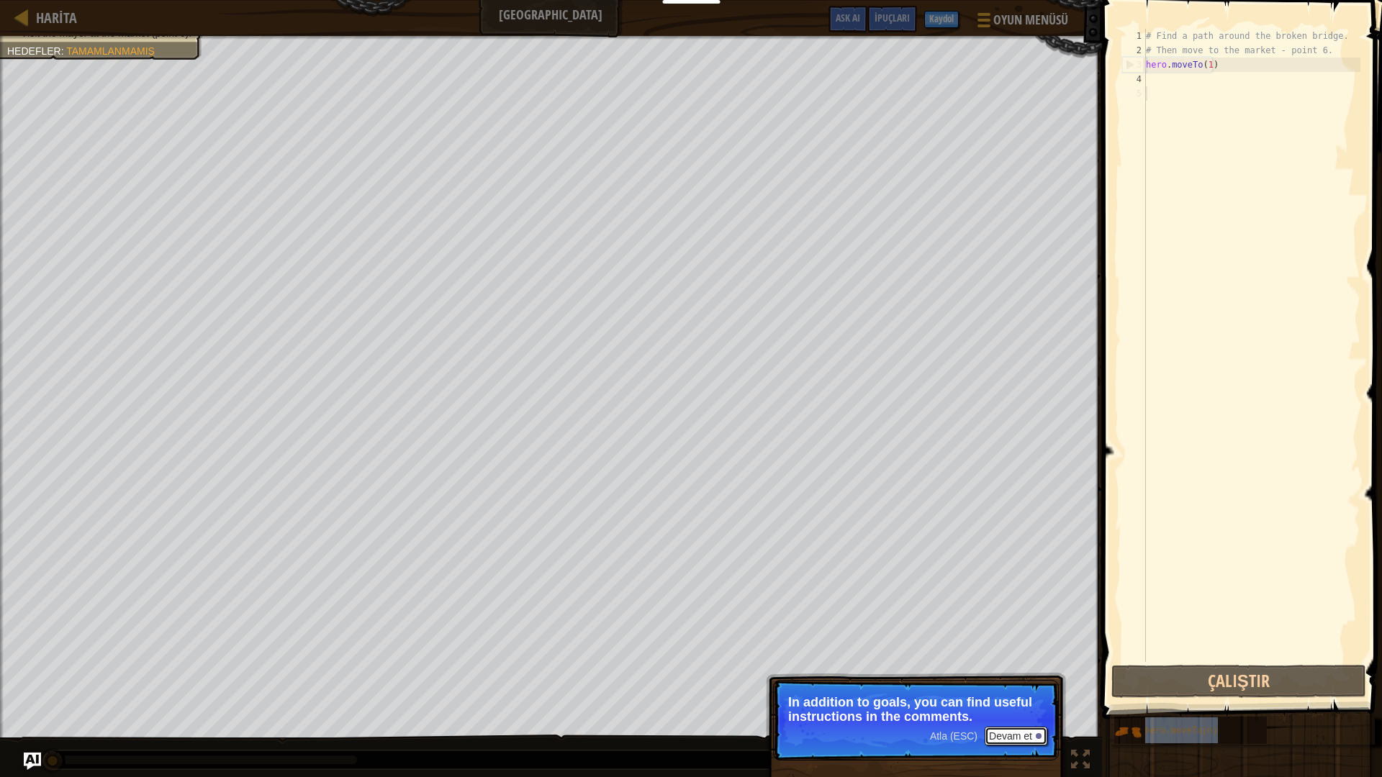
click at [1010, 685] on button "Devam et" at bounding box center [1016, 736] width 63 height 19
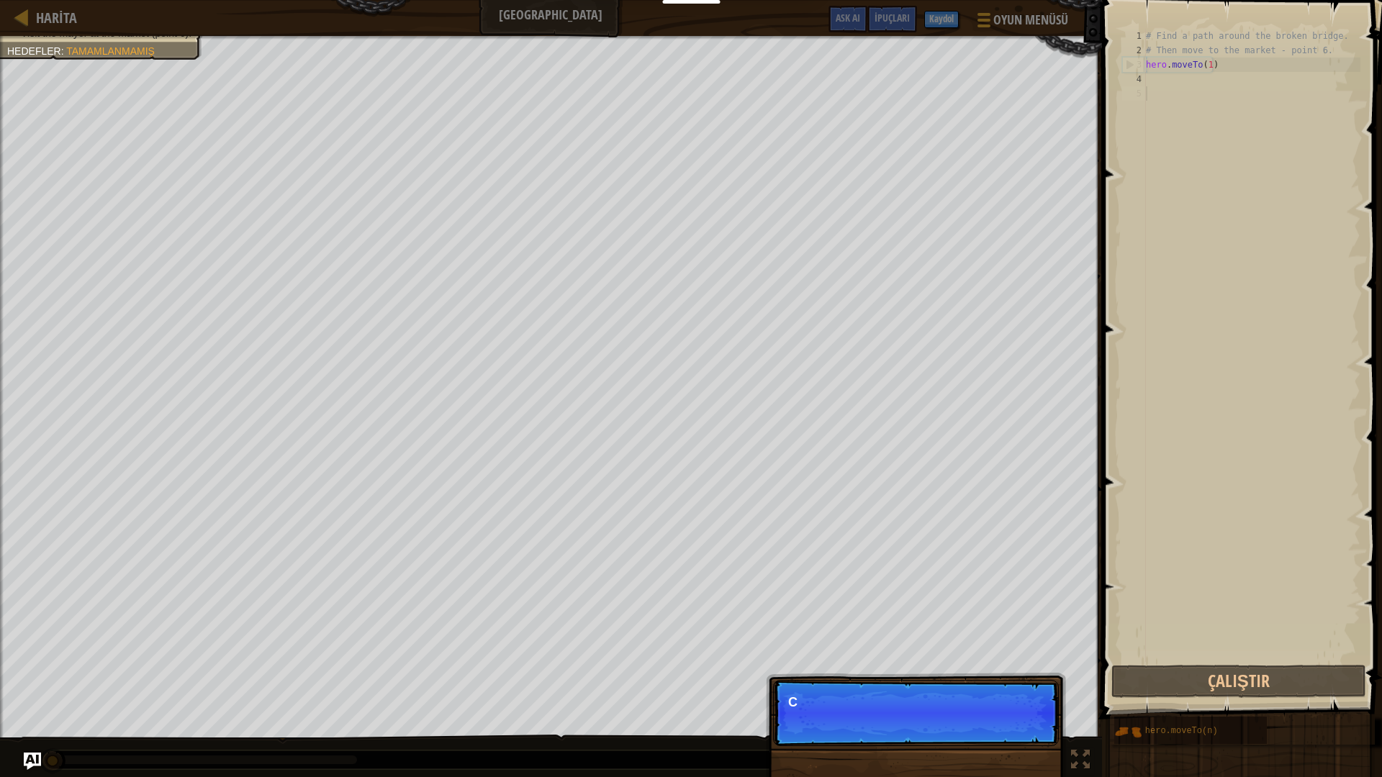
scroll to position [6, 0]
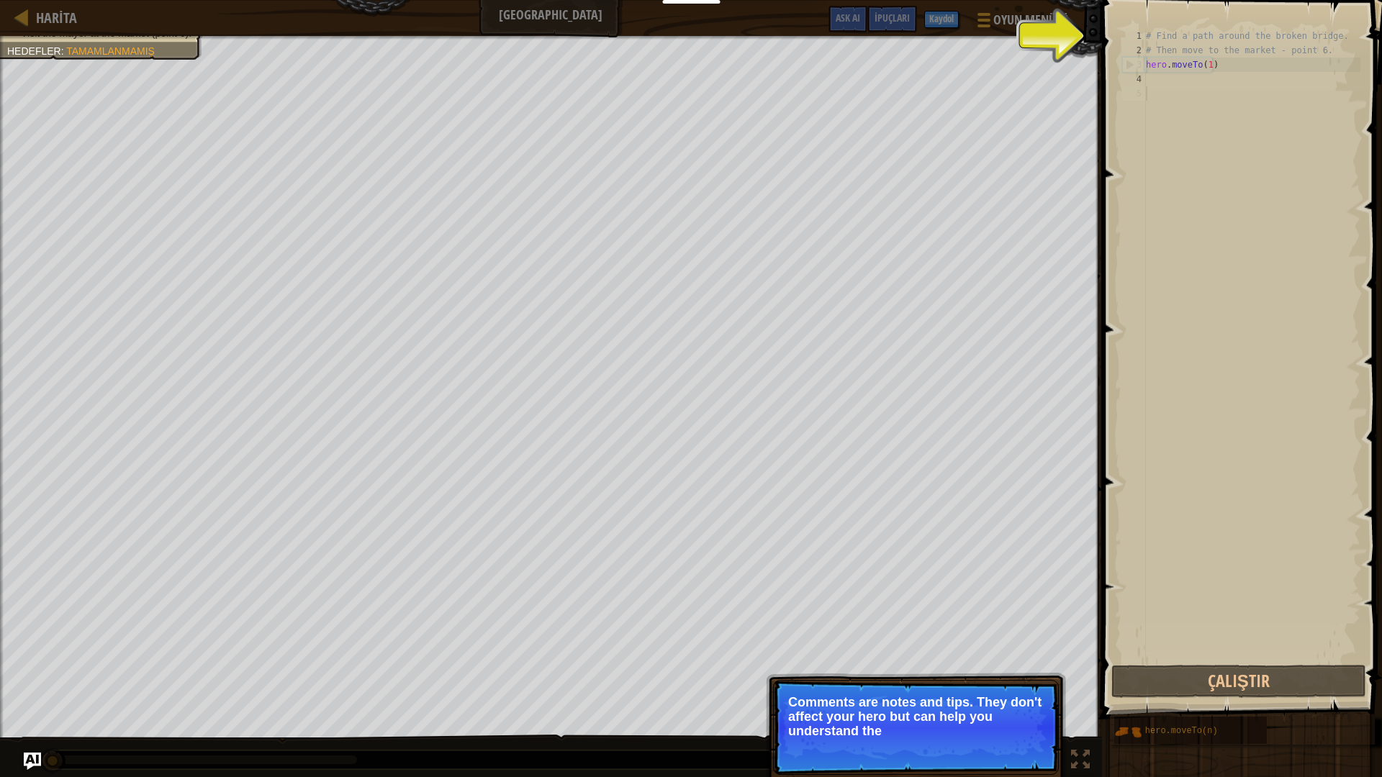
click at [1010, 685] on p "Comments are notes and tips. They don't affect your hero but can help you under…" at bounding box center [915, 716] width 255 height 43
click at [1011, 685] on p "Comments are notes and tips. They don't affect your hero but can help you under…" at bounding box center [915, 716] width 255 height 43
click at [1010, 685] on p "Comments are notes and tips. They don't affect your hero but can help you under…" at bounding box center [915, 716] width 255 height 43
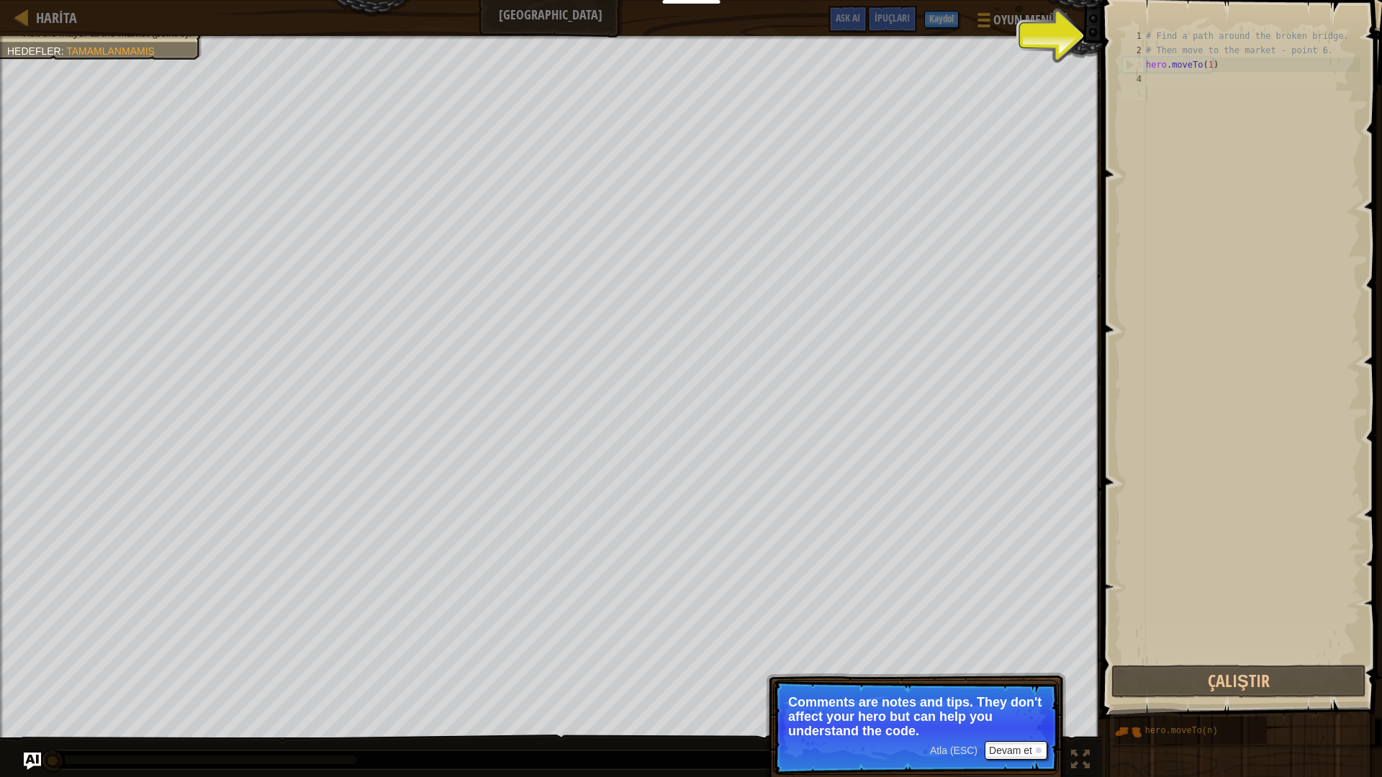
click at [1010, 685] on p "Comments are notes and tips. They don't affect your hero but can help you under…" at bounding box center [915, 716] width 255 height 43
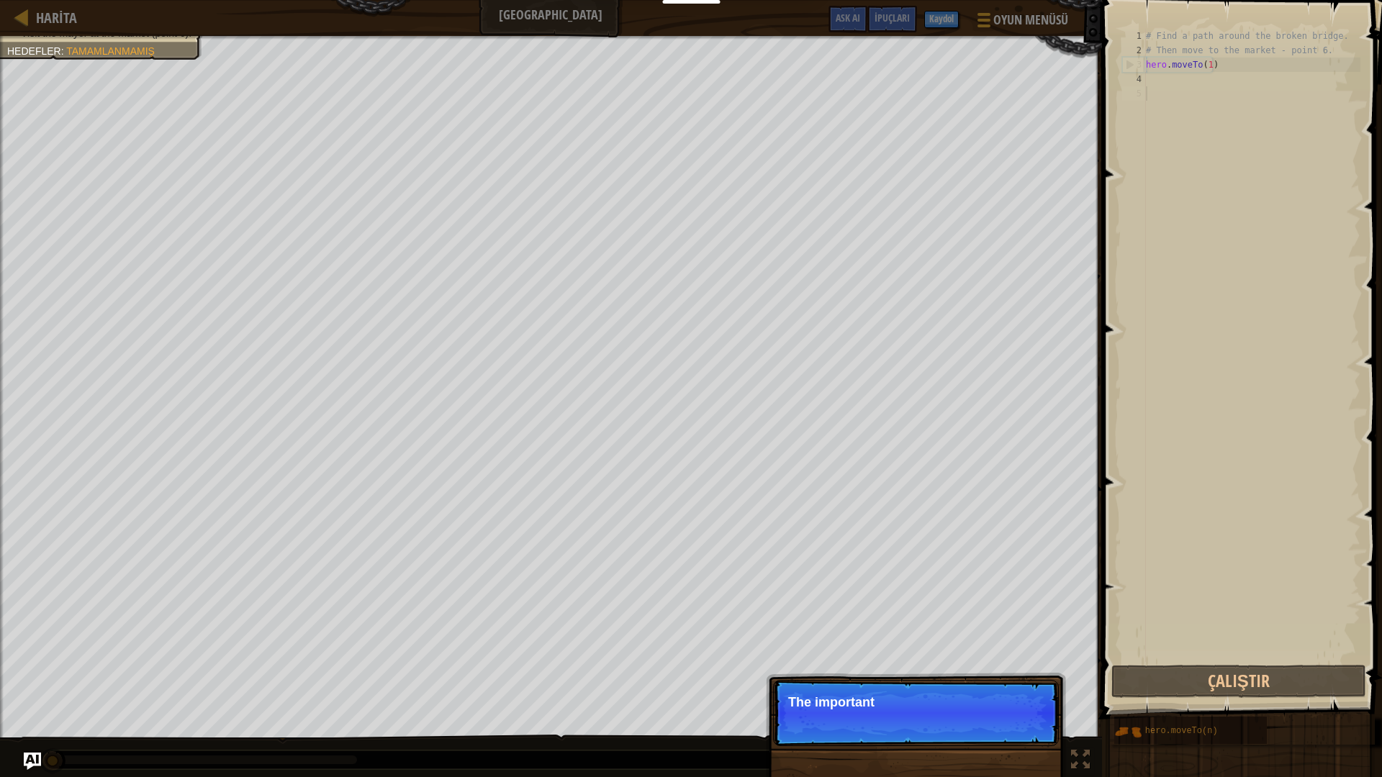
click at [1018, 685] on p "Atla (ESC) Devam et The important" at bounding box center [916, 713] width 286 height 66
click at [1018, 685] on p "Atla (ESC) Devam et The important object" at bounding box center [916, 713] width 286 height 66
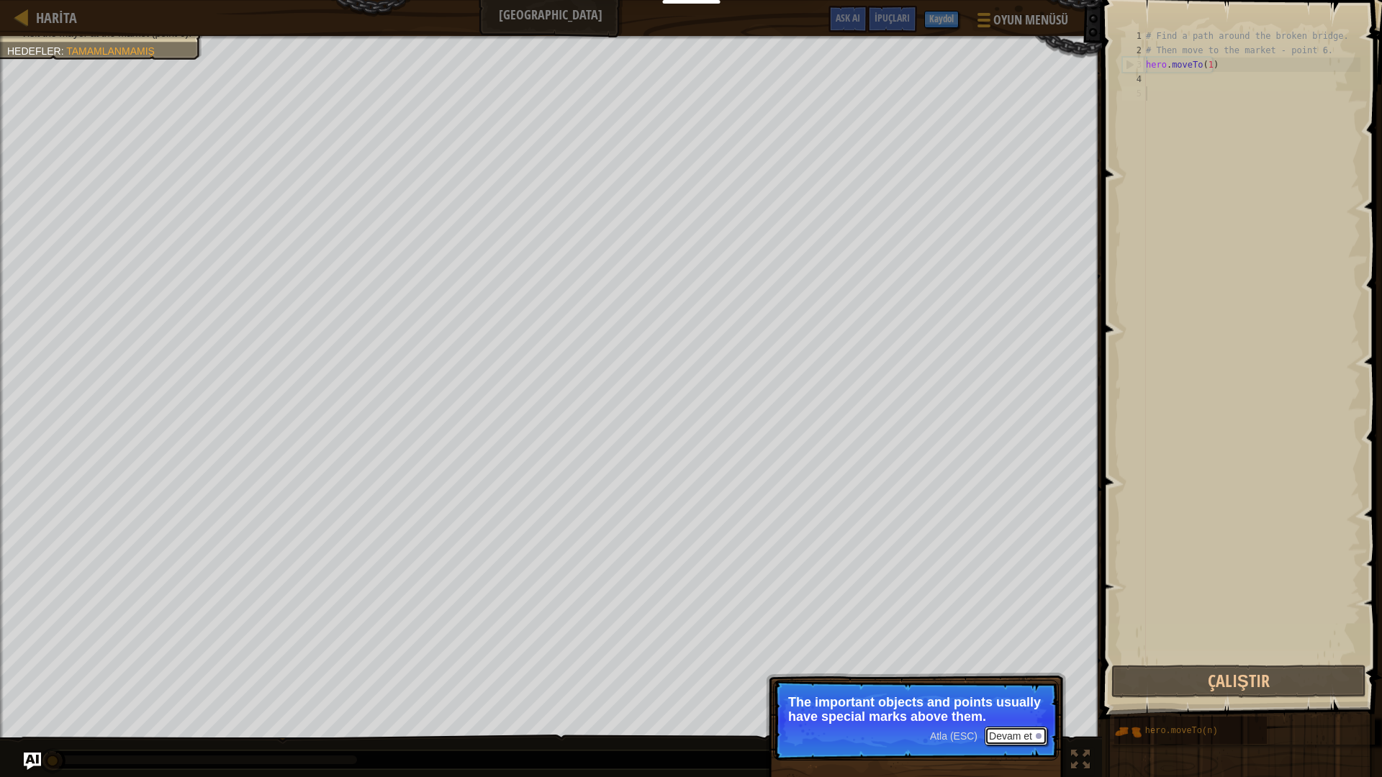
click at [995, 685] on button "Devam et" at bounding box center [1016, 736] width 63 height 19
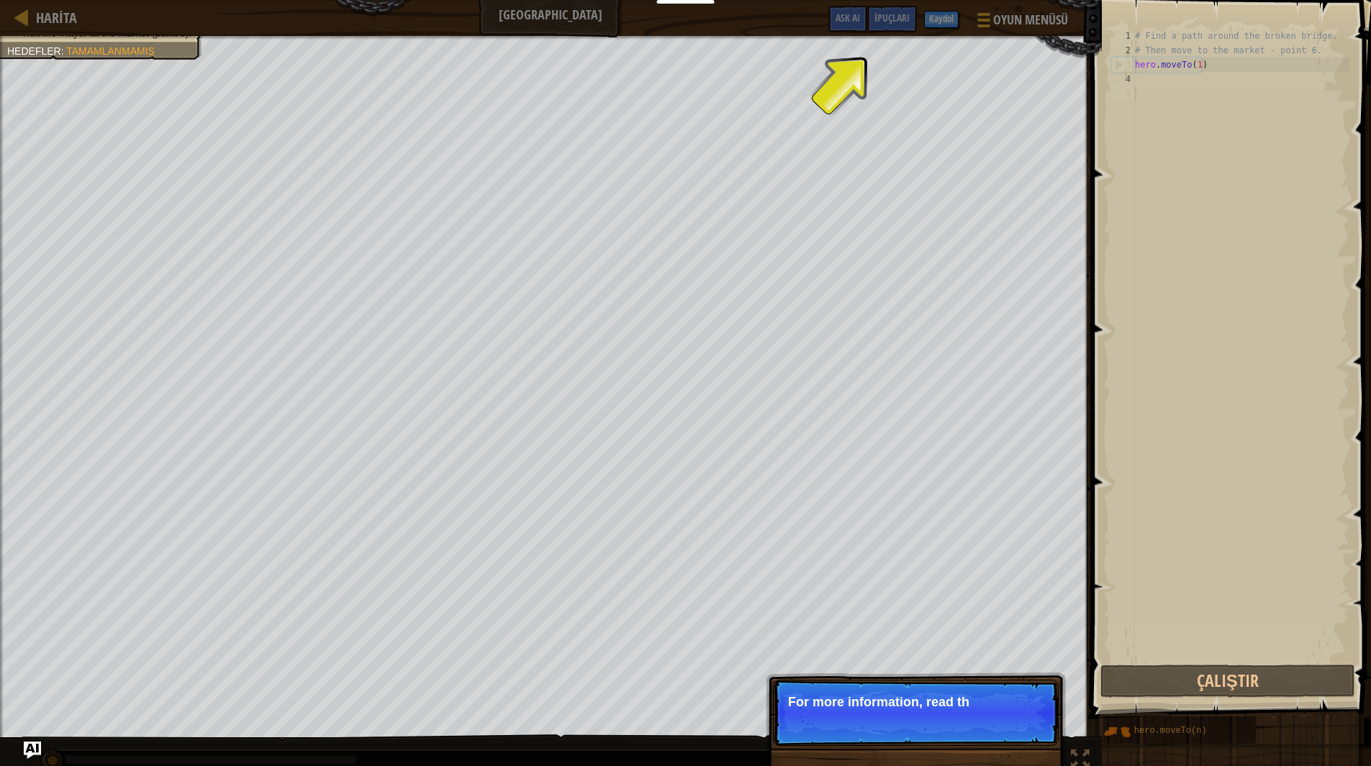
click at [1017, 685] on p "Atla (ESC) Devam et For more information, read th" at bounding box center [916, 713] width 286 height 66
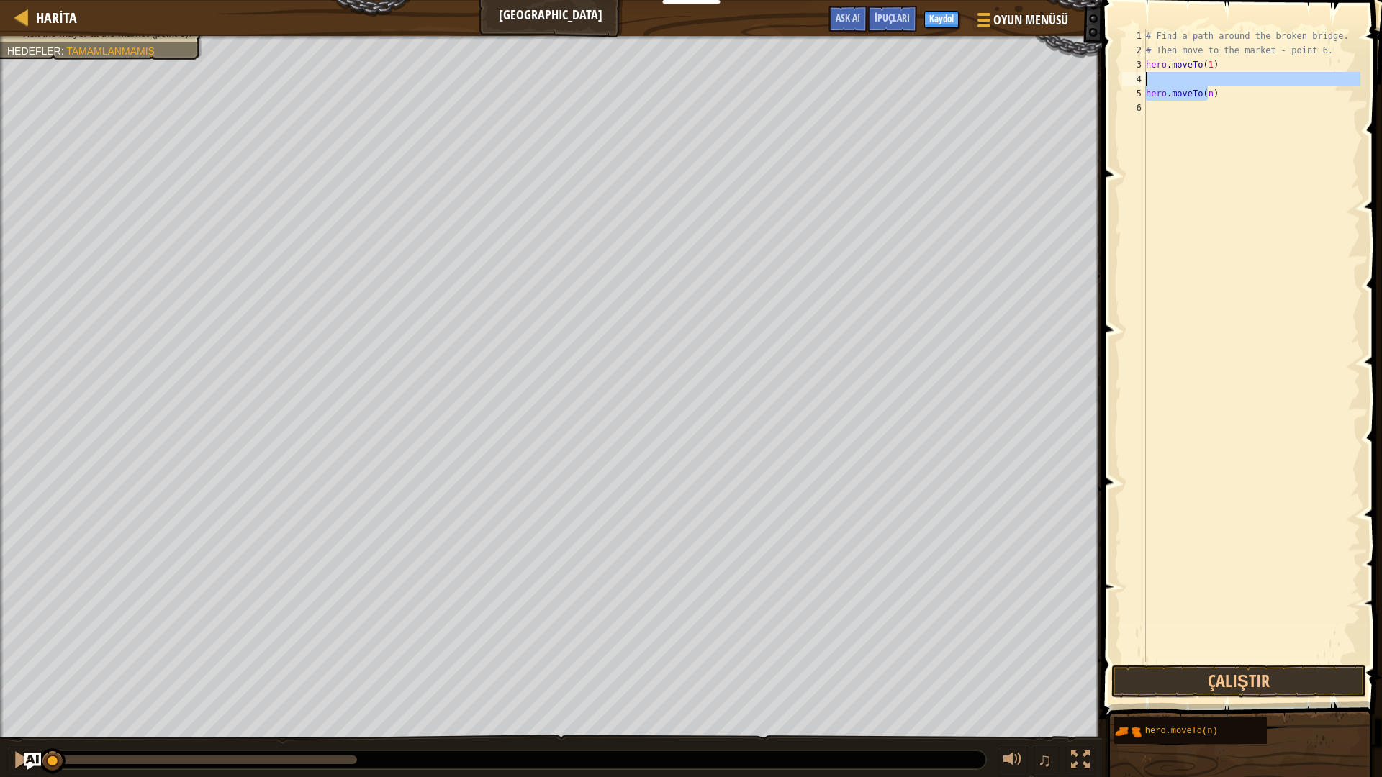
drag, startPoint x: 1208, startPoint y: 96, endPoint x: 1216, endPoint y: 82, distance: 16.2
click at [1216, 82] on div "# Find a path around the broken bridge. # Then move to the market - point 6. he…" at bounding box center [1251, 360] width 217 height 662
click at [1221, 99] on div "# Find a path around the broken bridge. # Then move to the market - point 6. he…" at bounding box center [1251, 360] width 217 height 662
type textarea "hero.moveTo(n)"
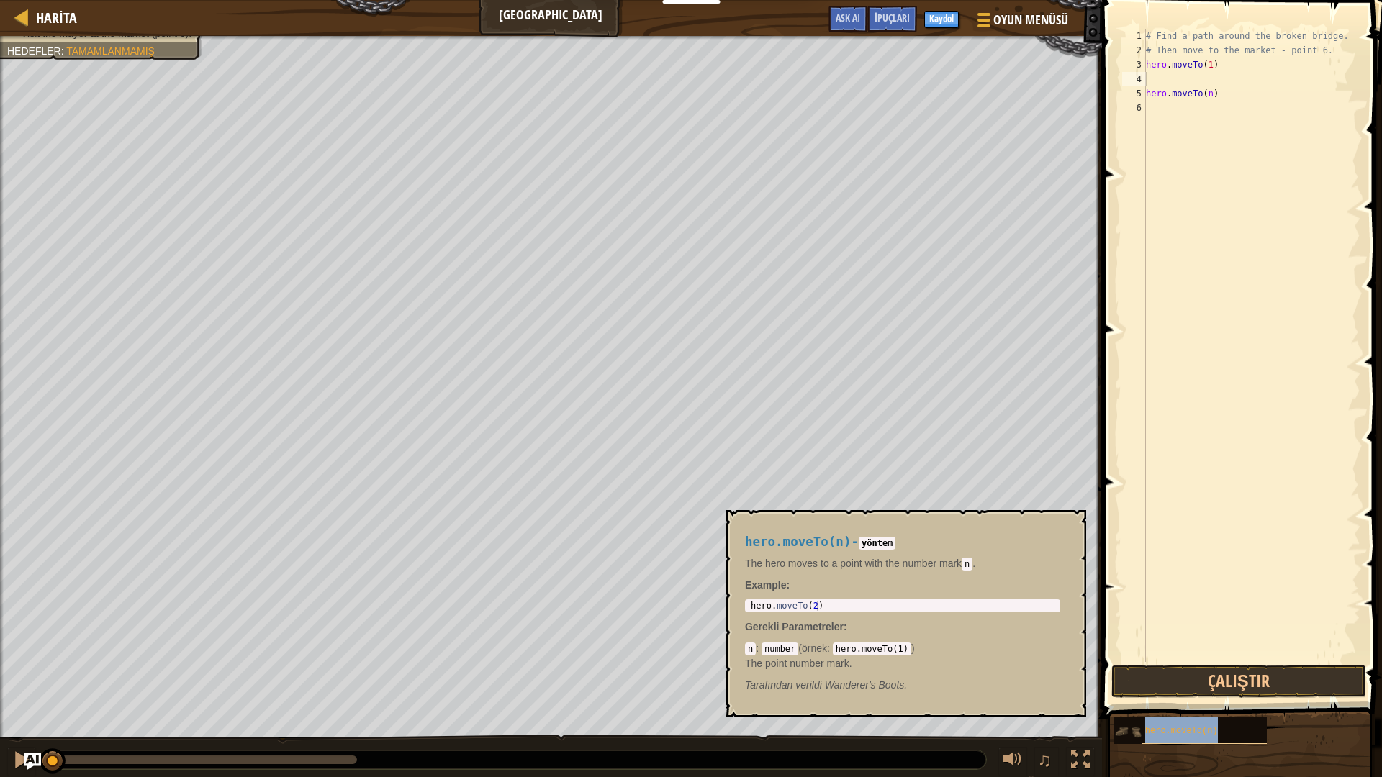
type textarea "hero.moveTo(n)"
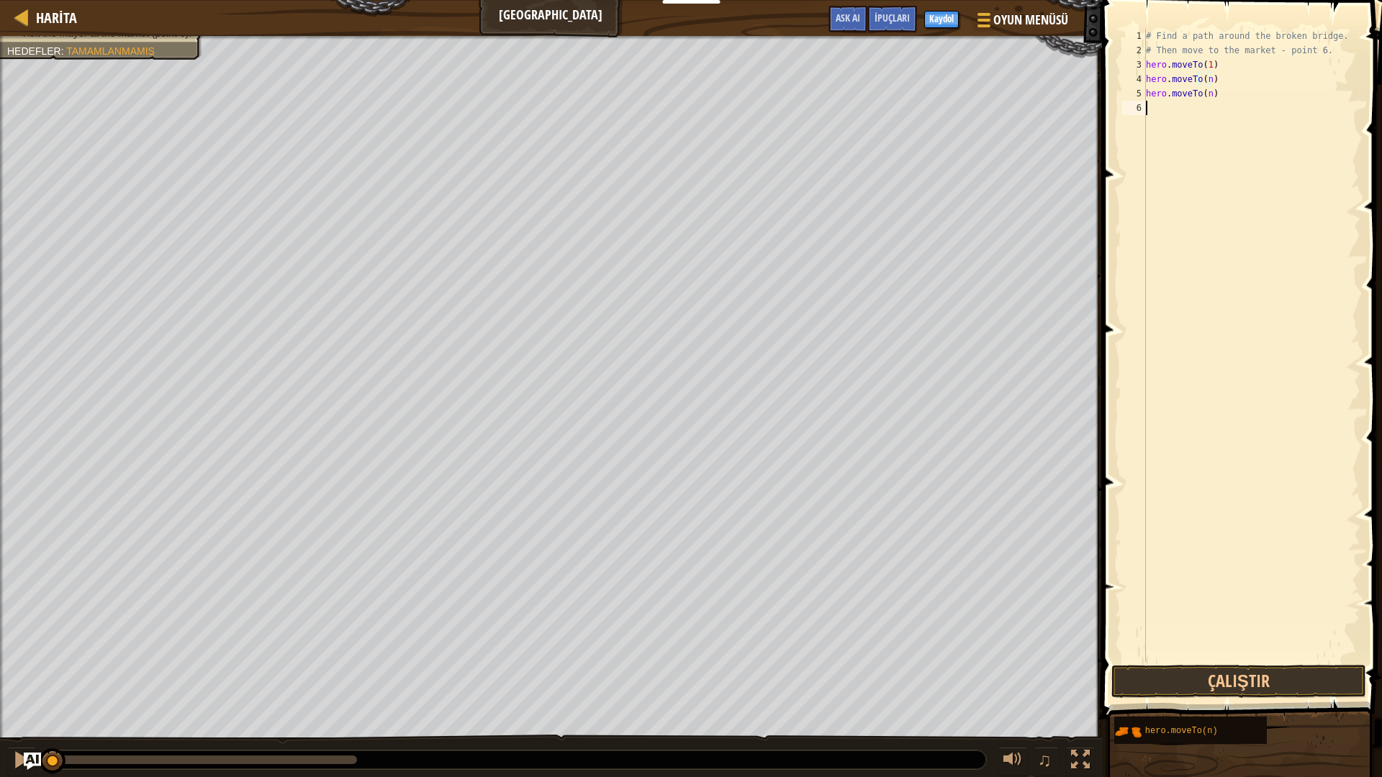
drag, startPoint x: 1211, startPoint y: 272, endPoint x: 1213, endPoint y: 253, distance: 18.9
click at [1211, 273] on div "# Find a path around the broken bridge. # Then move to the market - point 6. he…" at bounding box center [1251, 360] width 217 height 662
click at [1220, 71] on div "# Find a path around the broken bridge. # Then move to the market - point 6. he…" at bounding box center [1251, 360] width 217 height 662
click at [1213, 83] on div "# Find a path around the broken bridge. # Then move to the market - point 6. he…" at bounding box center [1251, 360] width 217 height 662
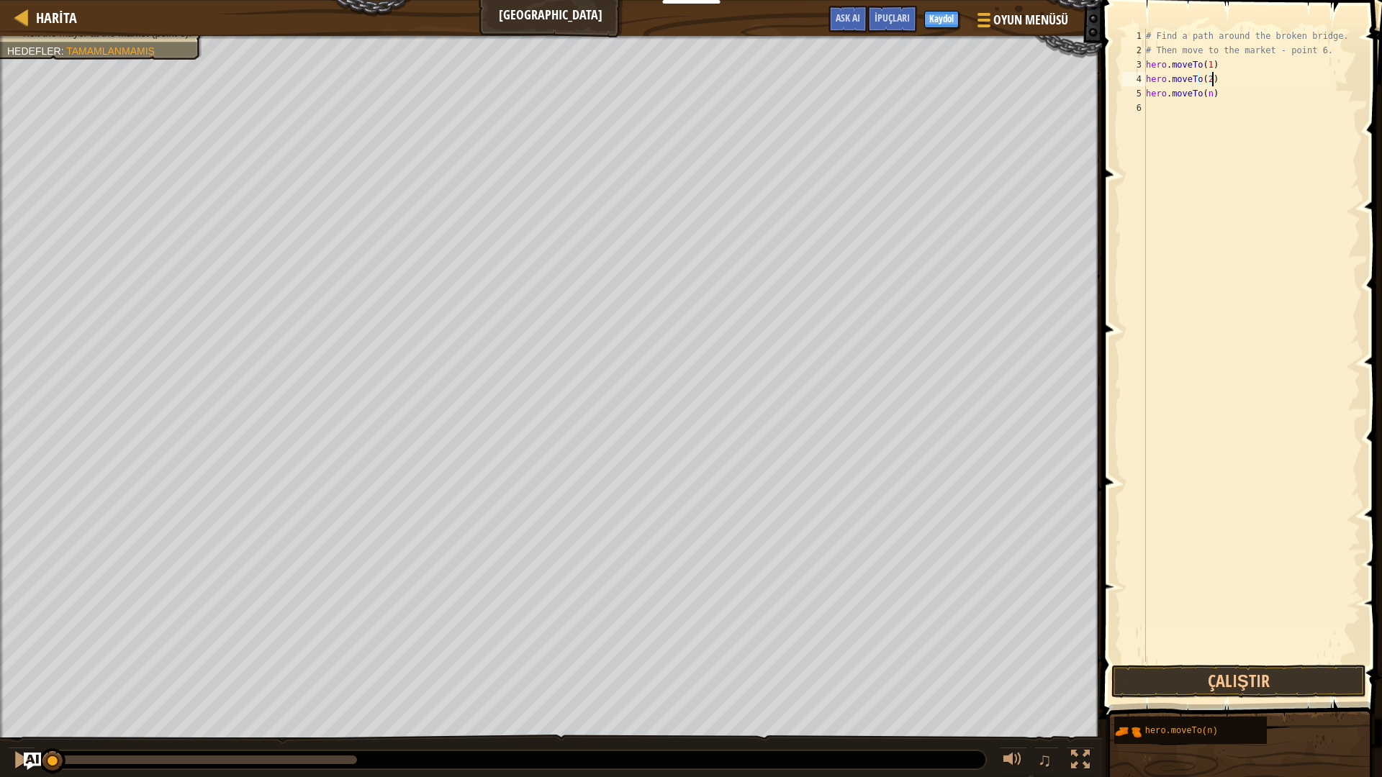
click at [1222, 99] on div "# Find a path around the broken bridge. # Then move to the market - point 6. he…" at bounding box center [1251, 360] width 217 height 662
drag, startPoint x: 1226, startPoint y: 746, endPoint x: 1186, endPoint y: 588, distance: 163.4
click at [1182, 581] on div "İpuçları hero.moveTo(3) 1 2 3 4 5 6 # Find a path around the broken bridge. # T…" at bounding box center [1240, 385] width 284 height 770
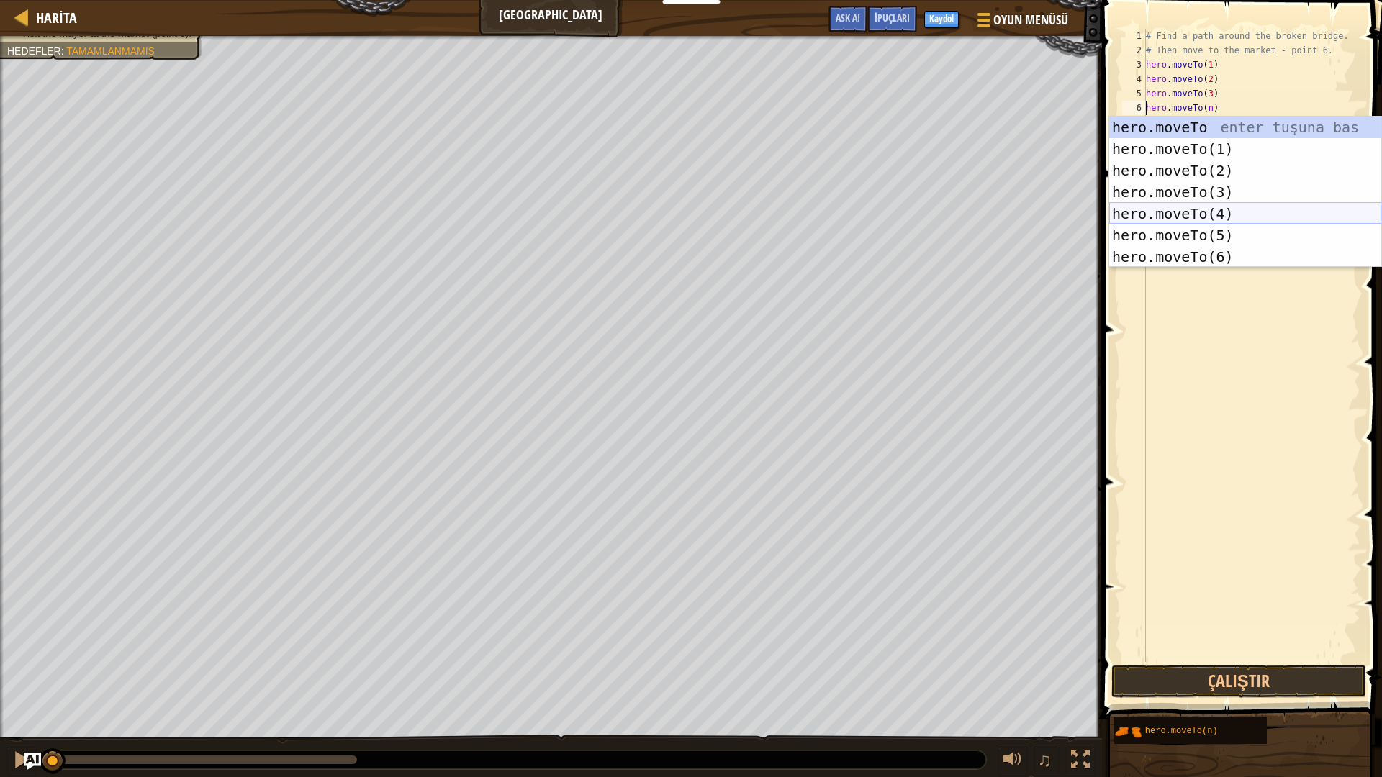
click at [1229, 207] on div "hero.moveTo enter tuşuna bas hero.moveTo(1) enter tuşuna bas hero.moveTo(2) ent…" at bounding box center [1245, 214] width 272 height 194
type textarea "hero.moveTo(4).moveTo(n)"
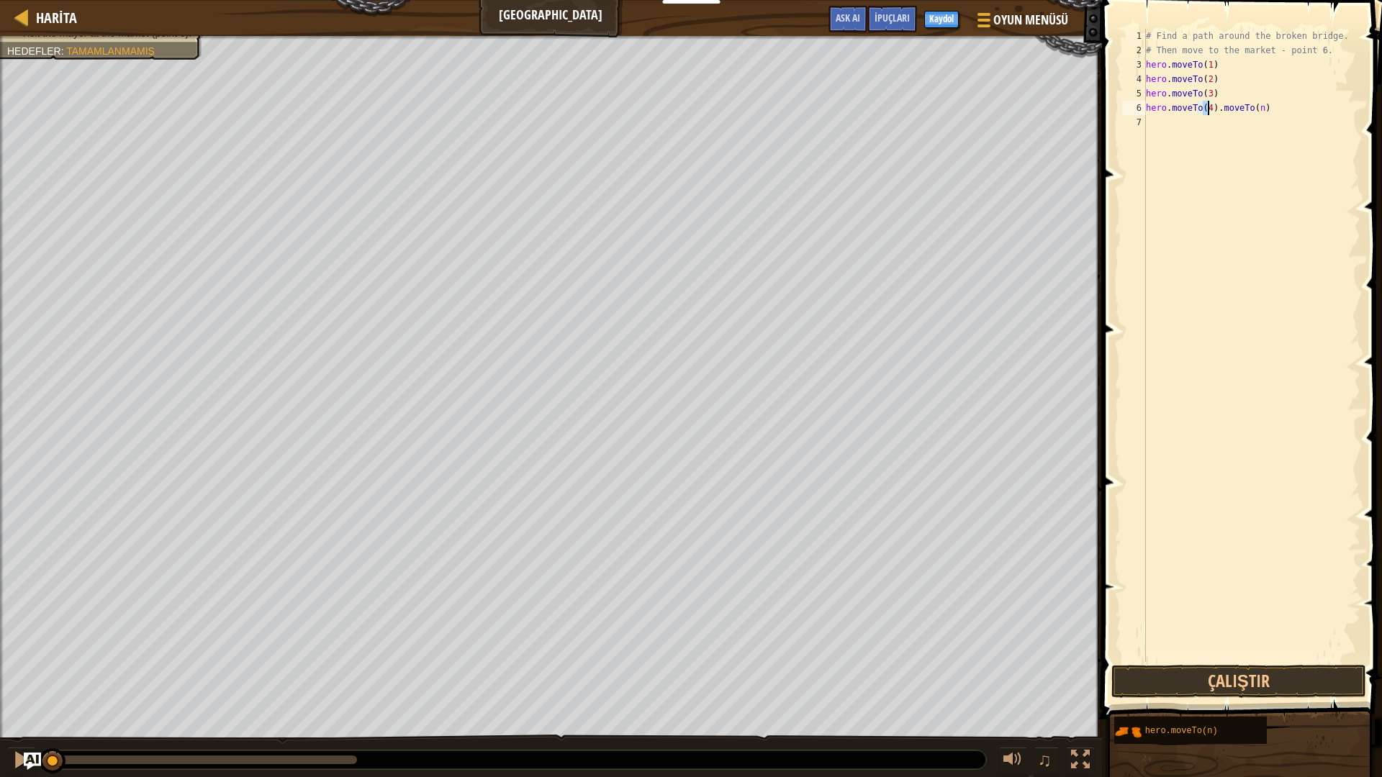
click at [1175, 122] on div "# Find a path around the broken bridge. # Then move to the market - point 6. he…" at bounding box center [1251, 360] width 217 height 662
click at [1262, 107] on div "# Find a path around the broken bridge. # Then move to the market - point 6. he…" at bounding box center [1251, 360] width 217 height 662
drag, startPoint x: 1249, startPoint y: 107, endPoint x: 1248, endPoint y: 119, distance: 13.0
click at [1248, 119] on div "# Find a path around the broken bridge. # Then move to the market - point 6. he…" at bounding box center [1251, 360] width 217 height 662
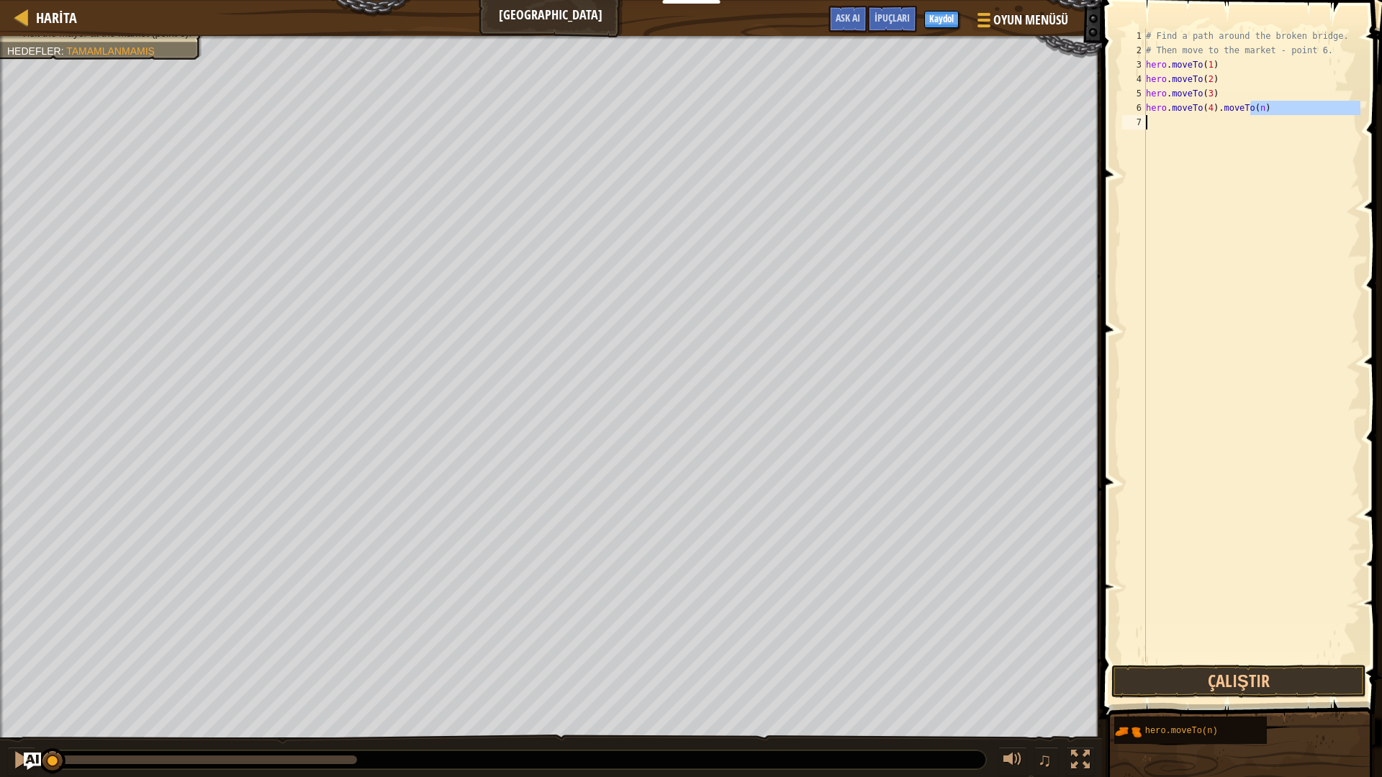
click at [1258, 109] on div "# Find a path around the broken bridge. # Then move to the market - point 6. he…" at bounding box center [1251, 345] width 217 height 633
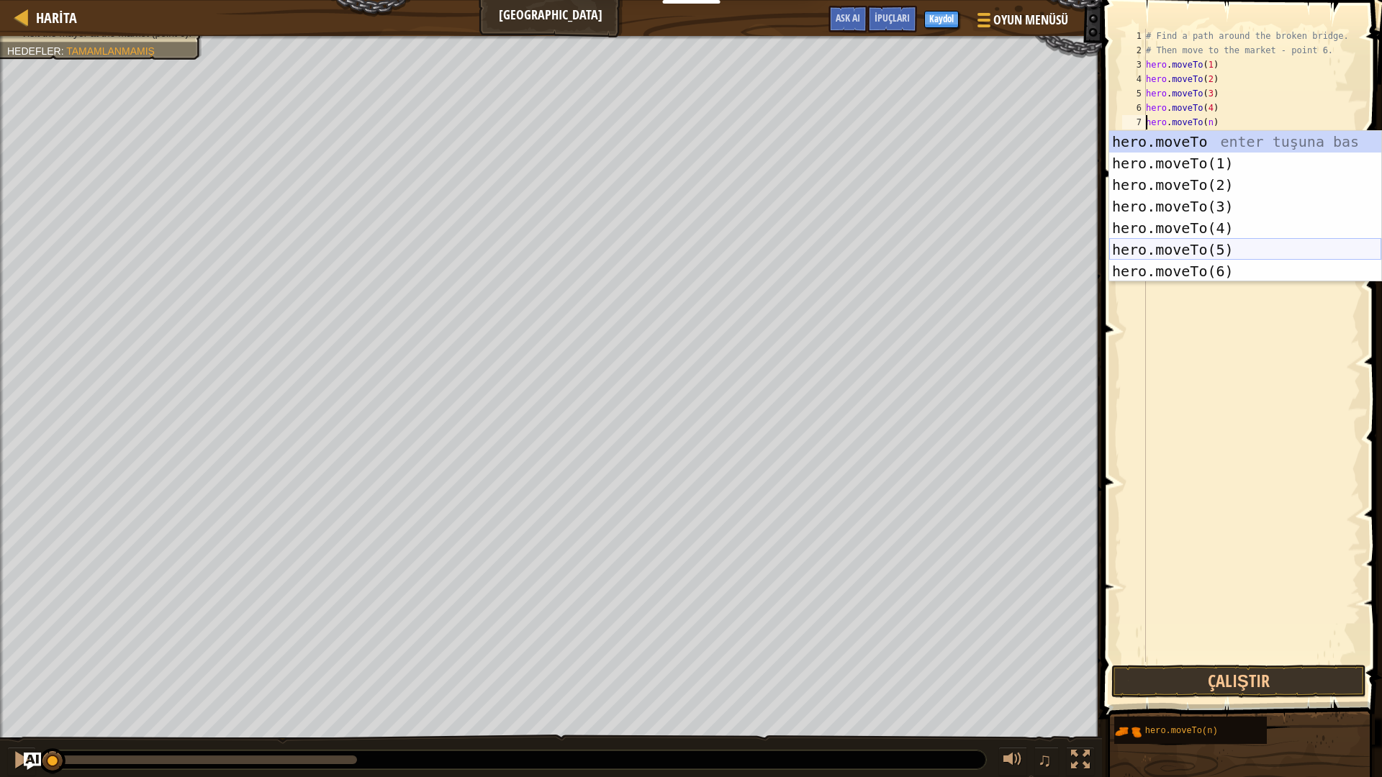
click at [1200, 250] on div "hero.moveTo enter tuşuna bas hero.moveTo(1) enter tuşuna bas hero.moveTo(2) ent…" at bounding box center [1245, 228] width 272 height 194
type textarea "hero.moveTo(5).moveTo(n)"
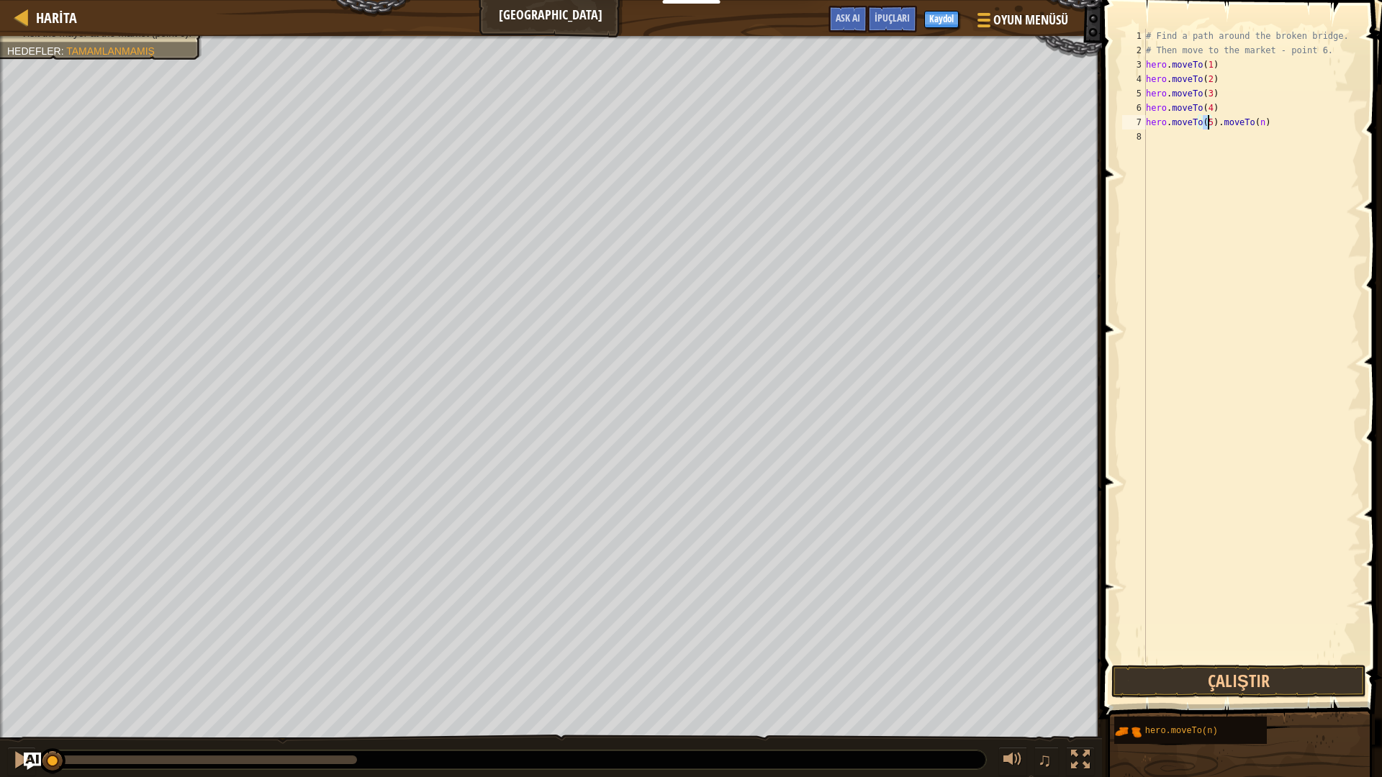
drag, startPoint x: 1208, startPoint y: 160, endPoint x: 1224, endPoint y: 161, distance: 15.2
click at [1214, 161] on div "# Find a path around the broken bridge. # Then move to the market - point 6. he…" at bounding box center [1251, 360] width 217 height 662
click at [1262, 131] on div "# Find a path around the broken bridge. # Then move to the market - point 6. he…" at bounding box center [1251, 360] width 217 height 662
click at [1259, 127] on div "# Find a path around the broken bridge. # Then move to the market - point 6. he…" at bounding box center [1251, 360] width 217 height 662
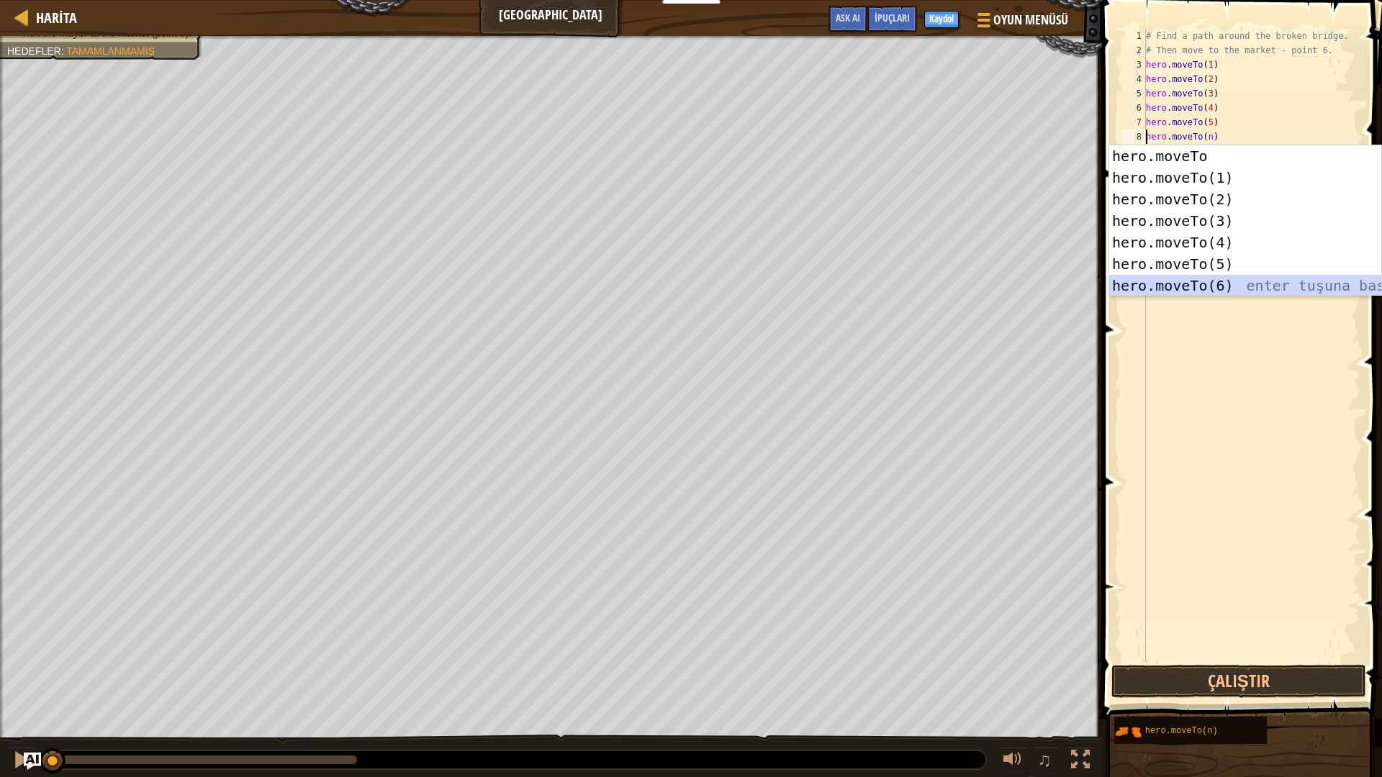
click at [1221, 279] on div "hero.moveTo enter tuşuna bas hero.moveTo(1) enter tuşuna bas hero.moveTo(2) ent…" at bounding box center [1245, 242] width 272 height 194
type textarea "hero.moveTo(6).moveTo(n)"
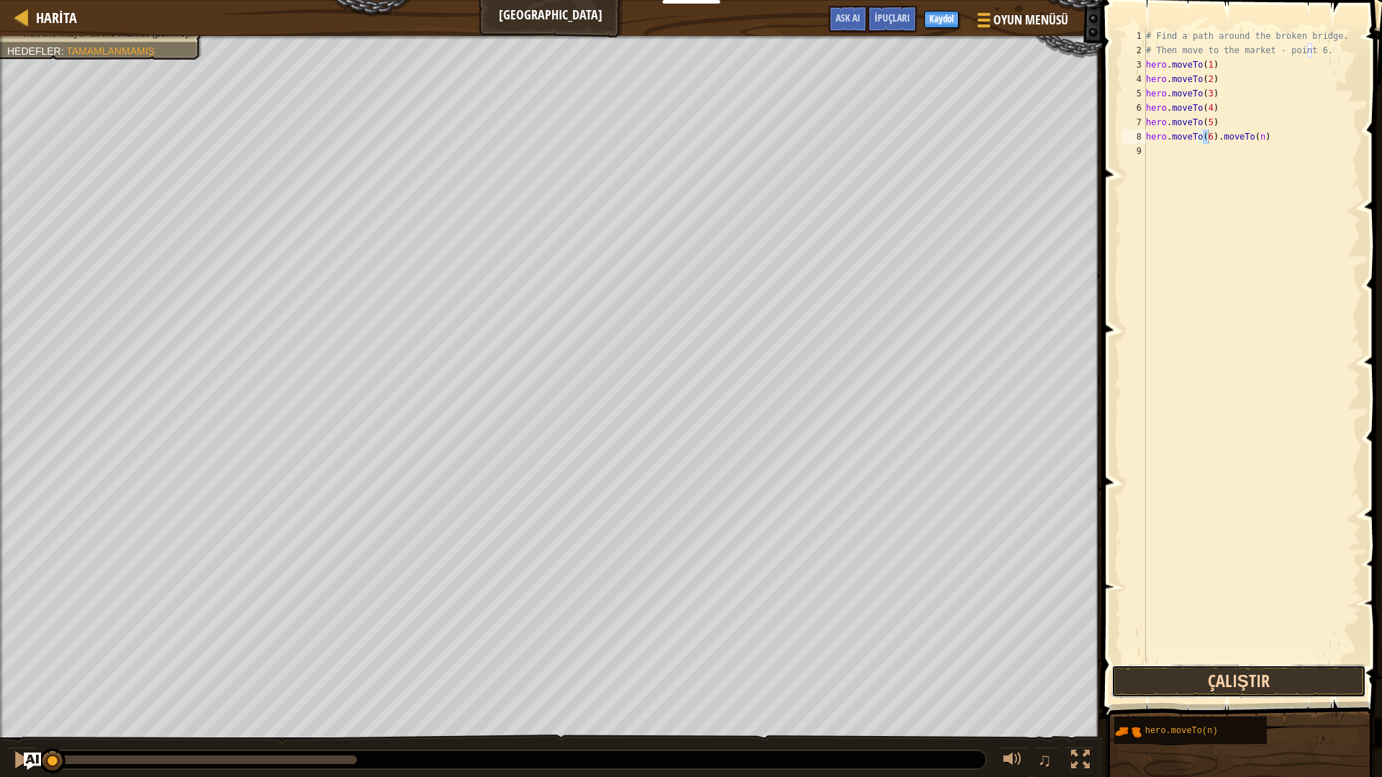
click at [1281, 678] on button "Çalıştır" at bounding box center [1238, 681] width 255 height 33
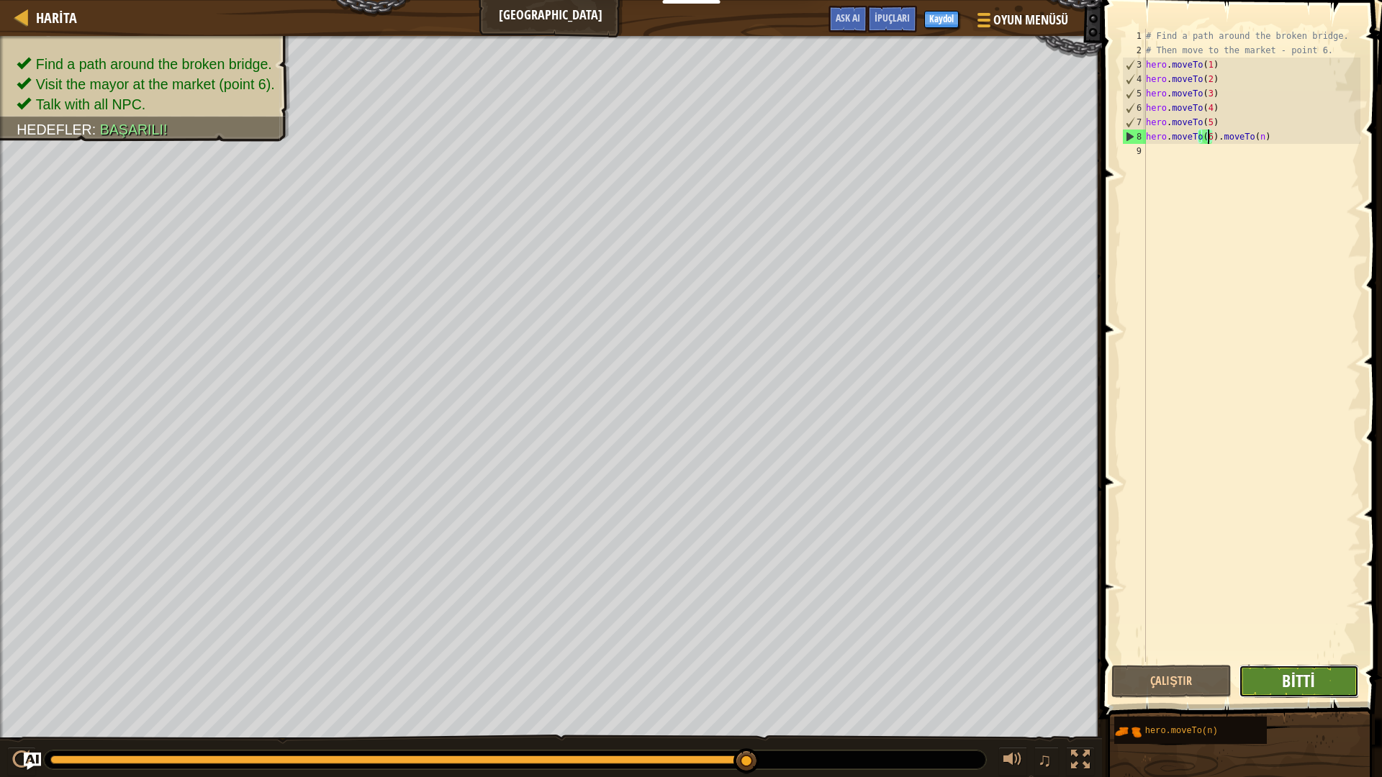
click at [1285, 682] on span "Bitti" at bounding box center [1298, 680] width 32 height 23
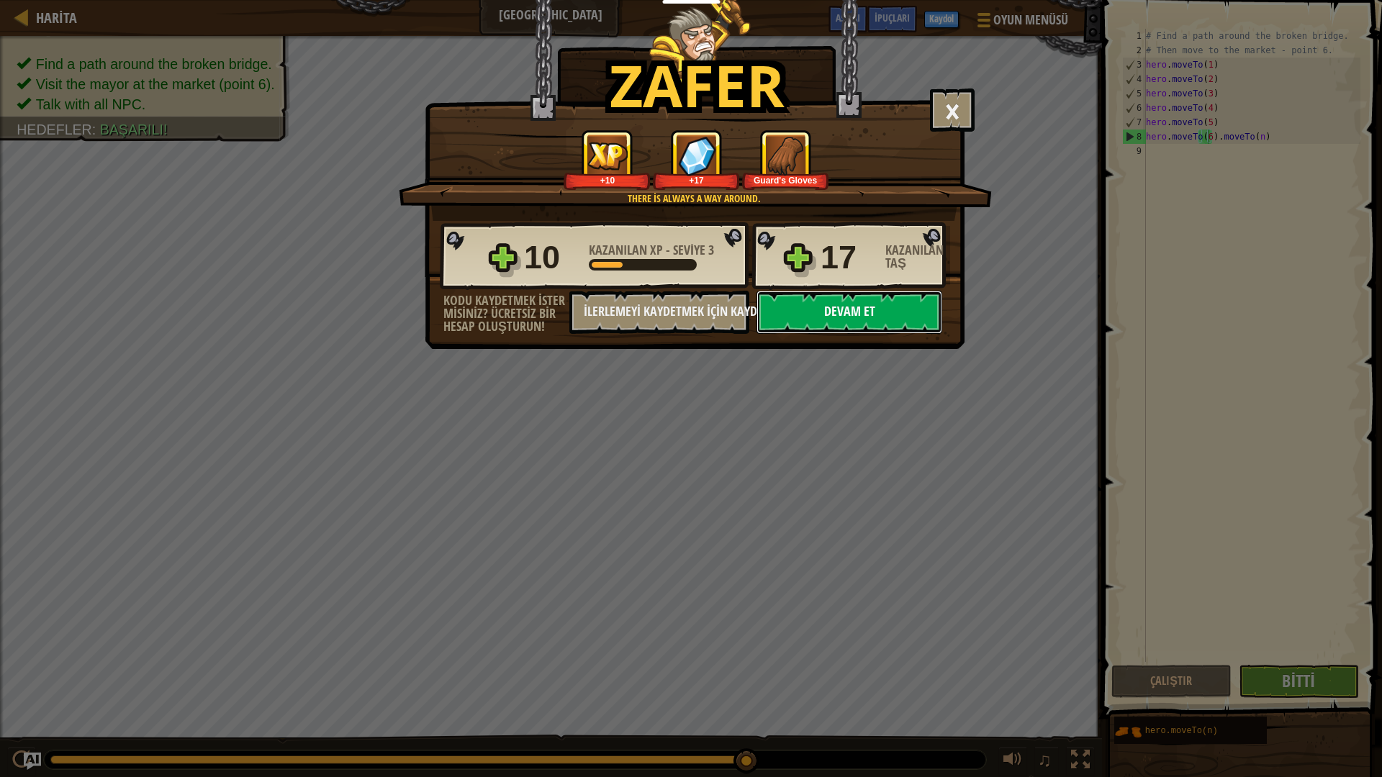
click at [810, 303] on button "Devam et" at bounding box center [849, 312] width 186 height 43
select select "tr"
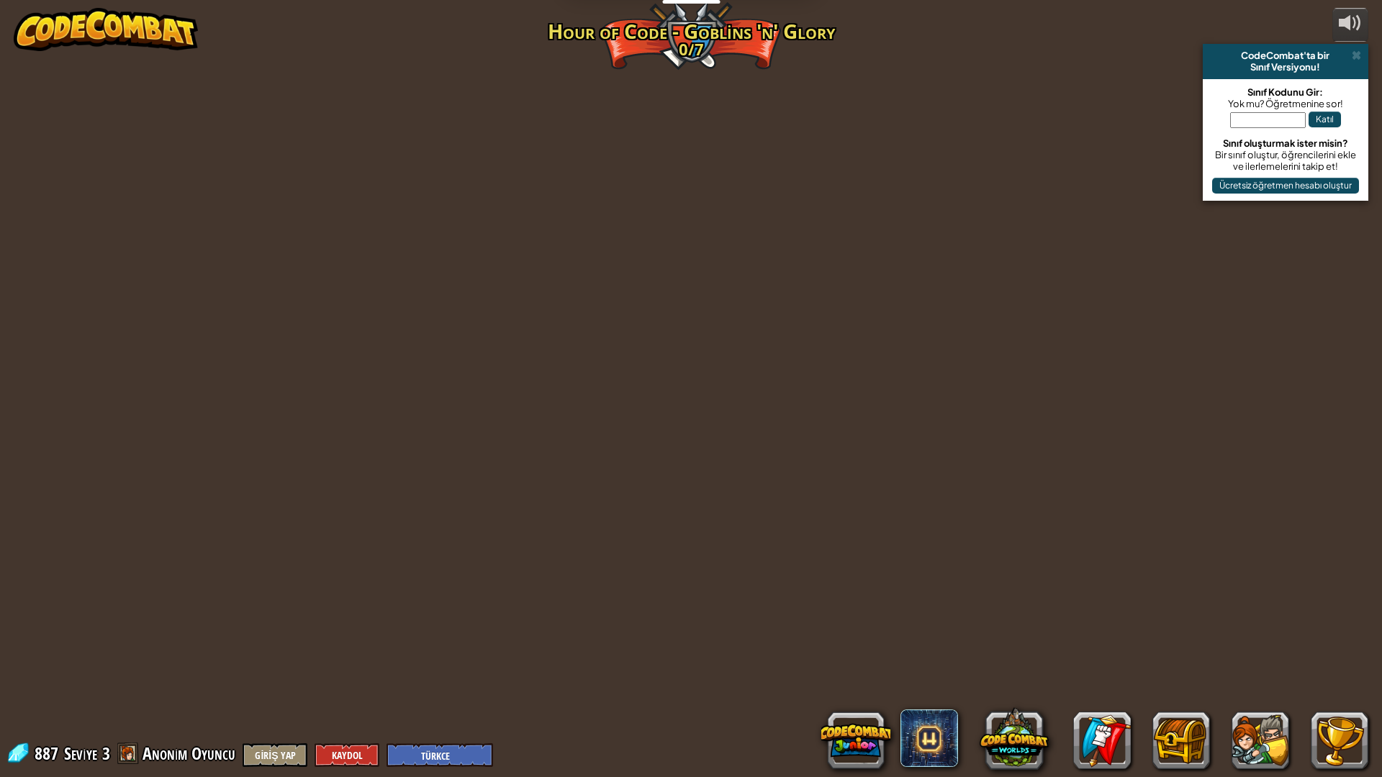
select select "tr"
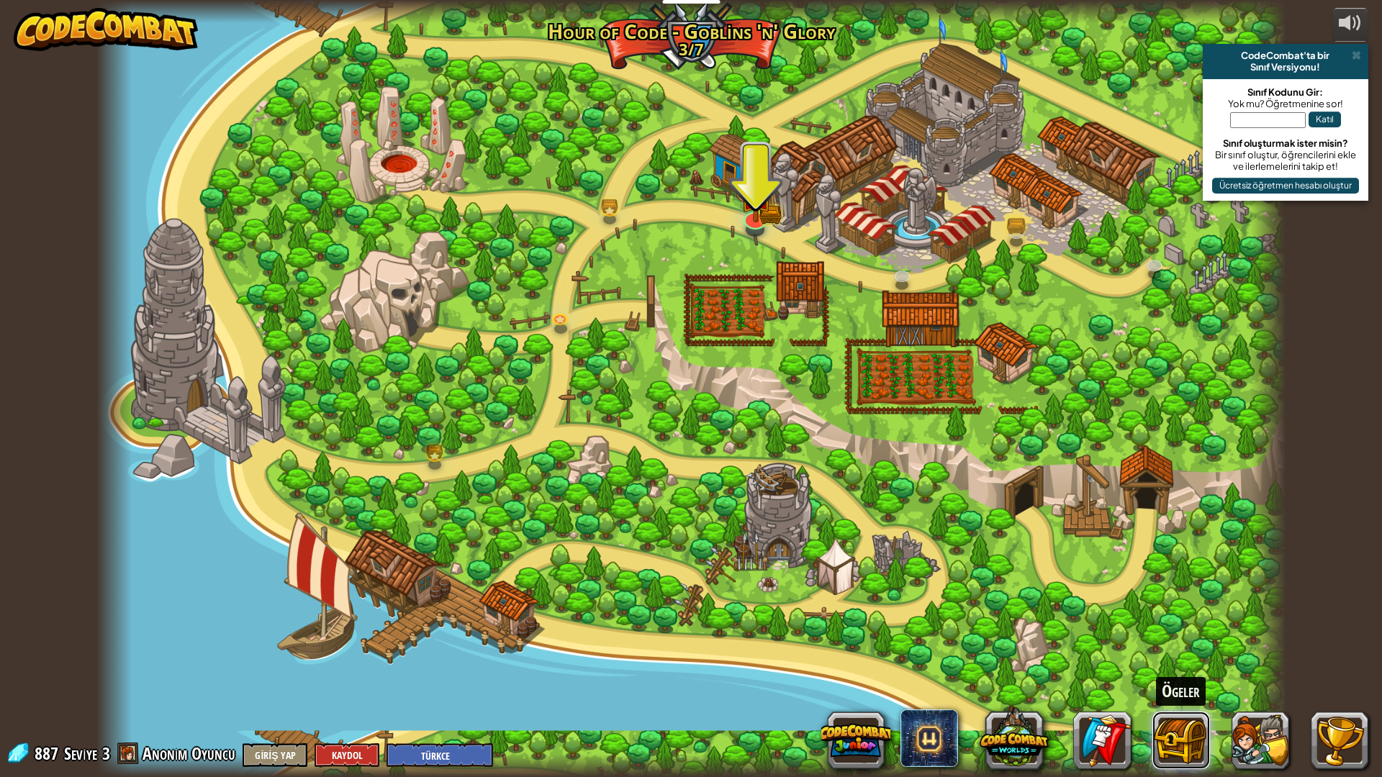
click at [1173, 685] on button at bounding box center [1181, 741] width 58 height 58
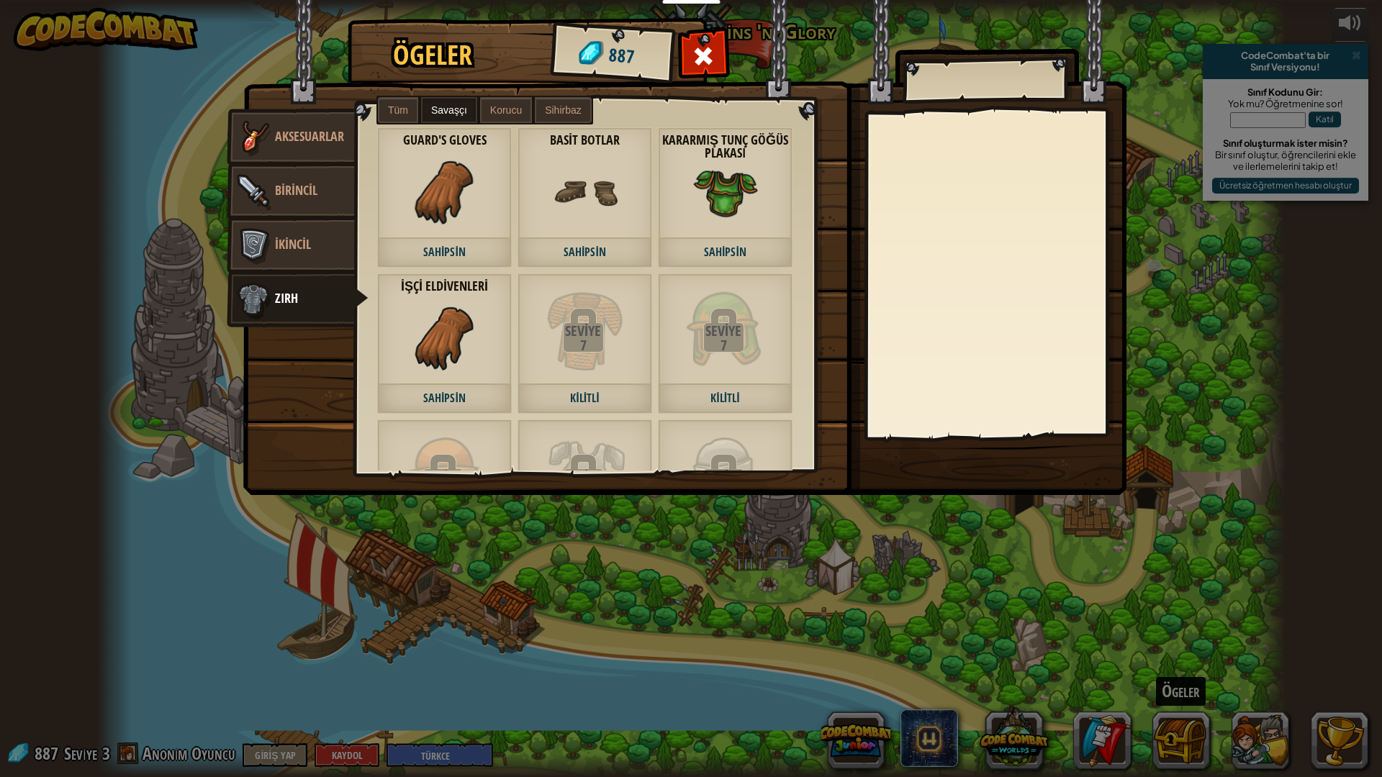
drag, startPoint x: 457, startPoint y: 351, endPoint x: 458, endPoint y: 279, distance: 72.0
click at [456, 345] on img at bounding box center [444, 338] width 65 height 65
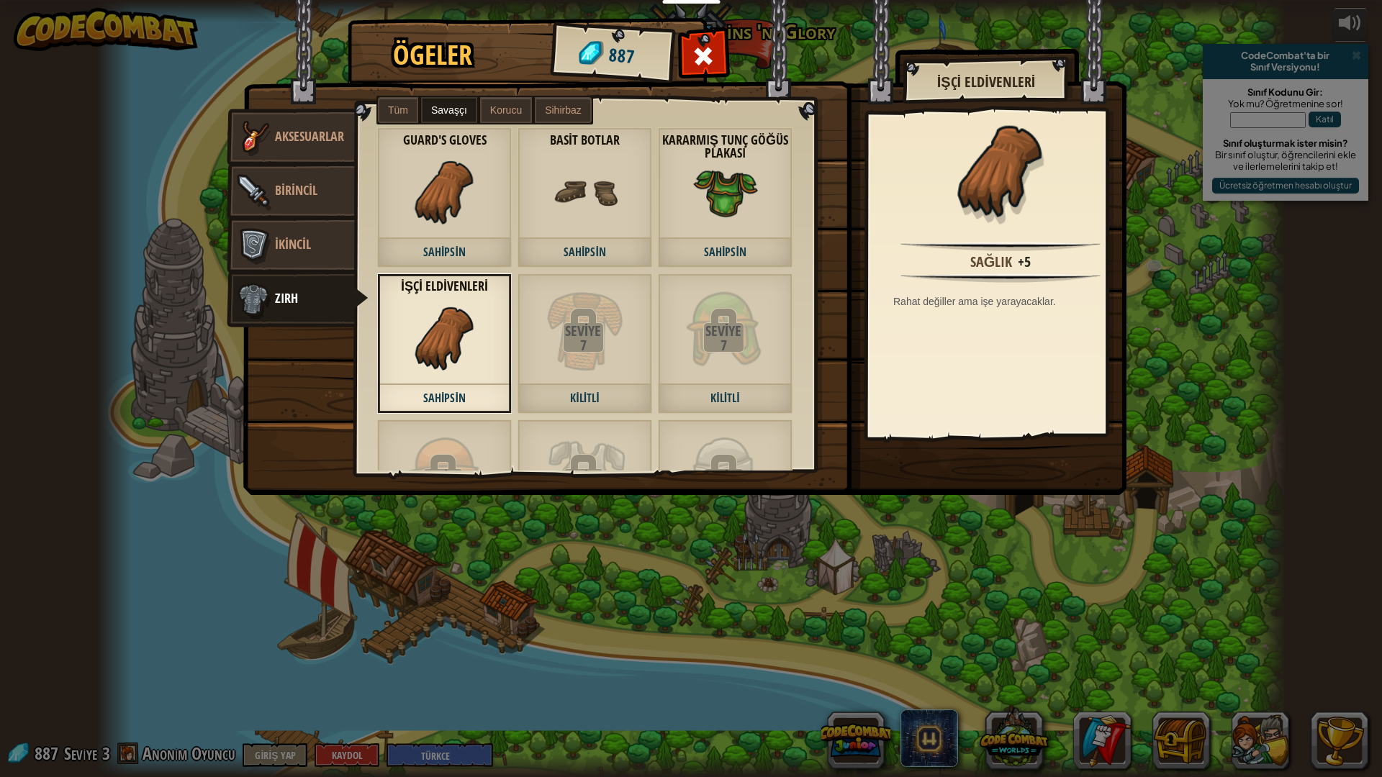
click at [569, 309] on span at bounding box center [585, 330] width 43 height 43
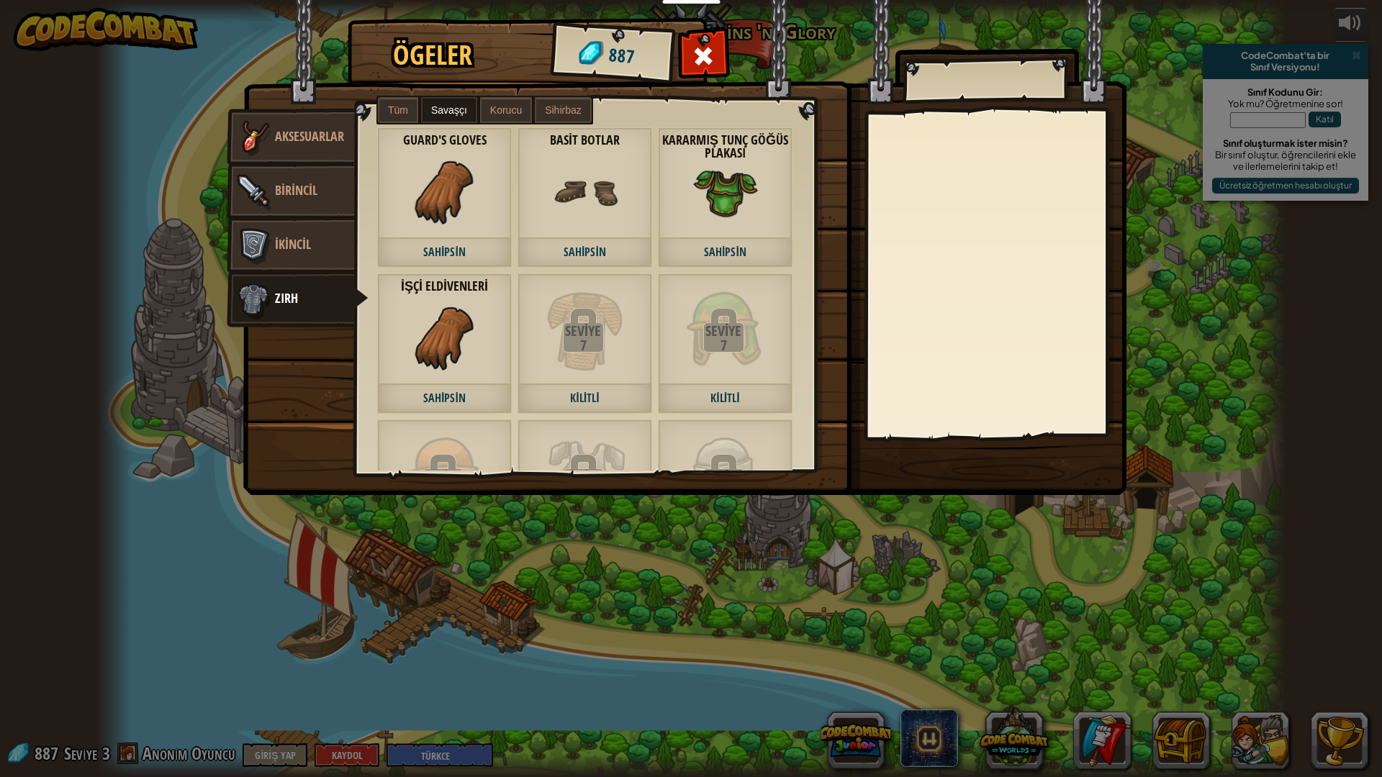
click at [568, 109] on span "Sihirbaz" at bounding box center [563, 110] width 37 height 12
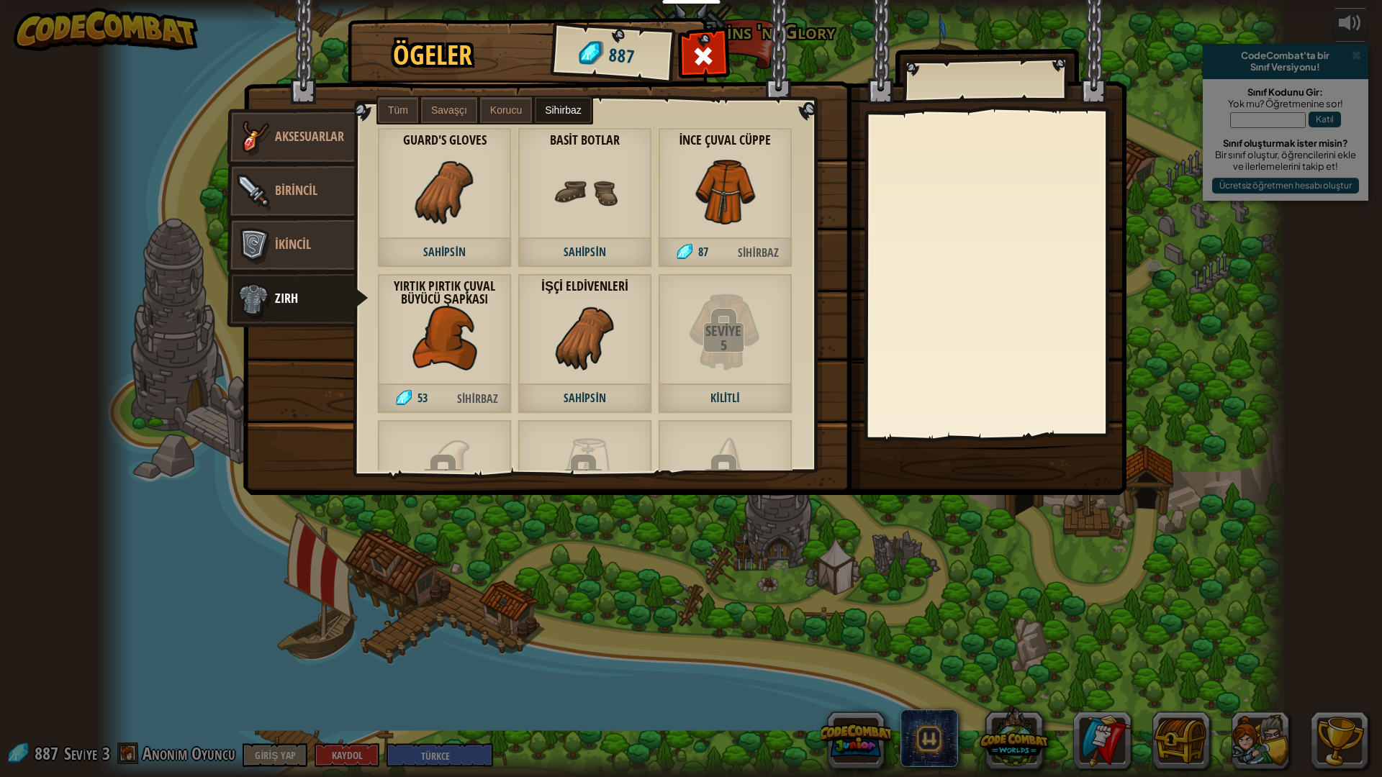
click at [759, 255] on span "Sihirbaz" at bounding box center [758, 253] width 67 height 30
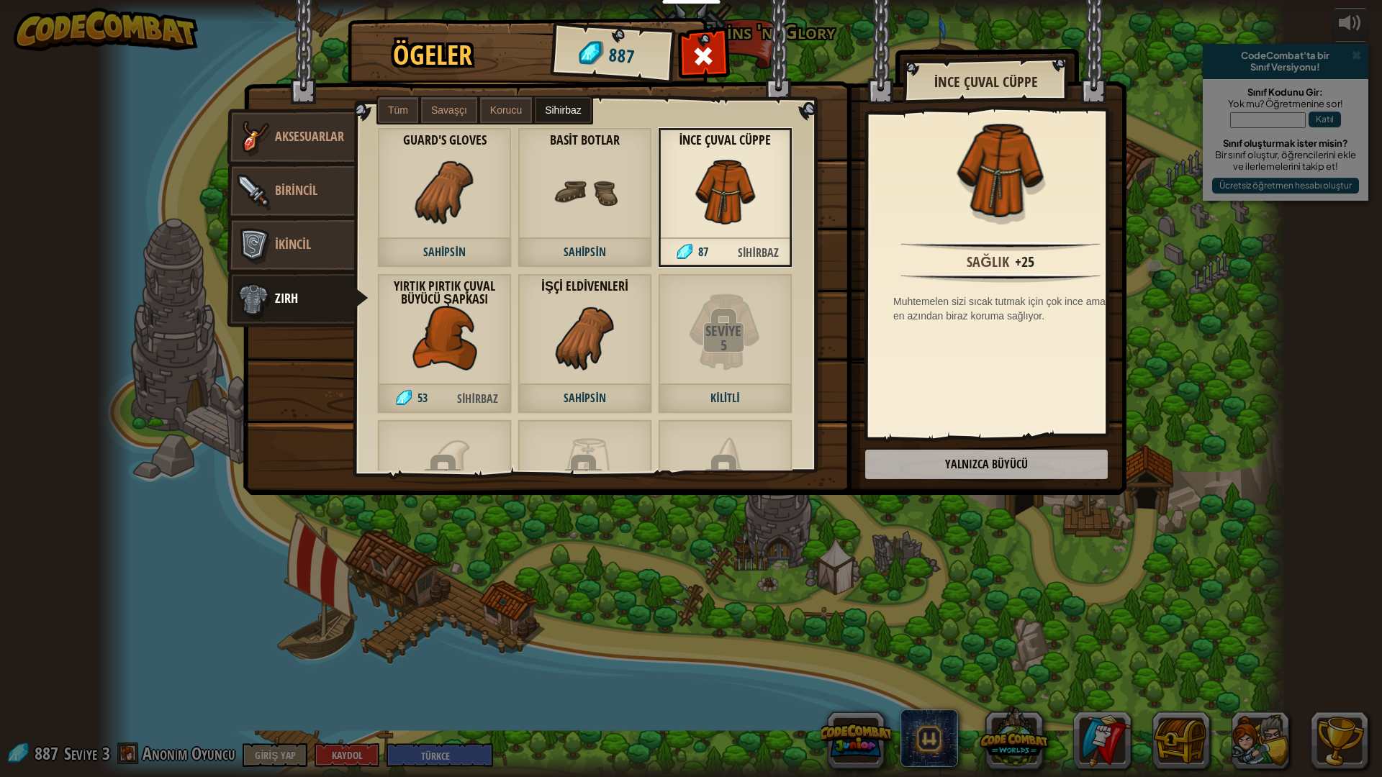
click at [587, 394] on span "Sahipsin" at bounding box center [584, 399] width 135 height 30
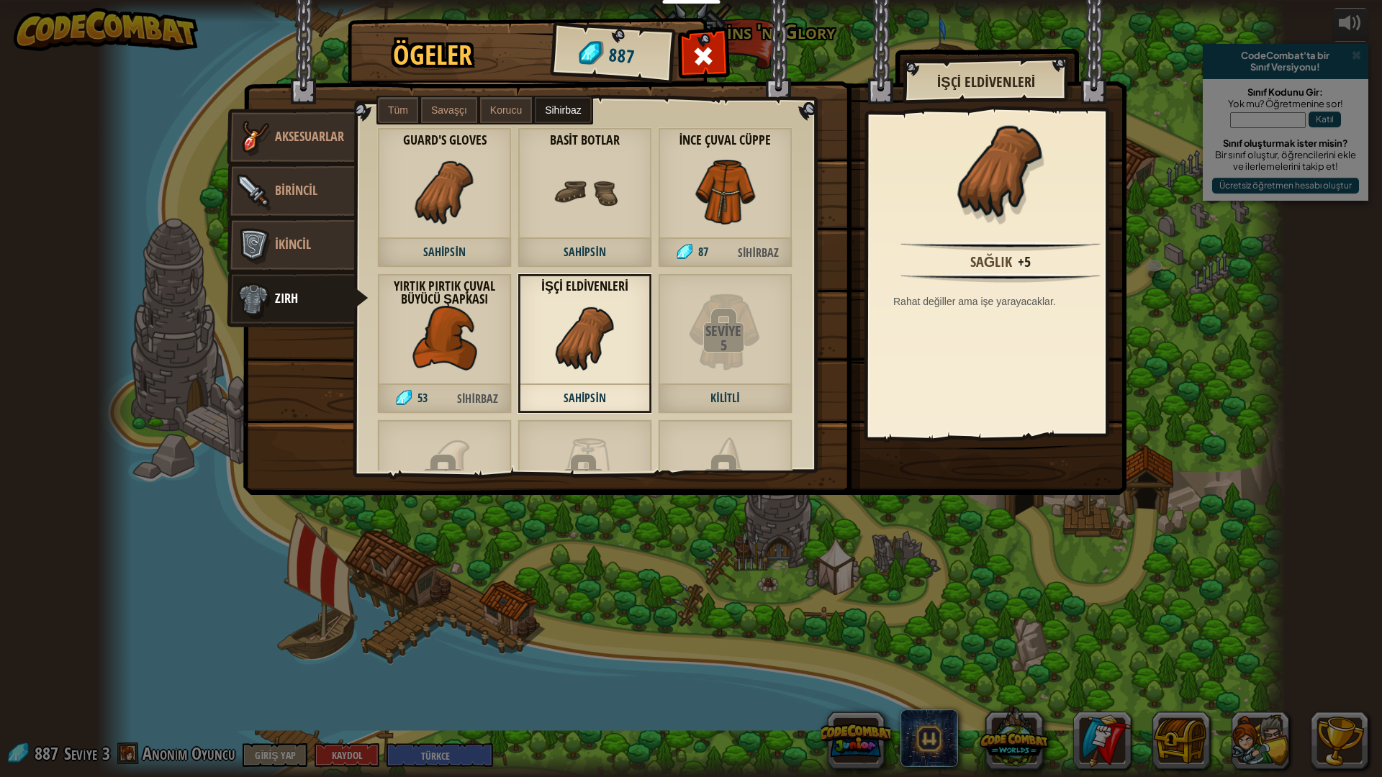
click at [455, 361] on img at bounding box center [444, 338] width 65 height 65
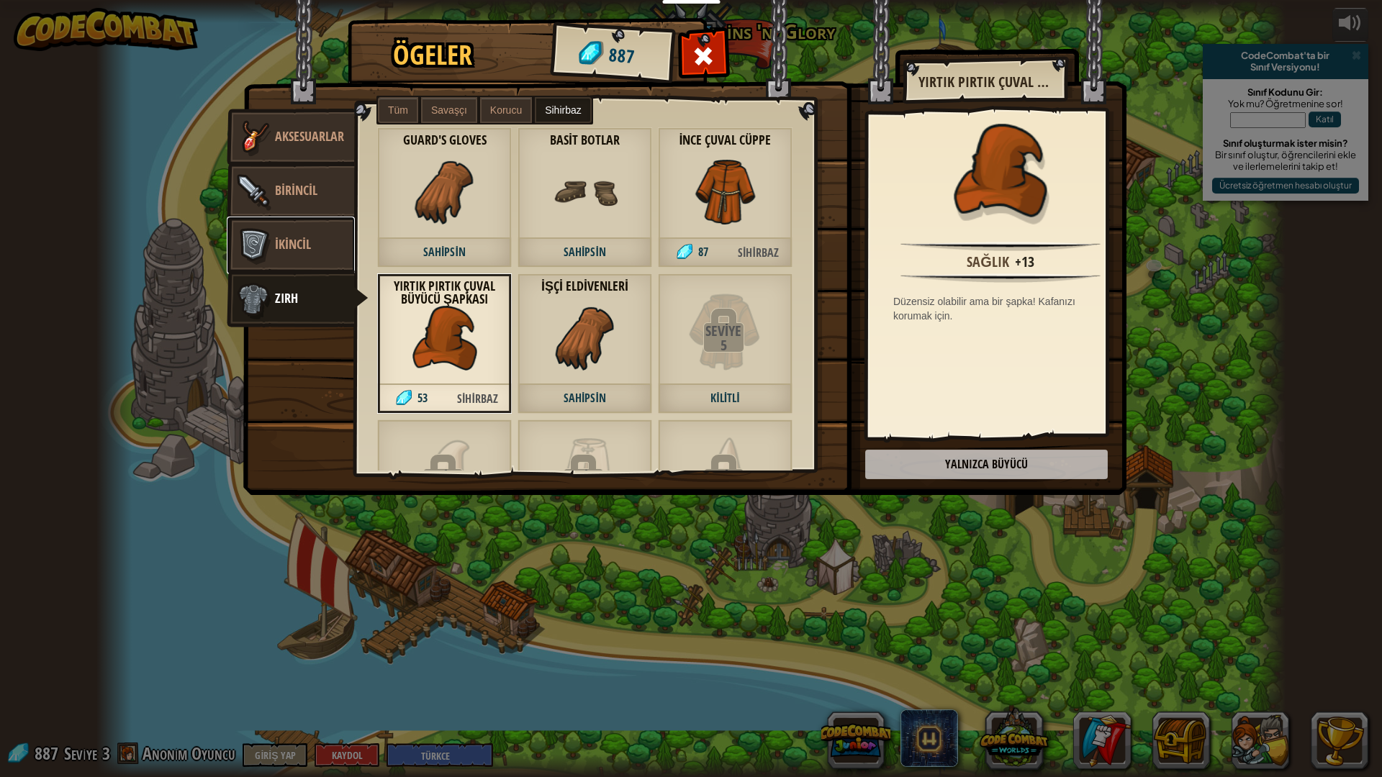
click at [320, 241] on link "İkincil" at bounding box center [291, 246] width 128 height 58
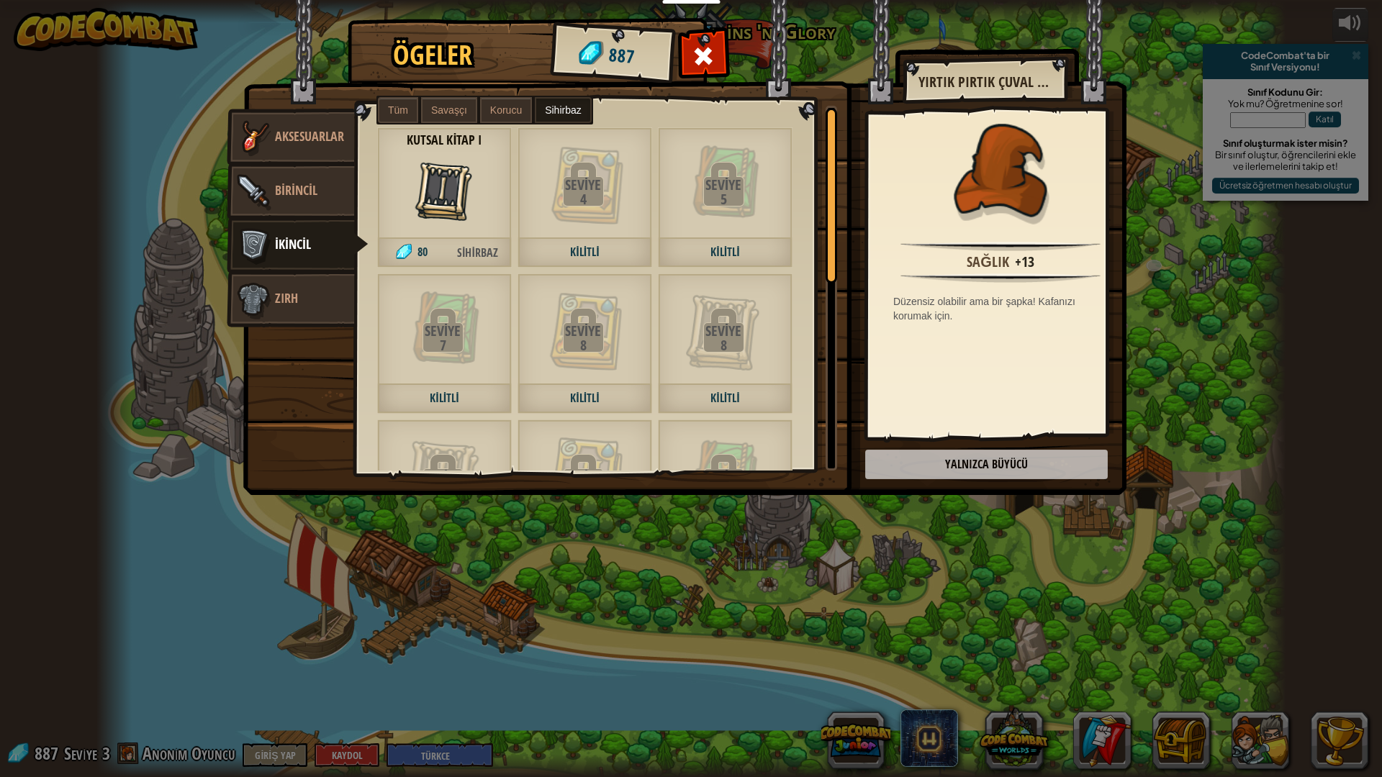
click at [440, 249] on span "80" at bounding box center [411, 253] width 68 height 30
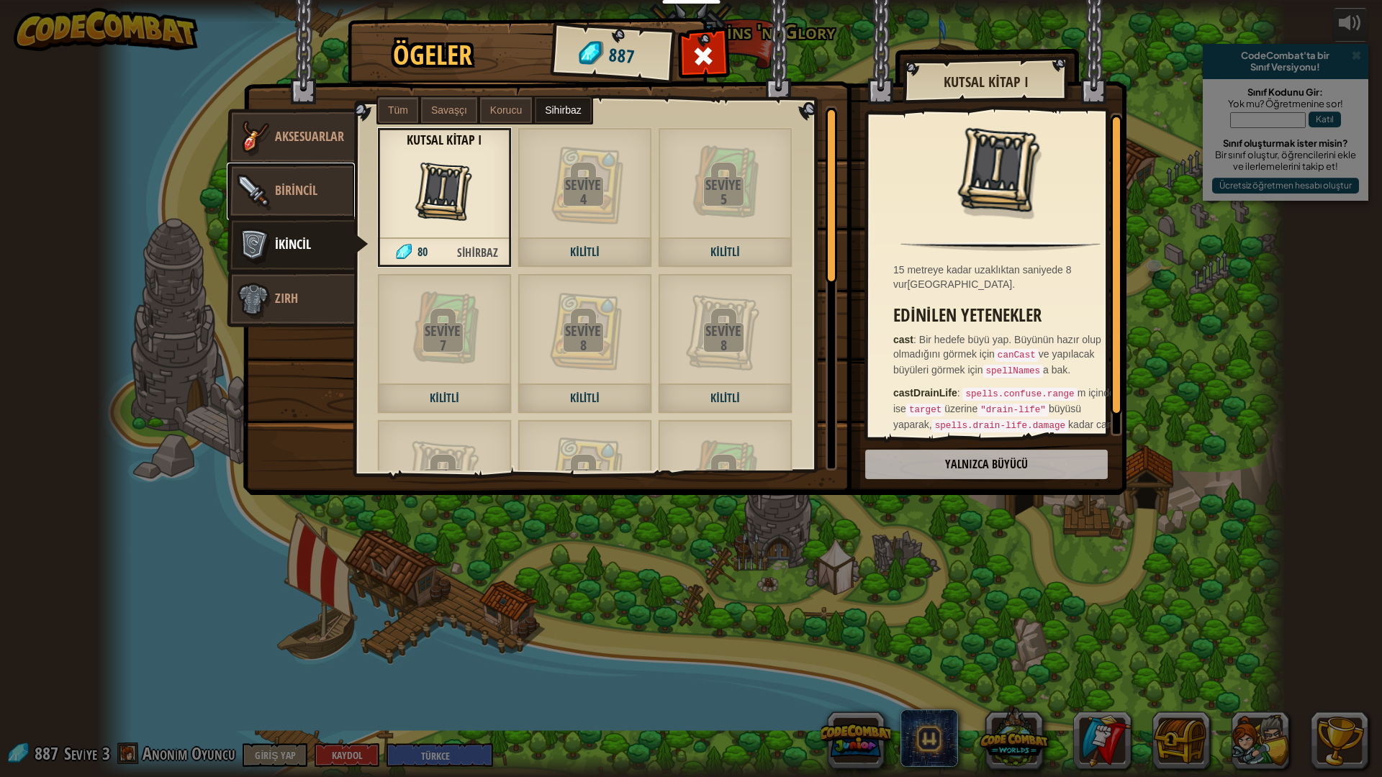
click at [302, 192] on span "Birincil" at bounding box center [296, 190] width 42 height 18
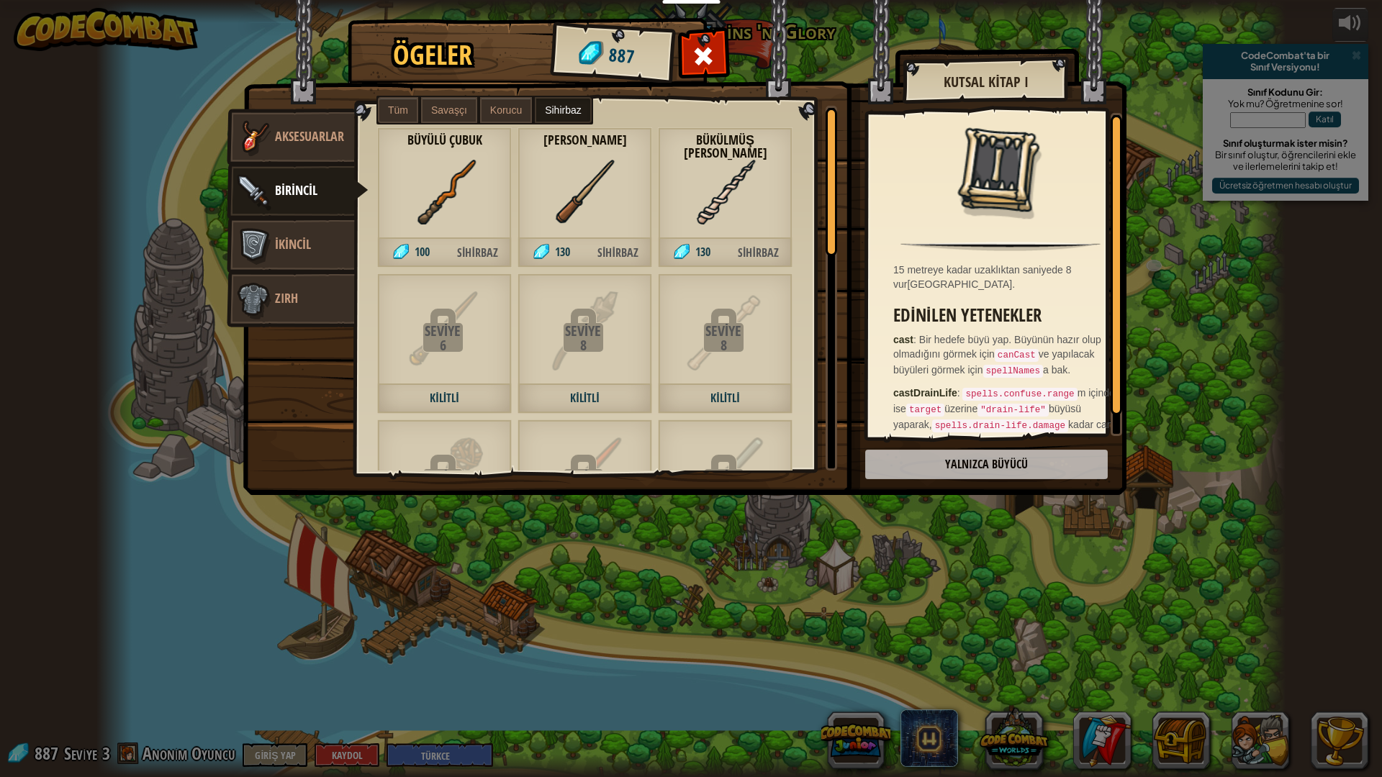
click at [439, 235] on div "Büyülü Çubuk 100 Sihirbaz" at bounding box center [444, 197] width 135 height 140
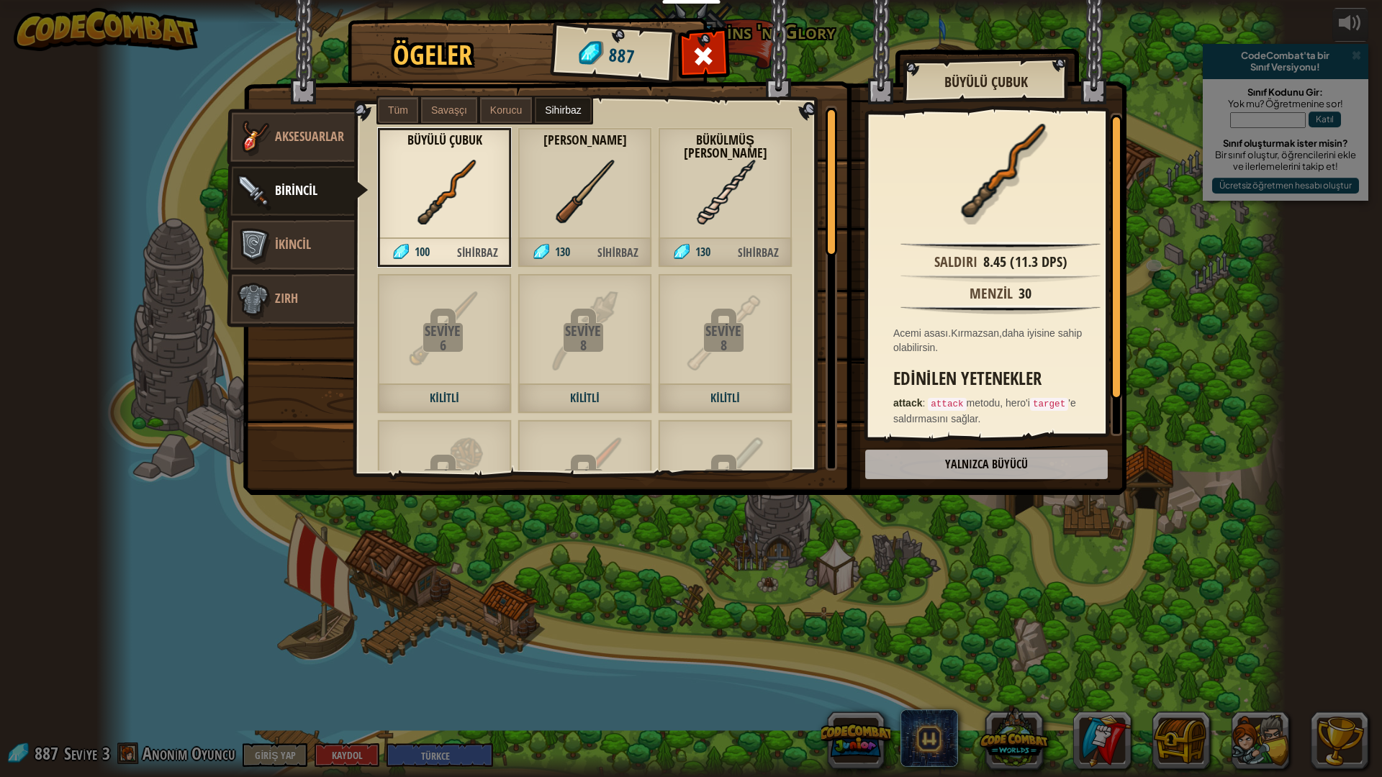
click at [625, 249] on span "Sihirbaz" at bounding box center [617, 253] width 67 height 30
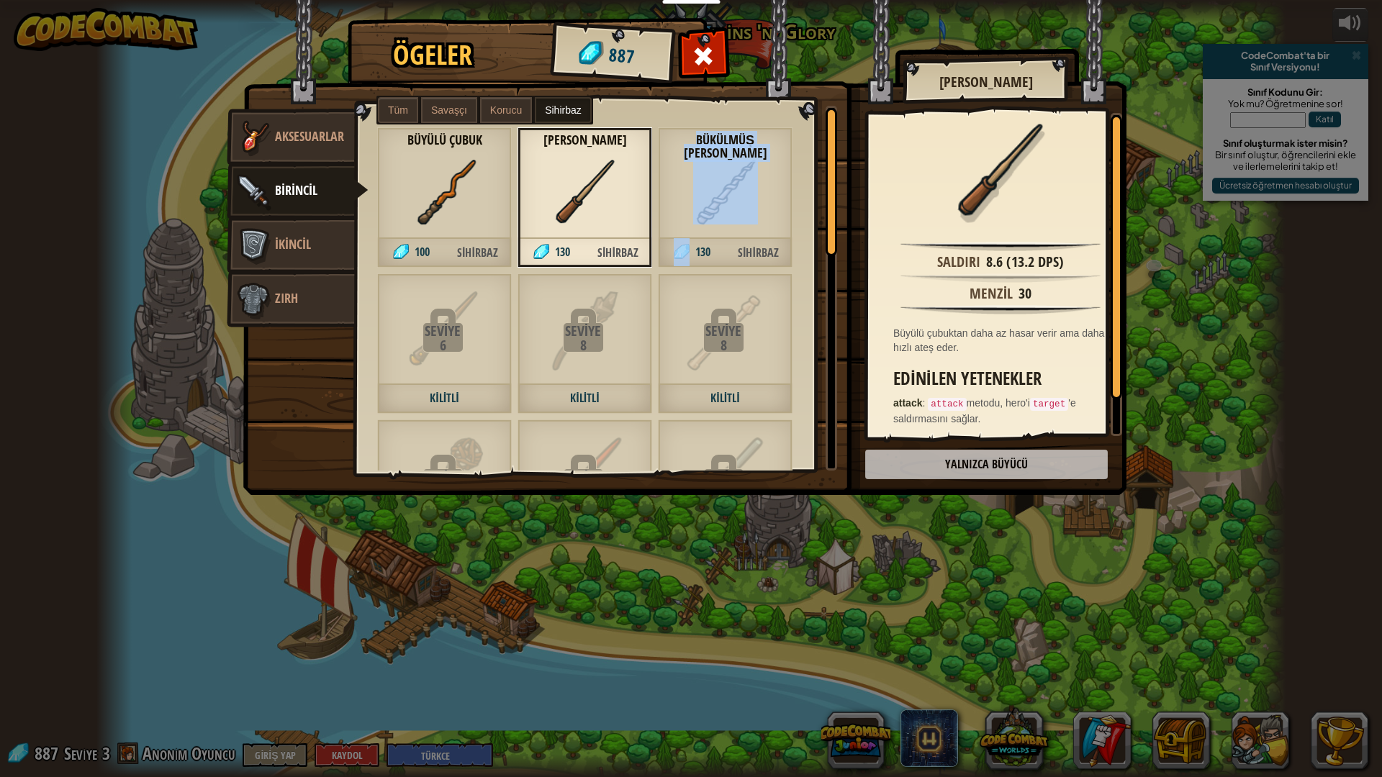
click at [699, 233] on div "Bükülmüş Çam Asa 130 Sihirbaz" at bounding box center [725, 197] width 135 height 140
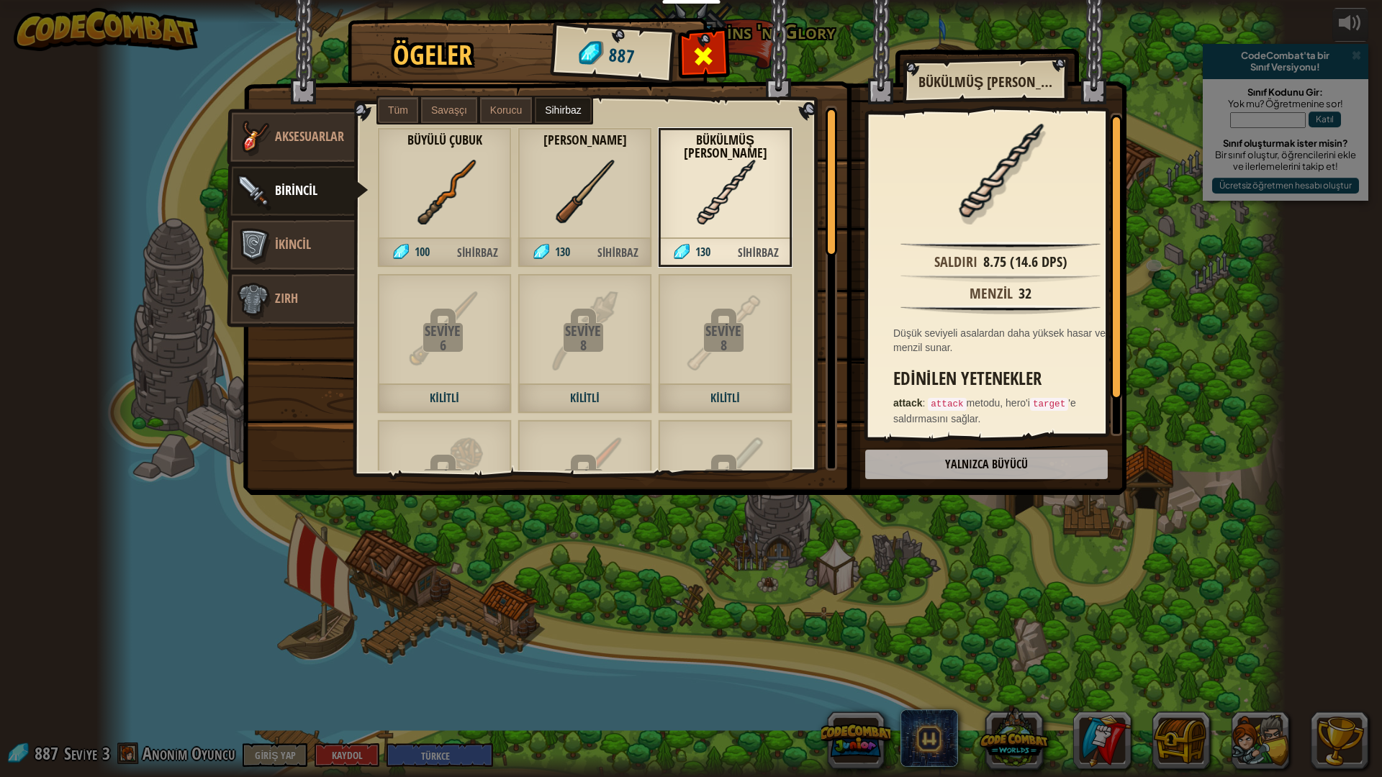
click at [716, 56] on div at bounding box center [703, 59] width 45 height 45
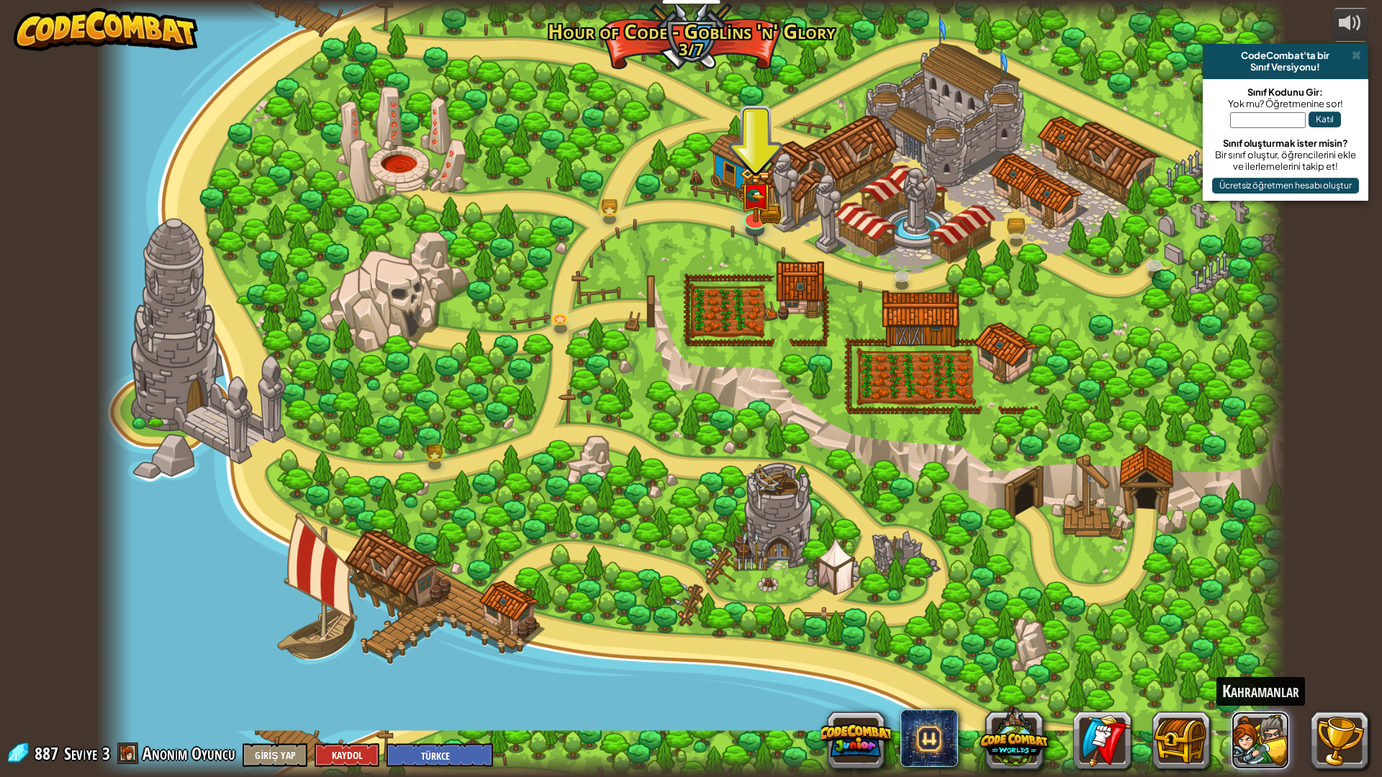
click at [1260, 685] on button at bounding box center [1260, 741] width 58 height 58
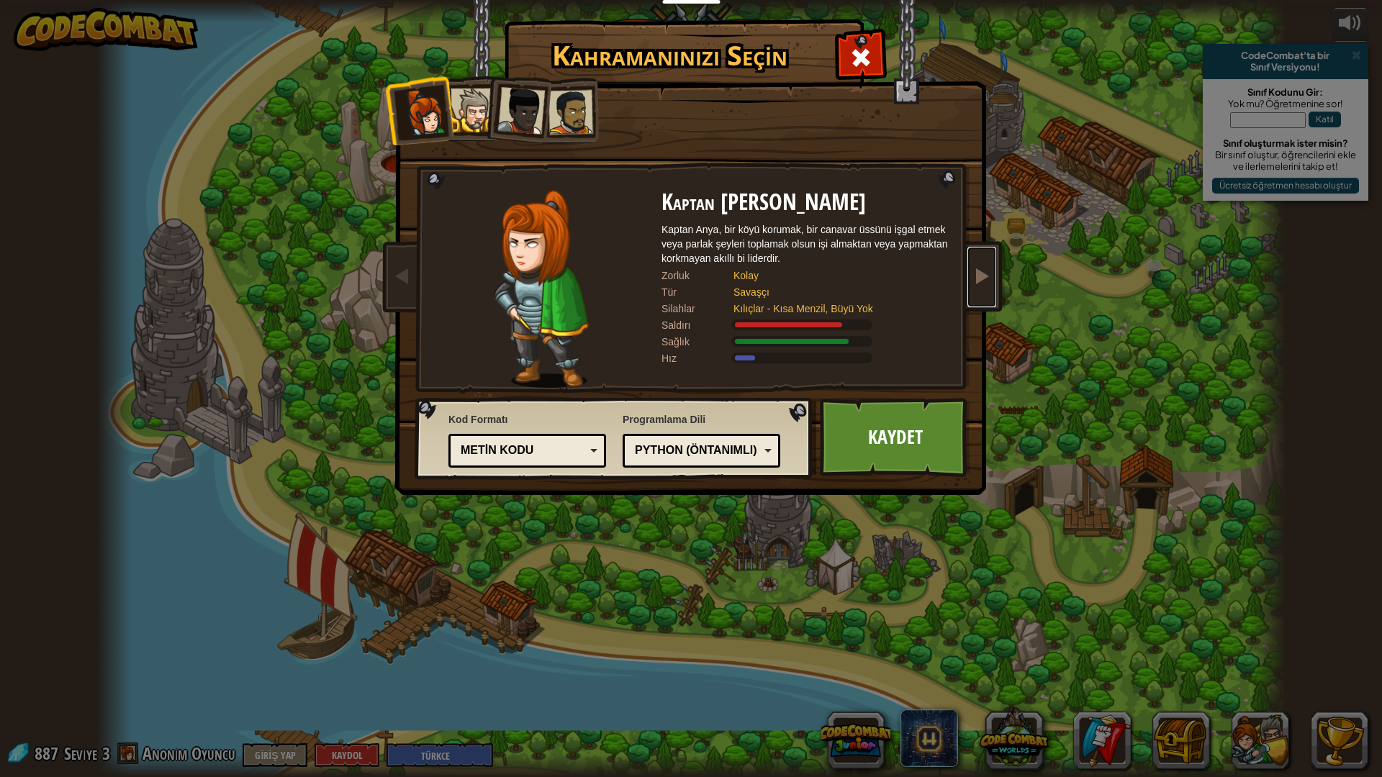
click at [979, 268] on span at bounding box center [981, 275] width 17 height 17
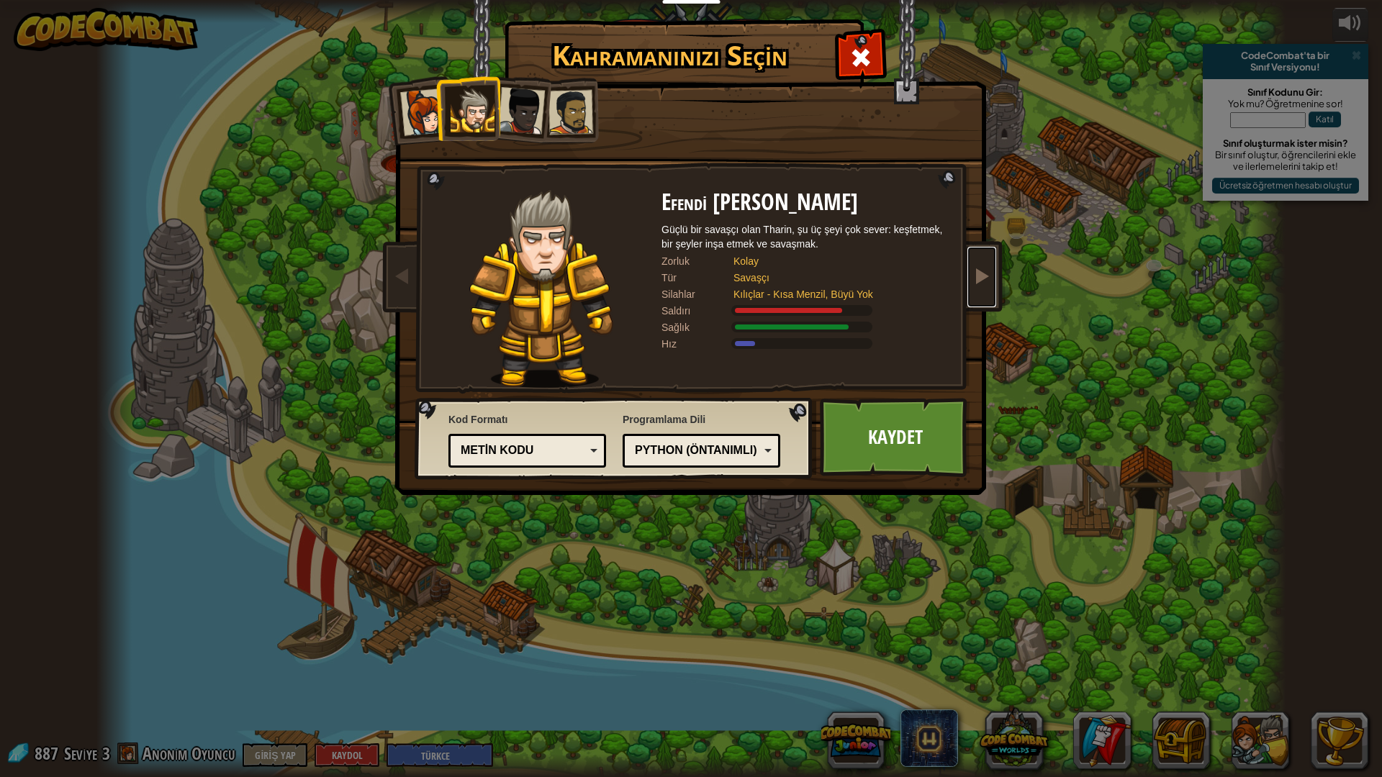
click at [979, 268] on span at bounding box center [981, 275] width 17 height 17
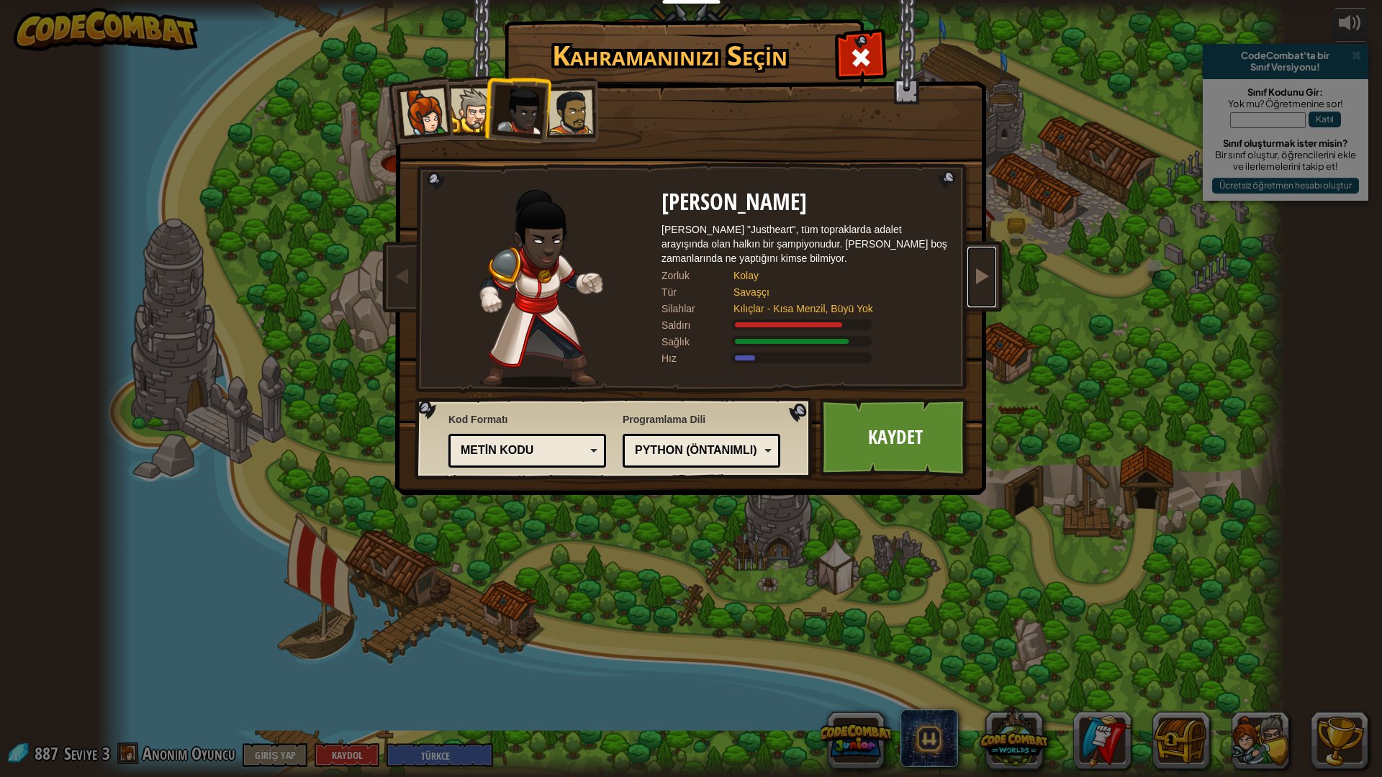
click at [979, 268] on span at bounding box center [981, 275] width 17 height 17
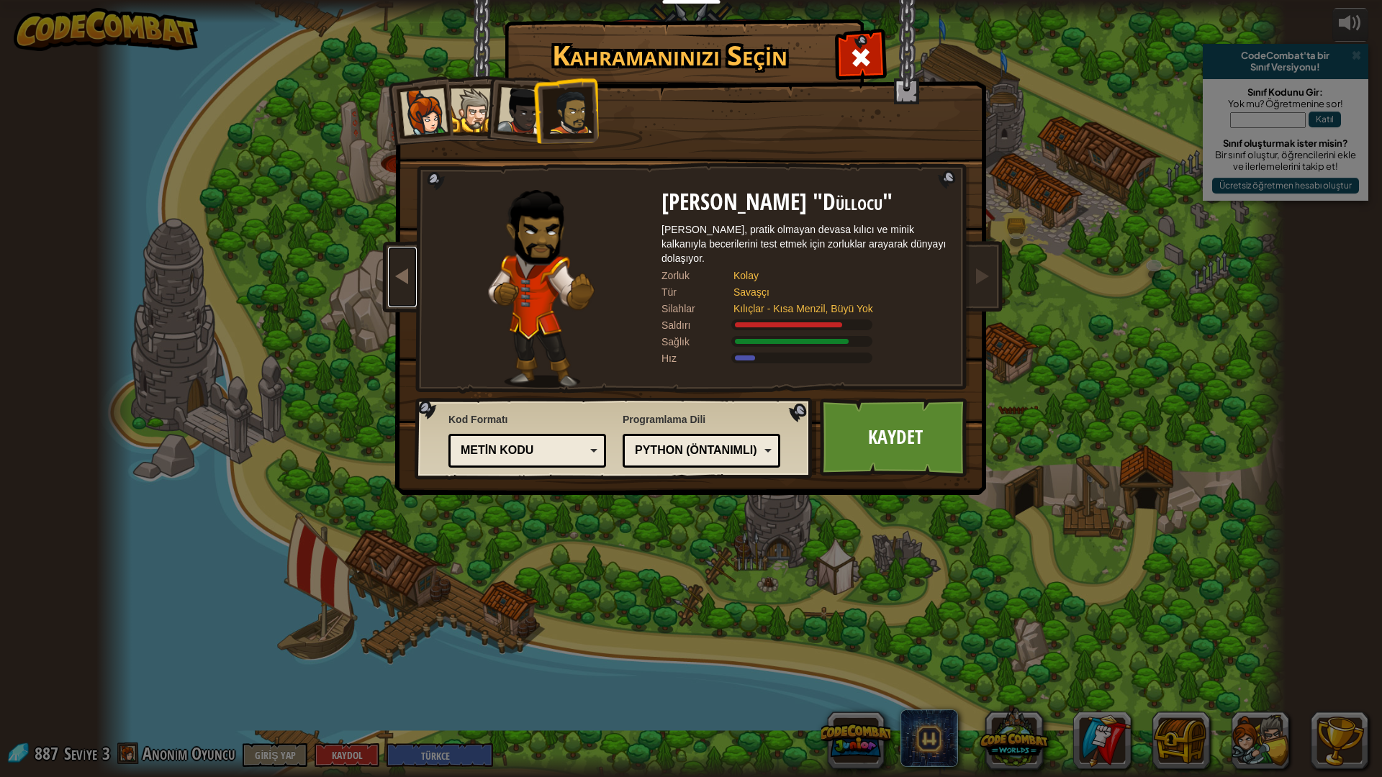
click at [404, 281] on span at bounding box center [402, 275] width 17 height 17
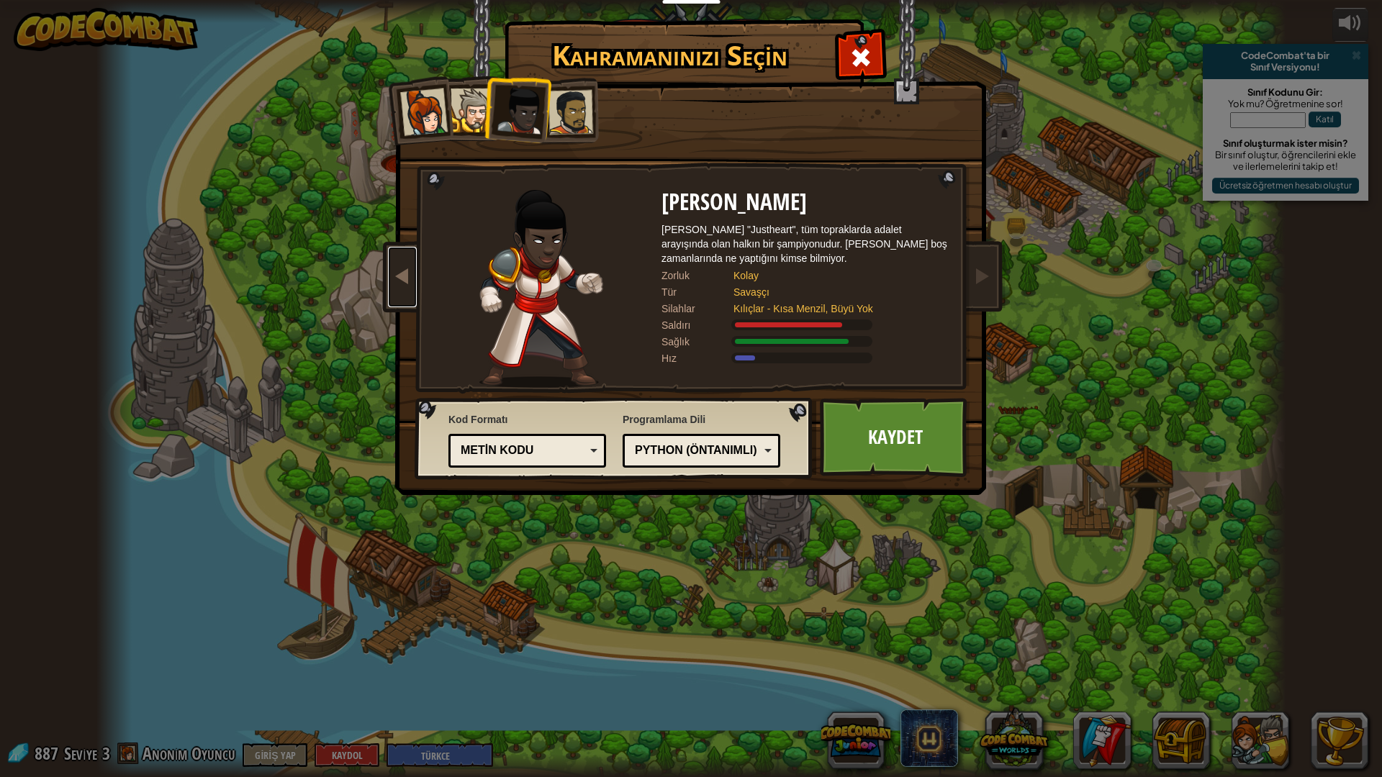
click at [404, 281] on span at bounding box center [402, 275] width 17 height 17
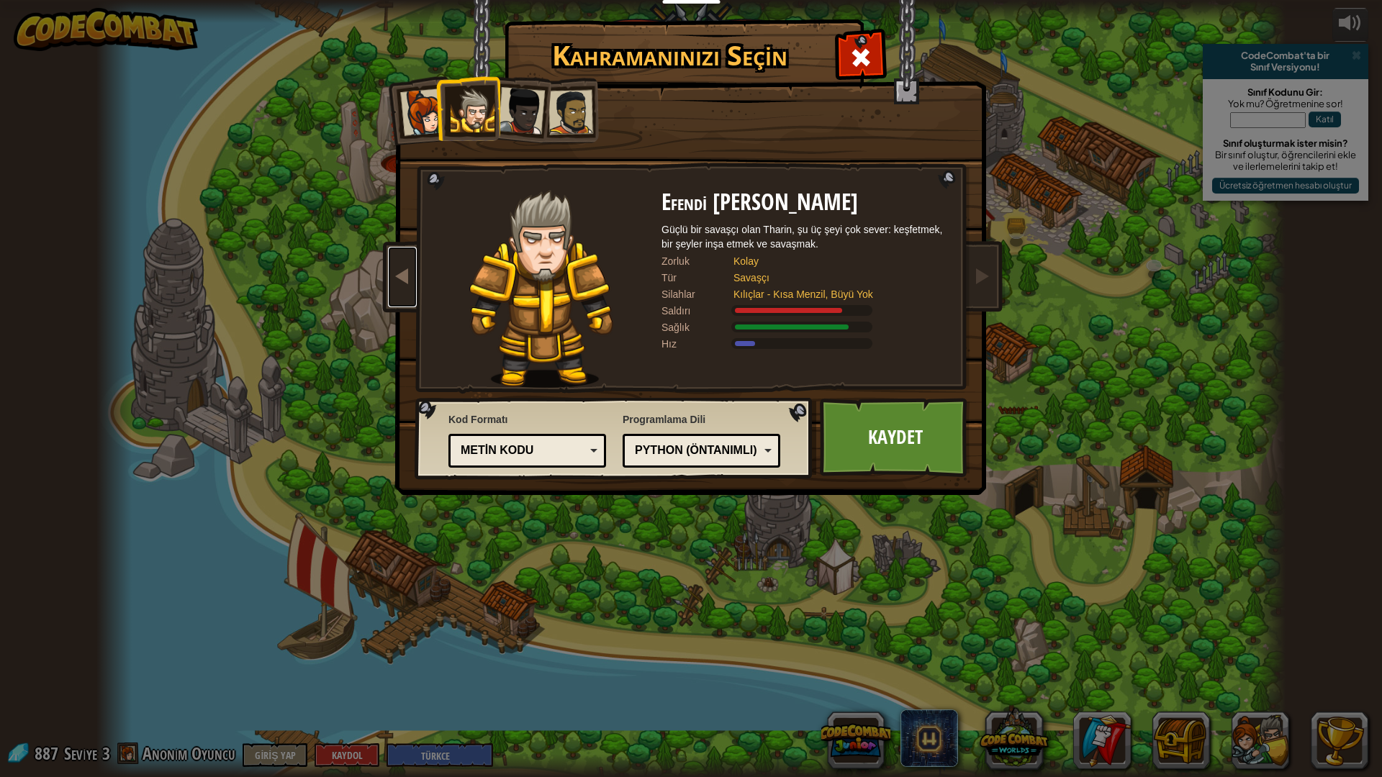
click at [404, 281] on span at bounding box center [402, 275] width 17 height 17
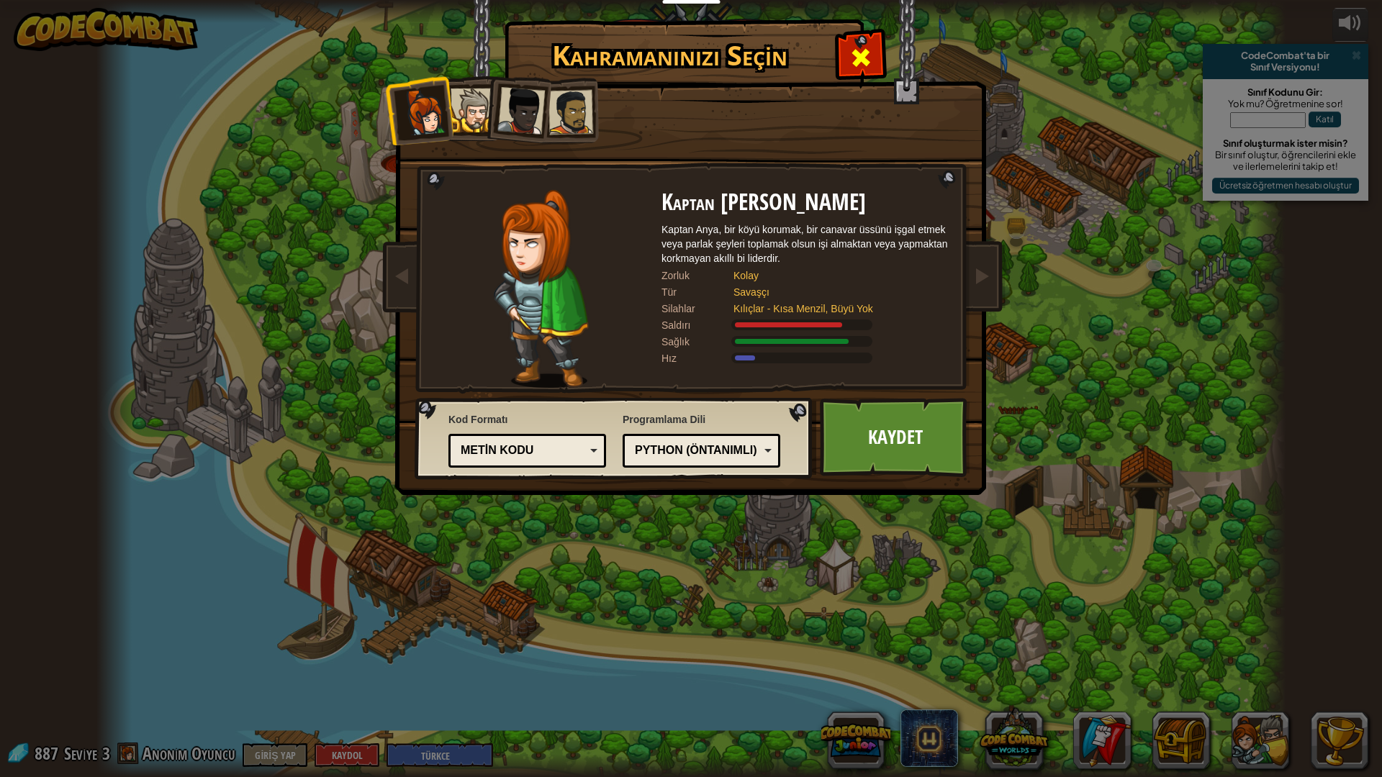
click at [851, 37] on div at bounding box center [860, 55] width 45 height 45
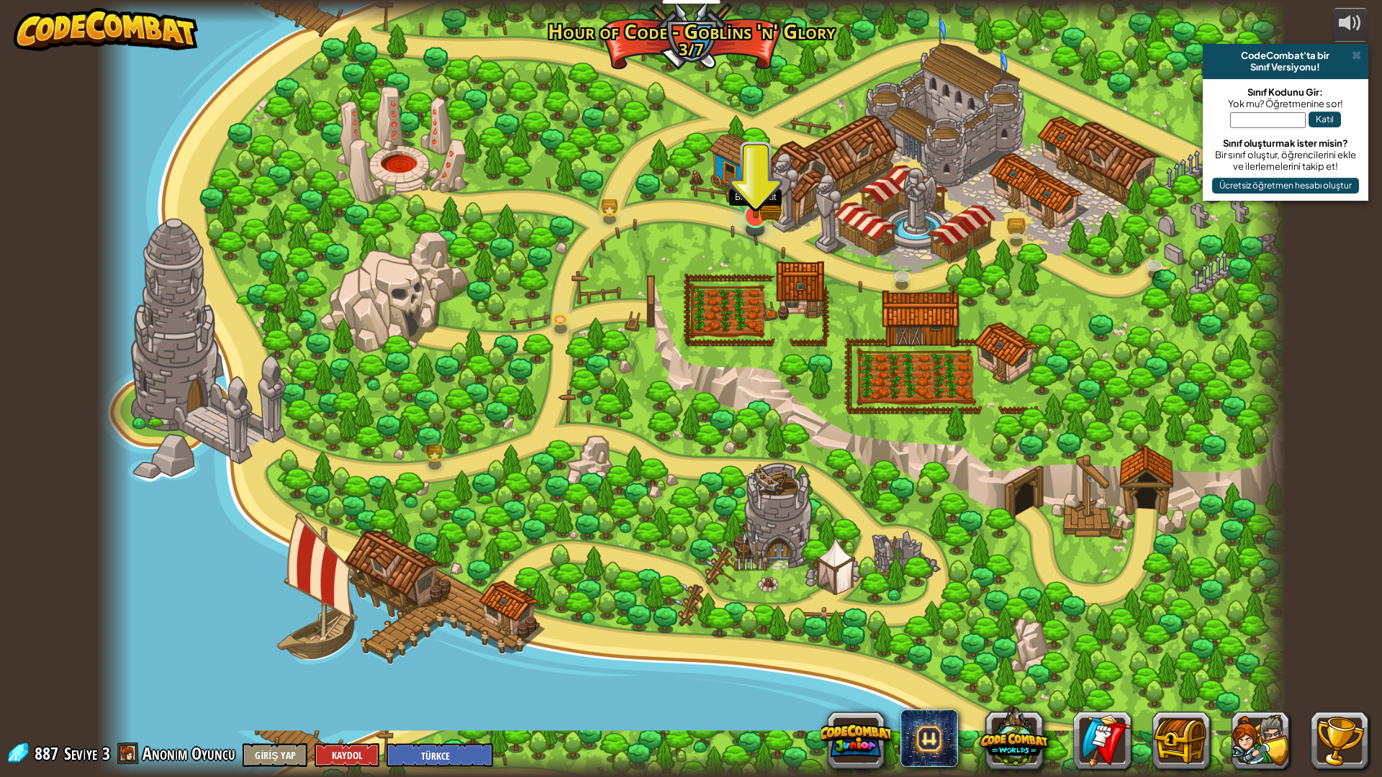
click at [758, 215] on img at bounding box center [755, 182] width 33 height 73
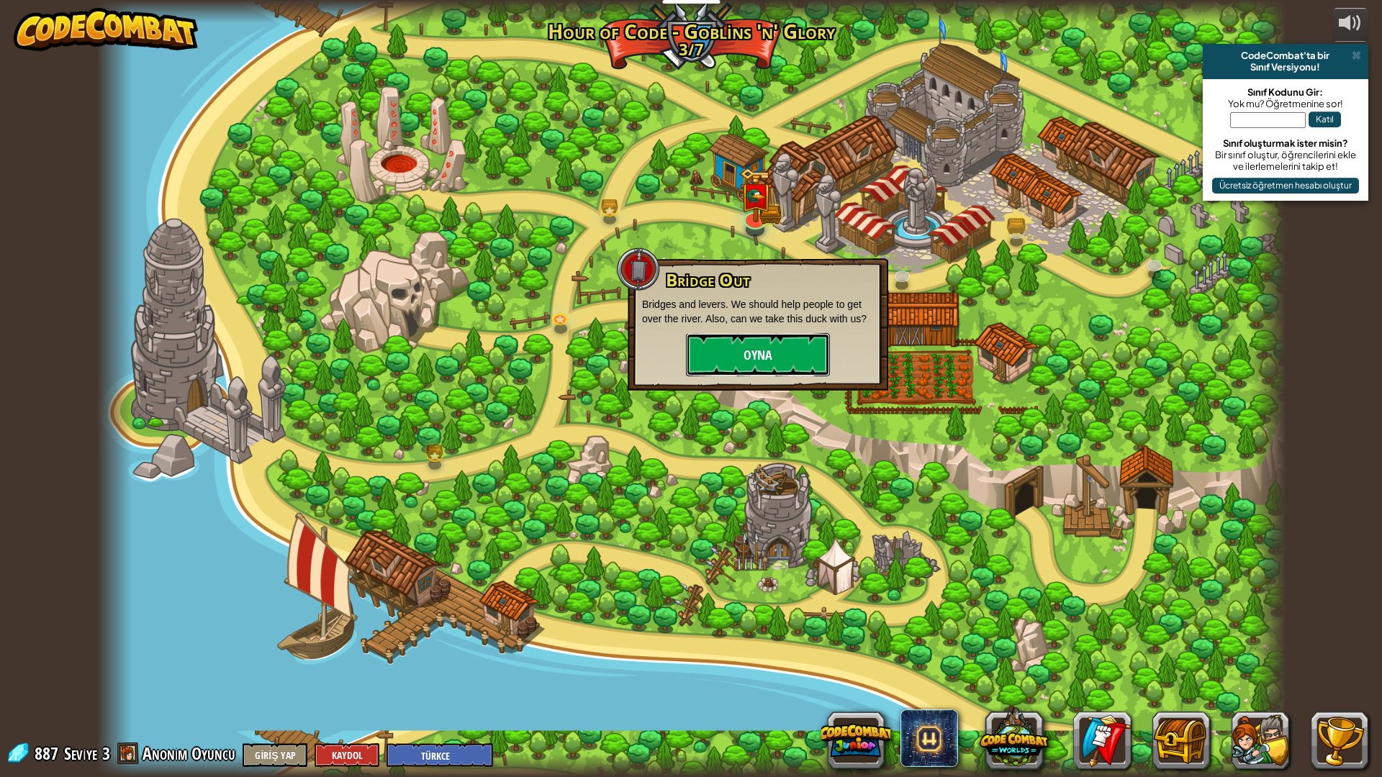
click at [758, 357] on button "Oyna" at bounding box center [758, 354] width 144 height 43
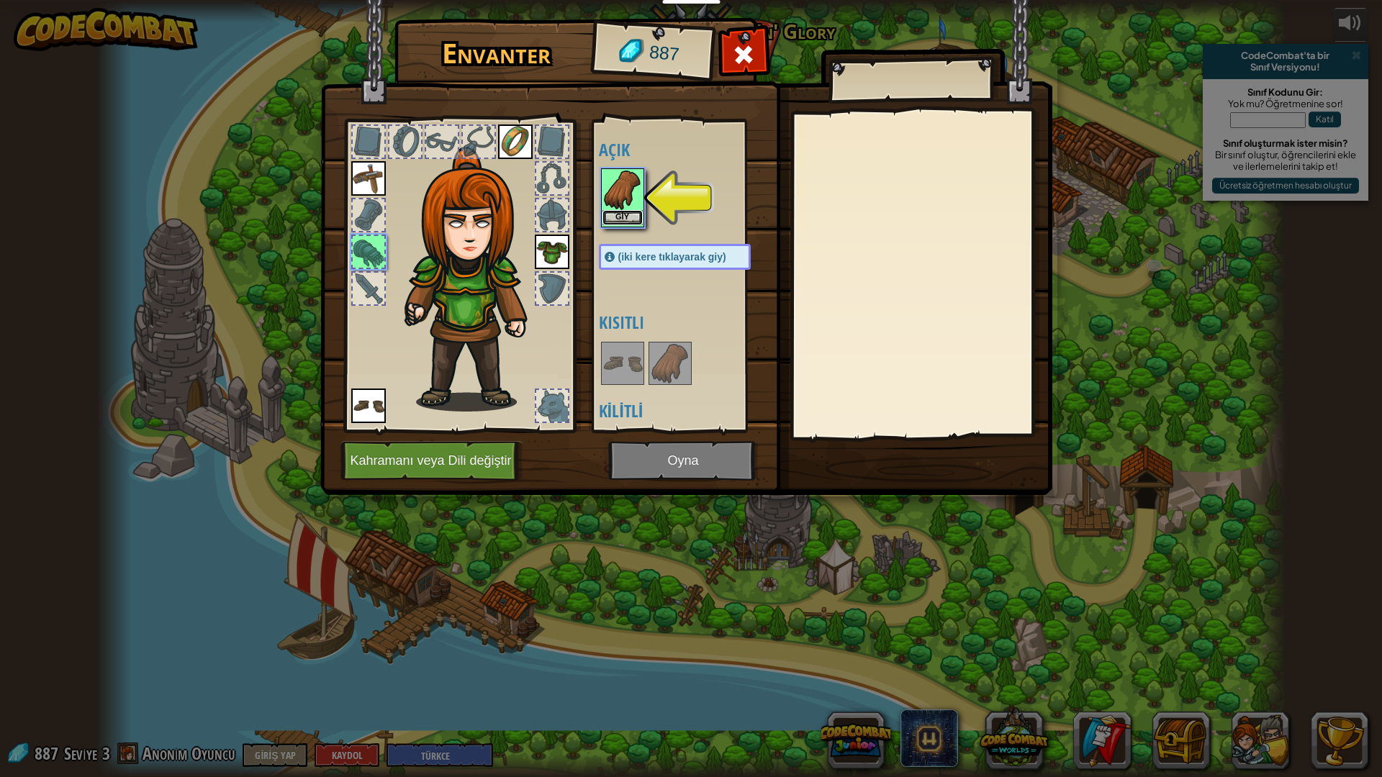
click at [617, 213] on button "Giy" at bounding box center [622, 217] width 40 height 15
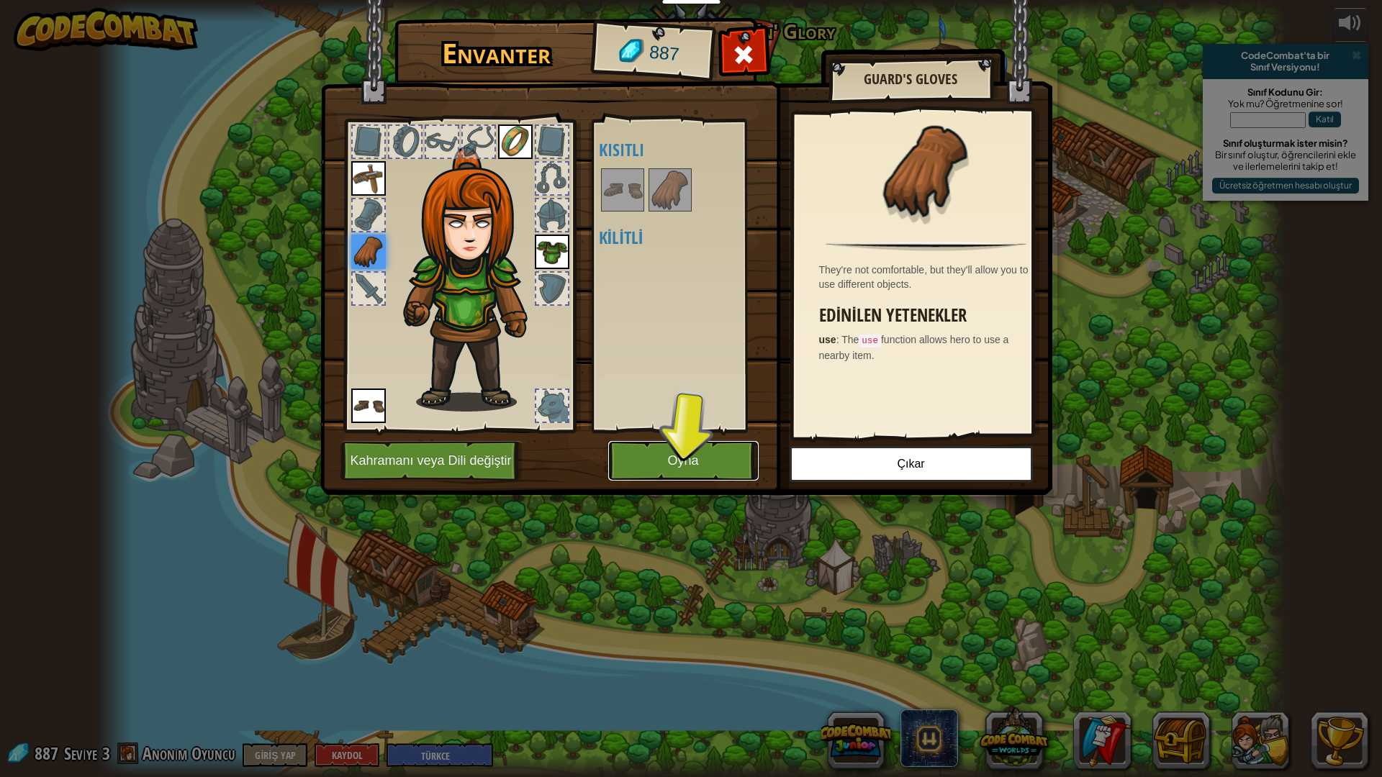
click at [694, 455] on button "Oyna" at bounding box center [683, 461] width 150 height 40
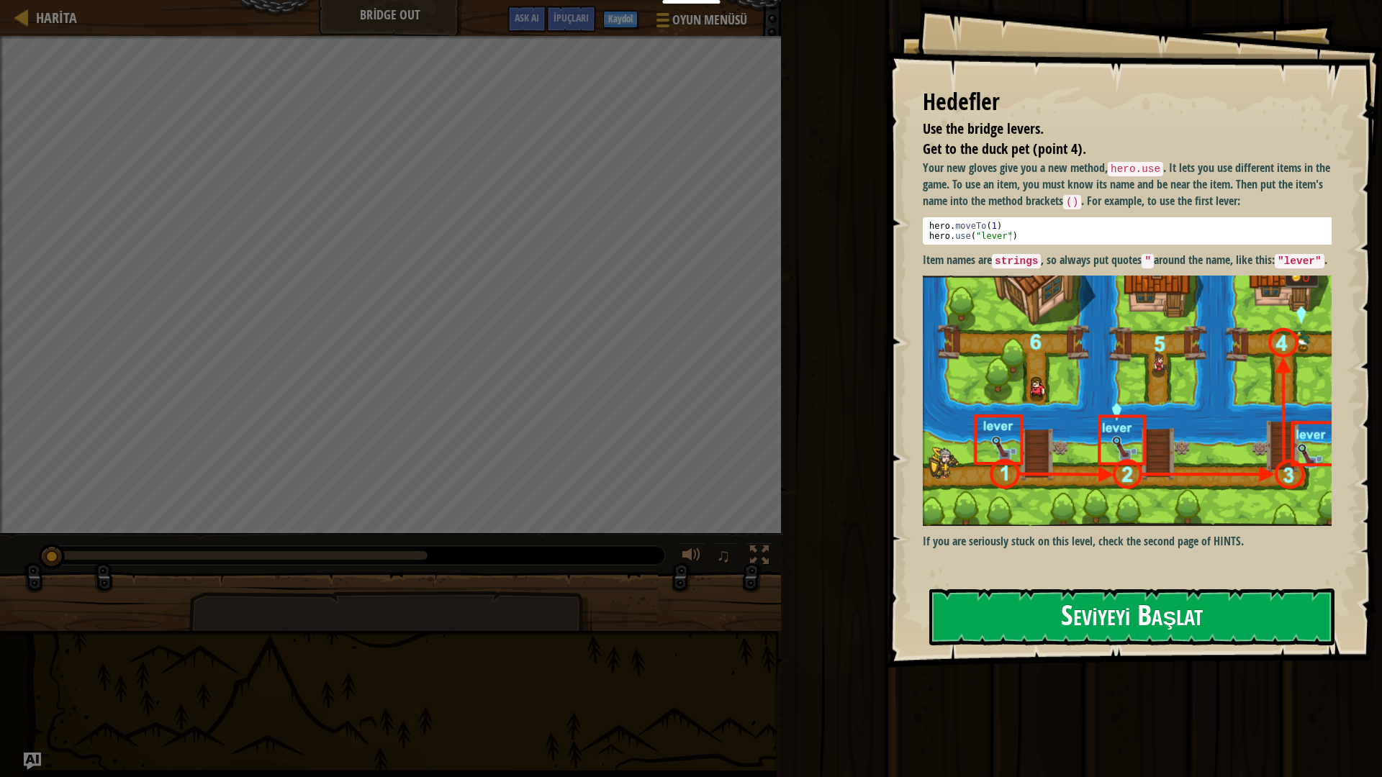
click at [1145, 604] on button "Seviyeyi Başlat" at bounding box center [1131, 617] width 405 height 57
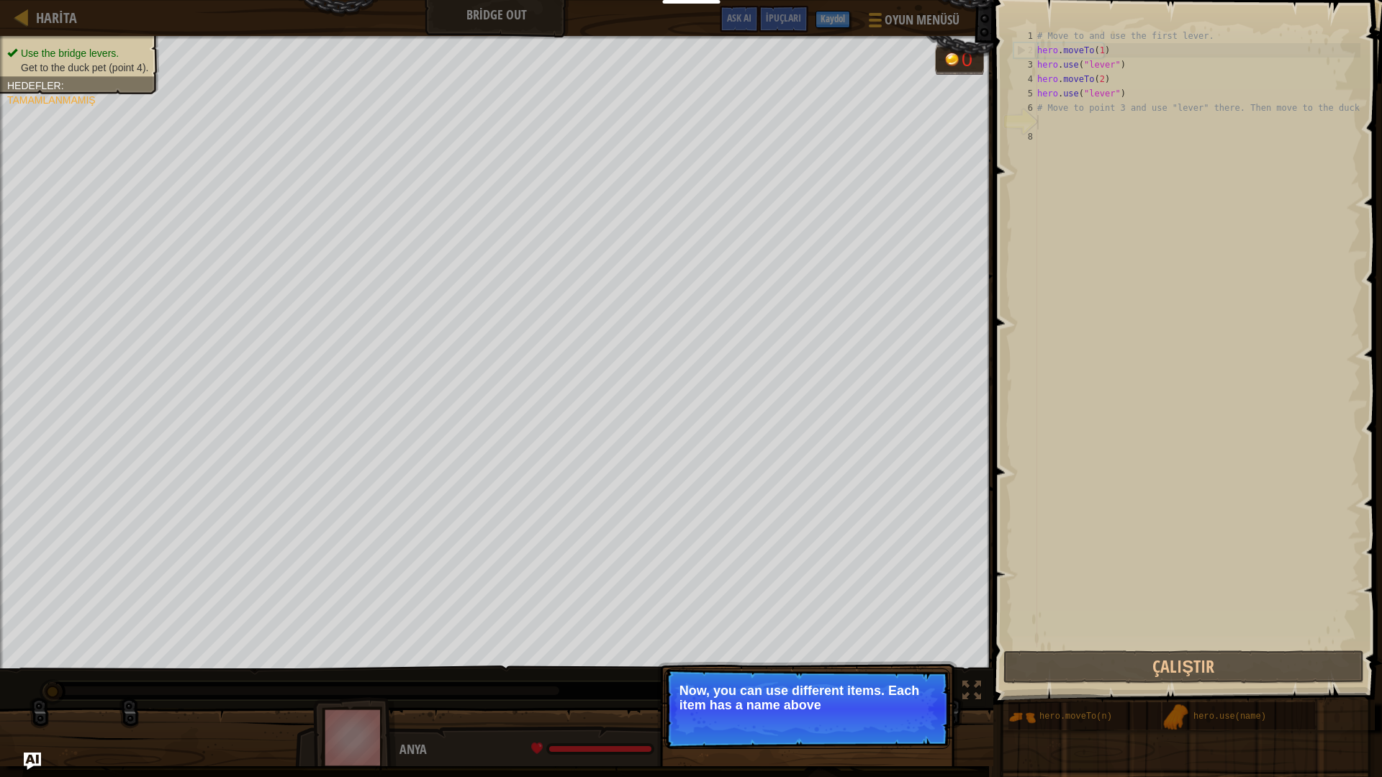
click at [839, 685] on p "Now, you can use different items. Each item has a name above" at bounding box center [806, 698] width 255 height 29
click at [846, 685] on p "Now, you can use different items. Each item has a name above it, li" at bounding box center [806, 698] width 255 height 29
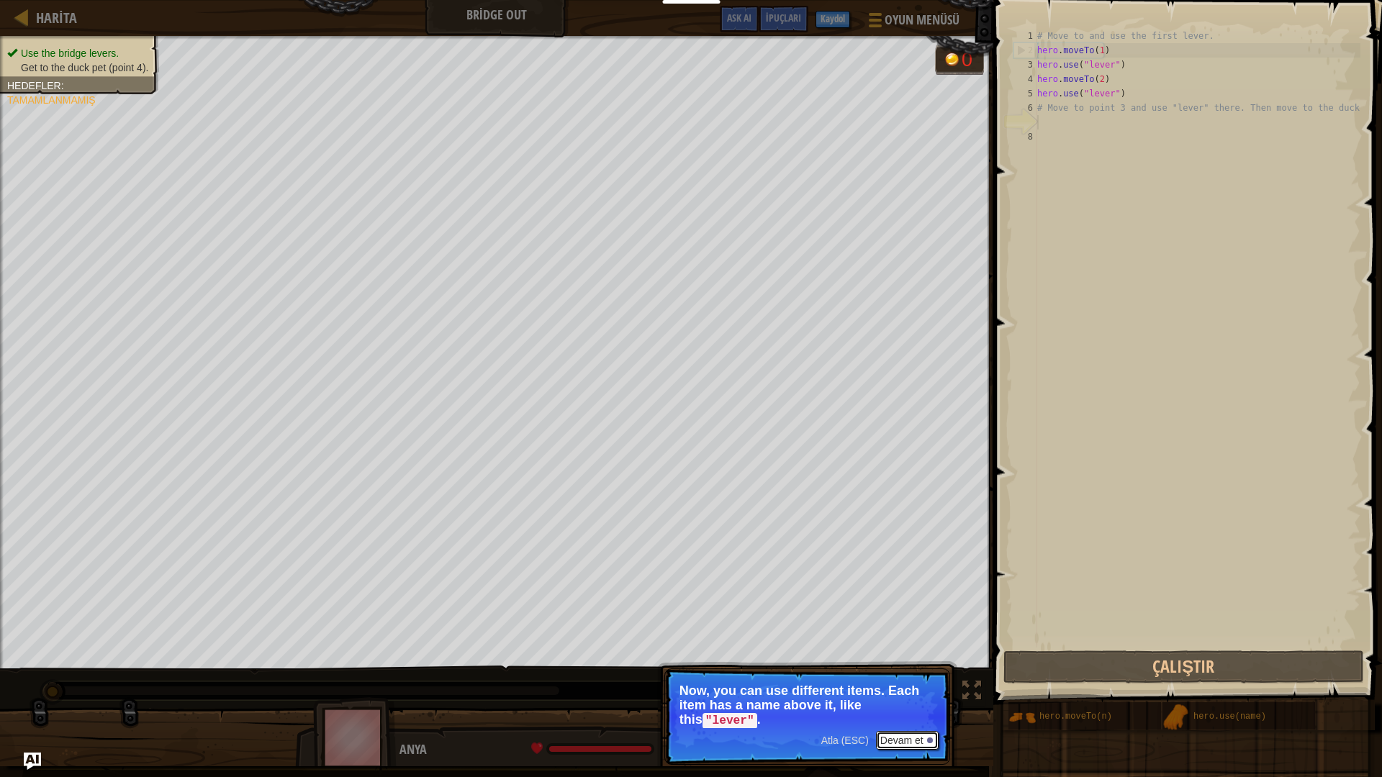
click at [915, 685] on button "Devam et" at bounding box center [907, 740] width 63 height 19
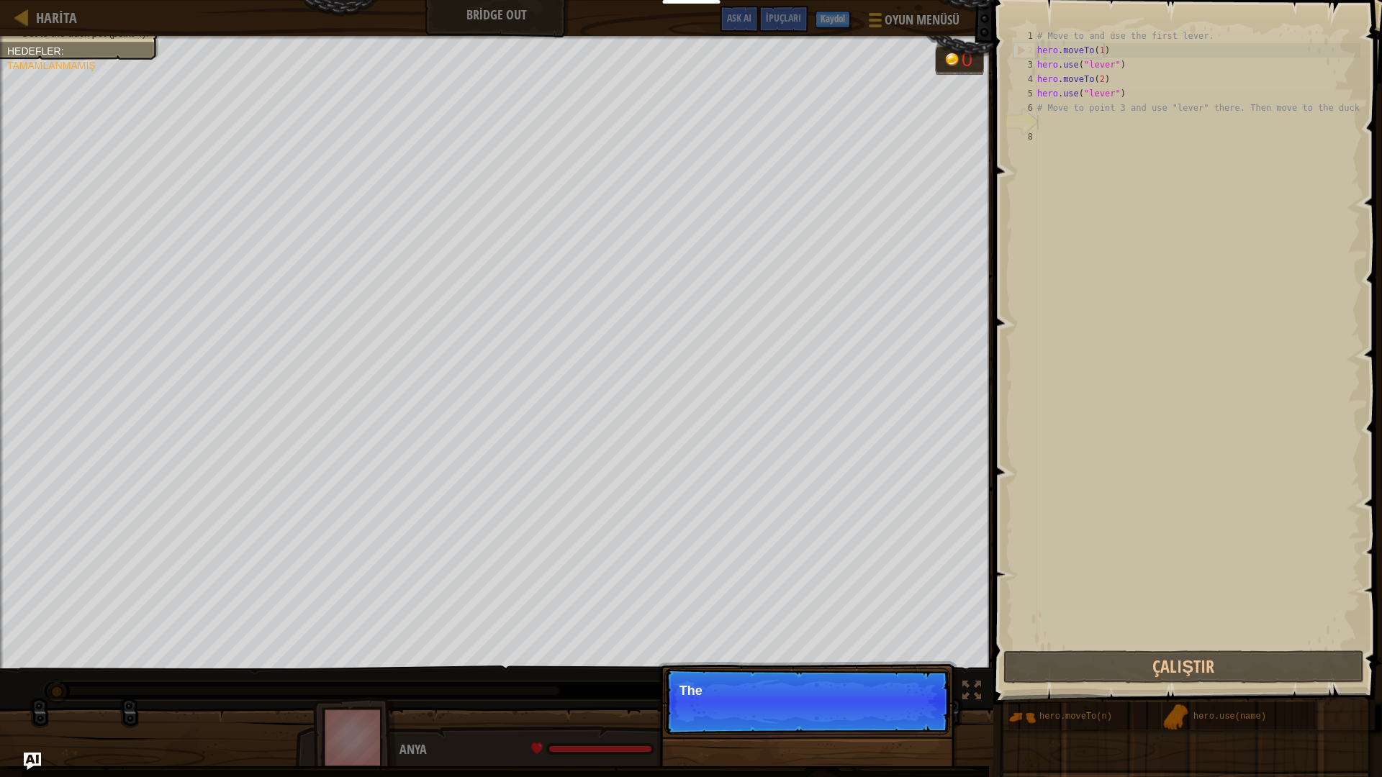
click at [915, 685] on div "Atla (ESC) Devam et The" at bounding box center [807, 775] width 300 height 213
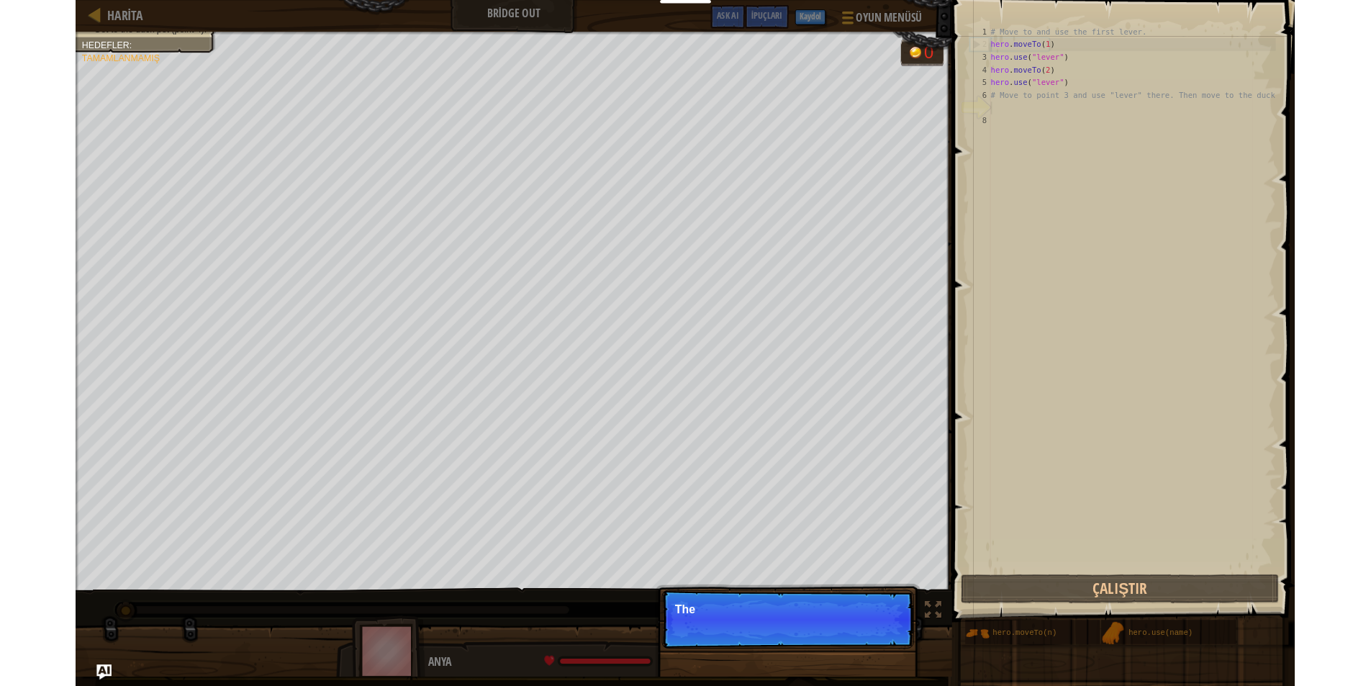
scroll to position [6, 0]
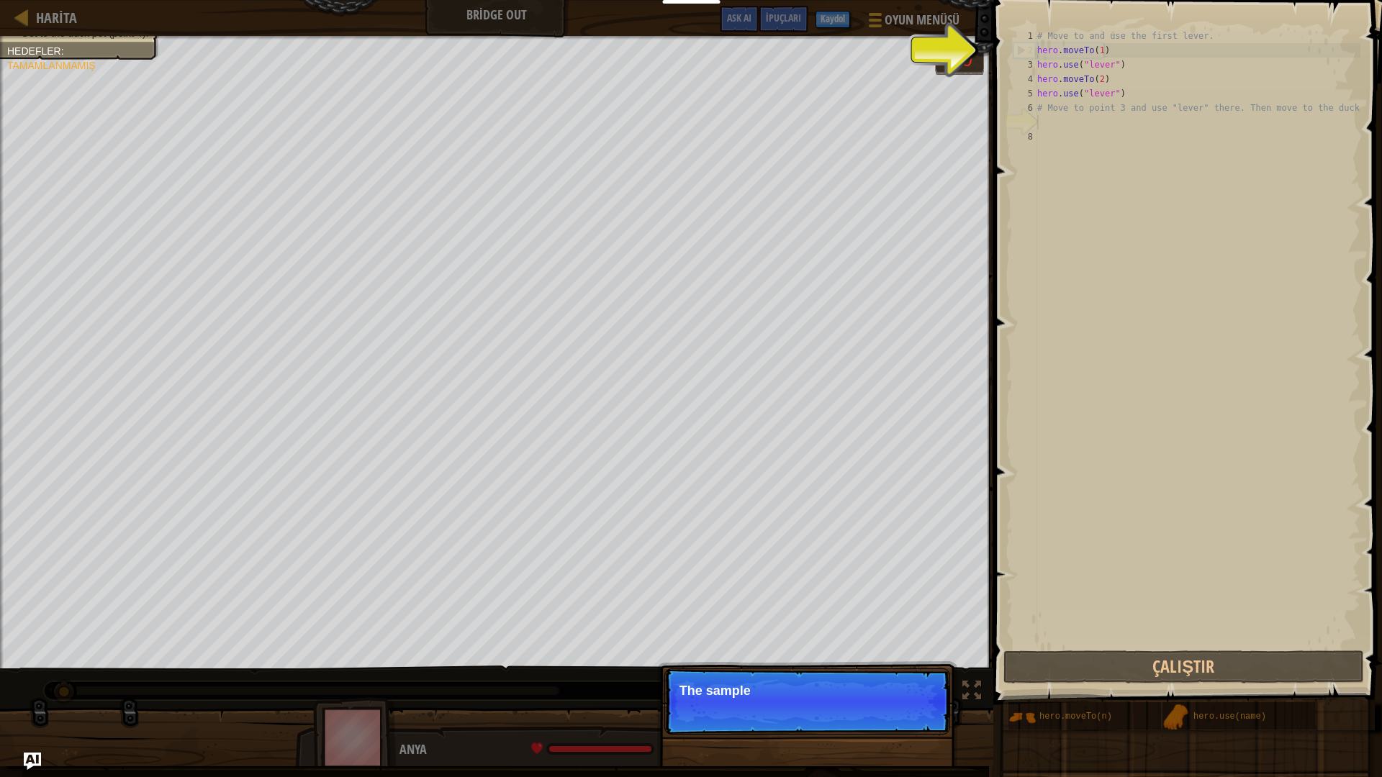
click at [913, 685] on p "Atla (ESC) [PERSON_NAME] et The sample" at bounding box center [807, 702] width 286 height 66
click at [913, 685] on p "Atla (ESC) Devam et The sample code h" at bounding box center [807, 702] width 286 height 66
click at [913, 685] on p "Atla (ESC) Devam et The sample code helps with the" at bounding box center [807, 702] width 286 height 66
click at [913, 685] on p "Atla (ESC) Devam et The sample code helps with the first" at bounding box center [807, 702] width 286 height 66
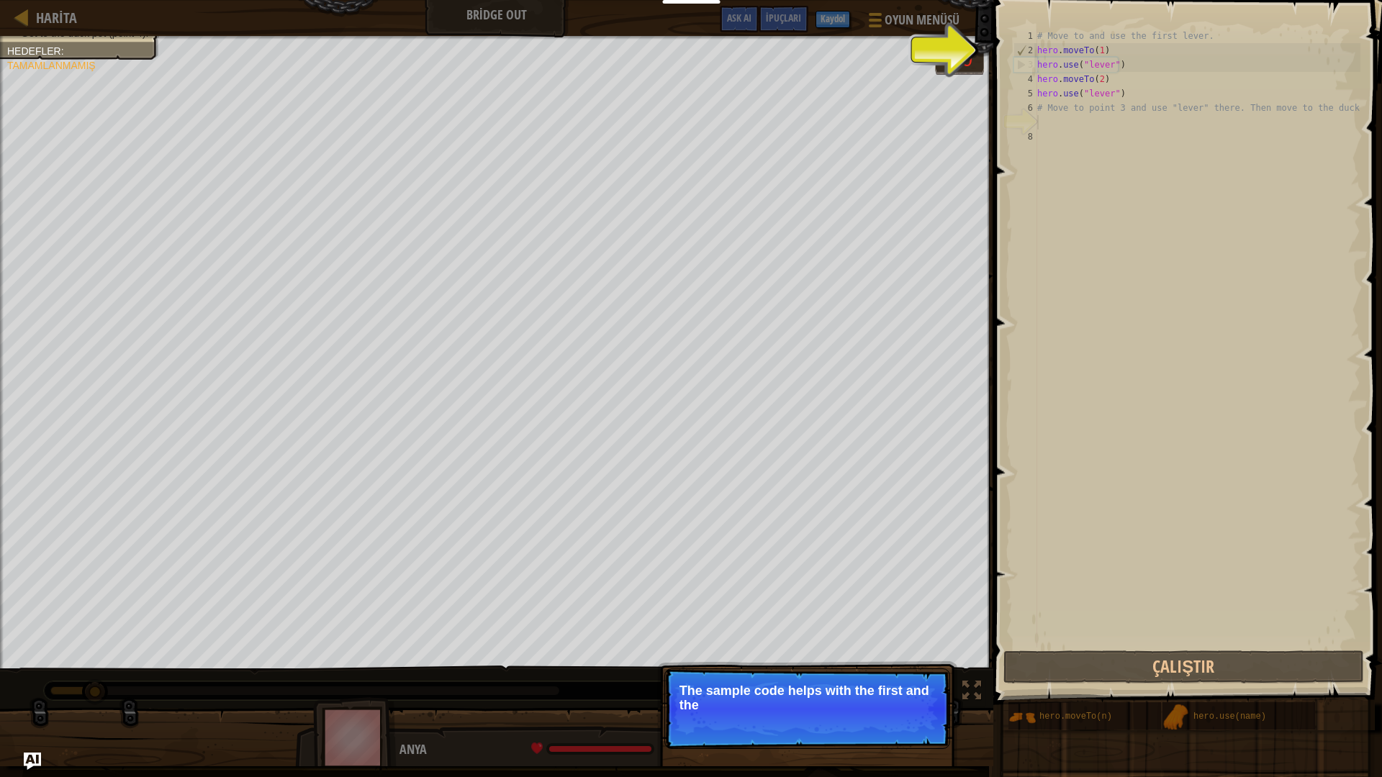
click at [913, 685] on p "Atla (ESC) Devam et The sample code helps with the first and the" at bounding box center [807, 709] width 286 height 81
click at [910, 685] on button "Devam et" at bounding box center [907, 724] width 63 height 19
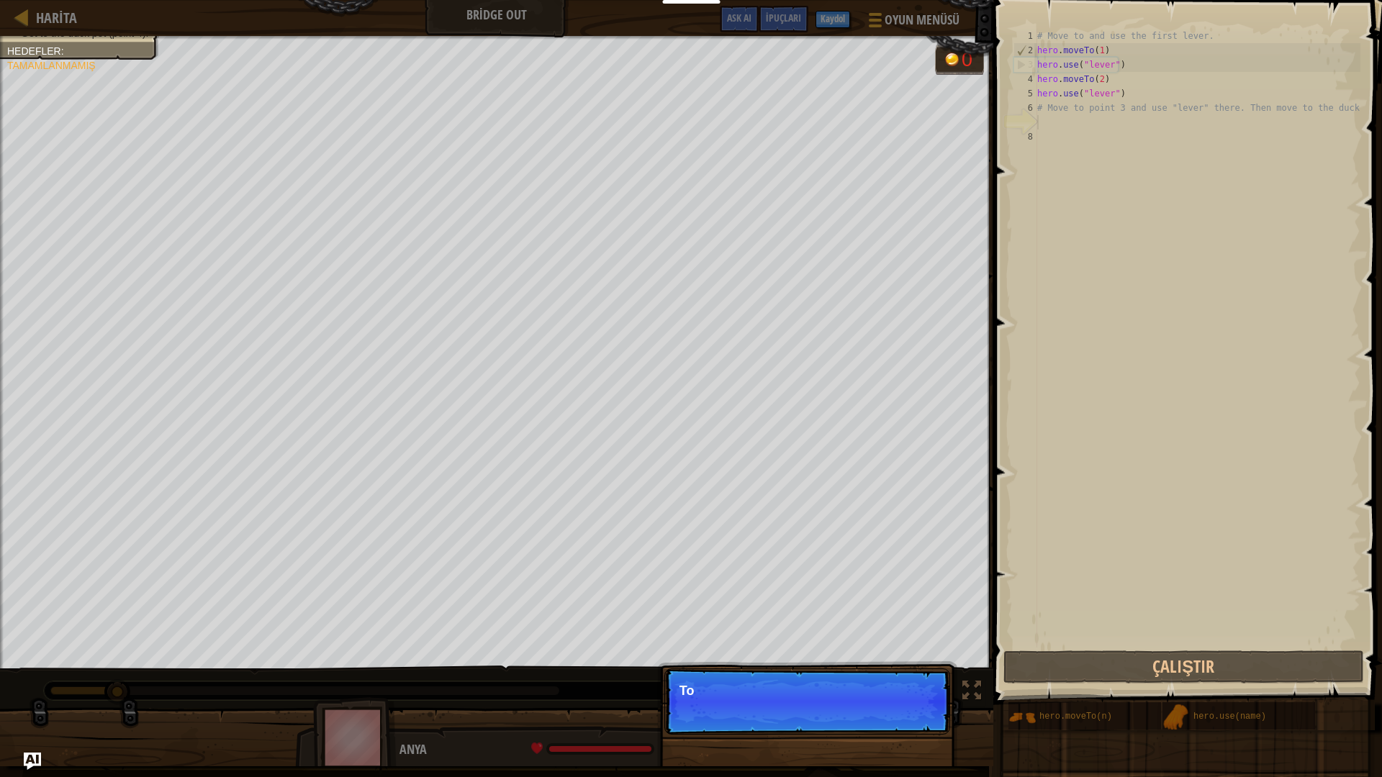
click at [910, 685] on p "Atla (ESC) [PERSON_NAME] et To" at bounding box center [807, 702] width 286 height 66
click at [910, 685] on p "Atla (ESC) Devam et To use an item," at bounding box center [807, 702] width 286 height 66
click at [910, 685] on p "Atla (ESC) Devam et To use an item, you nee" at bounding box center [807, 702] width 286 height 66
click at [910, 685] on p "Atla (ESC) Devam et To use an item, you need to b" at bounding box center [807, 702] width 286 height 66
click at [910, 685] on p "Atla (ESC) Devam et To use an item, you need to be near" at bounding box center [807, 702] width 286 height 66
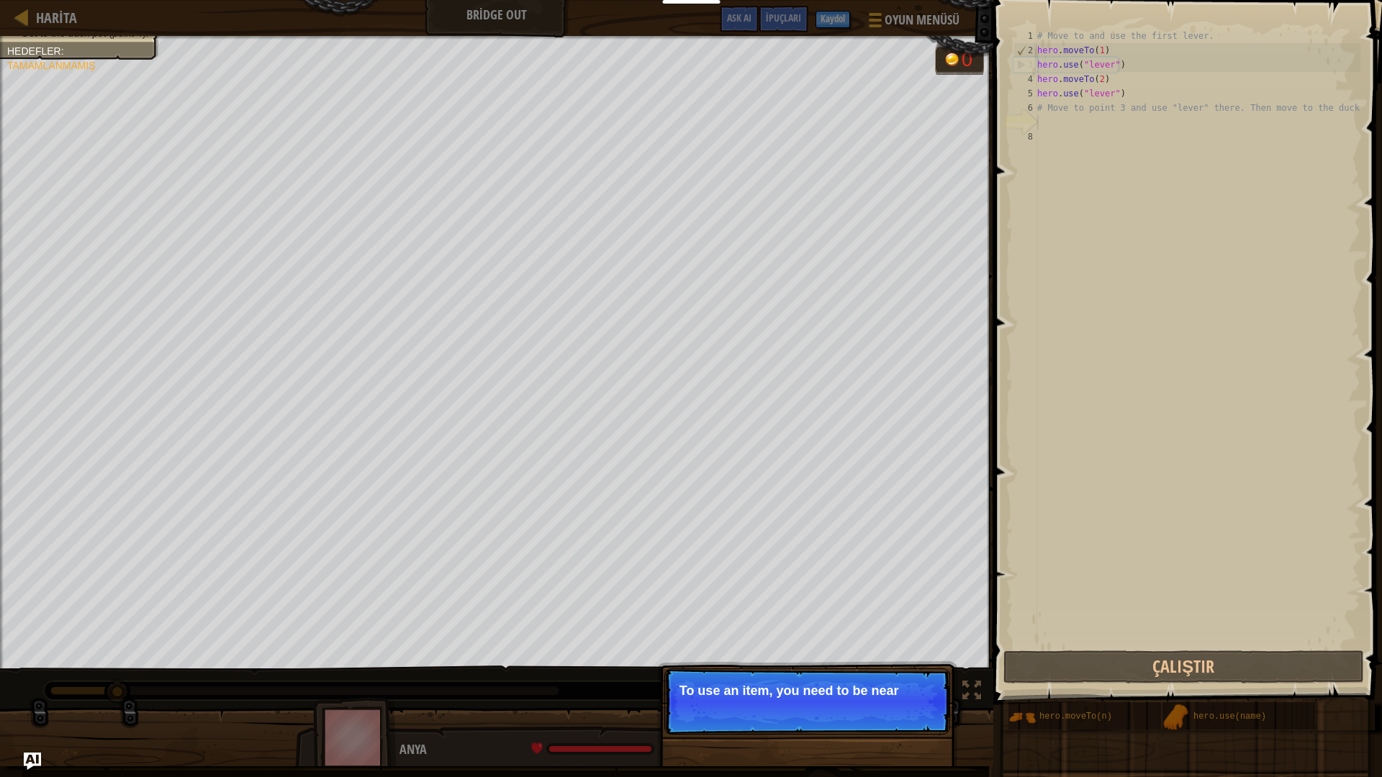
click at [910, 685] on p "Atla (ESC) Devam et To use an item, you need to be near" at bounding box center [807, 702] width 286 height 66
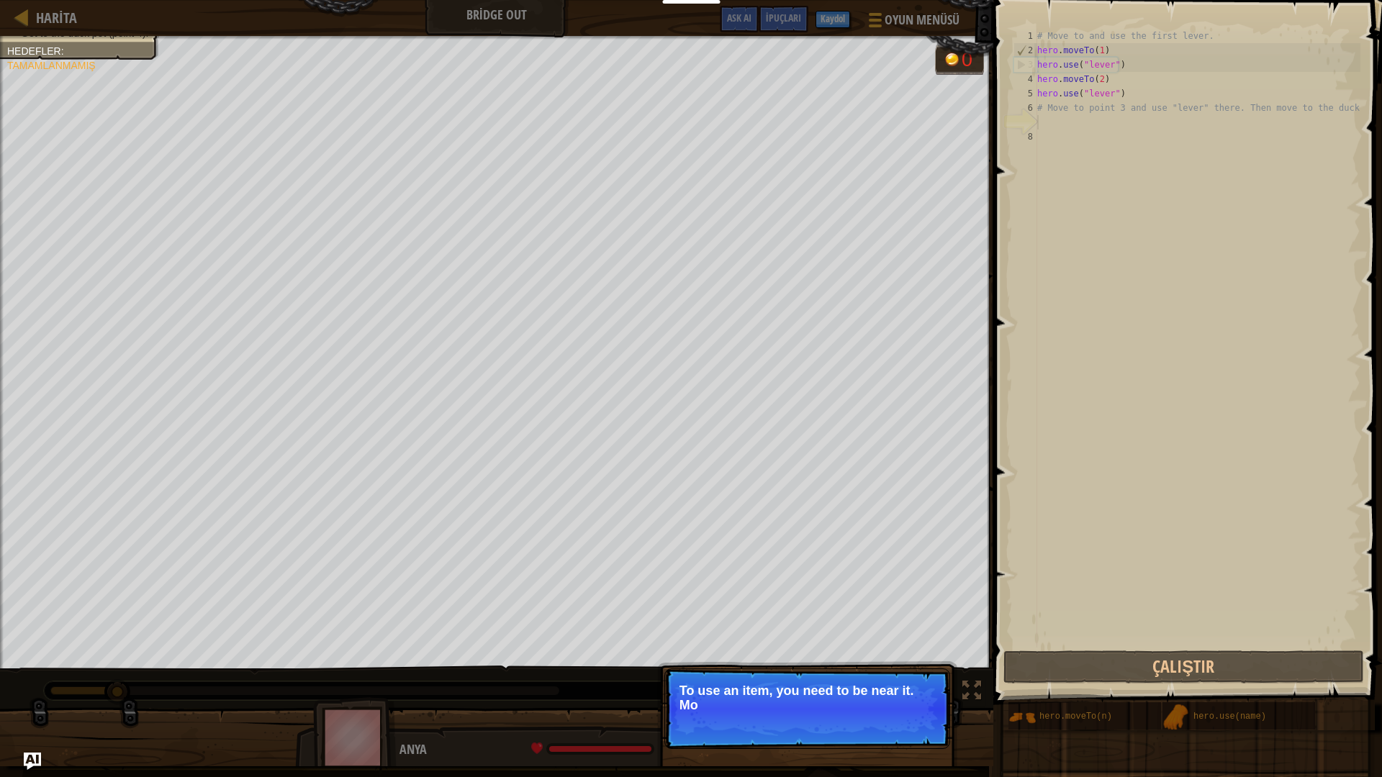
click at [910, 685] on p "Atla (ESC) Devam et To use an item, you need to be near it. Mo" at bounding box center [807, 709] width 286 height 81
click at [910, 685] on p "Atla (ESC) Devam et To use an item, you need to be near it. Move to t" at bounding box center [807, 709] width 286 height 81
click at [910, 685] on p "Atla (ESC) Devam et To use an item, you need to be near it. Move to the next" at bounding box center [807, 709] width 286 height 81
click at [910, 685] on p "Atla (ESC) Devam et To use an item, you need to be near it. Move to the next av…" at bounding box center [807, 709] width 286 height 81
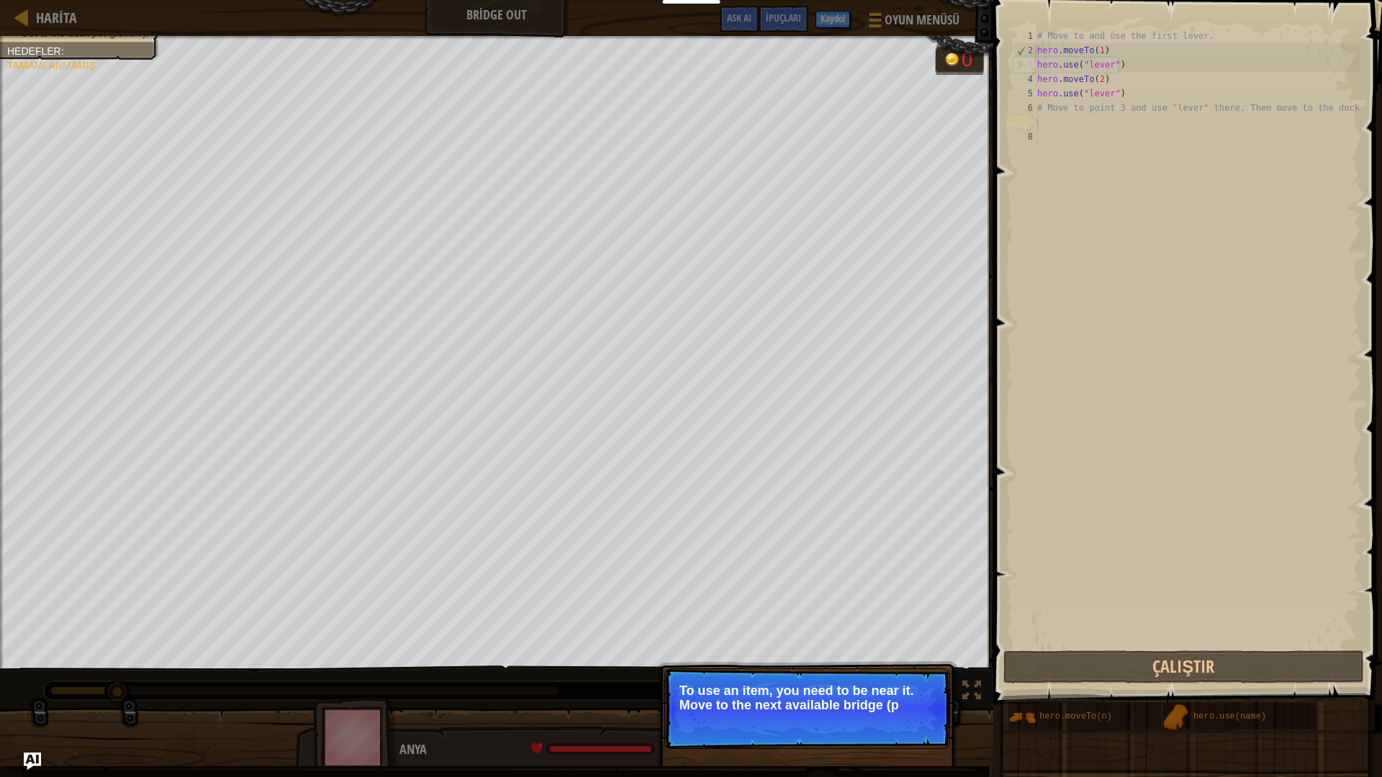
click at [910, 685] on p "Atla (ESC) Devam et To use an item, you need to be near it. Move to the next av…" at bounding box center [807, 709] width 286 height 81
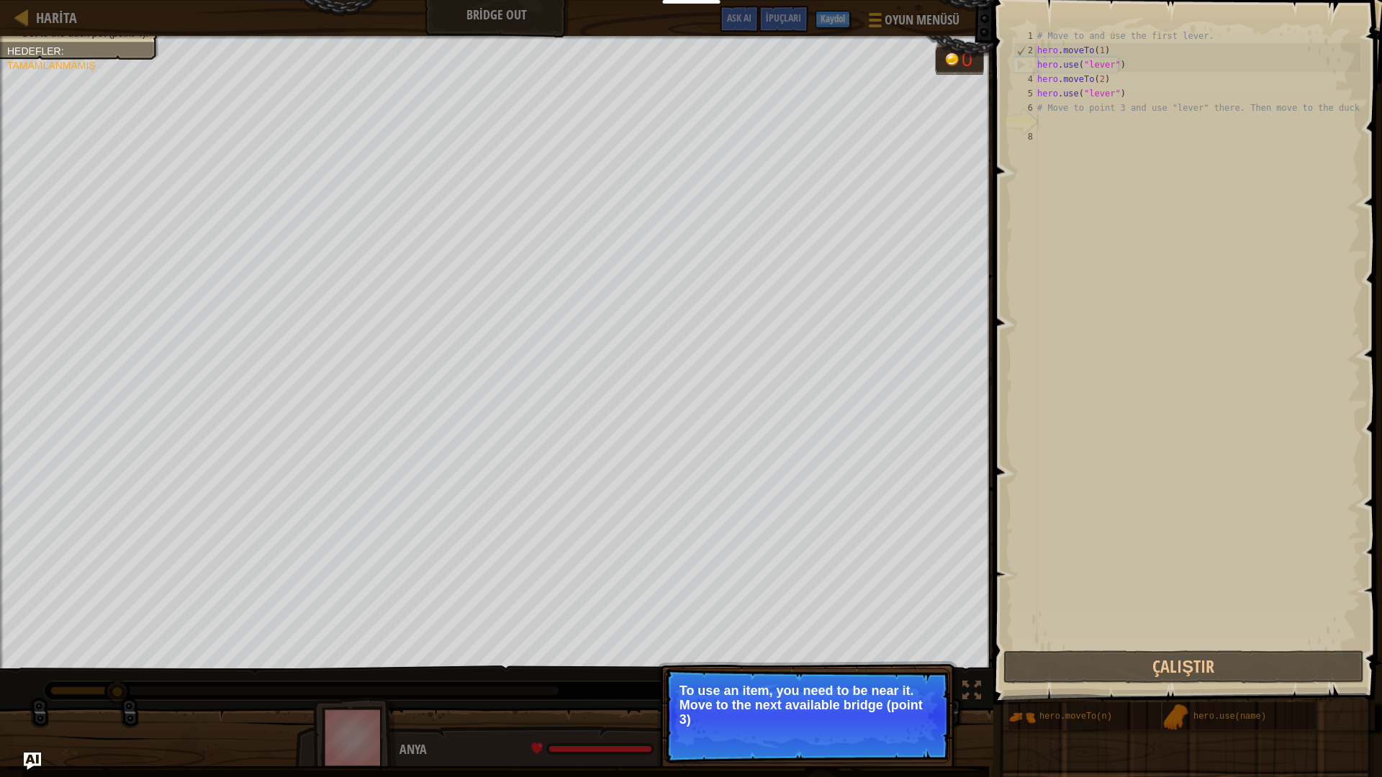
click at [910, 685] on p "Atla (ESC) Devam et To use an item, you need to be near it. Move to the next av…" at bounding box center [807, 716] width 286 height 95
click at [910, 685] on p "Atla (ESC) Devam et To use an item, you need to be near it. Move to the next av…" at bounding box center [807, 717] width 286 height 96
click at [0, 0] on button "Devam et" at bounding box center [0, 0] width 0 height 0
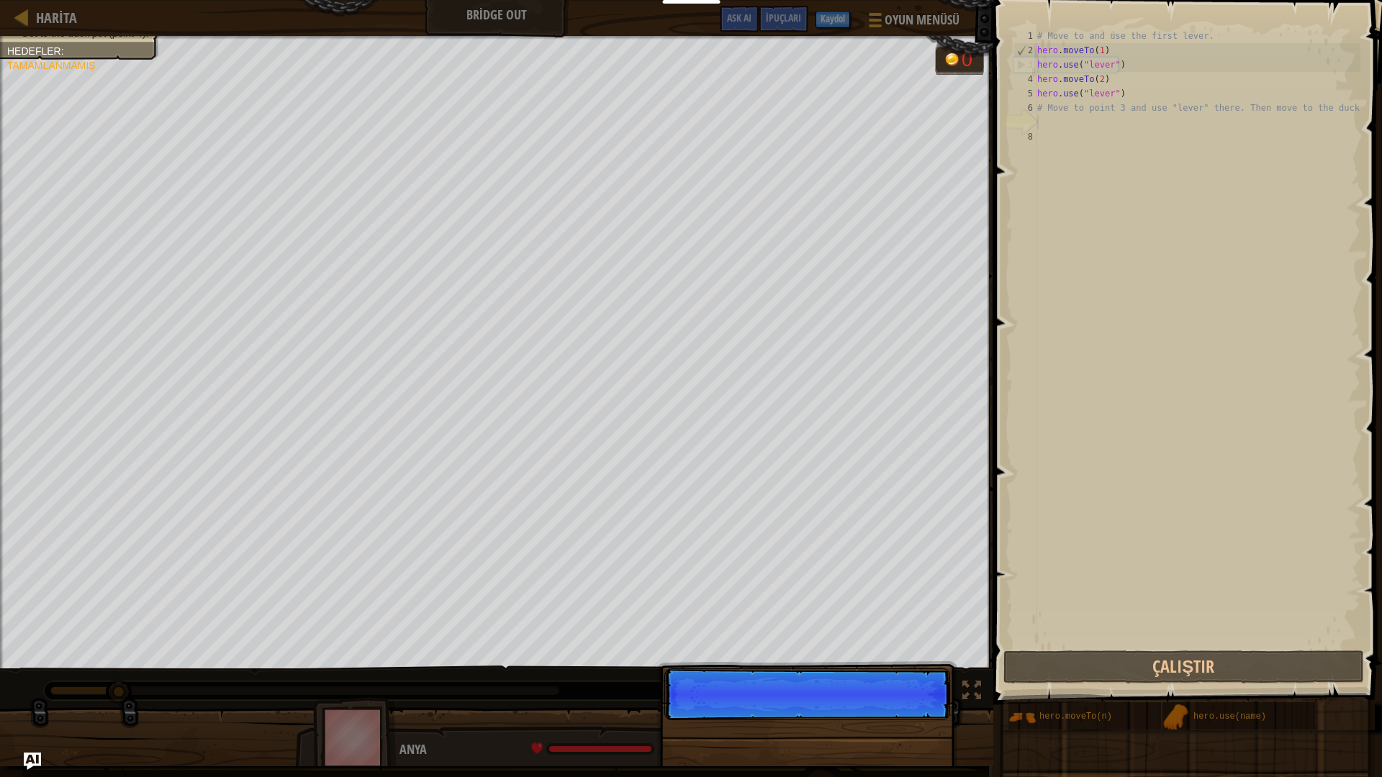
click at [910, 685] on p "Atla (ESC) [PERSON_NAME] et" at bounding box center [807, 695] width 286 height 52
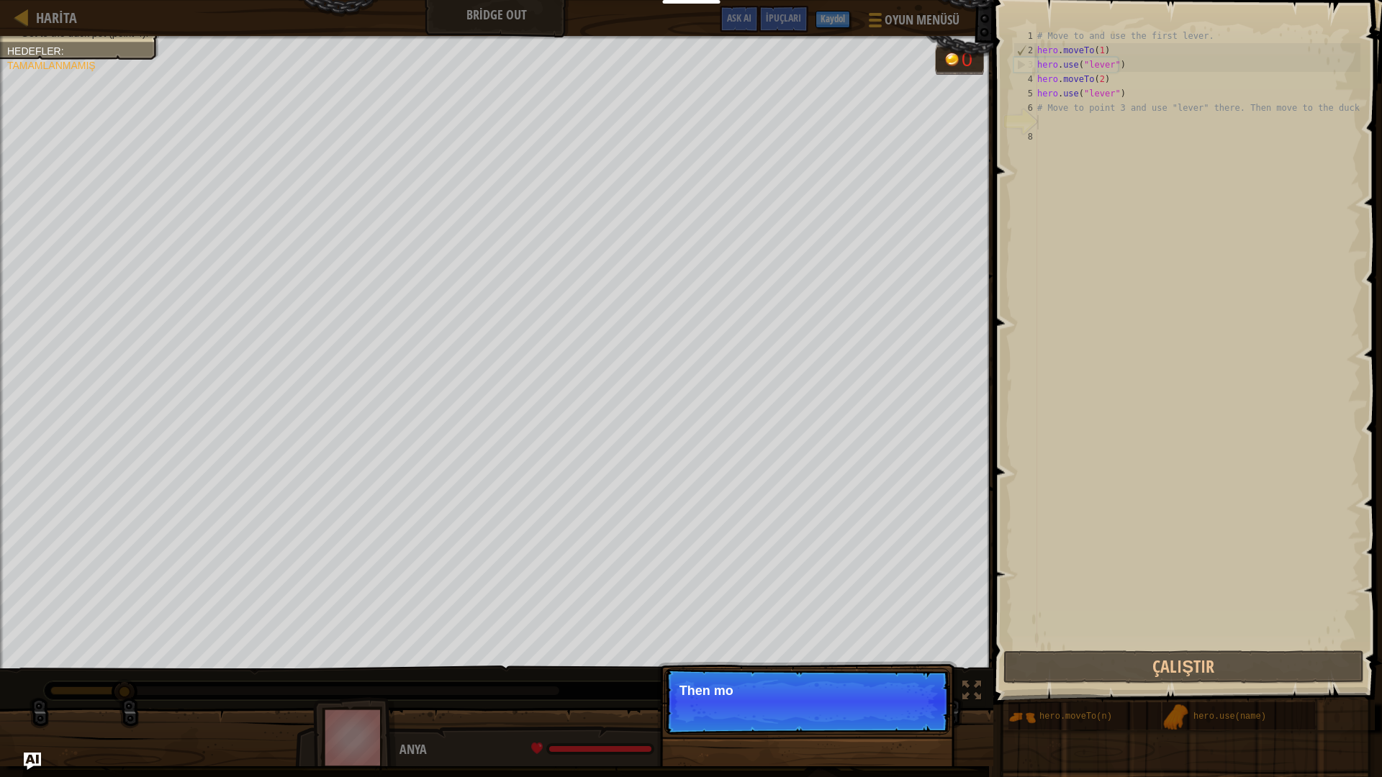
click at [910, 685] on p "Atla (ESC) [PERSON_NAME] et Then mo" at bounding box center [807, 702] width 286 height 66
click at [910, 685] on p "Atla (ESC) [PERSON_NAME] et Then move to" at bounding box center [807, 702] width 286 height 66
click at [898, 685] on p "Atla (ESC) [PERSON_NAME] et Then move to the duck at th" at bounding box center [807, 702] width 286 height 66
click at [898, 685] on p "Atla (ESC) [PERSON_NAME] et Then move to the duck at the point" at bounding box center [807, 702] width 286 height 66
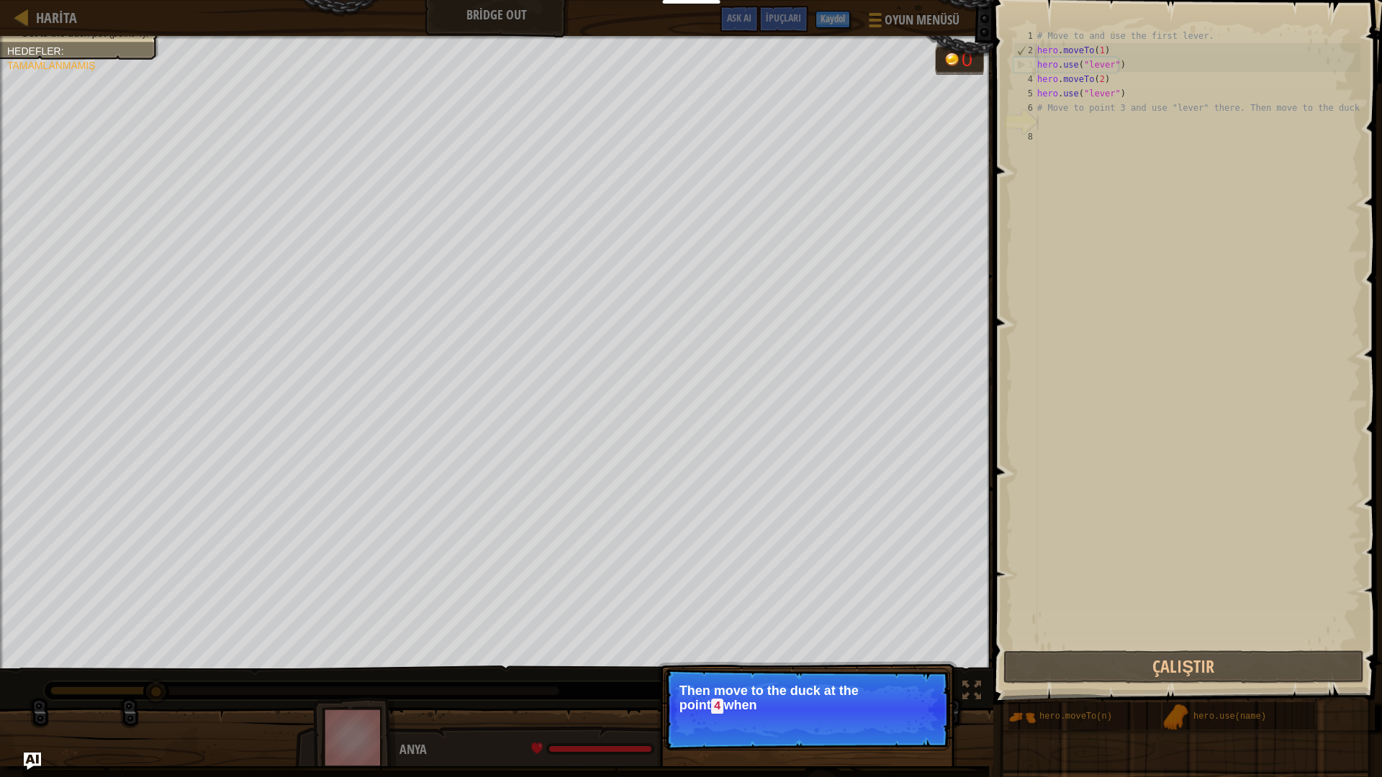
click at [908, 685] on p "Atla (ESC) [PERSON_NAME] et Then move to the duck at the [GEOGRAPHIC_DATA] when" at bounding box center [807, 710] width 286 height 82
click at [910, 685] on p "Atla (ESC) [PERSON_NAME] et Then move to the duck at the [GEOGRAPHIC_DATA] when…" at bounding box center [807, 710] width 286 height 82
drag, startPoint x: 910, startPoint y: 719, endPoint x: 914, endPoint y: 733, distance: 14.1
click at [914, 685] on p "Atla (ESC) Devam et Then move to the duck at the [GEOGRAPHIC_DATA] when the bri…" at bounding box center [807, 710] width 286 height 82
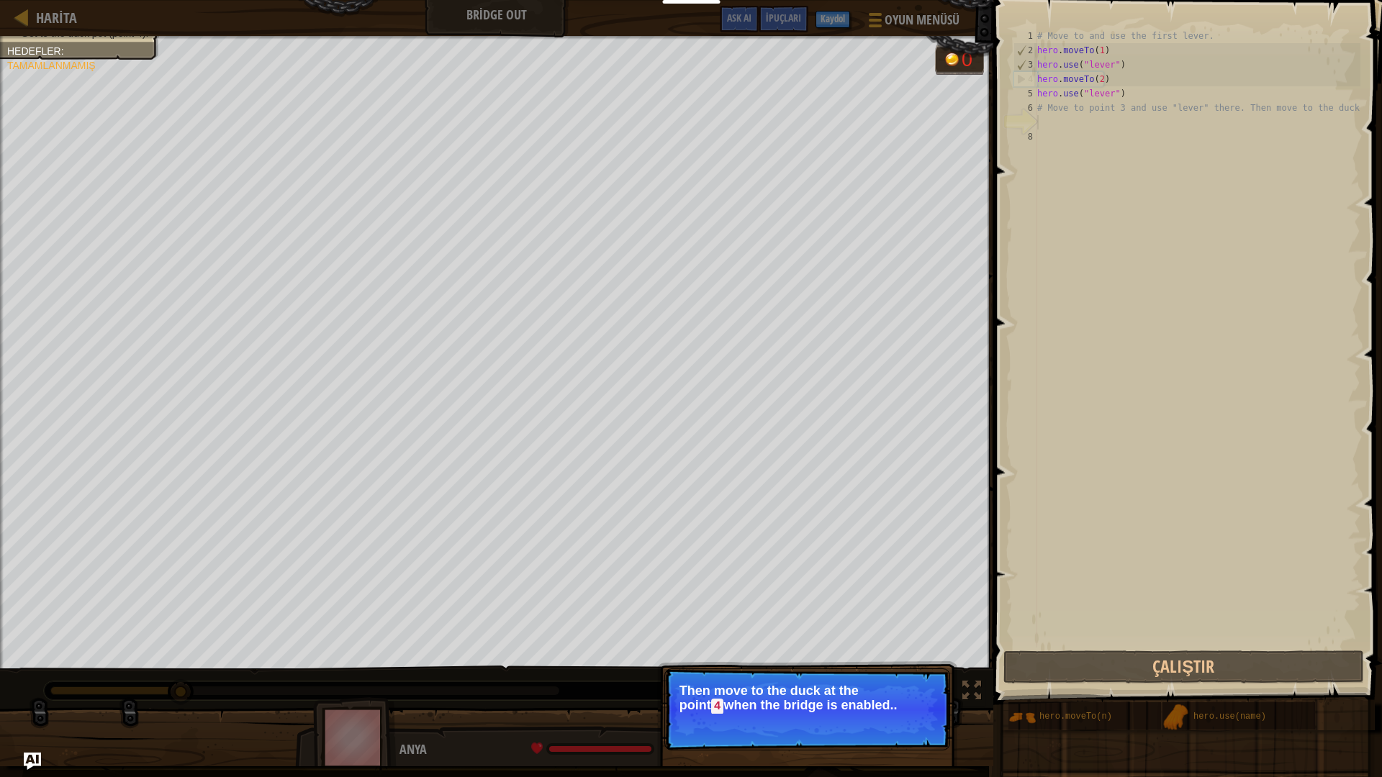
click at [903, 685] on button "Devam et" at bounding box center [907, 726] width 63 height 19
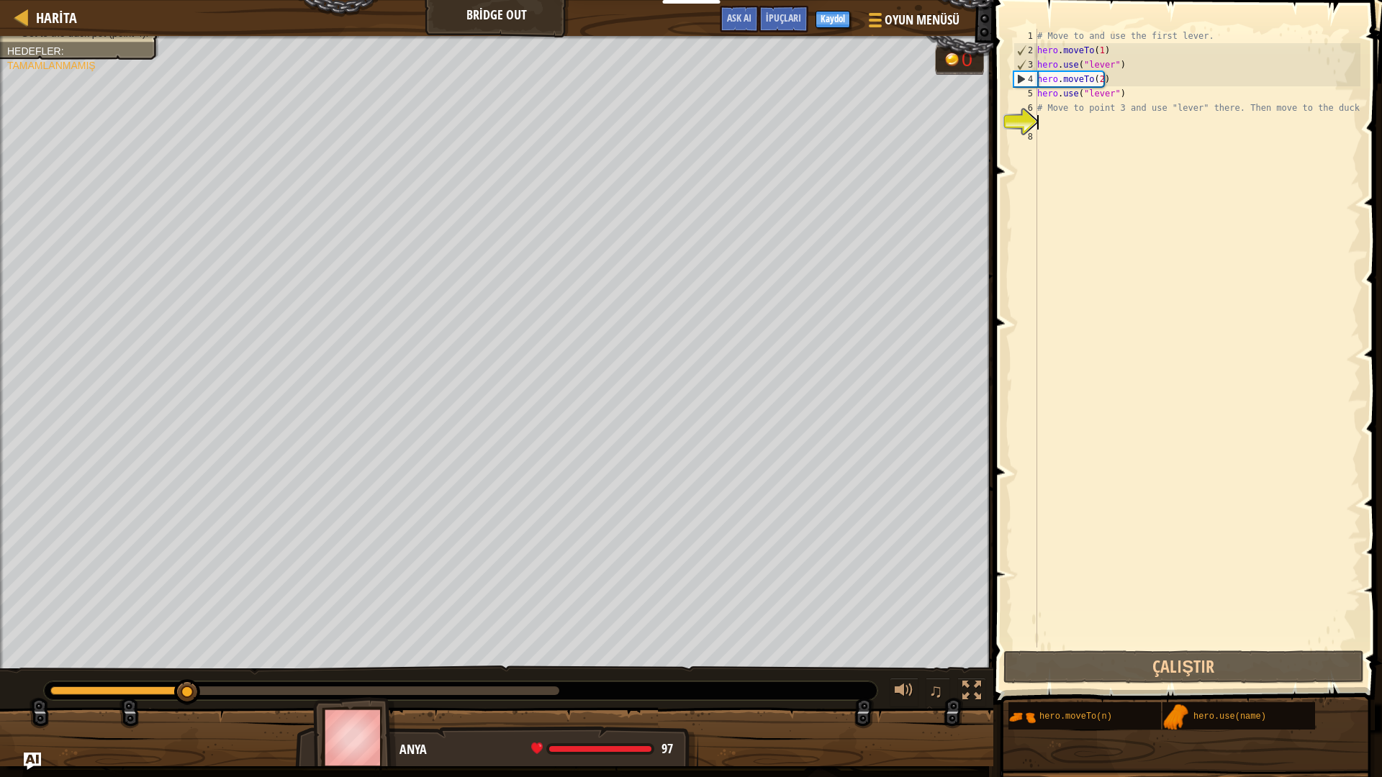
click at [903, 685] on div "Use the bridge levers. Get to the duck pet (point 4). Hedefler : Tamamlanmamış …" at bounding box center [691, 401] width 1382 height 731
click at [31, 18] on link "Harita" at bounding box center [53, 17] width 48 height 19
select select "tr"
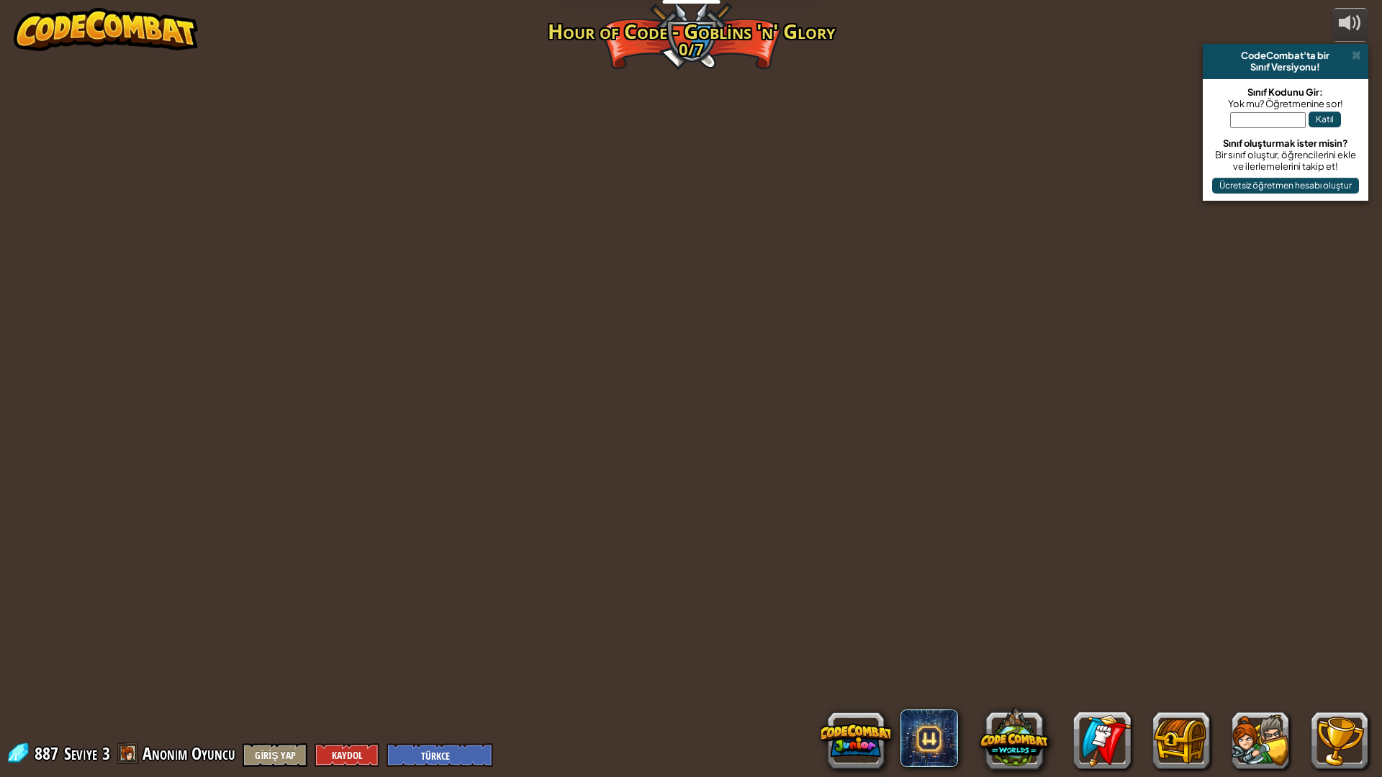
click at [31, 18] on img at bounding box center [106, 29] width 184 height 43
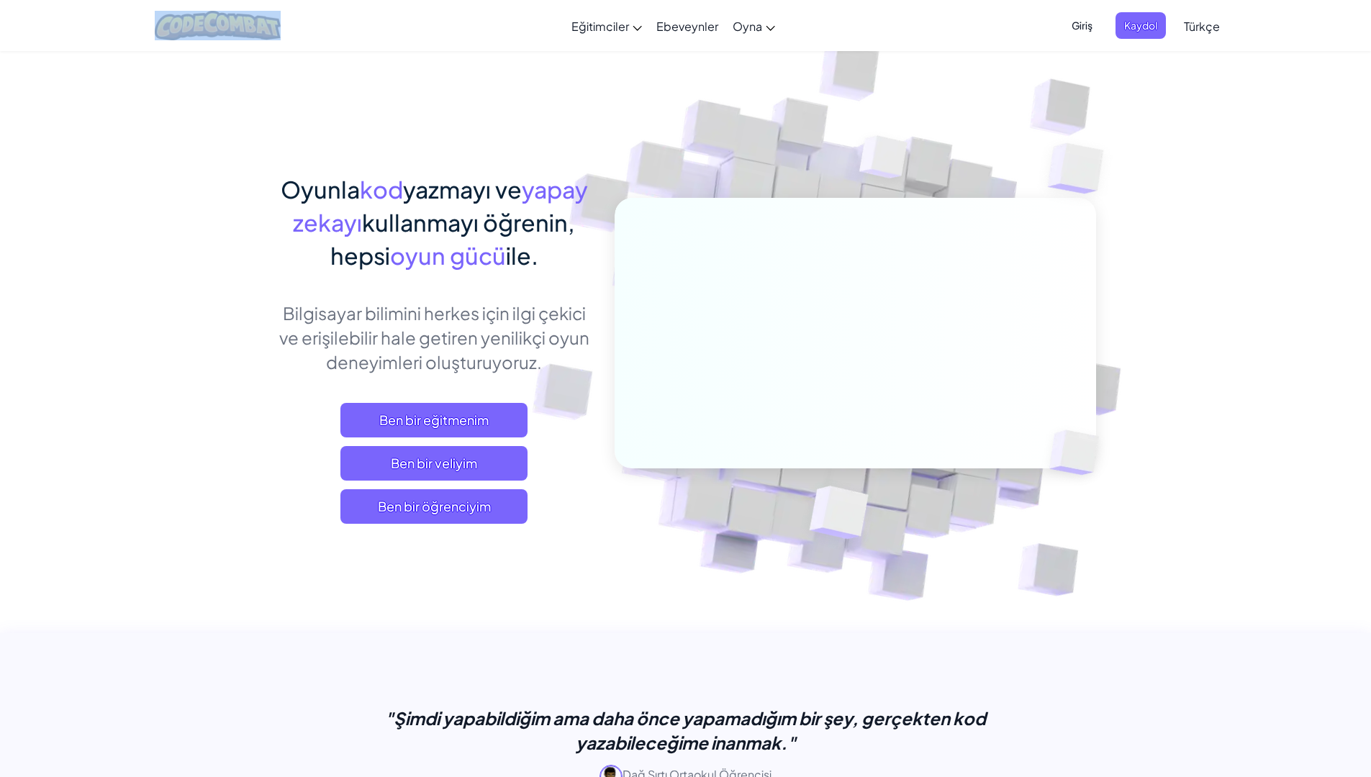
click at [31, 18] on div "Menü aç kapa Eğitimciler Ücretsiz Hesap Oluştur Okul ve İlçe Çözümleri Öğretmen…" at bounding box center [685, 25] width 1378 height 51
